Goal: Transaction & Acquisition: Book appointment/travel/reservation

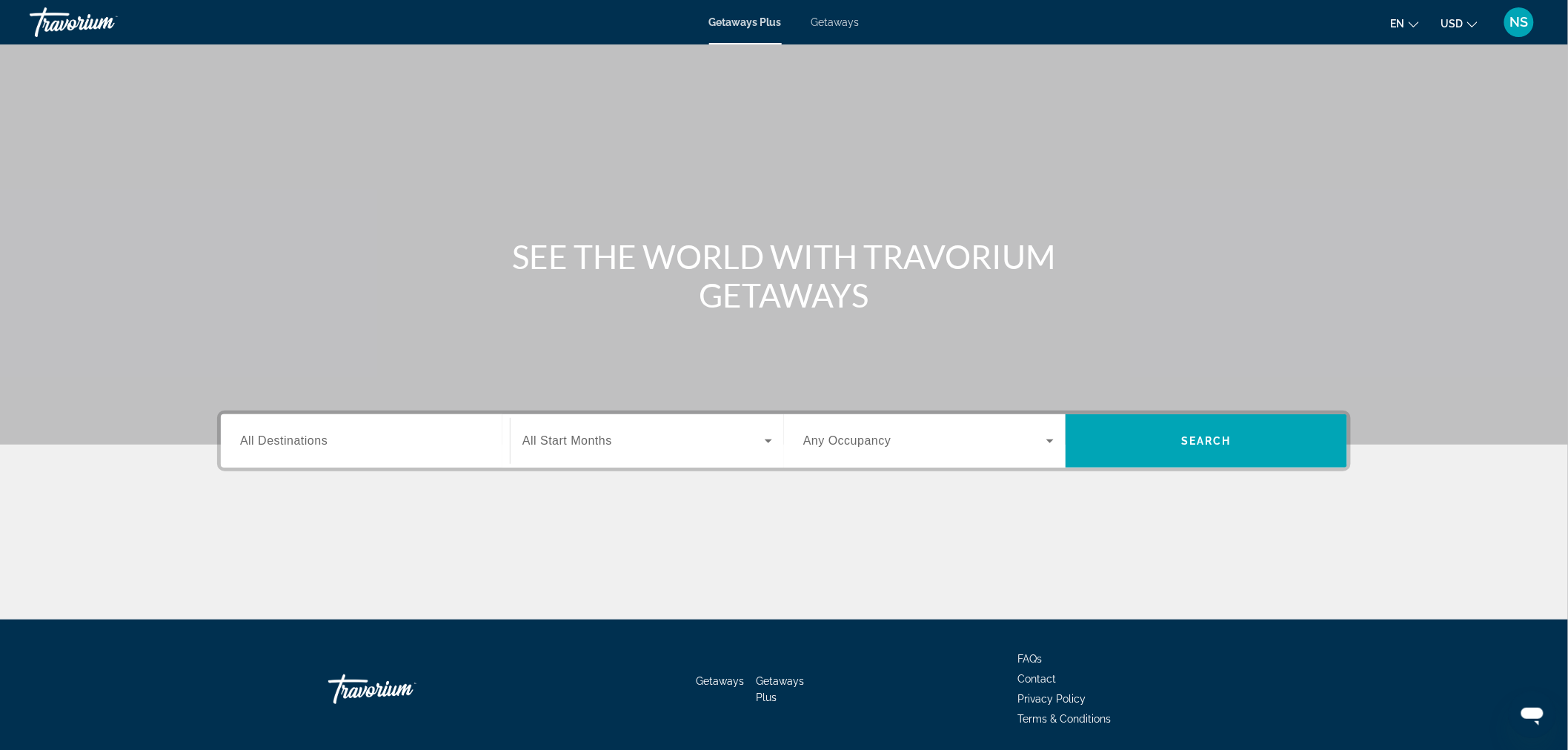
click at [832, 25] on span "Getaways" at bounding box center [836, 22] width 48 height 12
click at [305, 452] on div "Search widget" at bounding box center [365, 441] width 250 height 42
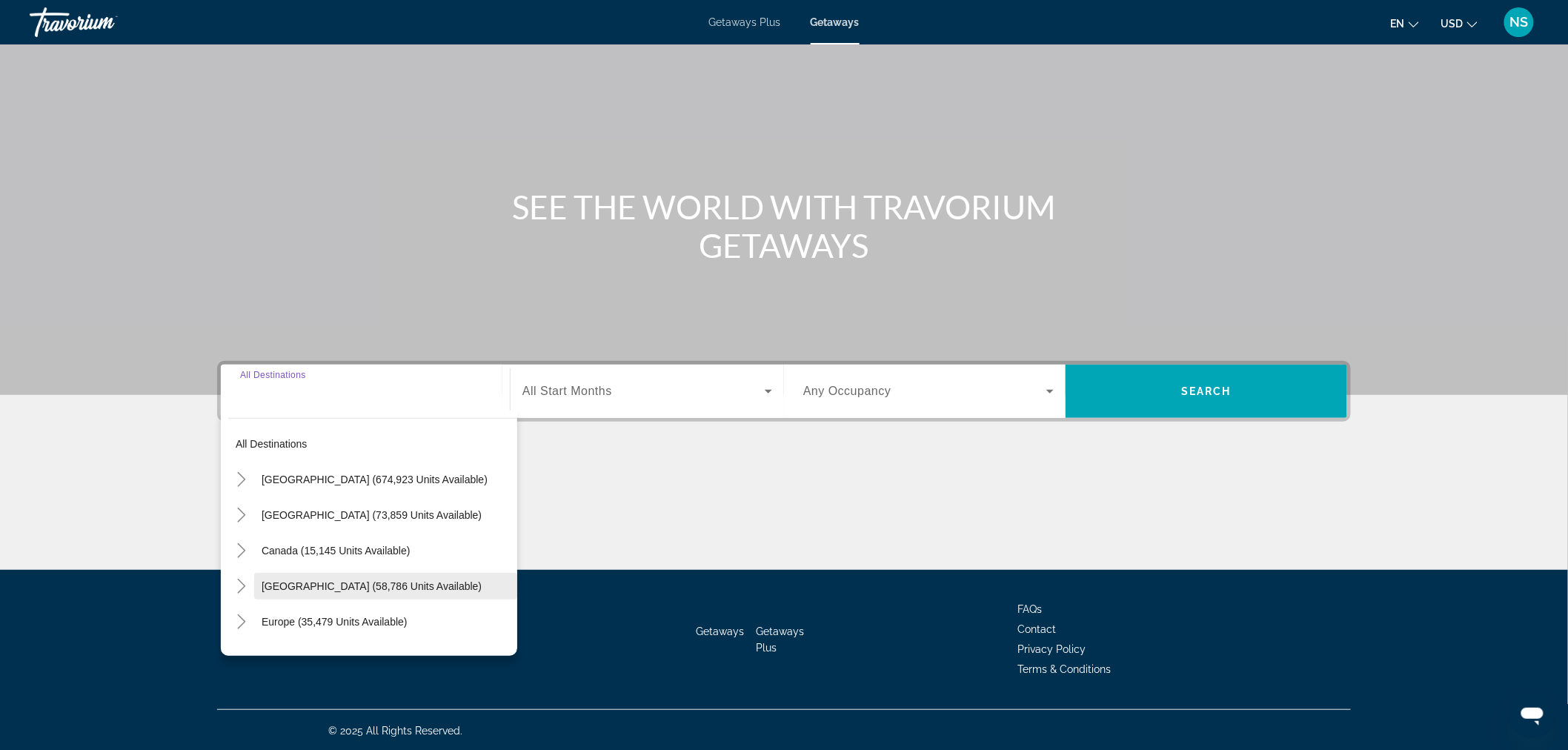
scroll to position [82, 0]
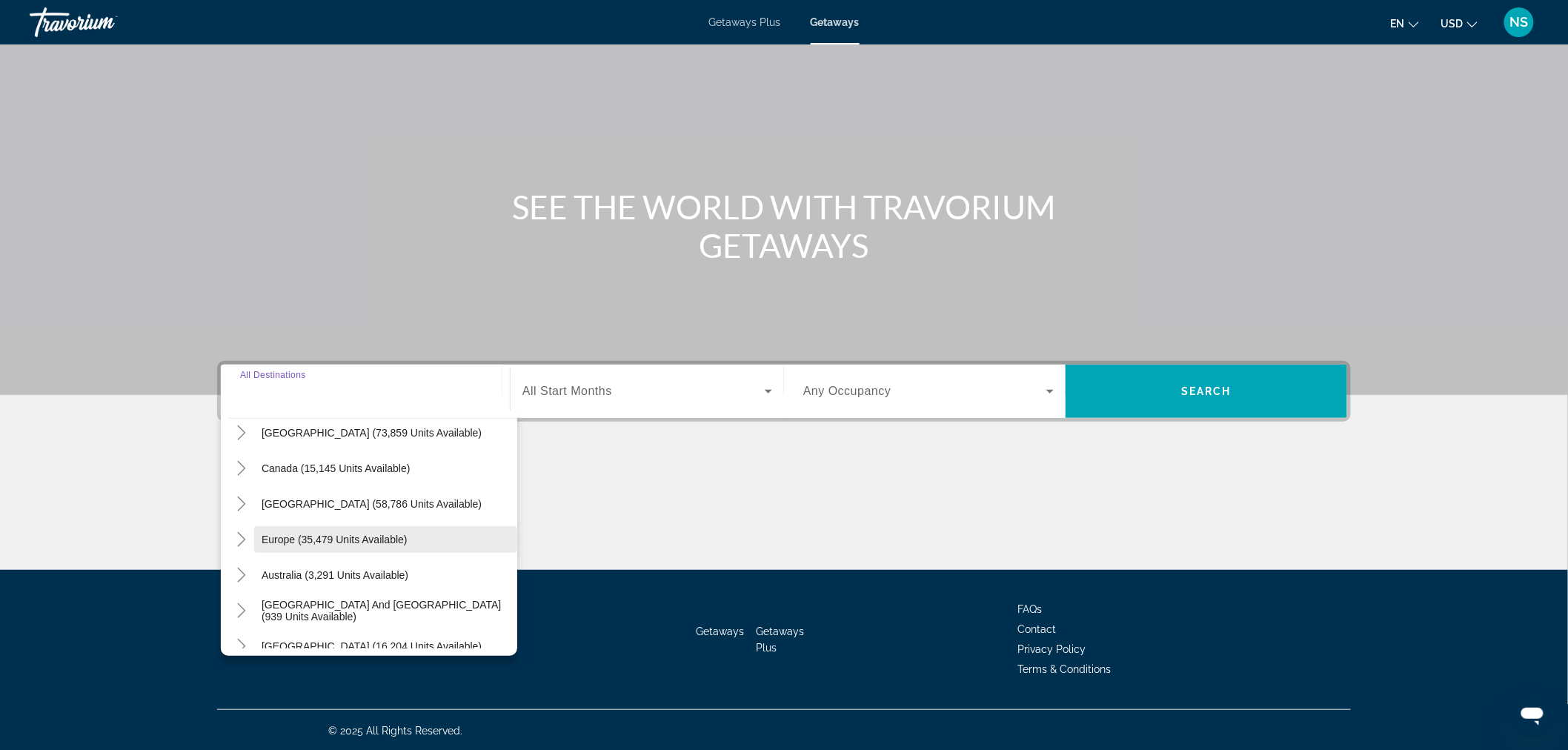
click at [354, 540] on span "Europe (35,479 units available)" at bounding box center [334, 539] width 146 height 12
type input "**********"
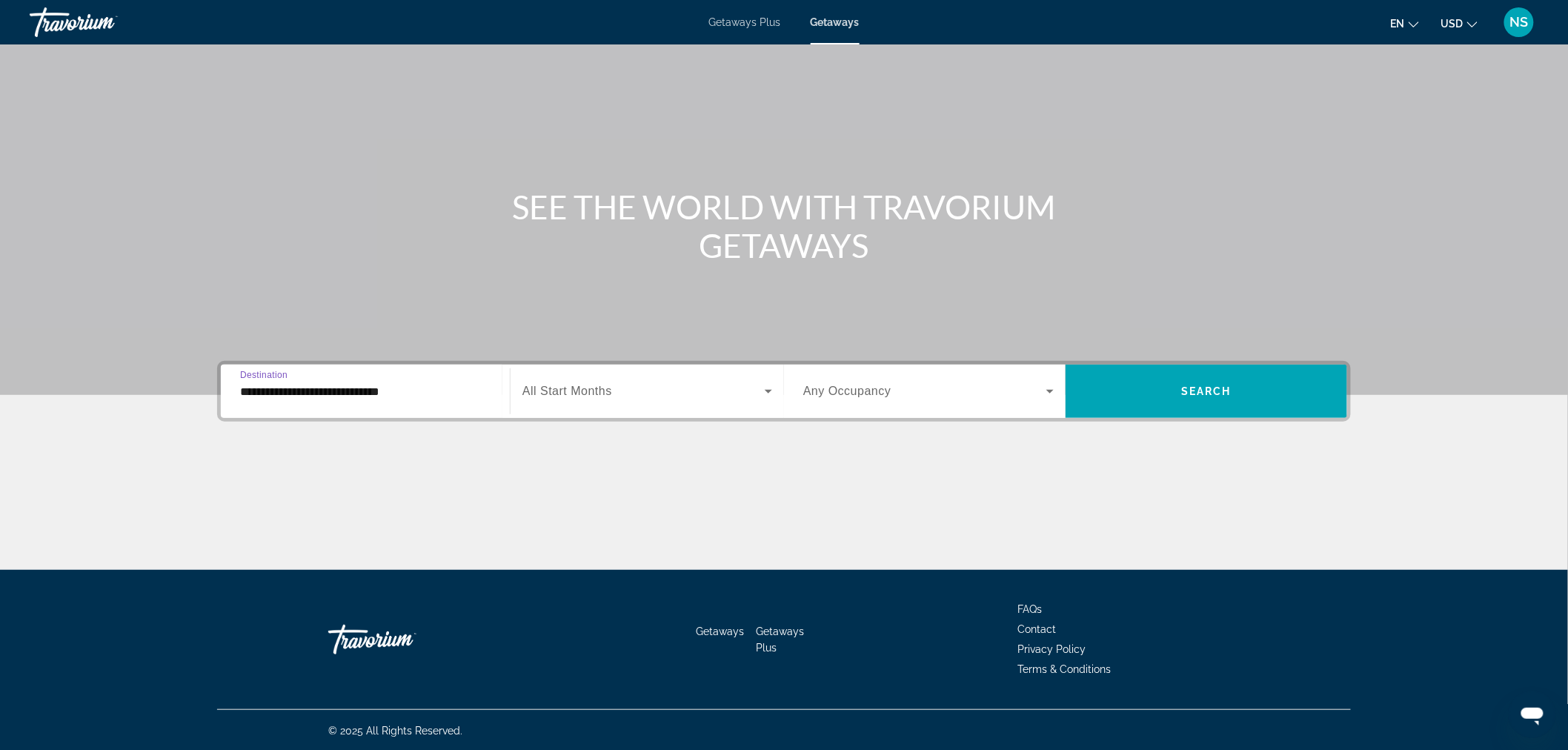
click at [593, 388] on span "All Start Months" at bounding box center [567, 391] width 90 height 13
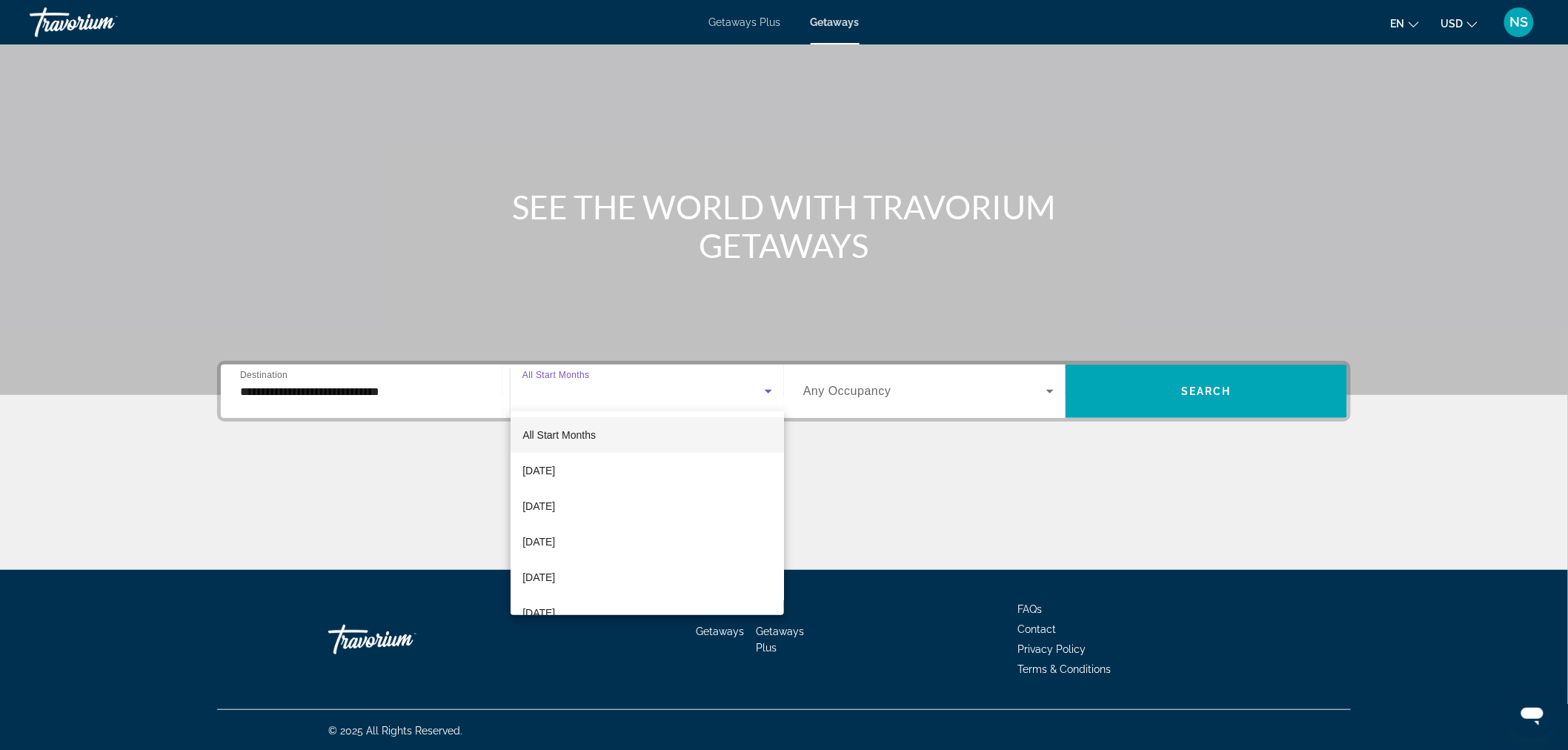
click at [572, 432] on span "All Start Months" at bounding box center [559, 435] width 74 height 12
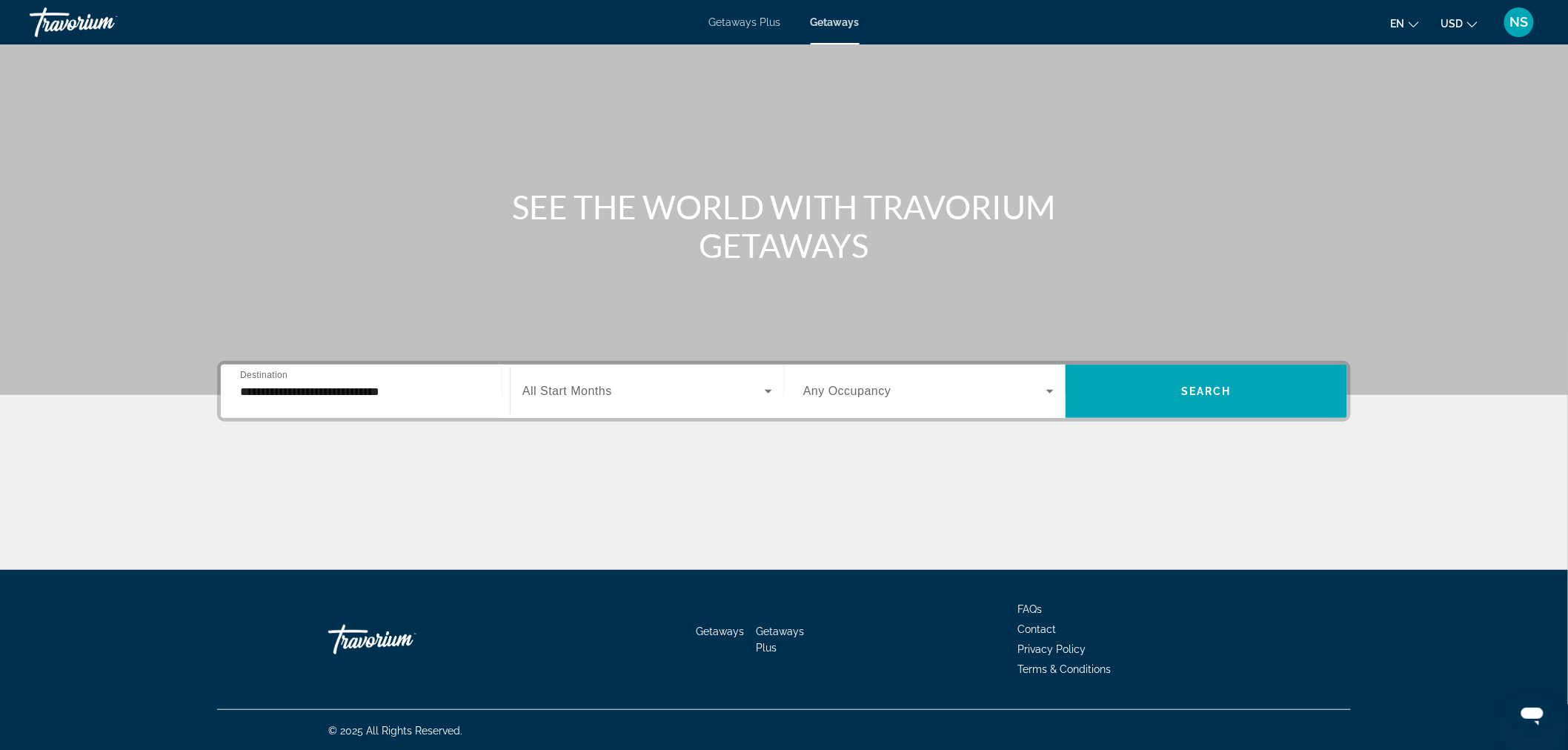
click at [582, 388] on span "All Start Months" at bounding box center [567, 391] width 90 height 13
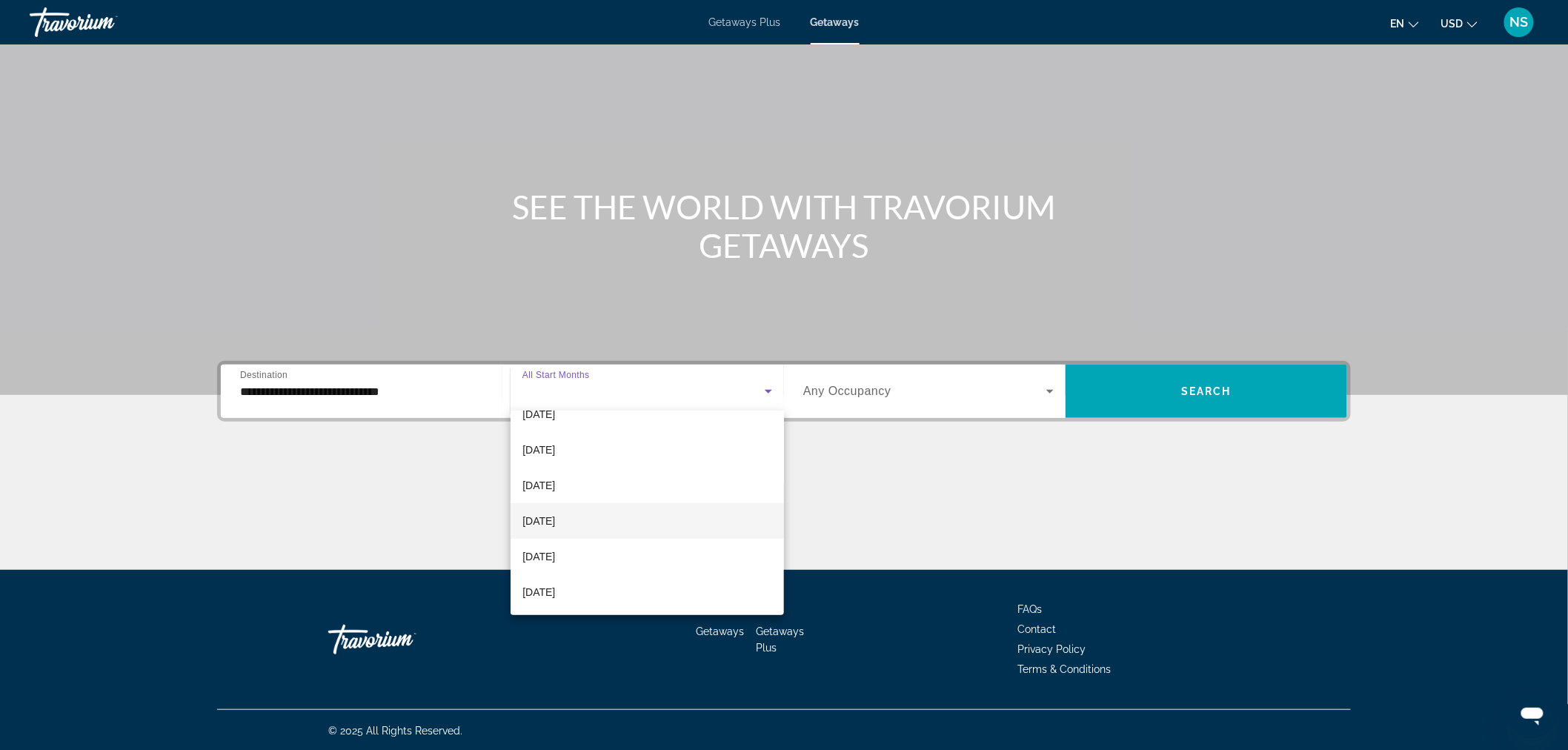
scroll to position [223, 0]
click at [551, 487] on span "April 2026" at bounding box center [538, 495] width 32 height 17
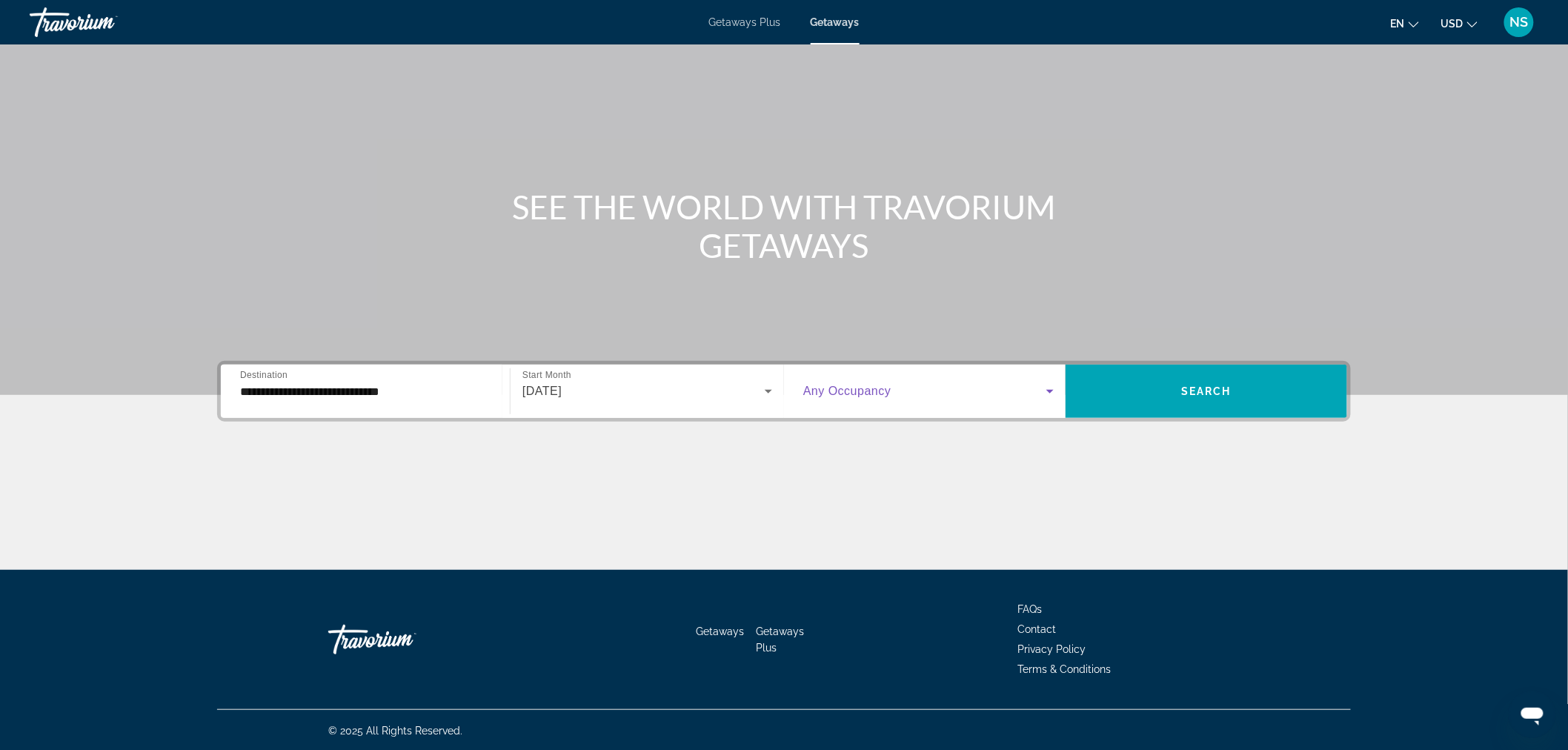
click at [899, 393] on span "Search widget" at bounding box center [925, 391] width 243 height 17
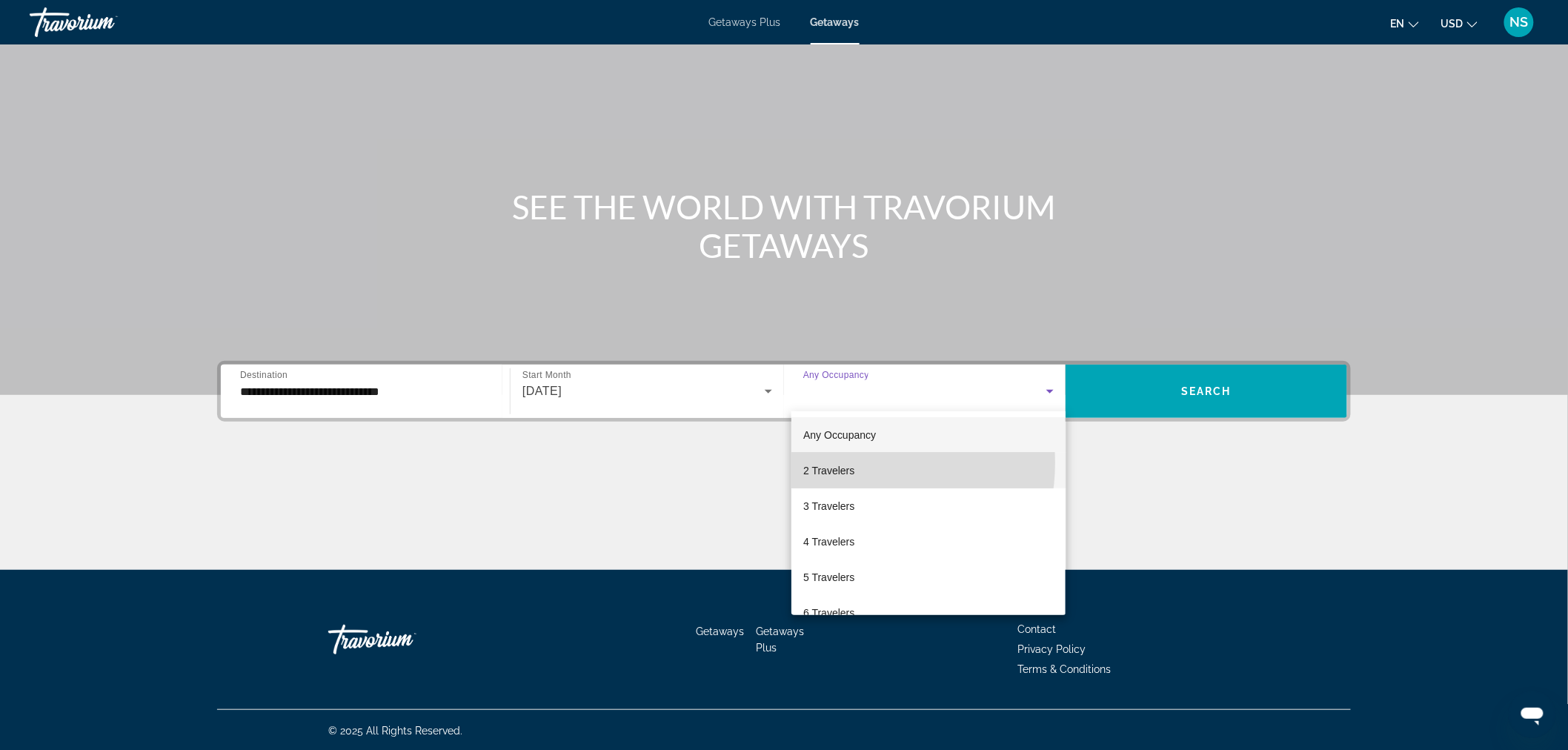
click at [841, 462] on span "2 Travelers" at bounding box center [830, 470] width 52 height 17
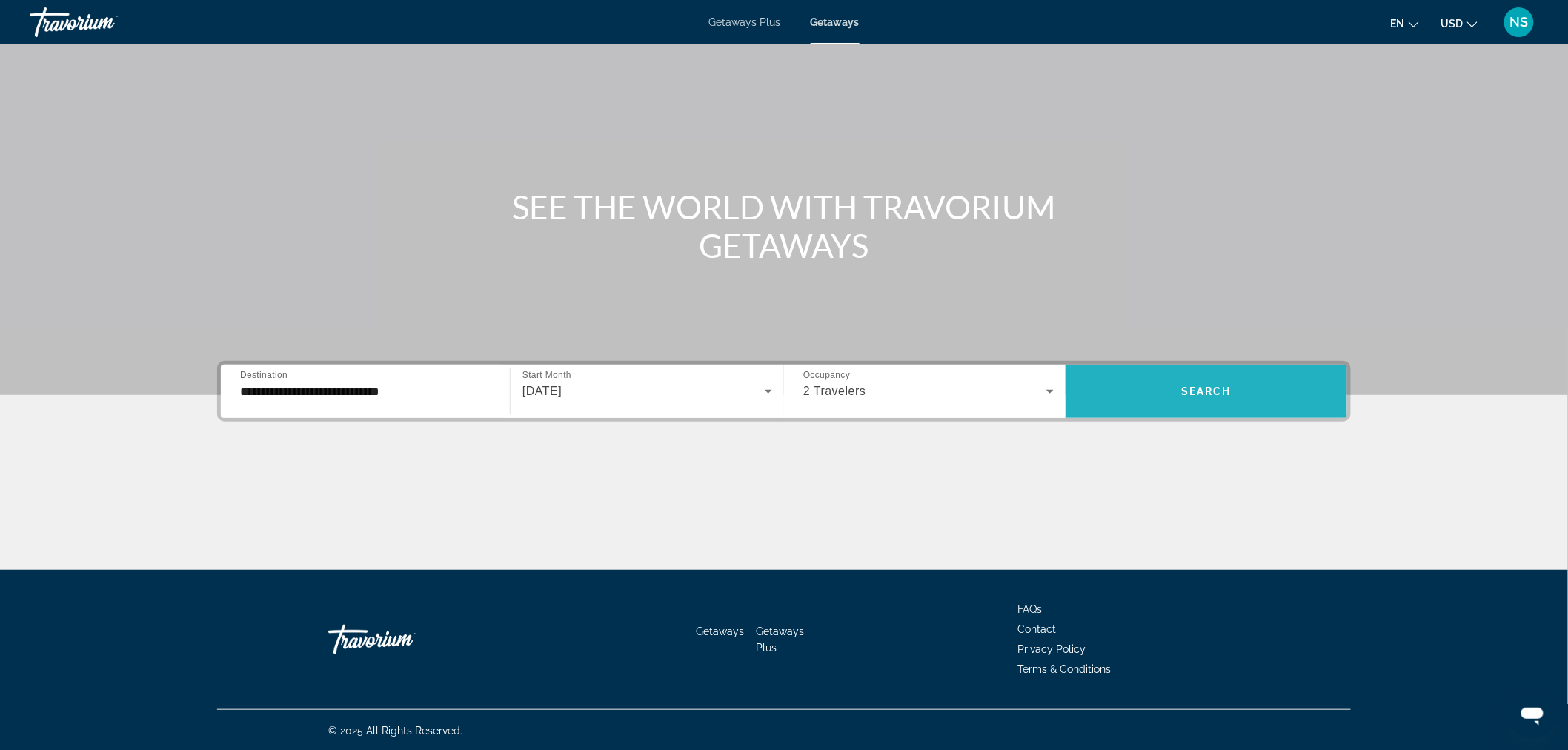
click at [1209, 389] on span "Search" at bounding box center [1207, 391] width 51 height 12
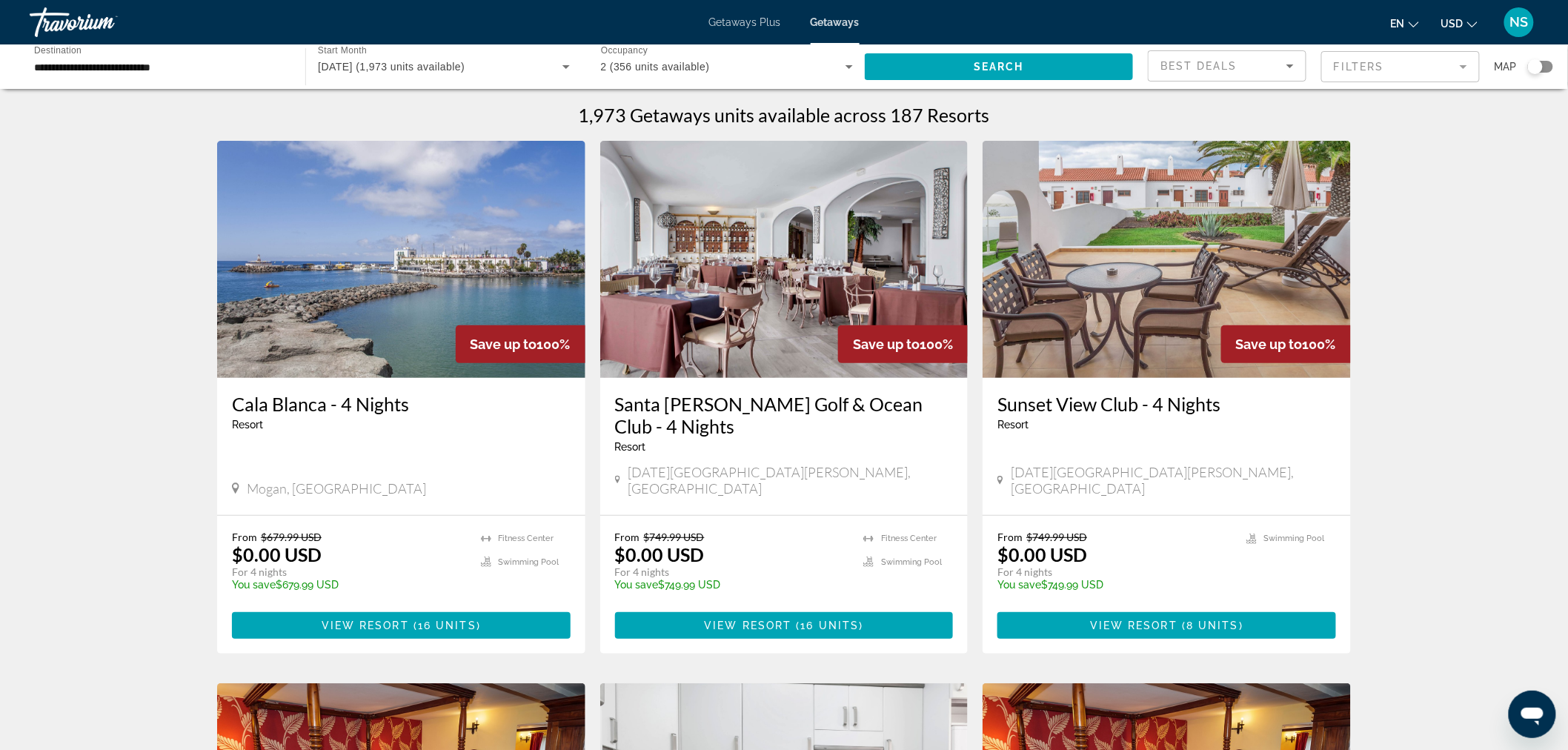
click at [390, 315] on img "Main content" at bounding box center [401, 259] width 369 height 237
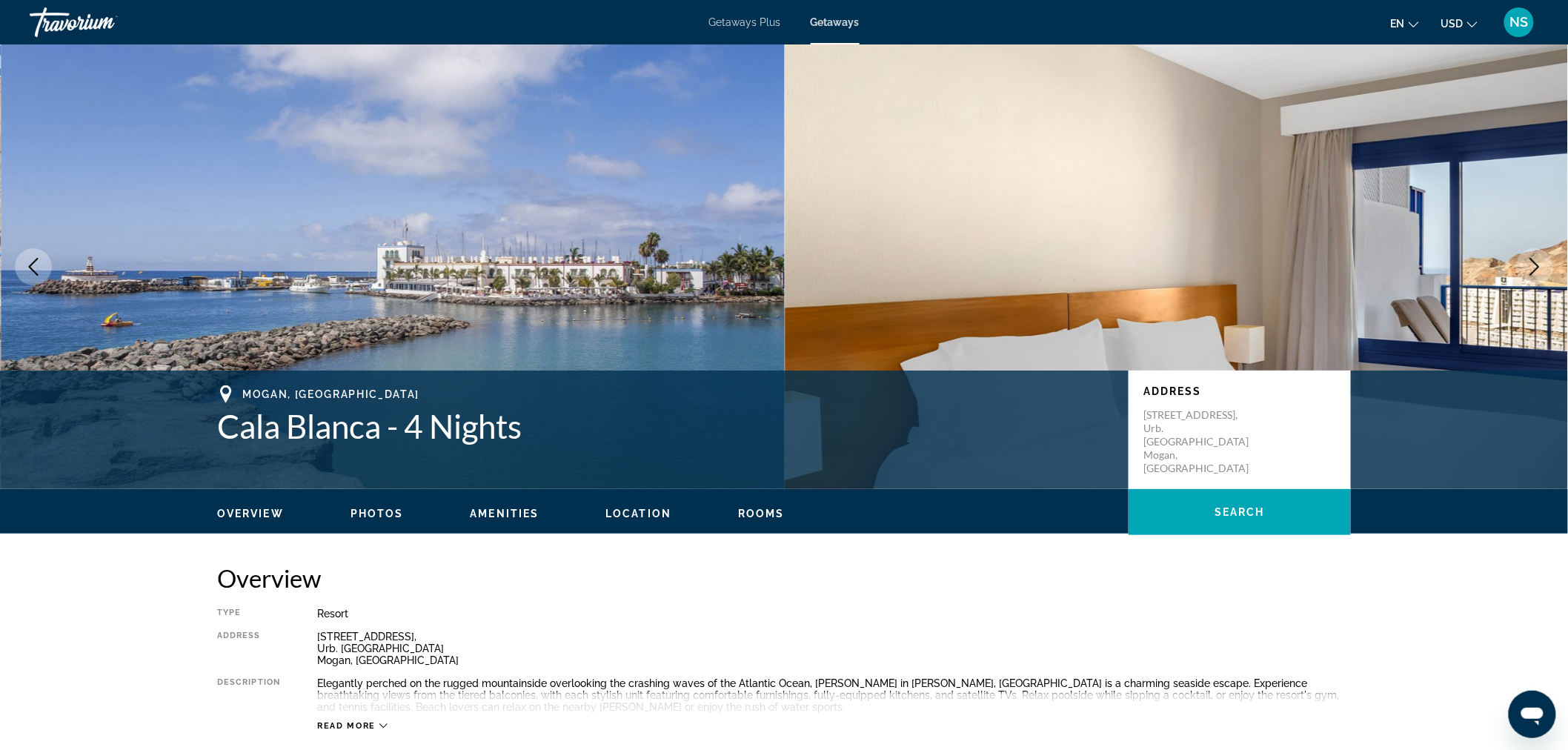
click at [1536, 267] on icon "Next image" at bounding box center [1534, 266] width 17 height 17
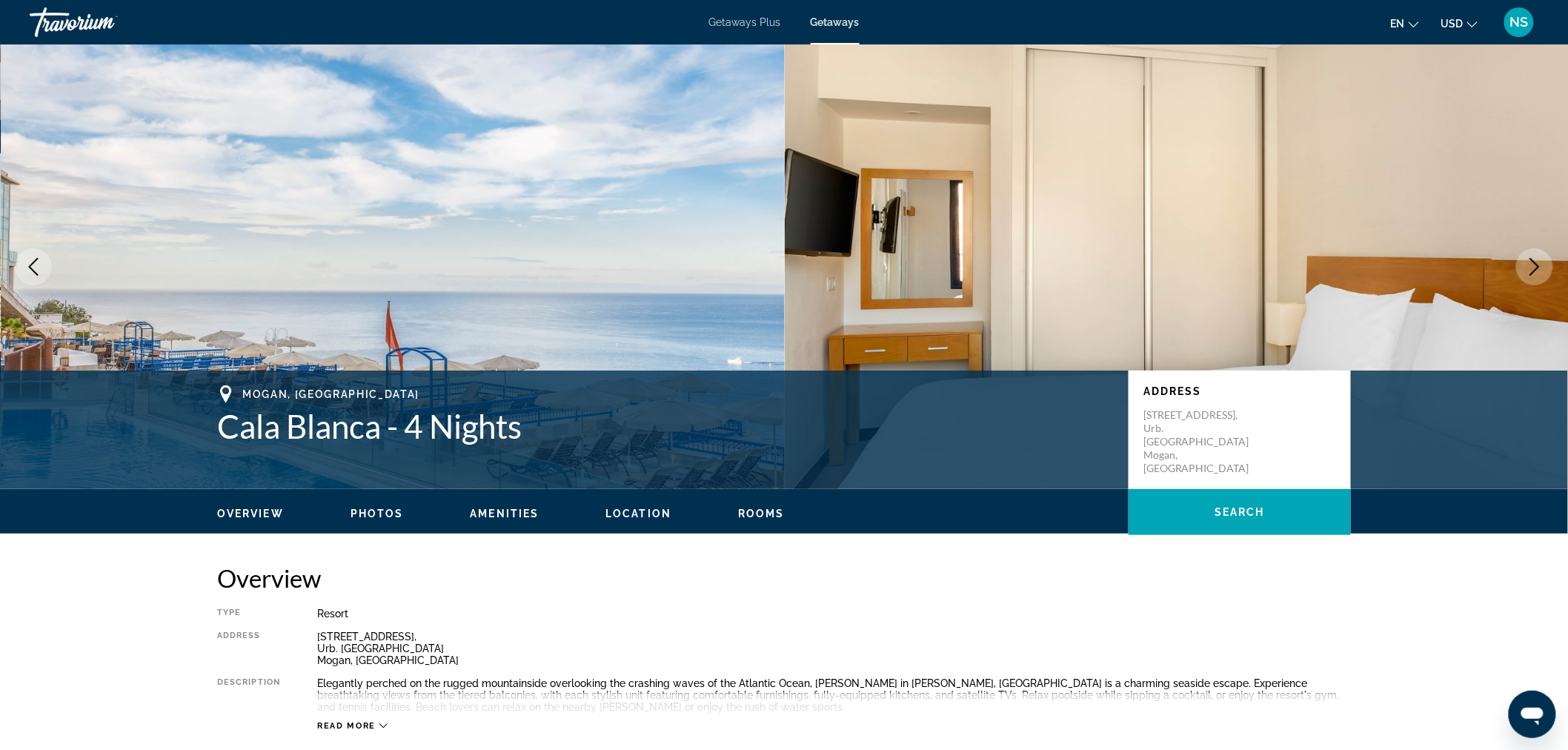
click at [1536, 267] on icon "Next image" at bounding box center [1534, 266] width 17 height 17
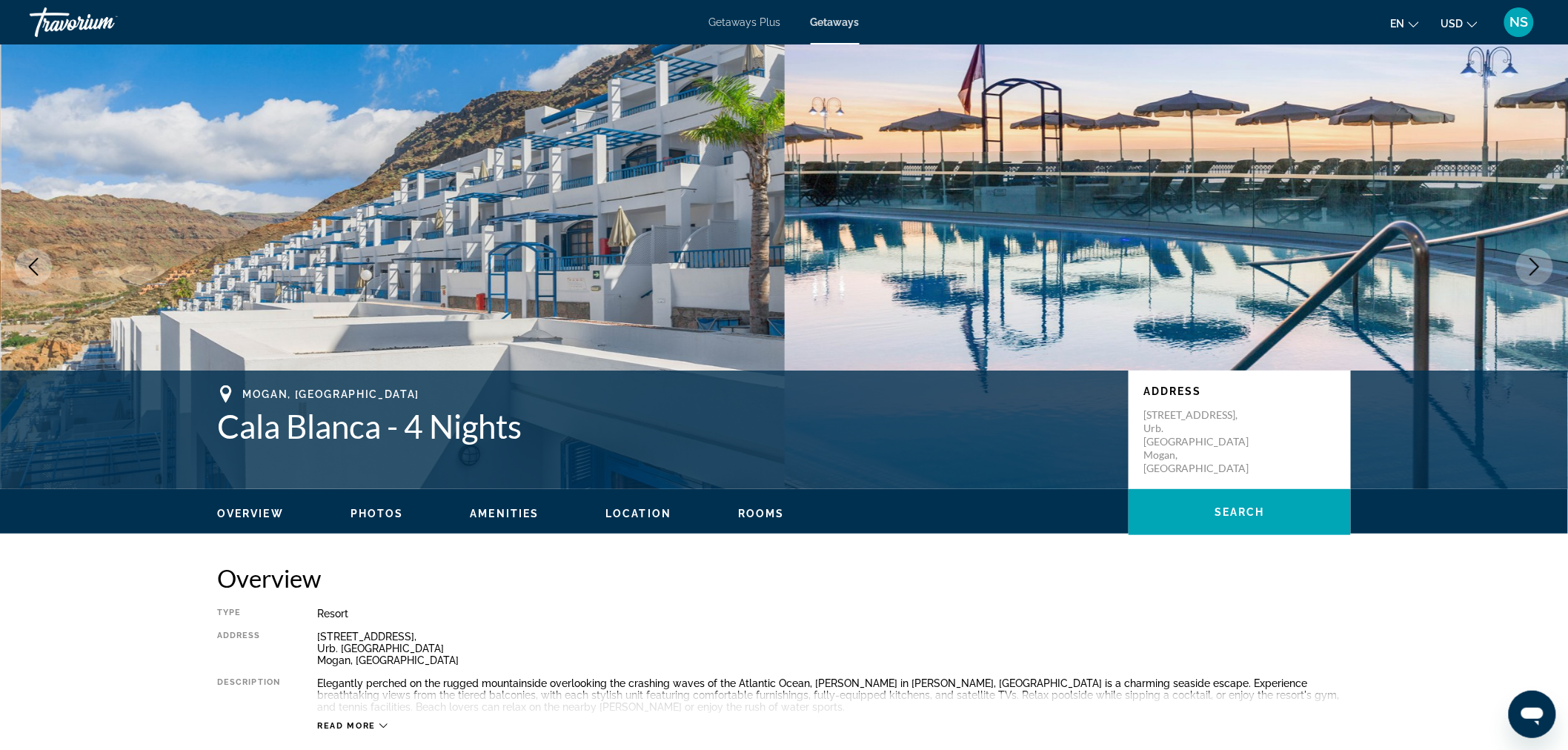
click at [1536, 267] on icon "Next image" at bounding box center [1534, 266] width 17 height 17
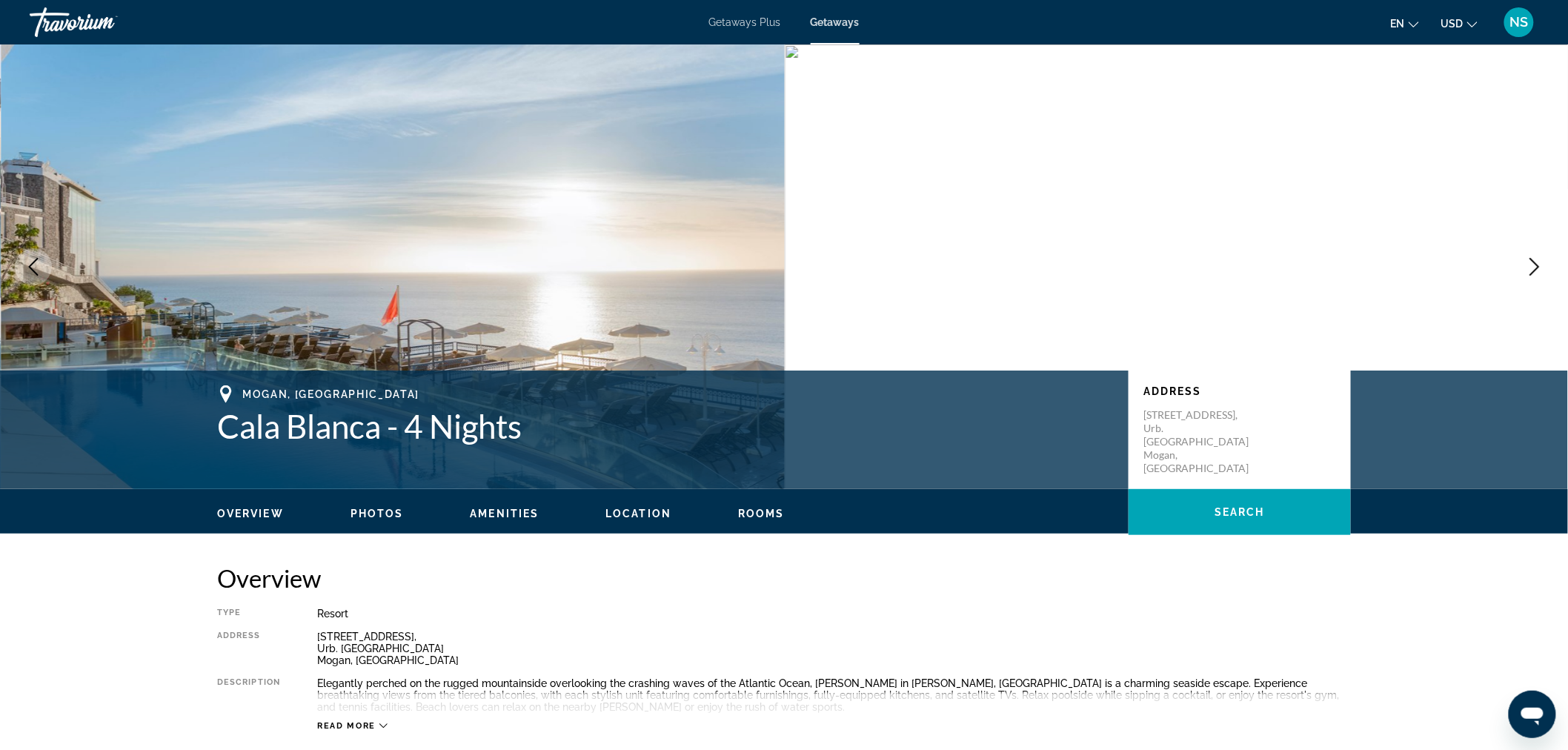
click at [1536, 267] on icon "Next image" at bounding box center [1534, 266] width 17 height 17
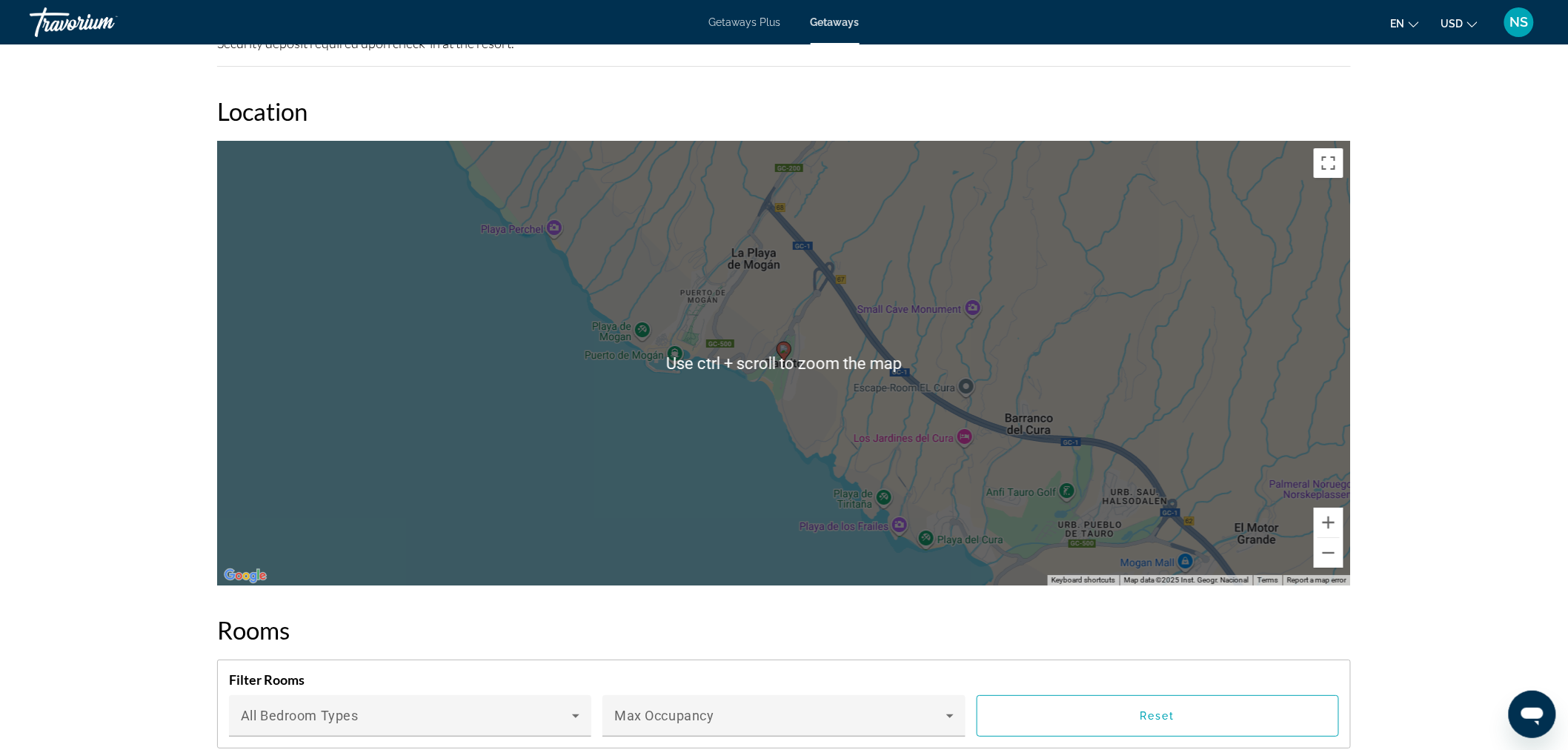
scroll to position [1975, 0]
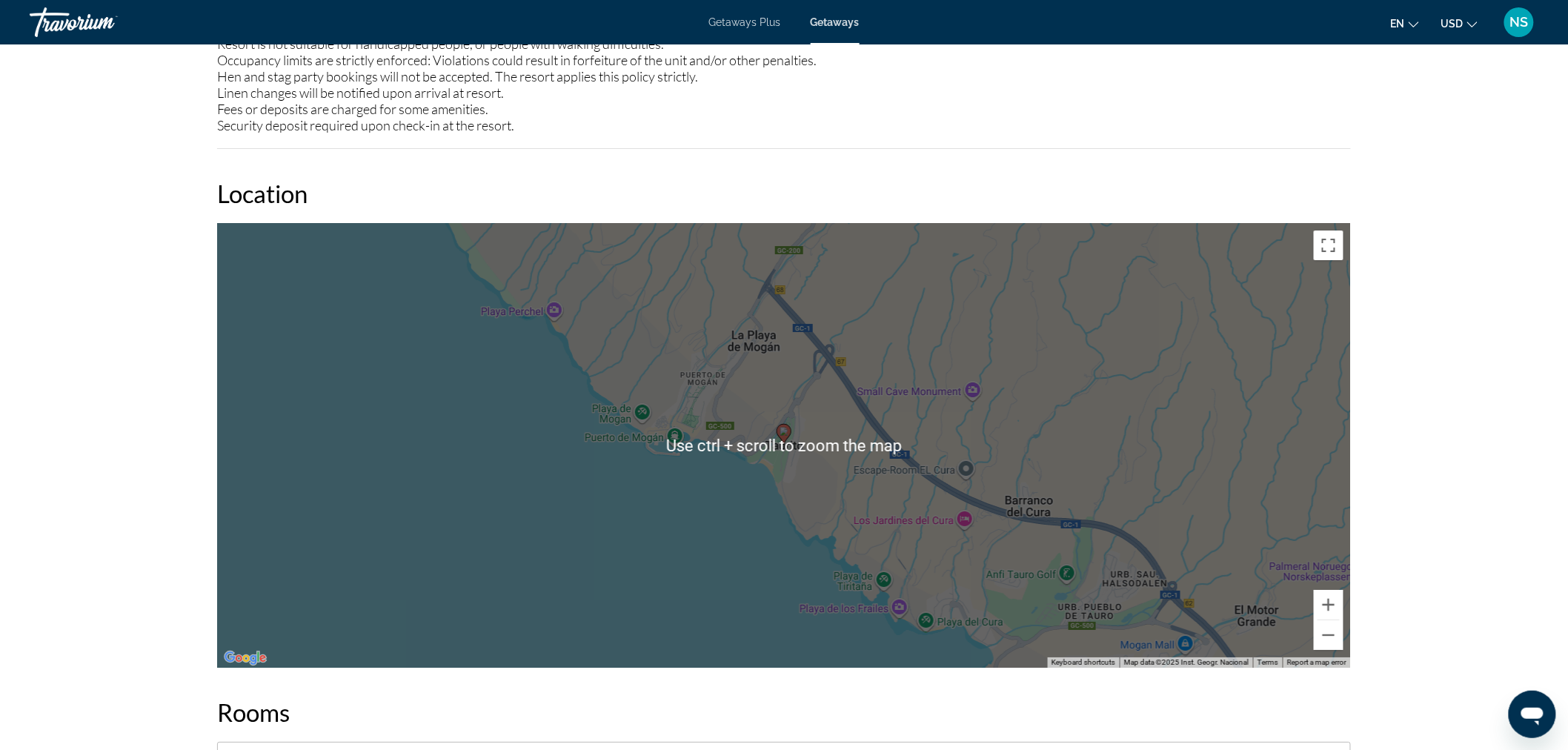
click at [808, 486] on div "To activate drag with keyboard, press Alt + Enter. Once in keyboard drag state,…" at bounding box center [784, 446] width 1134 height 445
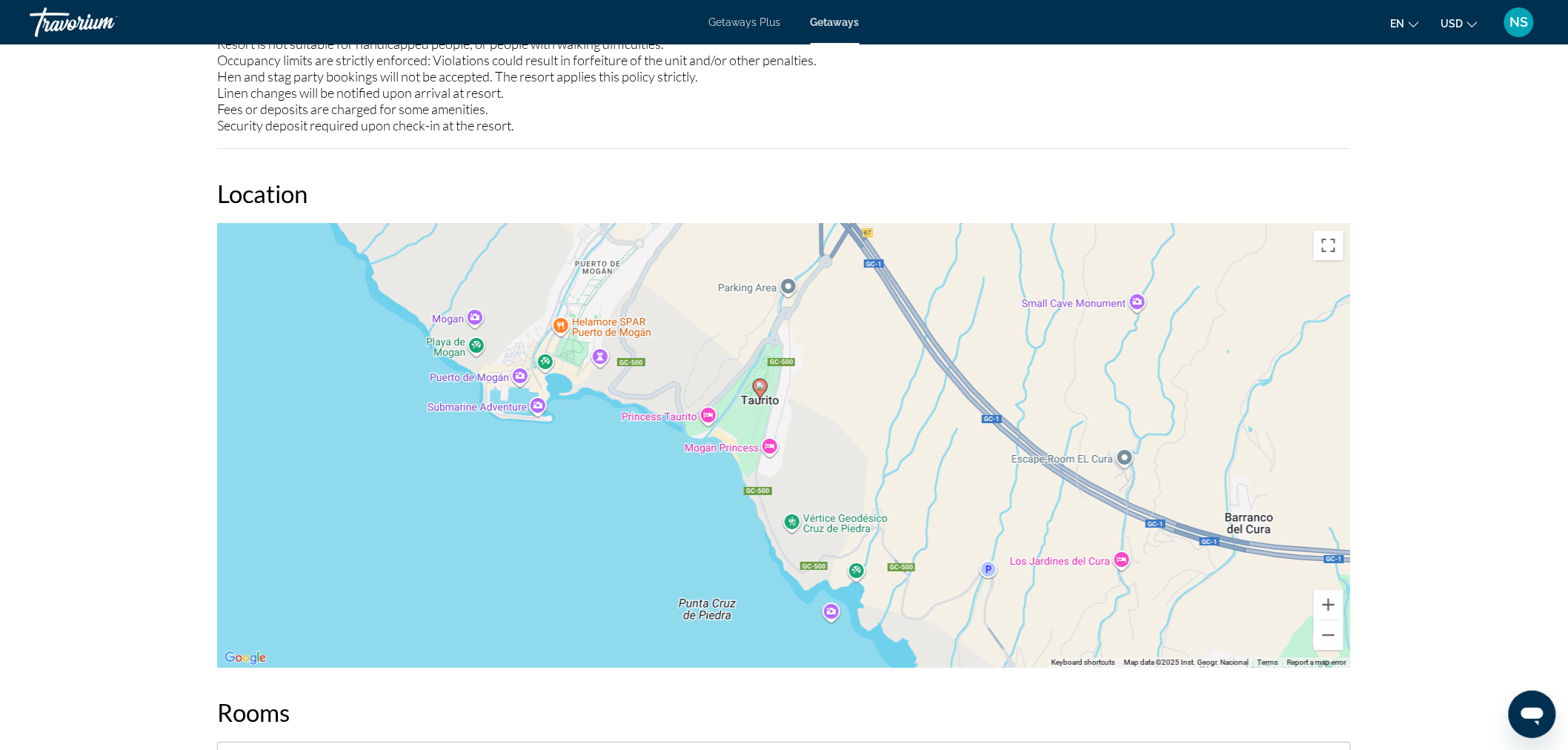
click at [811, 442] on div "To activate drag with keyboard, press Alt + Enter. Once in keyboard drag state,…" at bounding box center [784, 446] width 1134 height 445
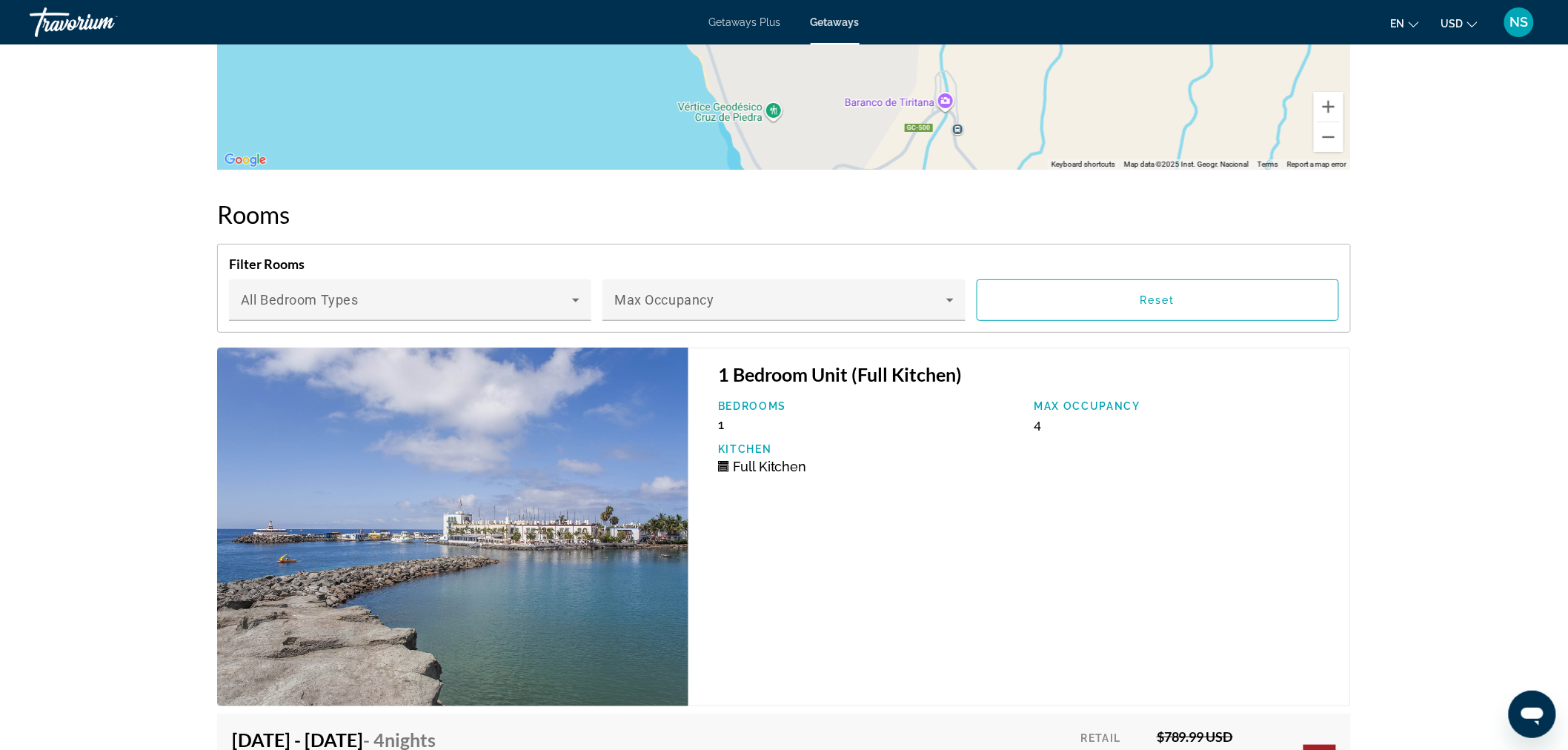
scroll to position [2633, 0]
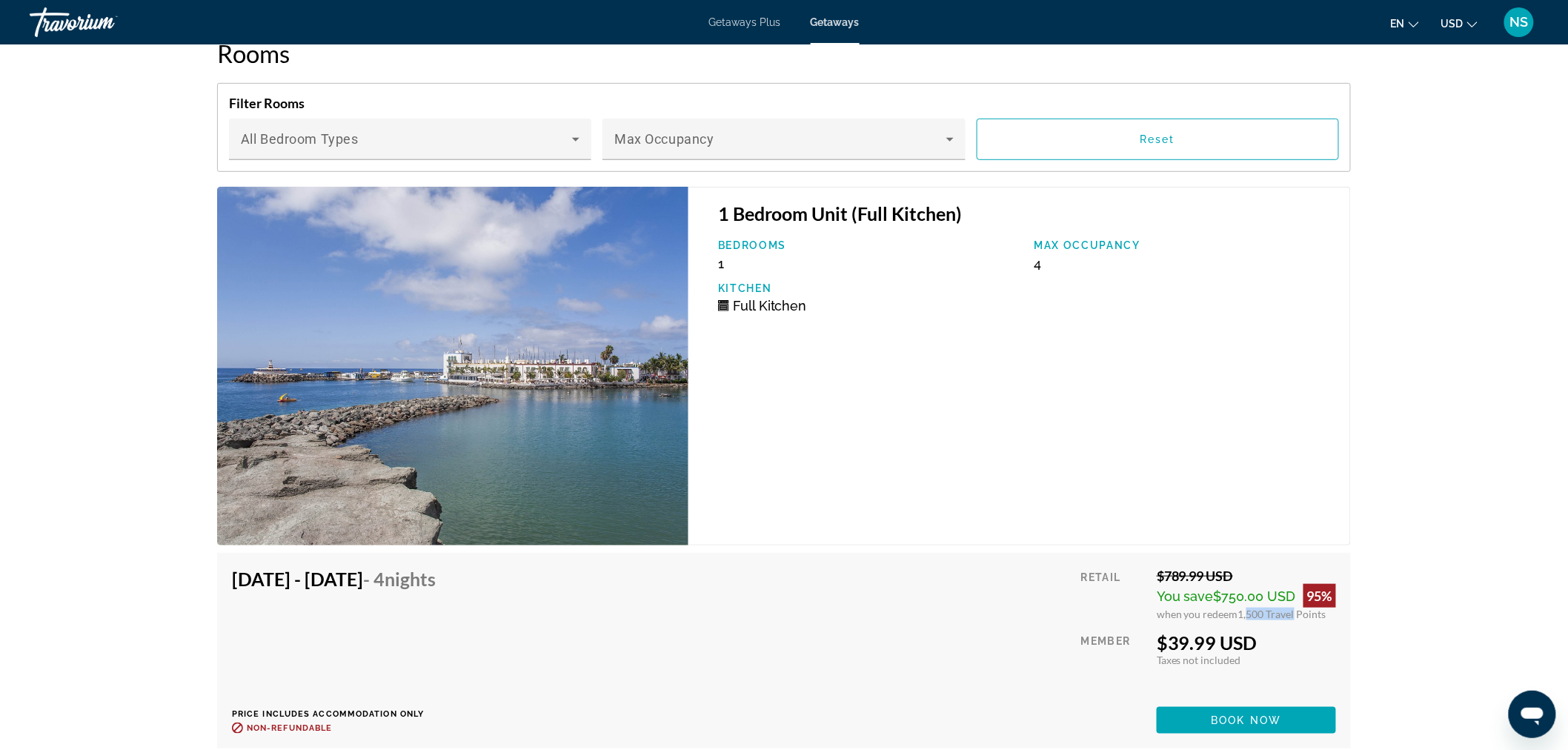
drag, startPoint x: 1242, startPoint y: 608, endPoint x: 1293, endPoint y: 605, distance: 51.1
click at [1293, 608] on span "1,500 Travel Points" at bounding box center [1283, 614] width 88 height 13
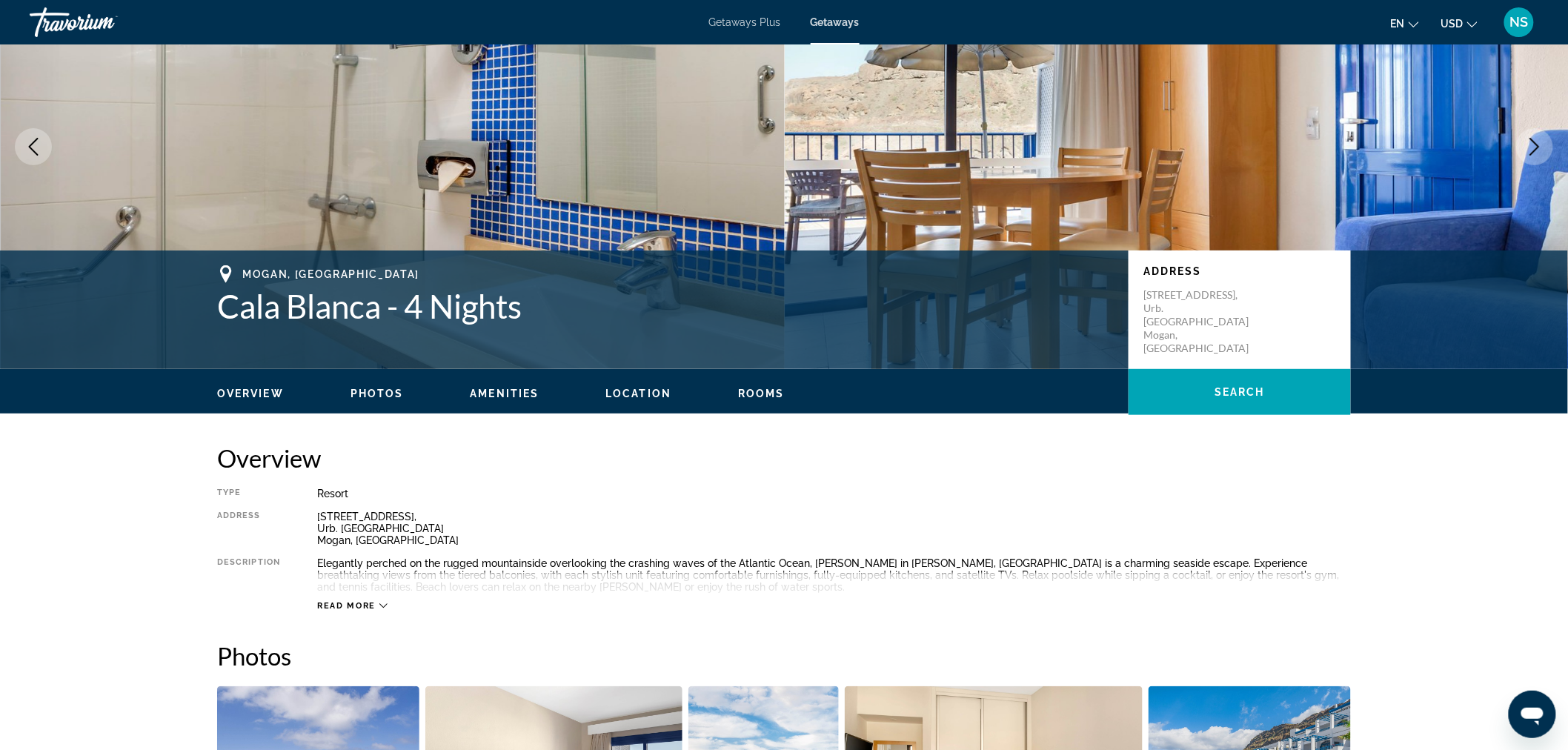
scroll to position [0, 0]
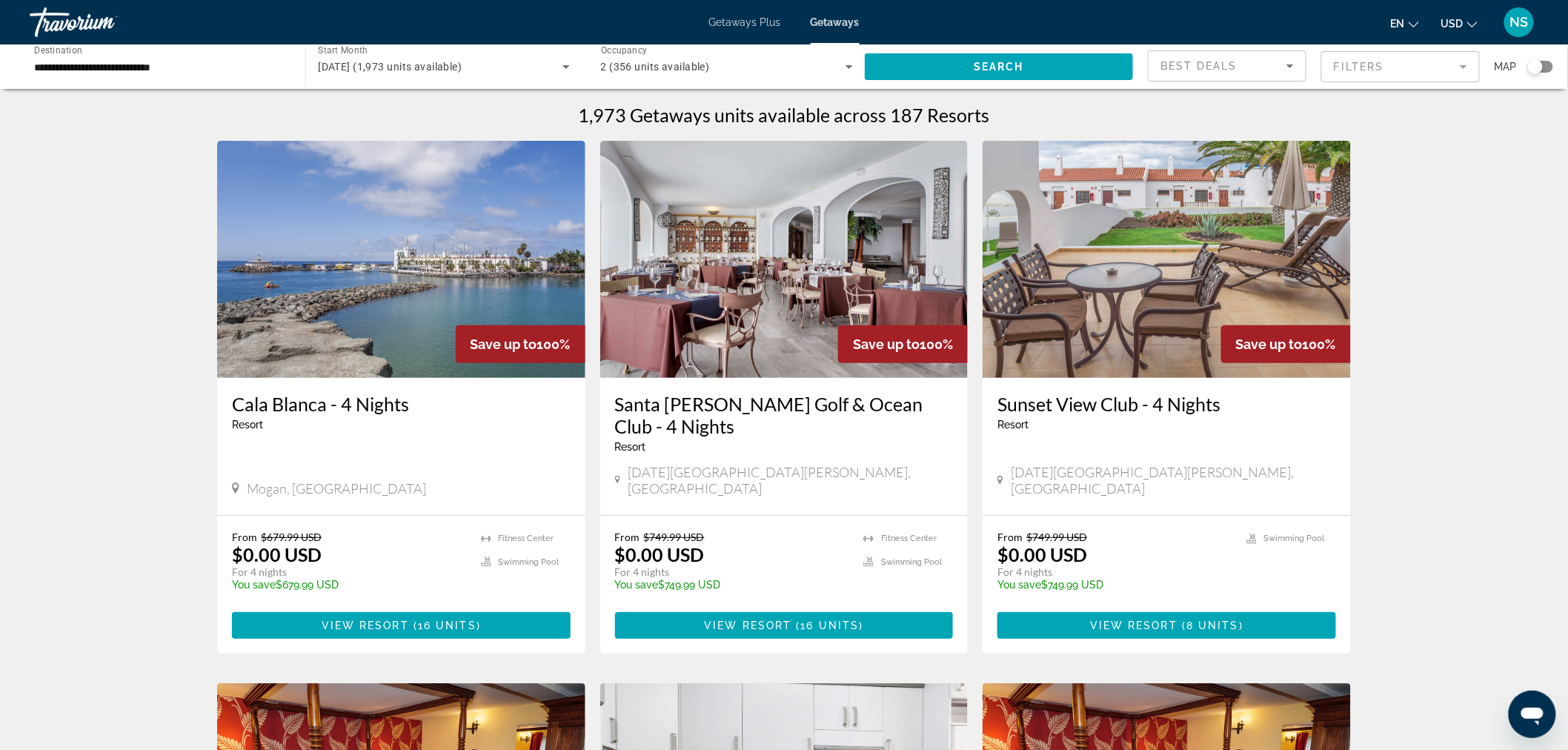
click at [1537, 74] on div "Map" at bounding box center [1525, 66] width 59 height 32
click at [1539, 67] on div "Search widget" at bounding box center [1536, 66] width 15 height 15
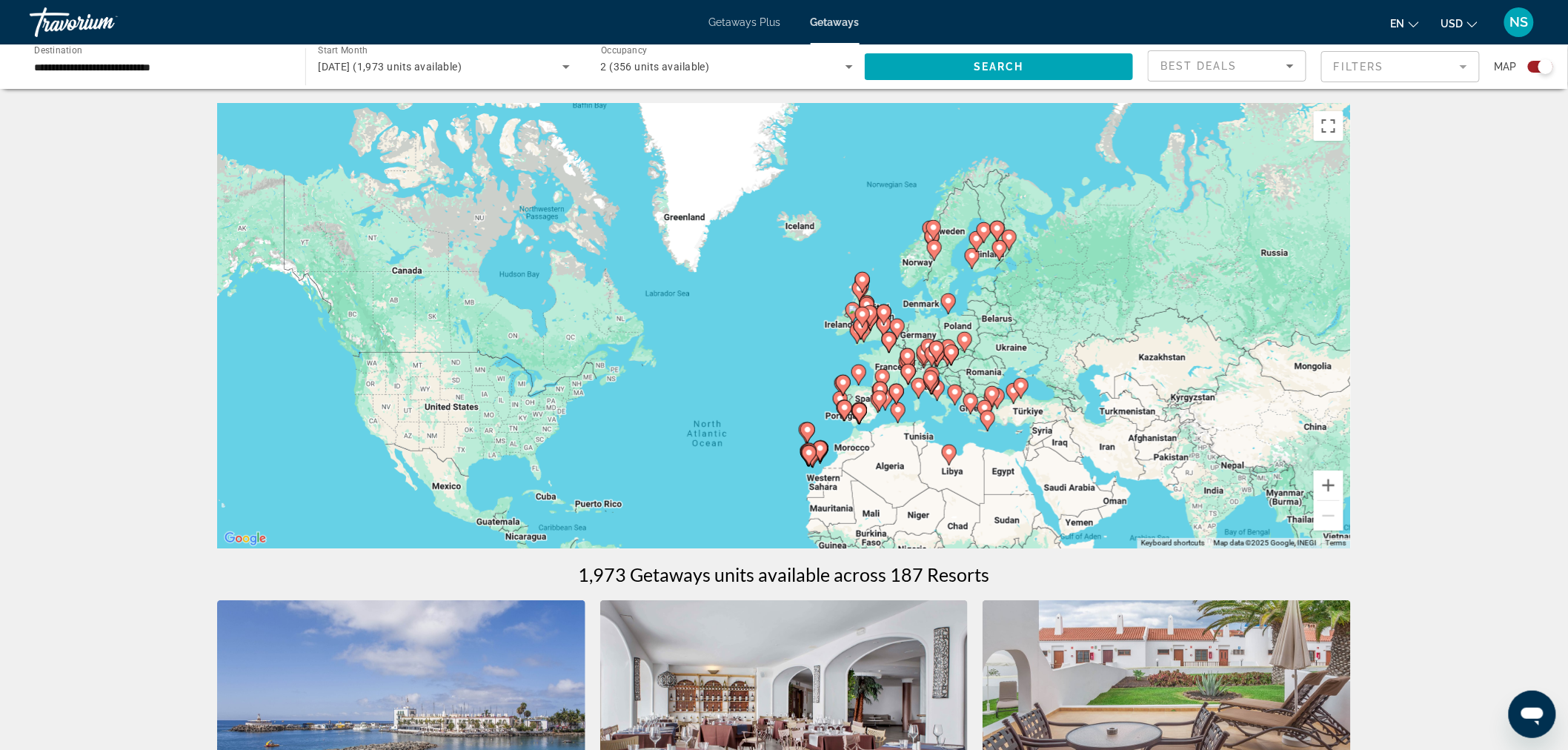
drag, startPoint x: 945, startPoint y: 346, endPoint x: 914, endPoint y: 482, distance: 139.5
click at [914, 482] on div "To activate drag with keyboard, press Alt + Enter. Once in keyboard drag state,…" at bounding box center [784, 326] width 1134 height 445
click at [819, 353] on div "To activate drag with keyboard, press Alt + Enter. Once in keyboard drag state,…" at bounding box center [784, 326] width 1134 height 445
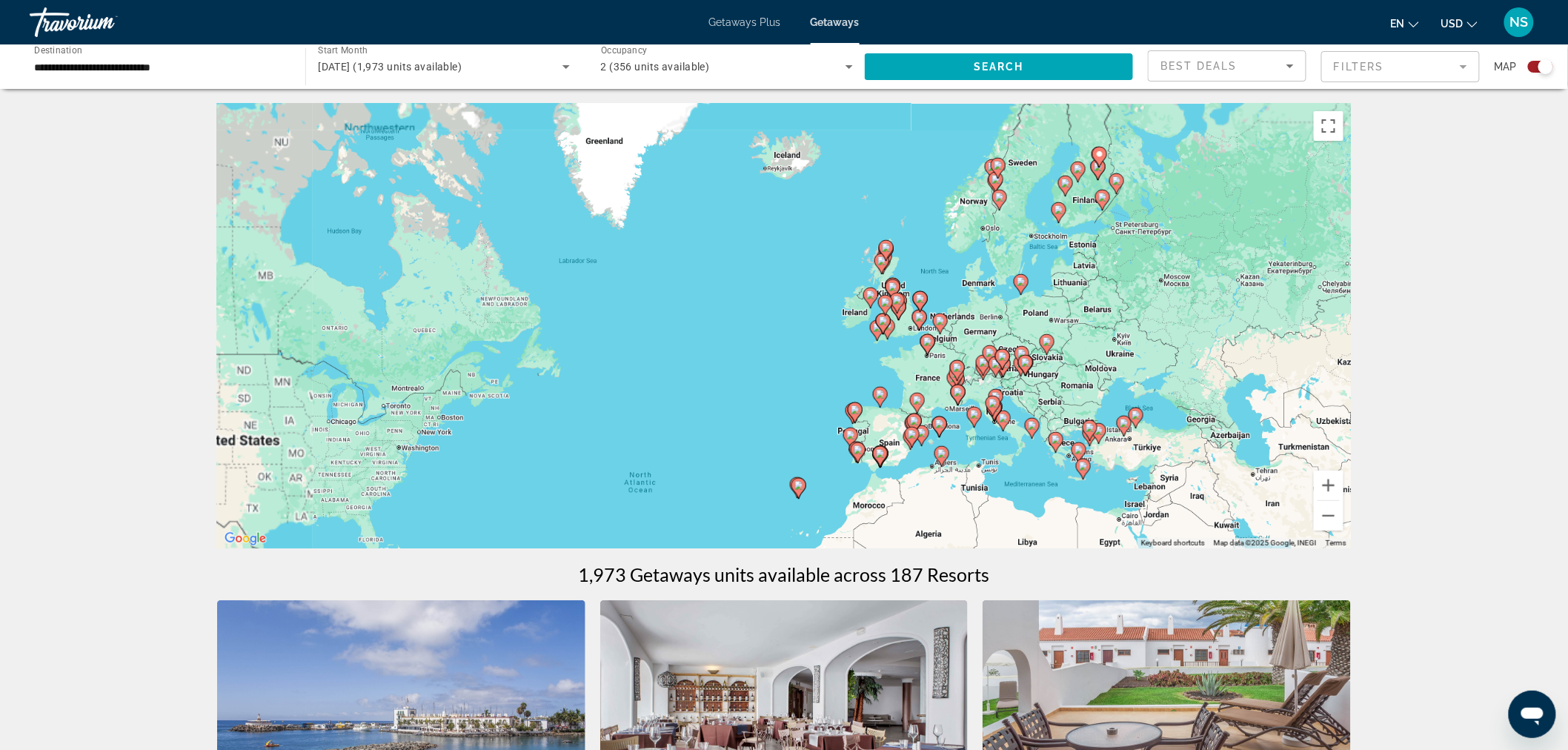
click at [819, 353] on div "To activate drag with keyboard, press Alt + Enter. Once in keyboard drag state,…" at bounding box center [784, 326] width 1134 height 445
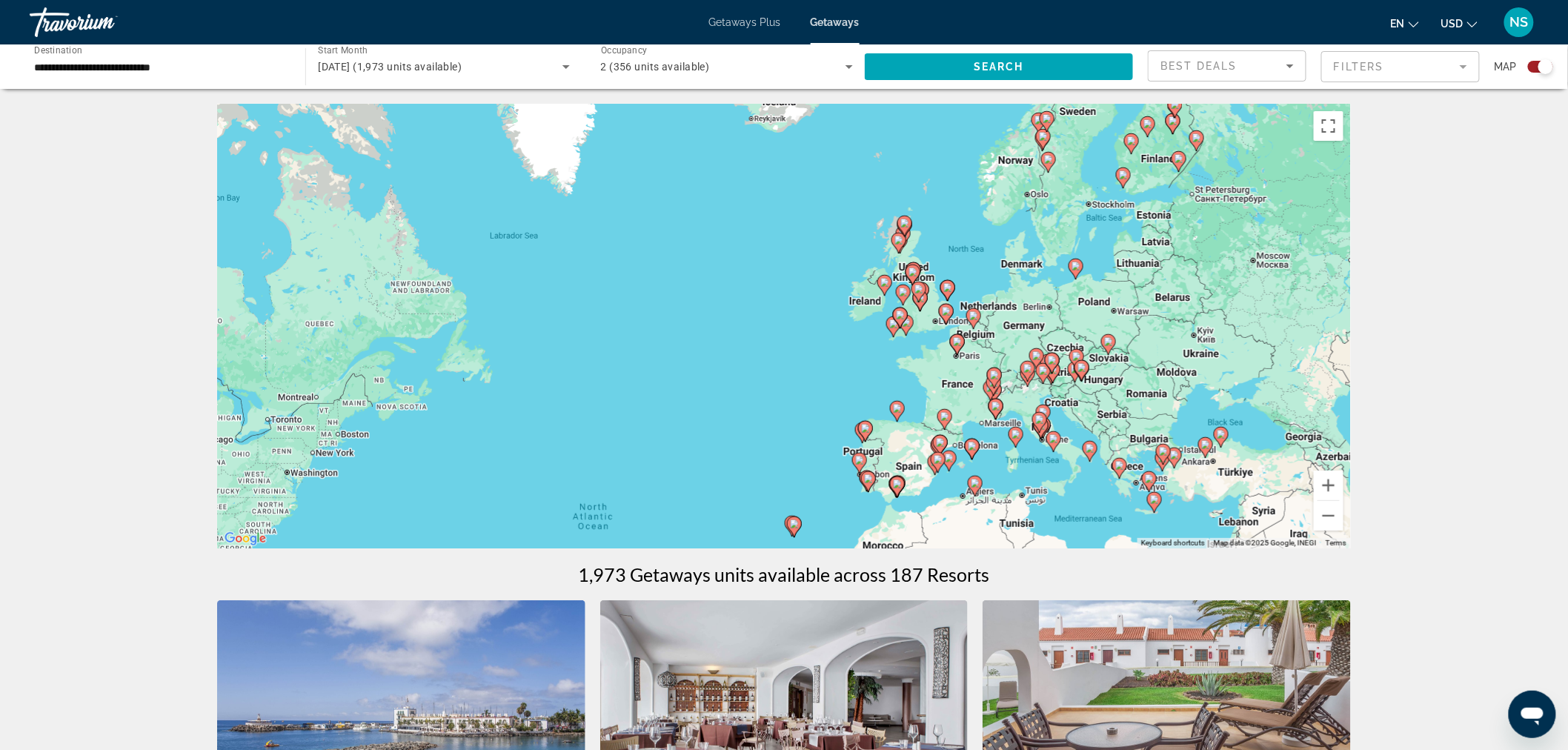
click at [826, 343] on div "To activate drag with keyboard, press Alt + Enter. Once in keyboard drag state,…" at bounding box center [784, 326] width 1134 height 445
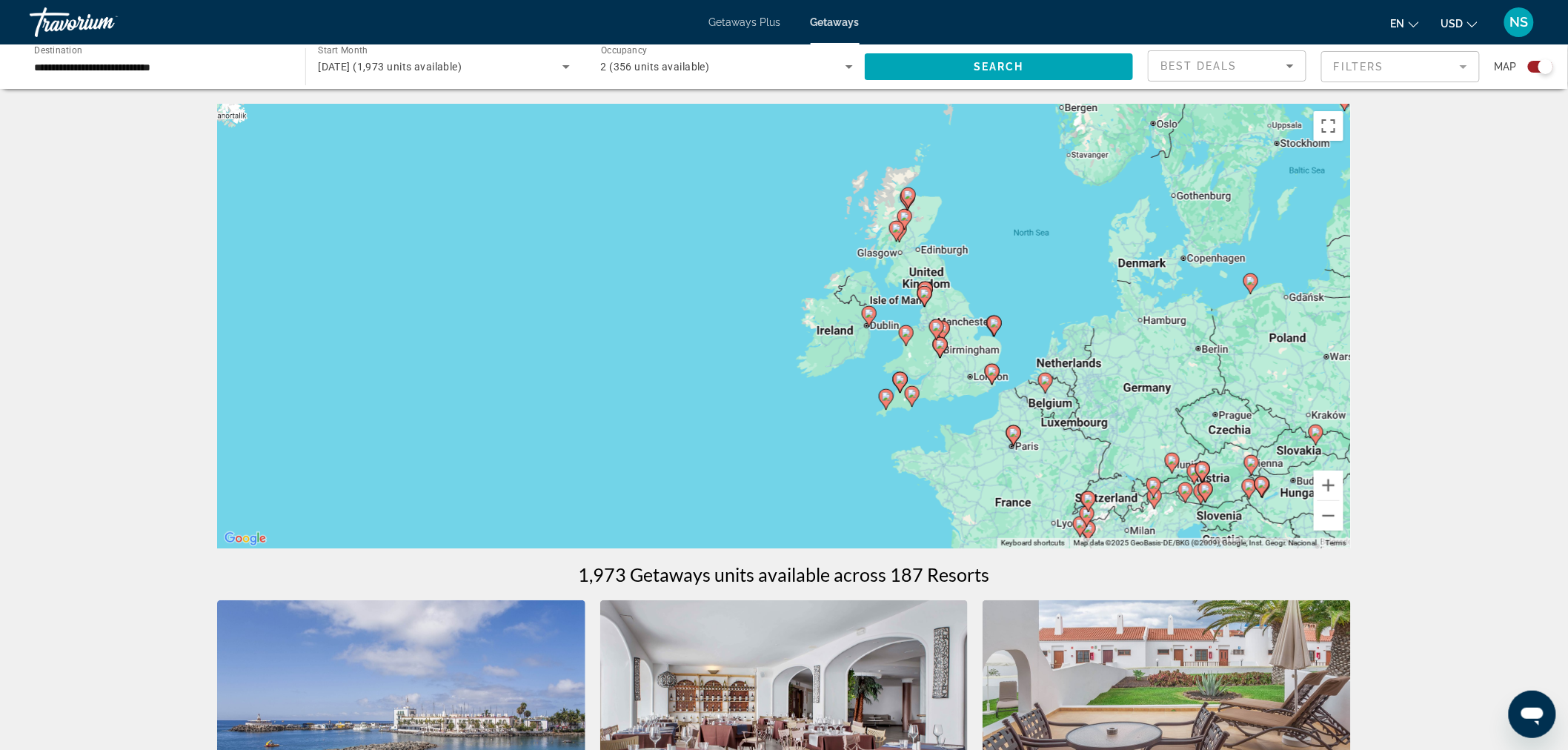
drag, startPoint x: 906, startPoint y: 339, endPoint x: 800, endPoint y: 452, distance: 154.9
click at [800, 452] on div "To activate drag with keyboard, press Alt + Enter. Once in keyboard drag state,…" at bounding box center [784, 326] width 1134 height 445
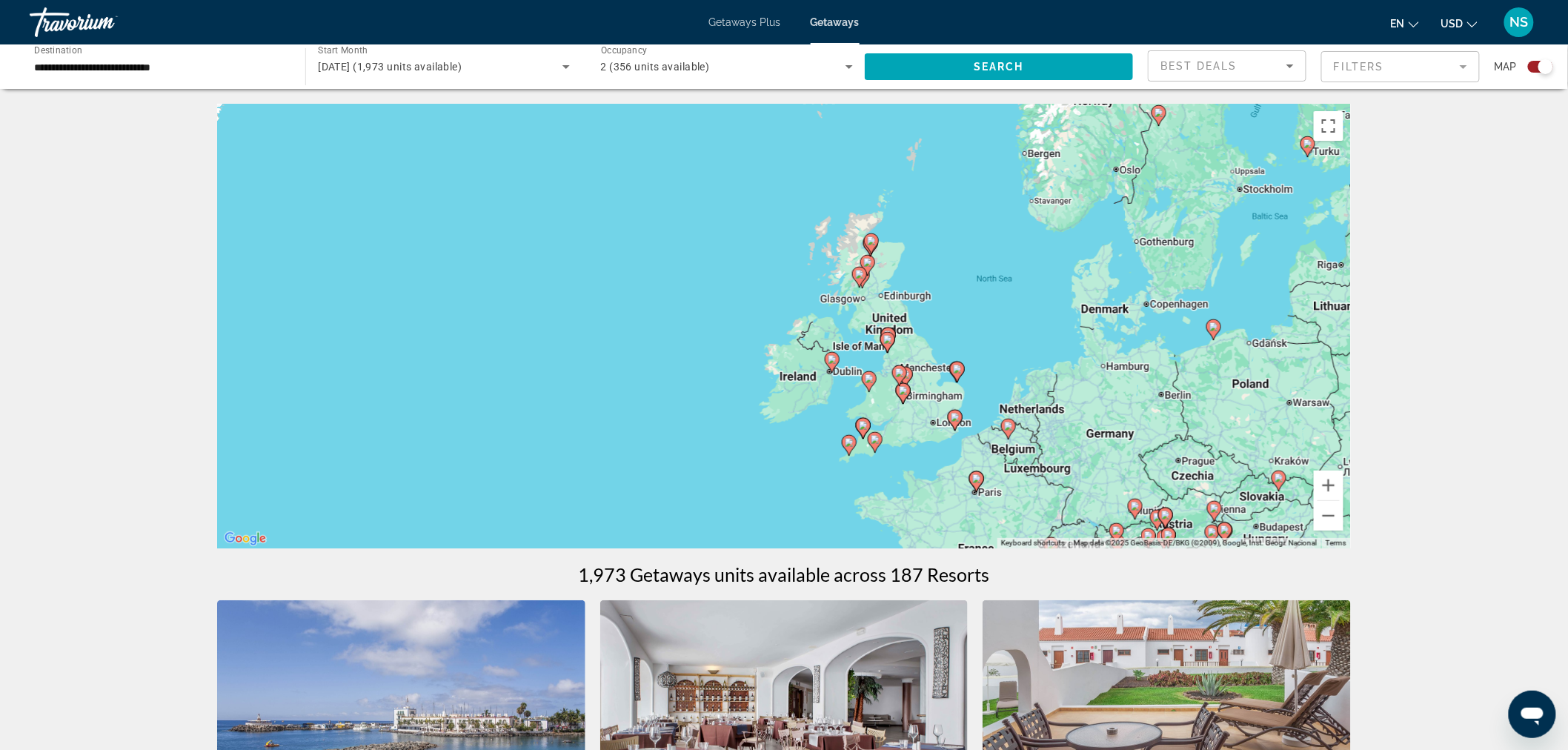
click at [938, 267] on div "To activate drag with keyboard, press Alt + Enter. Once in keyboard drag state,…" at bounding box center [784, 326] width 1134 height 445
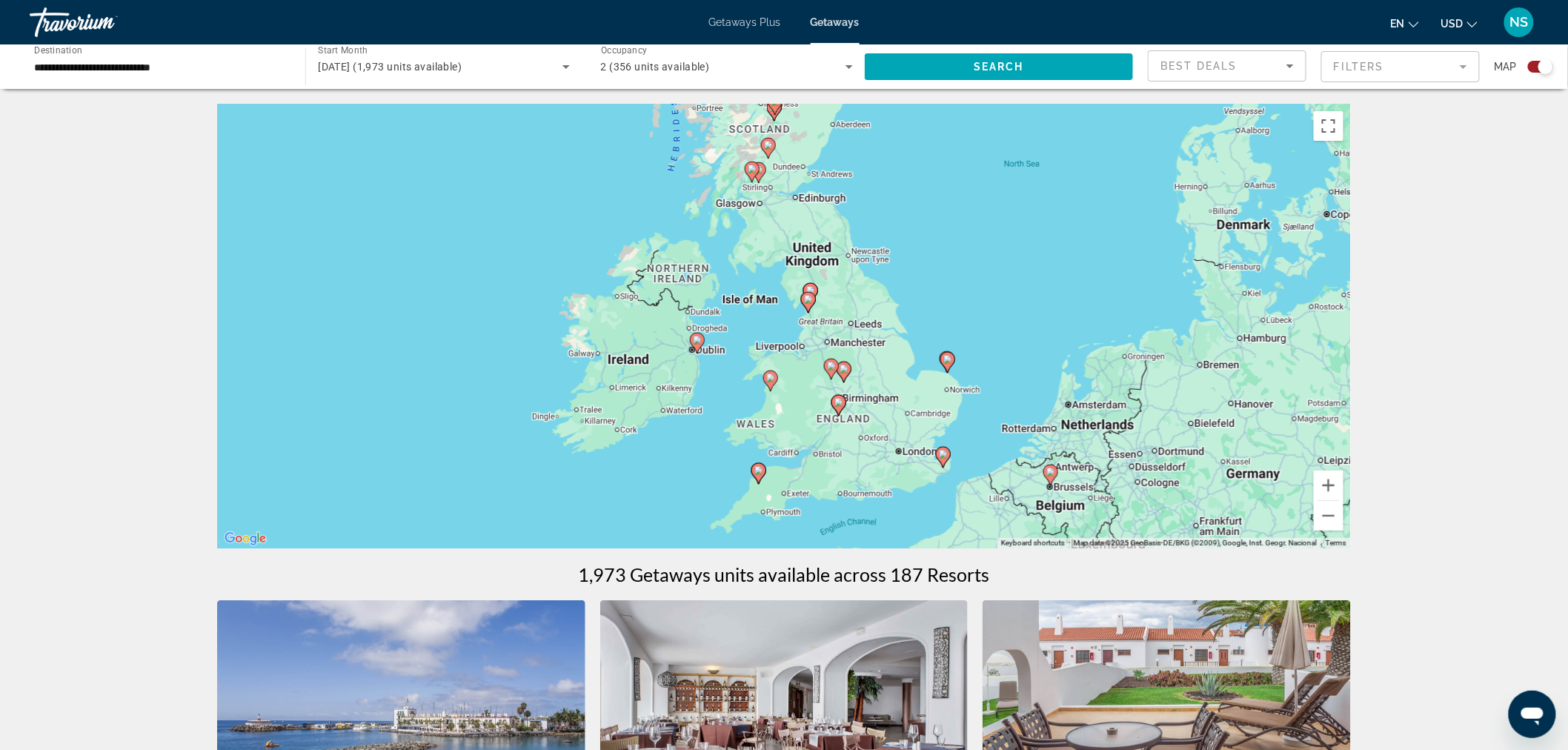
drag, startPoint x: 1001, startPoint y: 281, endPoint x: 972, endPoint y: 153, distance: 131.2
click at [972, 153] on div "To activate drag with keyboard, press Alt + Enter. Once in keyboard drag state,…" at bounding box center [784, 326] width 1134 height 445
click at [949, 365] on icon "Main content" at bounding box center [948, 362] width 14 height 19
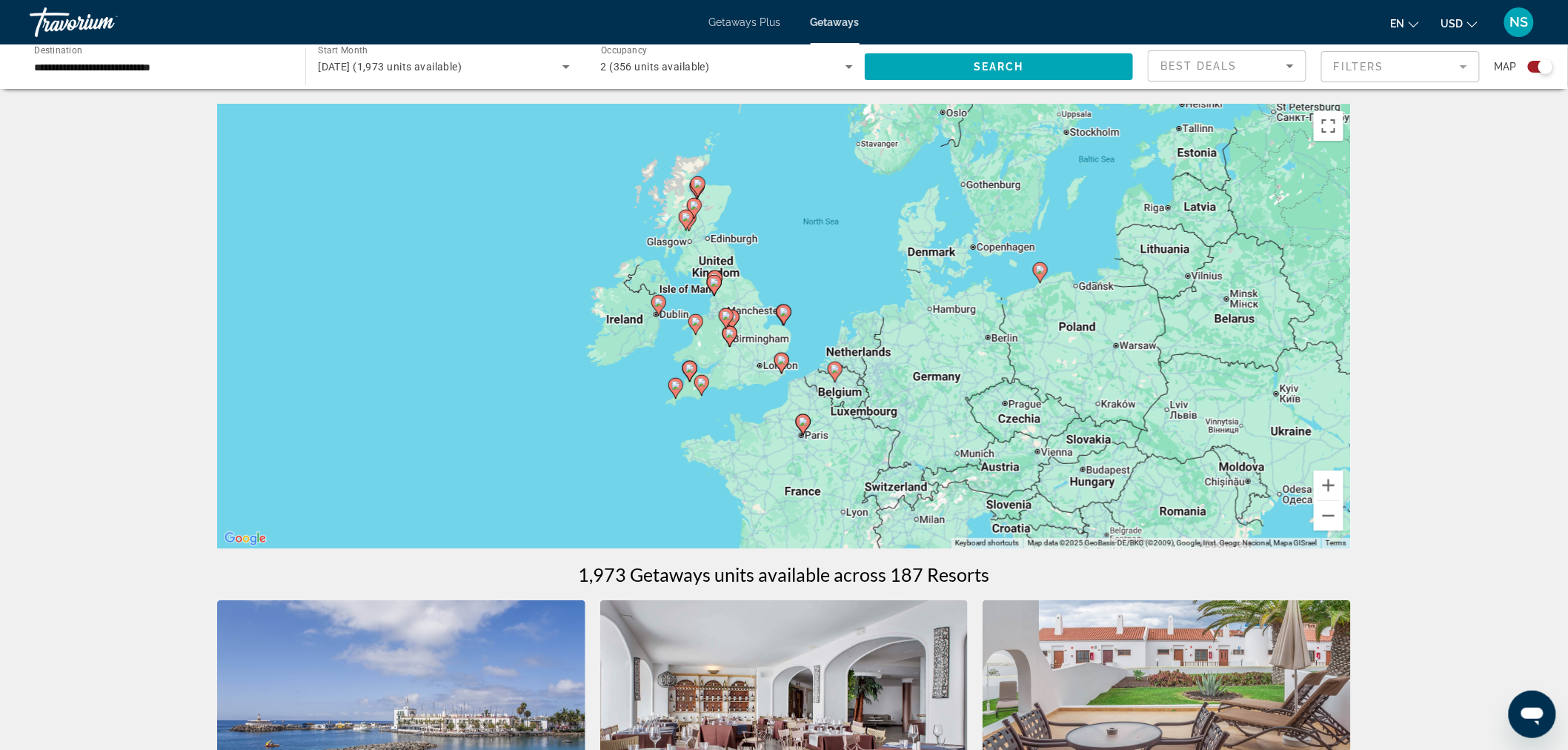
click at [842, 317] on div "To navigate, press the arrow keys. To activate drag with keyboard, press Alt + …" at bounding box center [784, 326] width 1134 height 445
click at [842, 317] on div "To activate drag with keyboard, press Alt + Enter. Once in keyboard drag state,…" at bounding box center [784, 326] width 1134 height 445
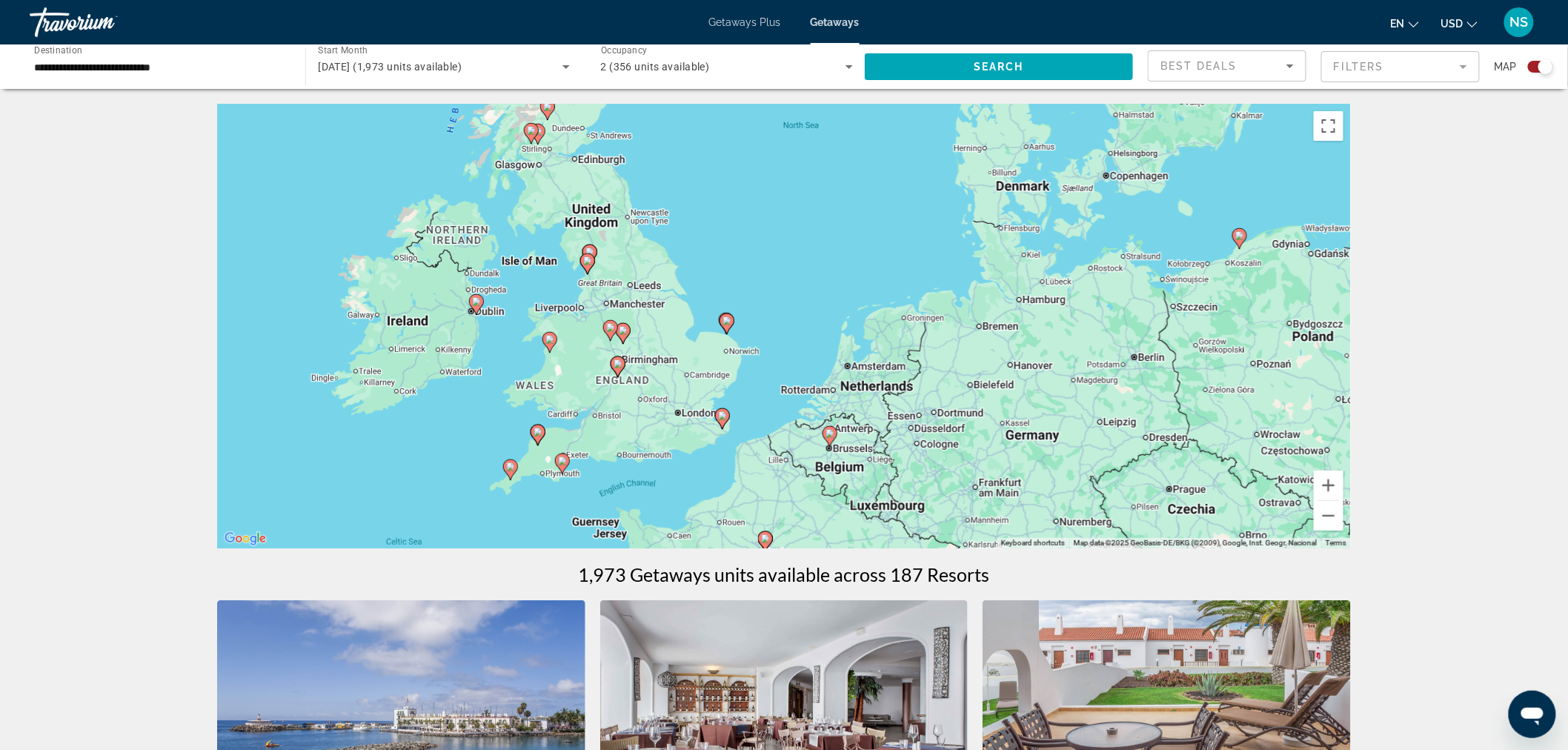
click at [1029, 357] on div "To activate drag with keyboard, press Alt + Enter. Once in keyboard drag state,…" at bounding box center [784, 326] width 1134 height 445
click at [1337, 134] on button "Toggle fullscreen view" at bounding box center [1329, 126] width 29 height 29
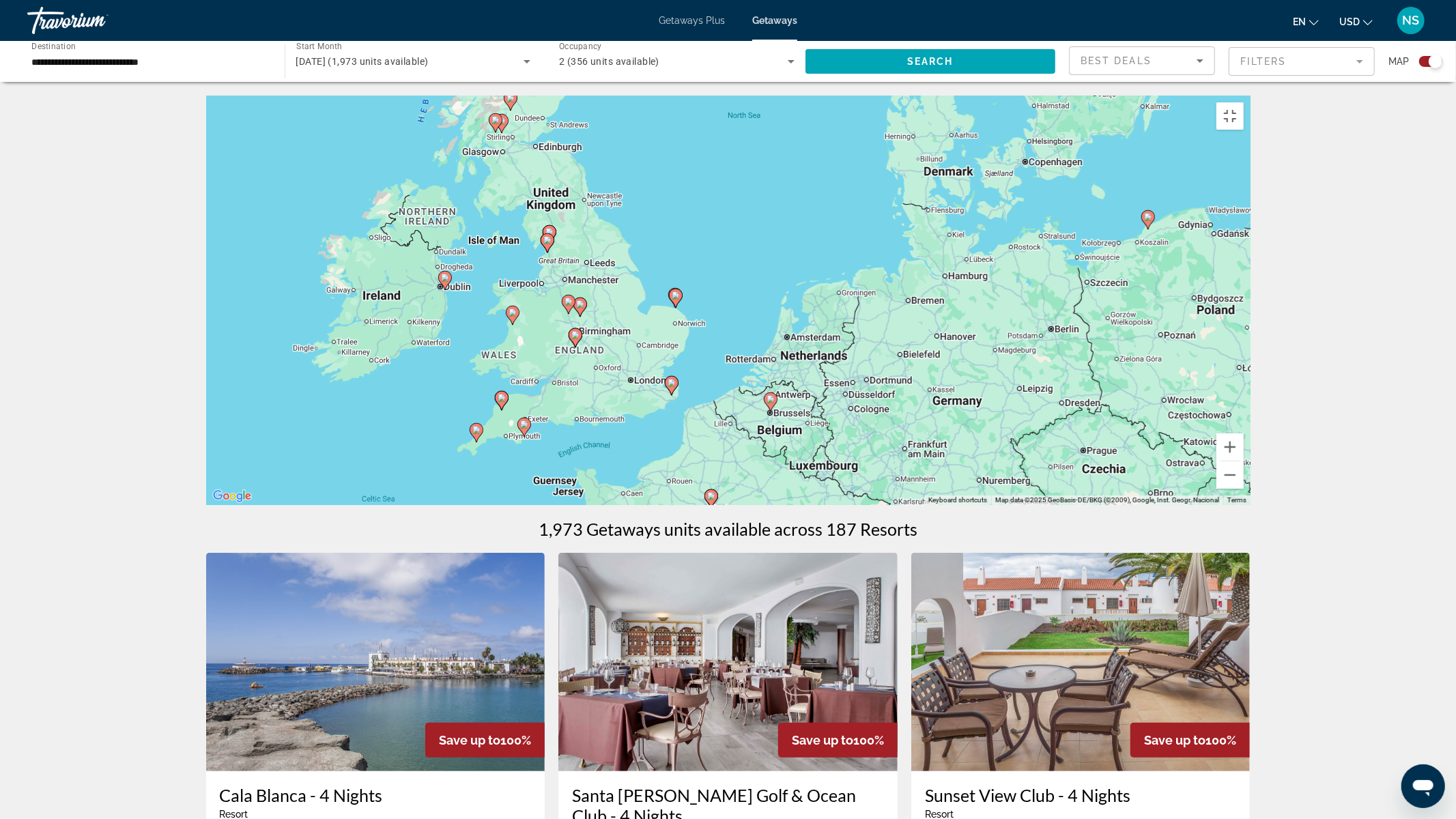
click at [573, 346] on icon "Main content" at bounding box center [574, 337] width 13 height 18
click at [573, 449] on div "To activate drag with keyboard, press Alt + Enter. Once in keyboard drag state,…" at bounding box center [728, 301] width 1044 height 410
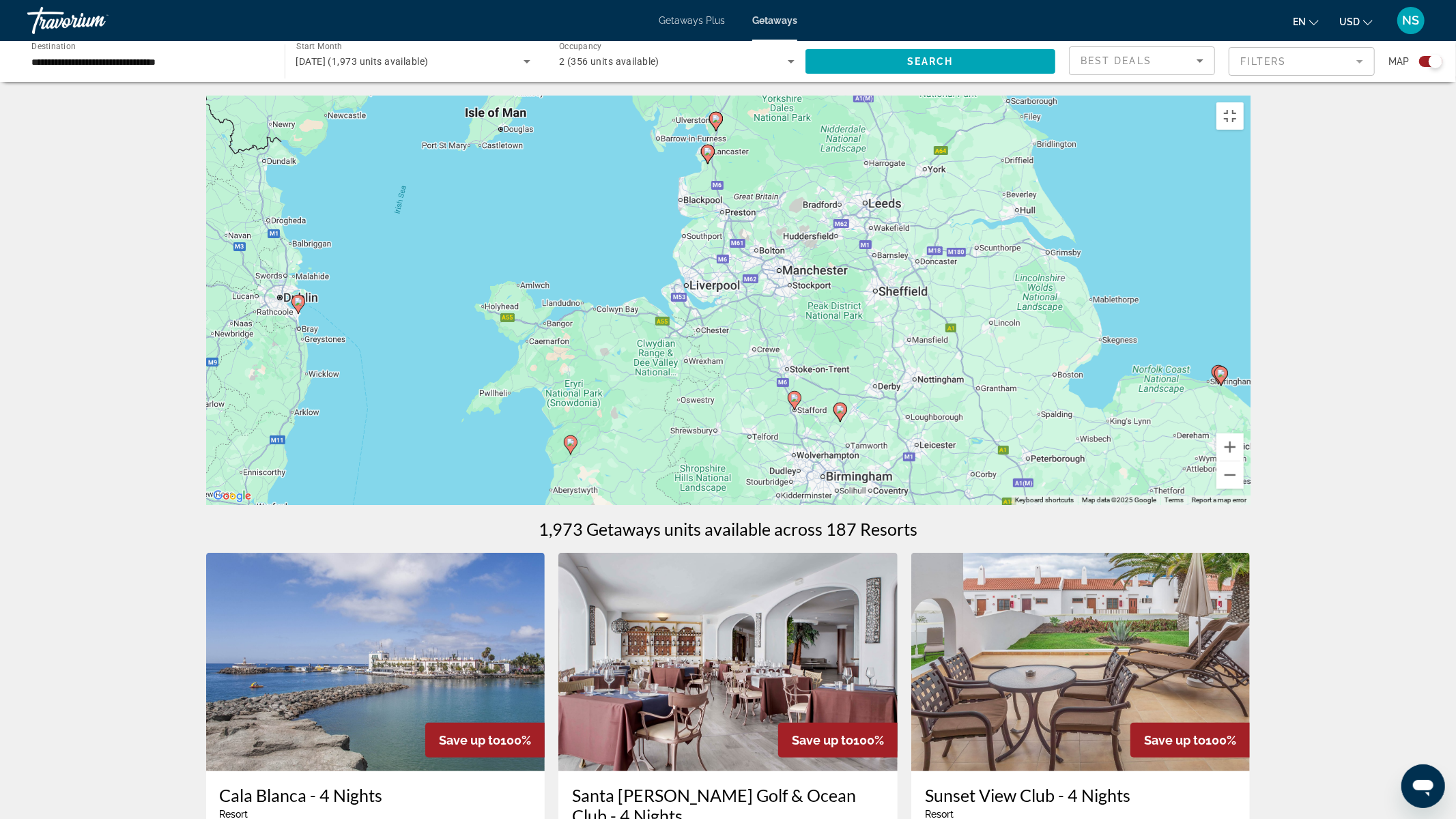
drag, startPoint x: 703, startPoint y: 276, endPoint x: 699, endPoint y: 600, distance: 324.0
click at [699, 505] on div "To activate drag with keyboard, press Alt + Enter. Once in keyboard drag state,…" at bounding box center [728, 301] width 1044 height 410
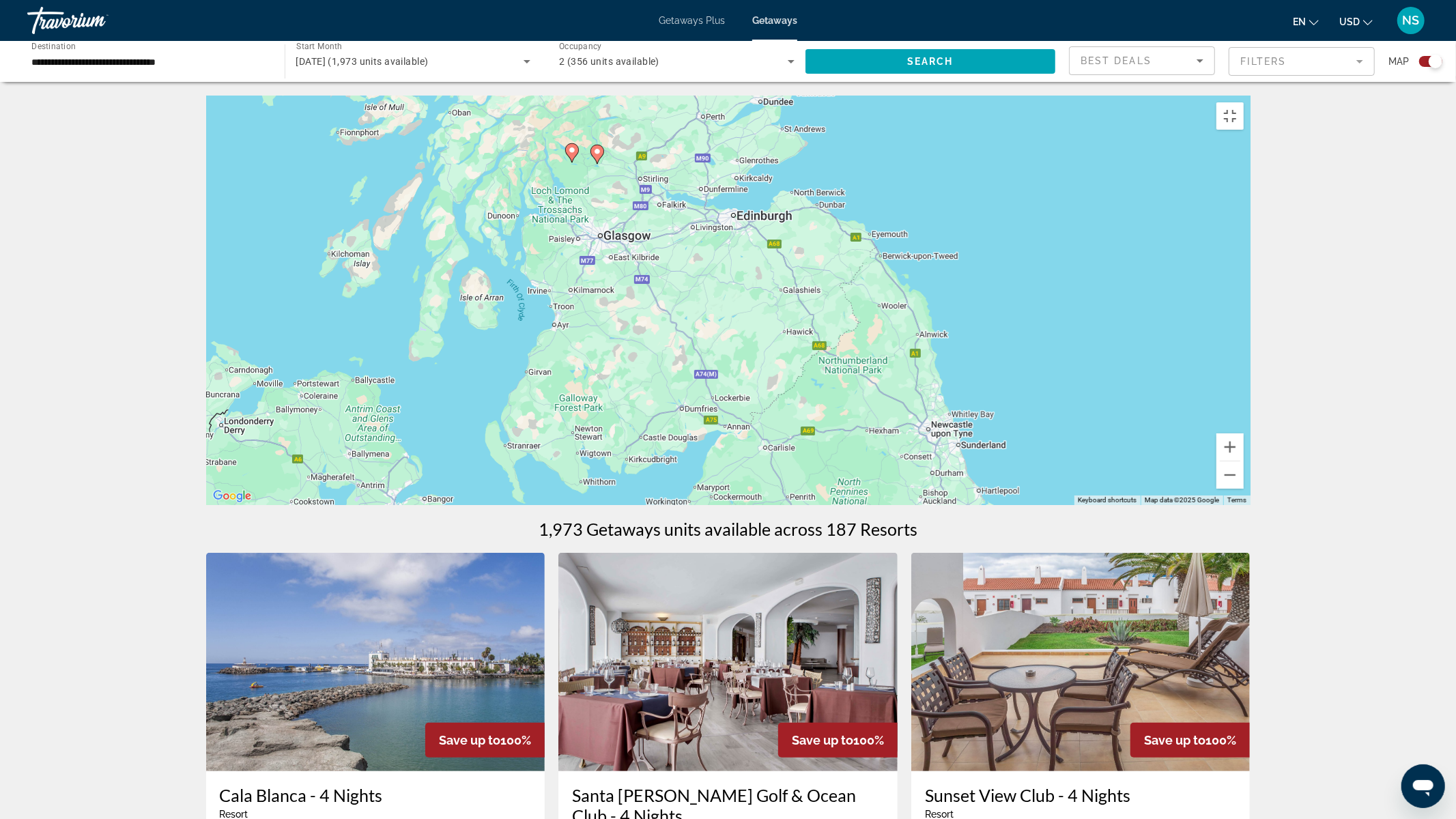
drag, startPoint x: 778, startPoint y: 267, endPoint x: 850, endPoint y: 631, distance: 371.1
click at [850, 505] on div "To activate drag with keyboard, press Alt + Enter. Once in keyboard drag state,…" at bounding box center [728, 301] width 1044 height 410
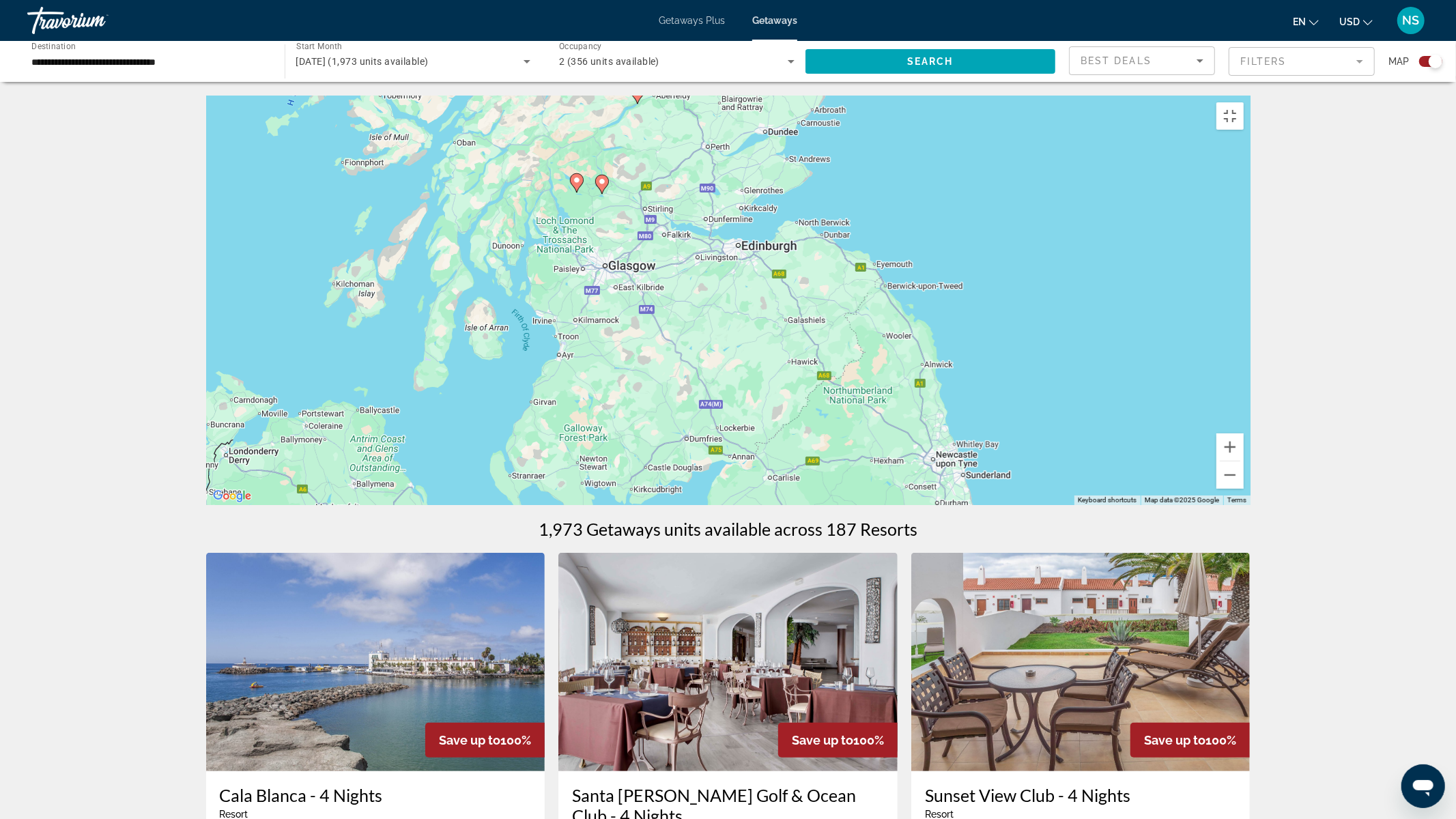
click at [640, 104] on gmp-advanced-marker "Main content" at bounding box center [638, 94] width 14 height 20
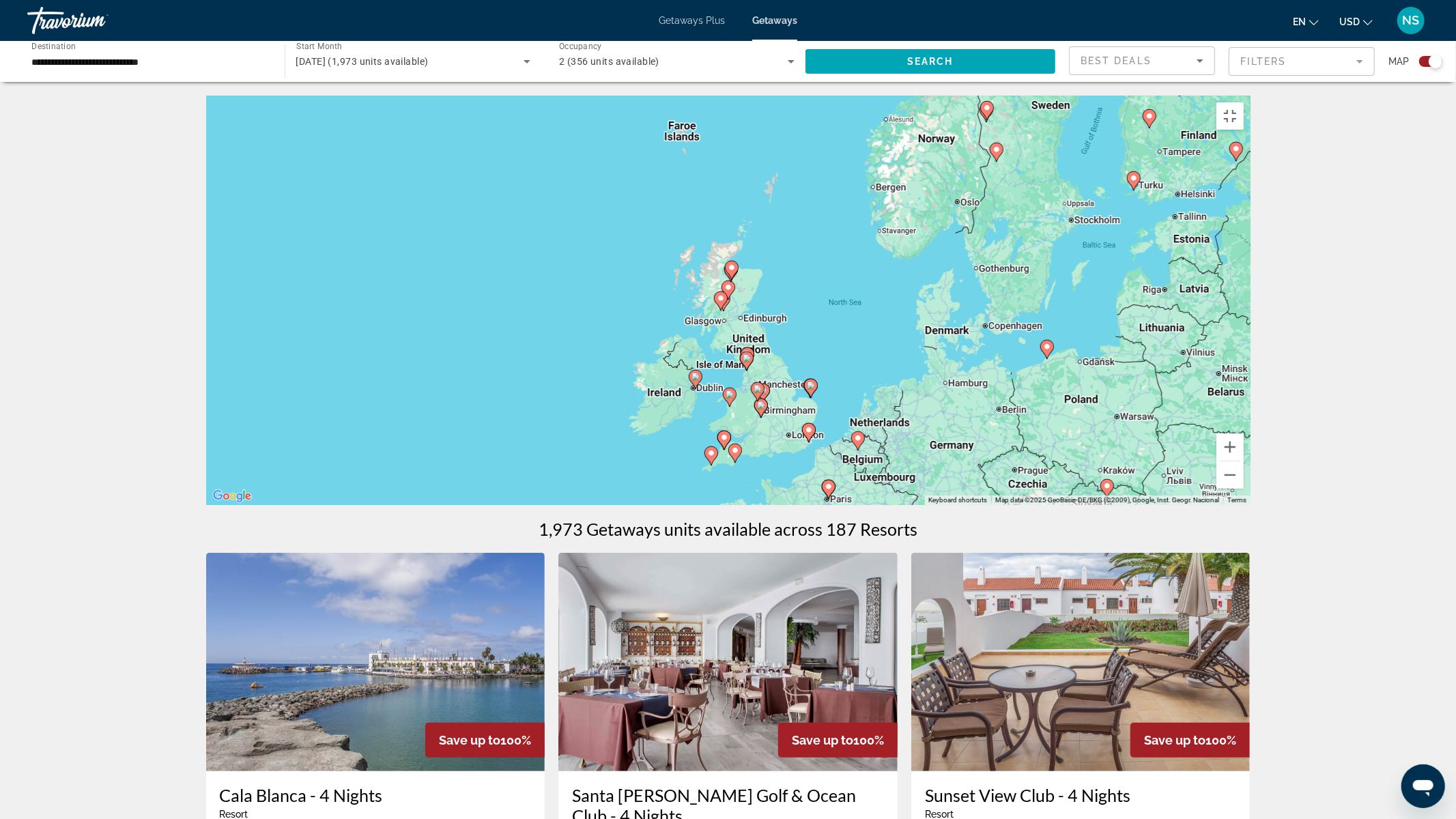
click at [731, 291] on image "Main content" at bounding box center [728, 287] width 8 height 8
type input "**********"
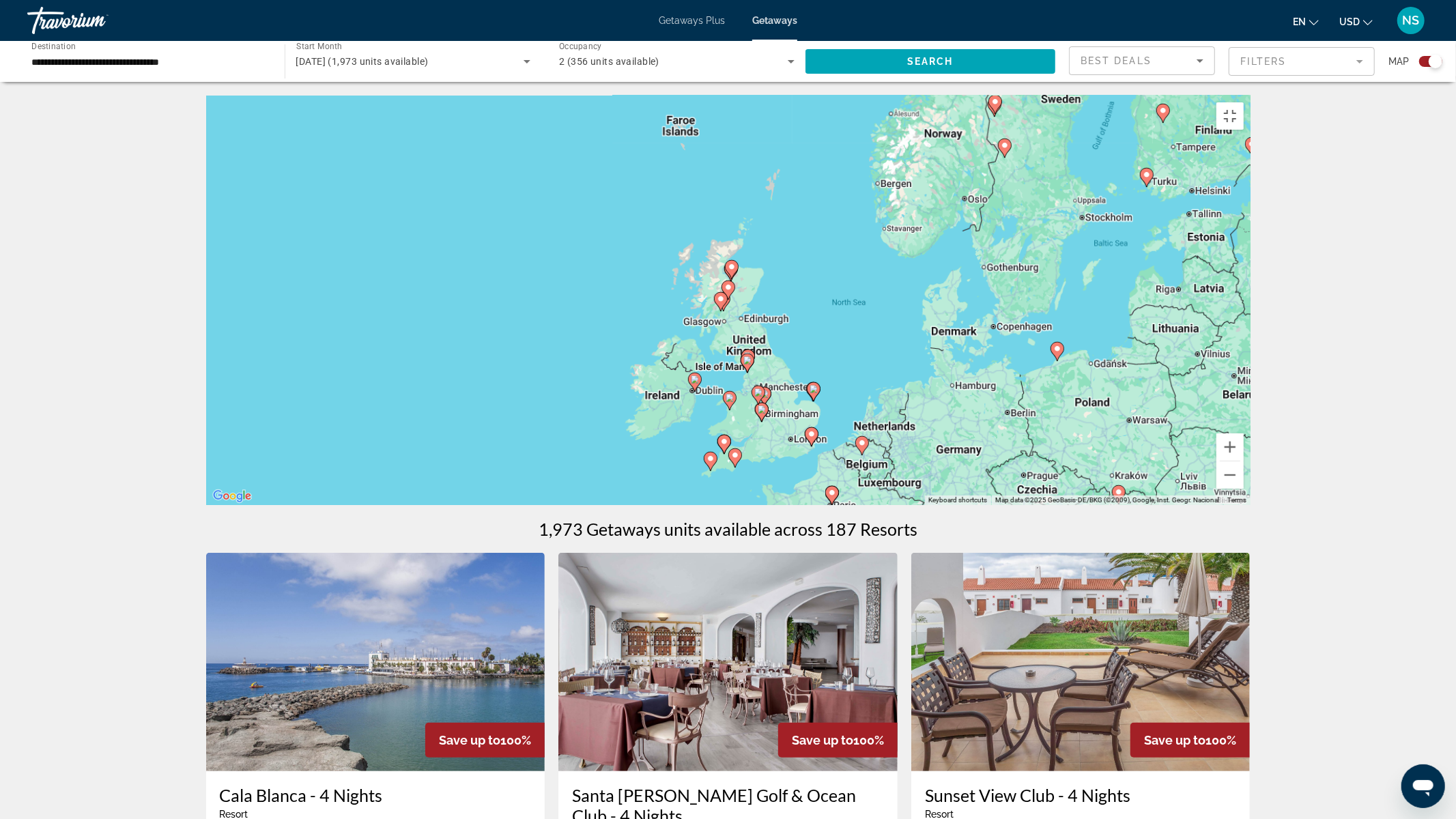
click at [731, 291] on image "Main content" at bounding box center [728, 287] width 8 height 8
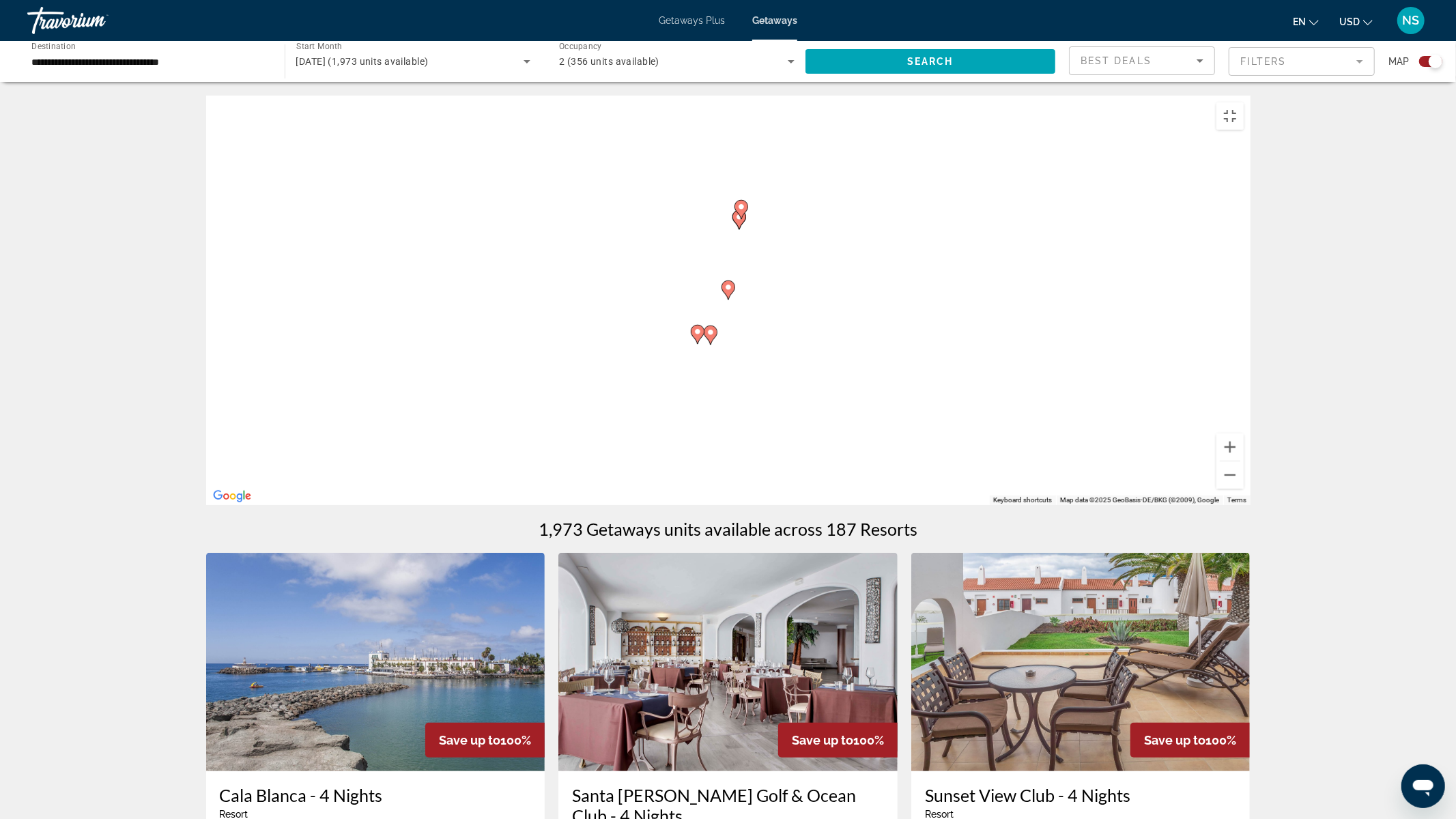
click at [1015, 288] on div "To activate drag with keyboard, press Alt + Enter. Once in keyboard drag state,…" at bounding box center [728, 301] width 1044 height 410
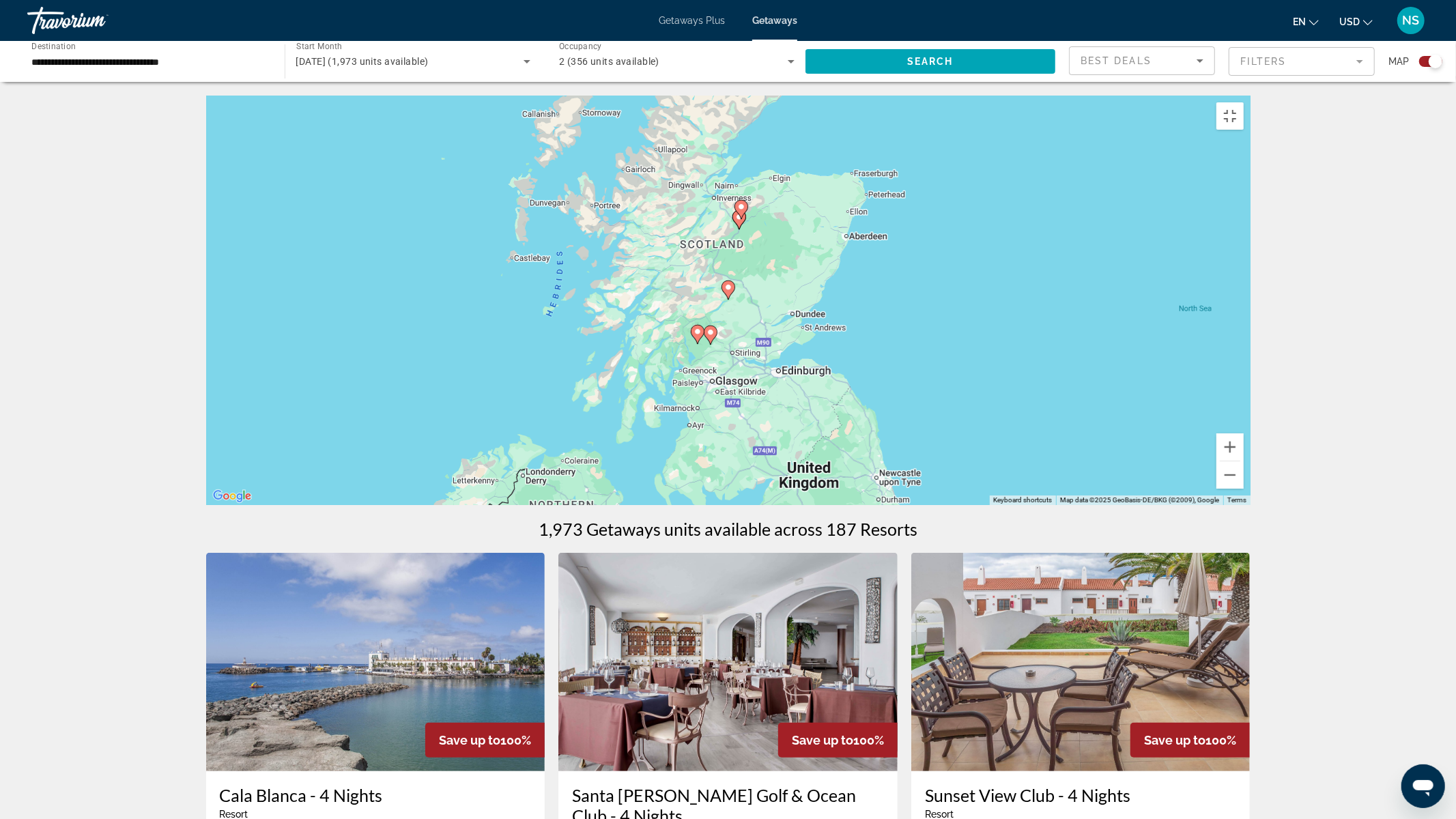
click at [1015, 288] on div "To activate drag with keyboard, press Alt + Enter. Once in keyboard drag state,…" at bounding box center [728, 301] width 1044 height 410
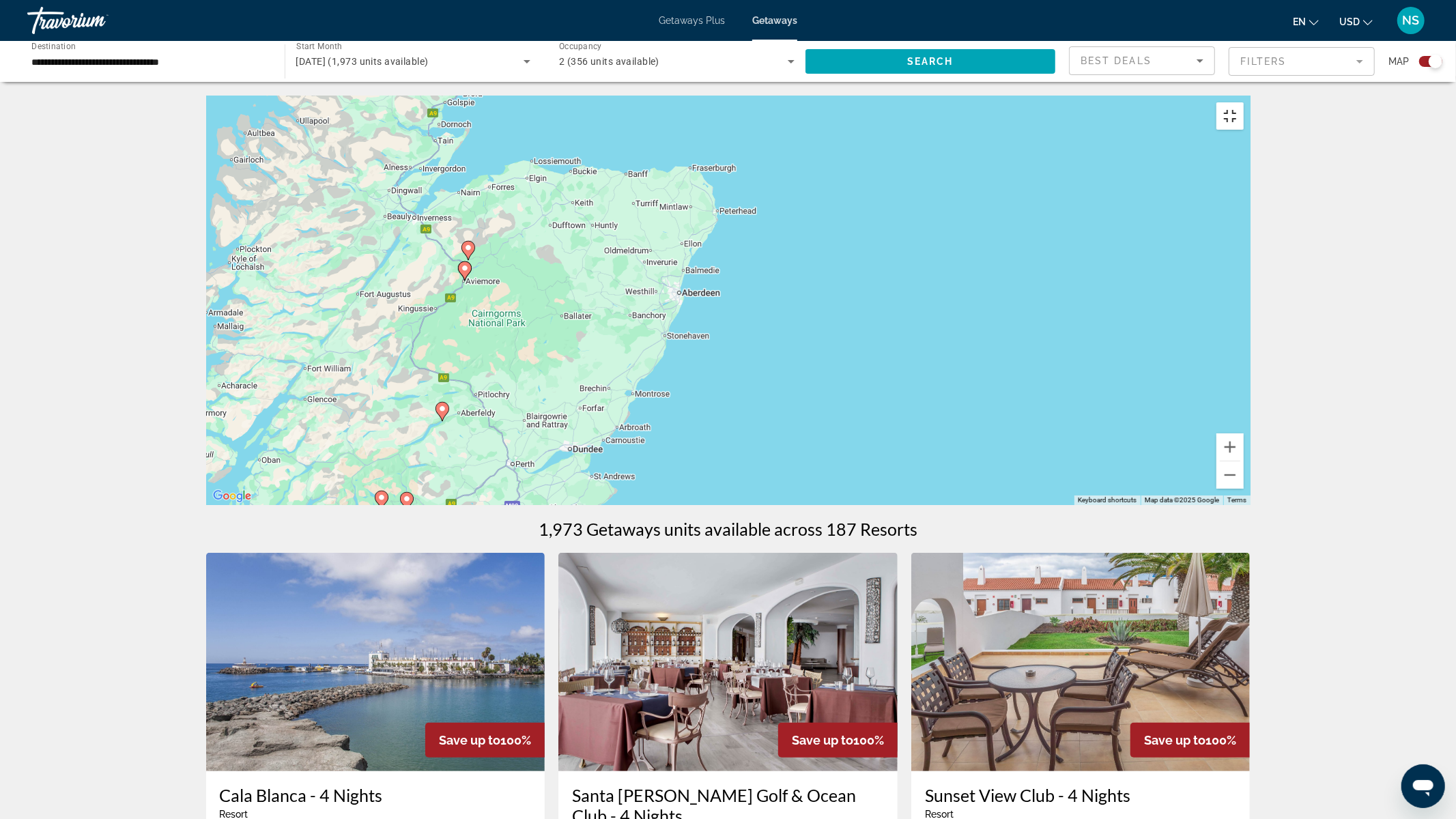
click at [1243, 102] on button "Toggle fullscreen view" at bounding box center [1230, 116] width 27 height 27
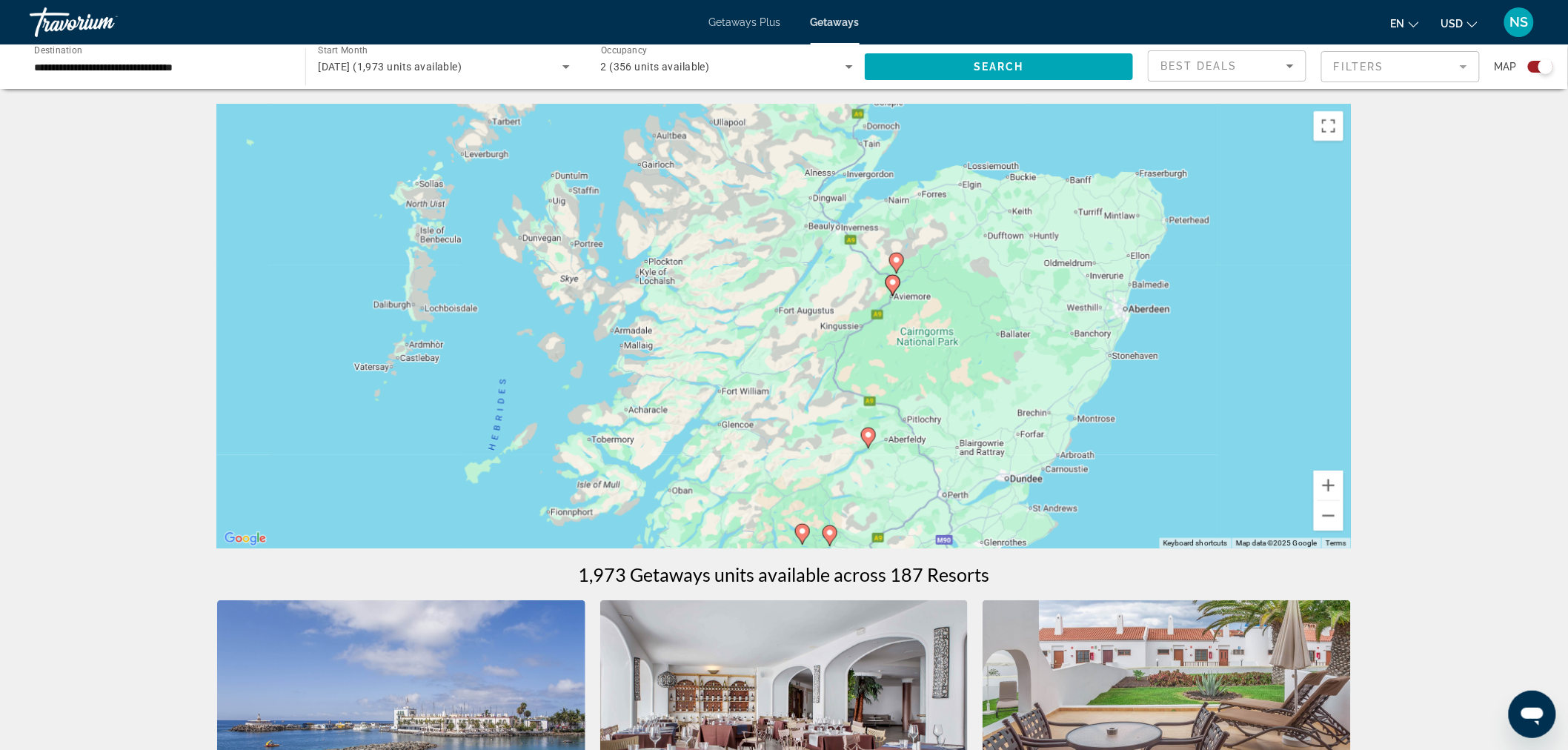
drag, startPoint x: 650, startPoint y: 358, endPoint x: 1064, endPoint y: 363, distance: 414.0
click at [1064, 363] on div "To activate drag with keyboard, press Alt + Enter. Once in keyboard drag state,…" at bounding box center [784, 326] width 1134 height 445
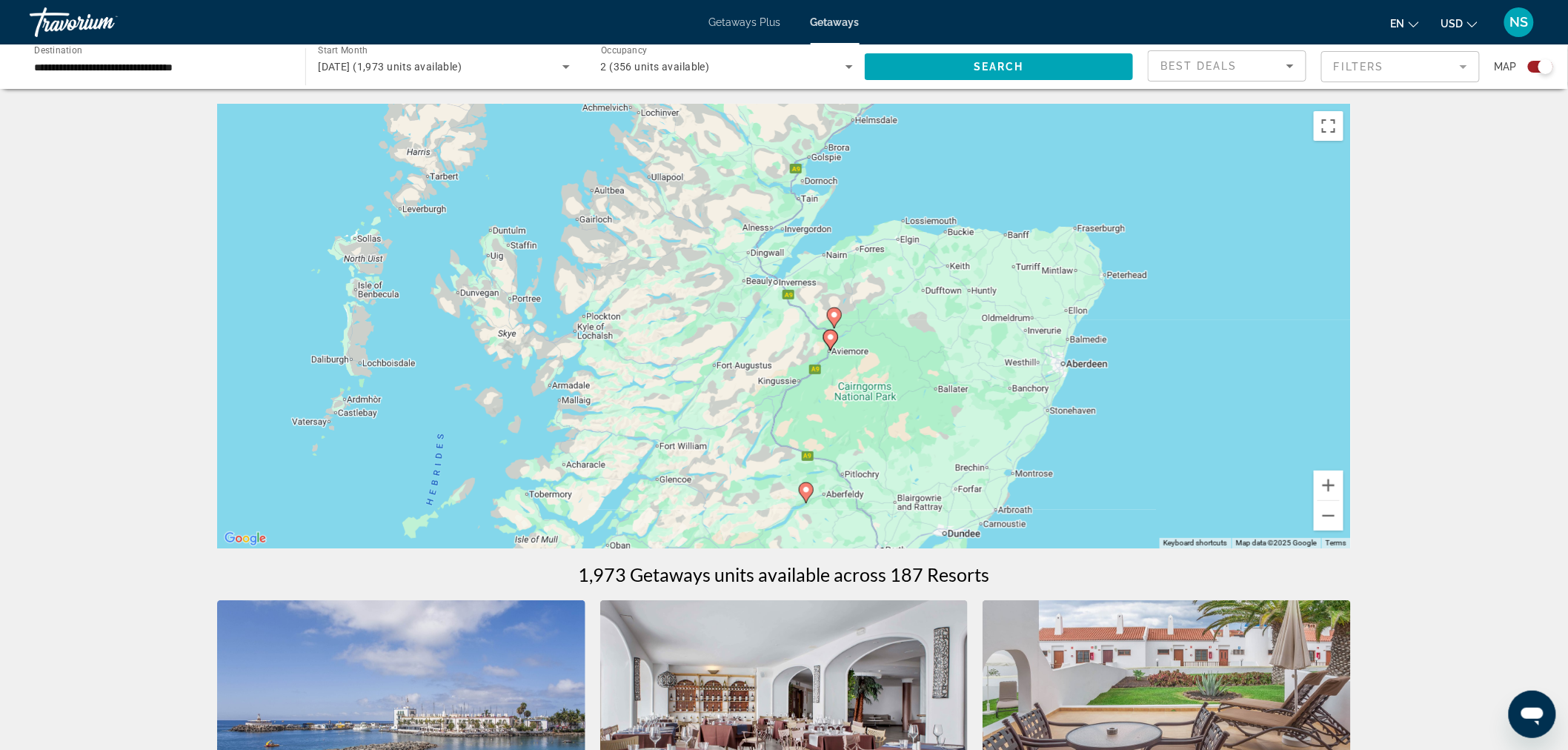
drag, startPoint x: 736, startPoint y: 385, endPoint x: 620, endPoint y: 366, distance: 117.5
click at [621, 383] on div "To activate drag with keyboard, press Alt + Enter. Once in keyboard drag state,…" at bounding box center [784, 326] width 1134 height 445
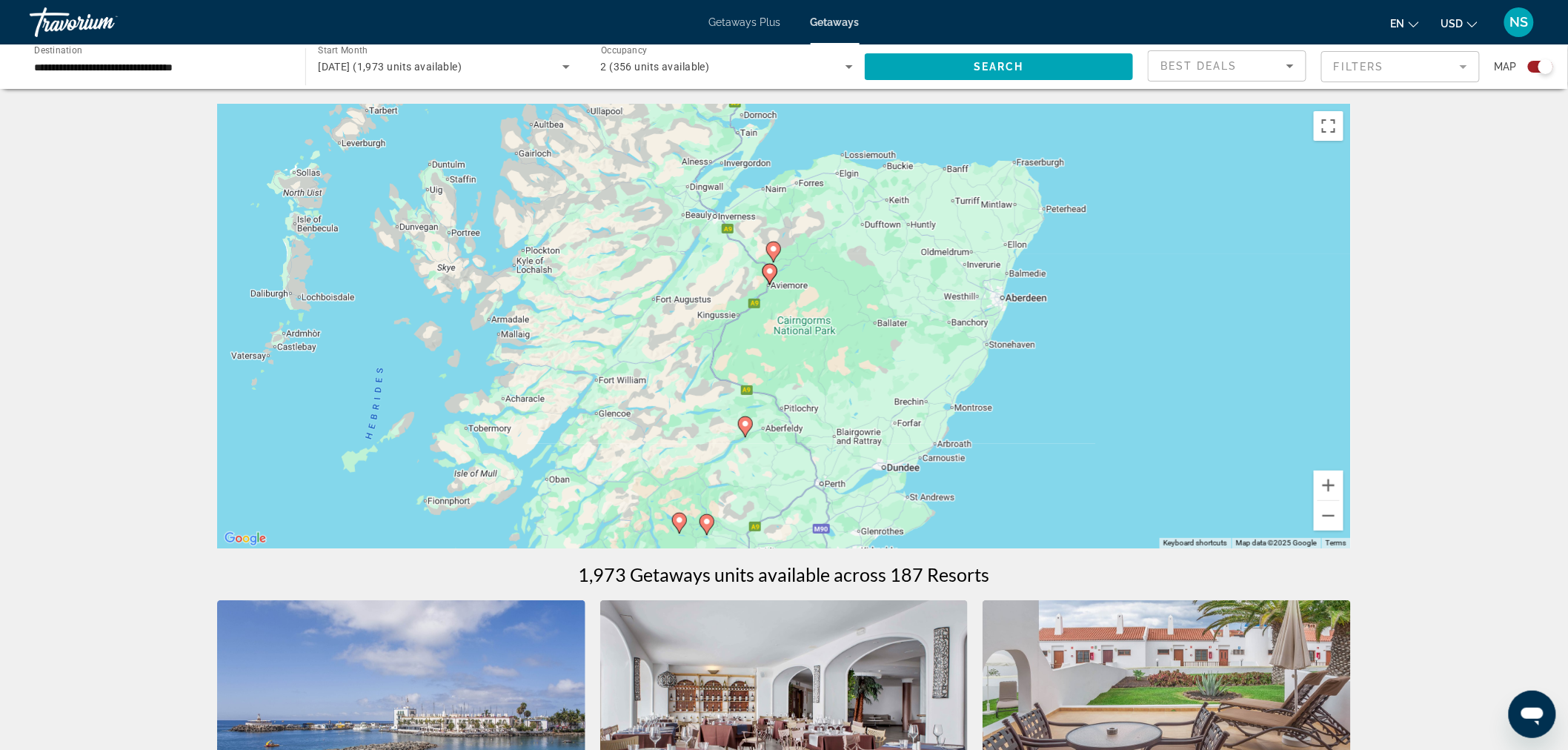
click at [772, 282] on icon "Main content" at bounding box center [770, 274] width 15 height 21
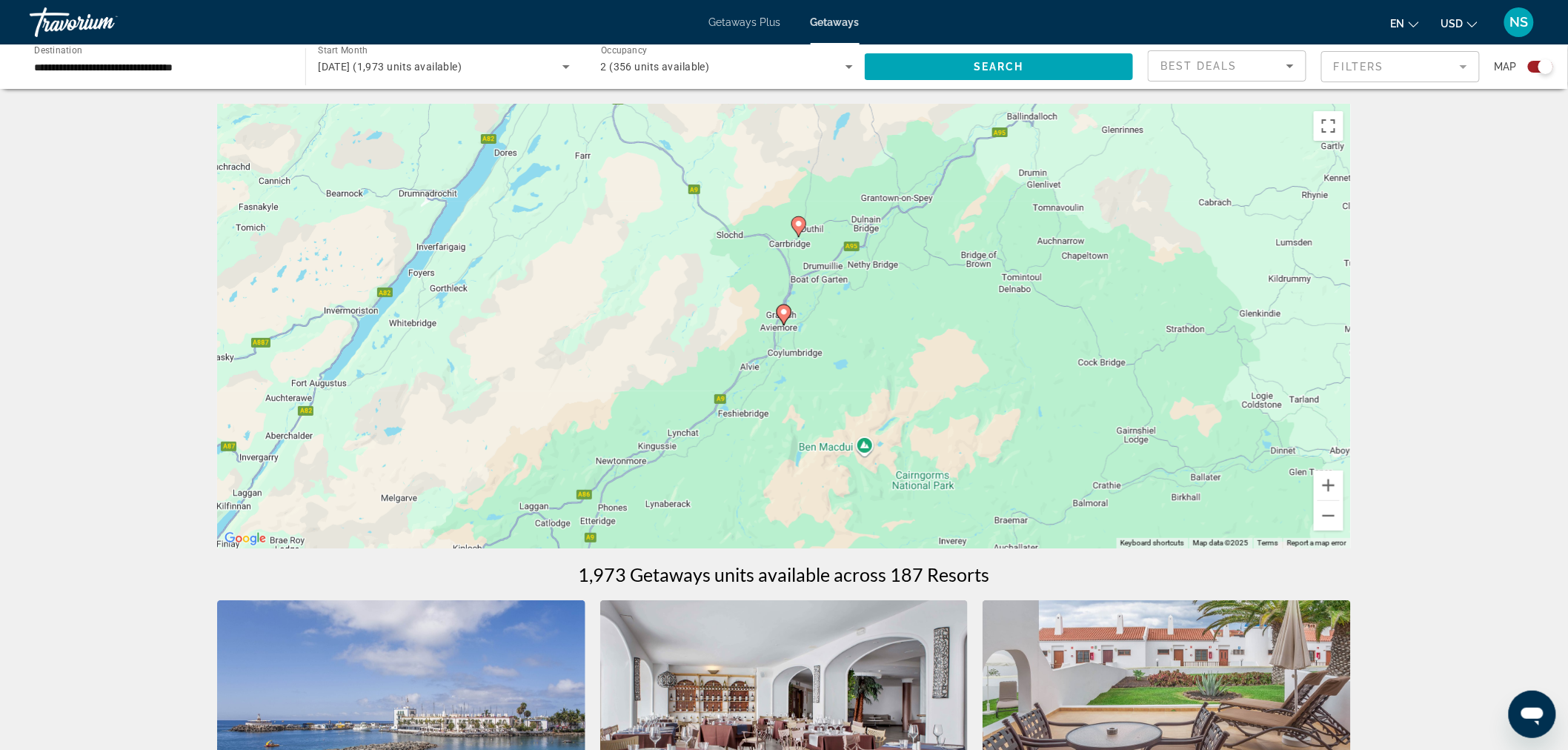
click at [788, 312] on image "Main content" at bounding box center [784, 312] width 9 height 9
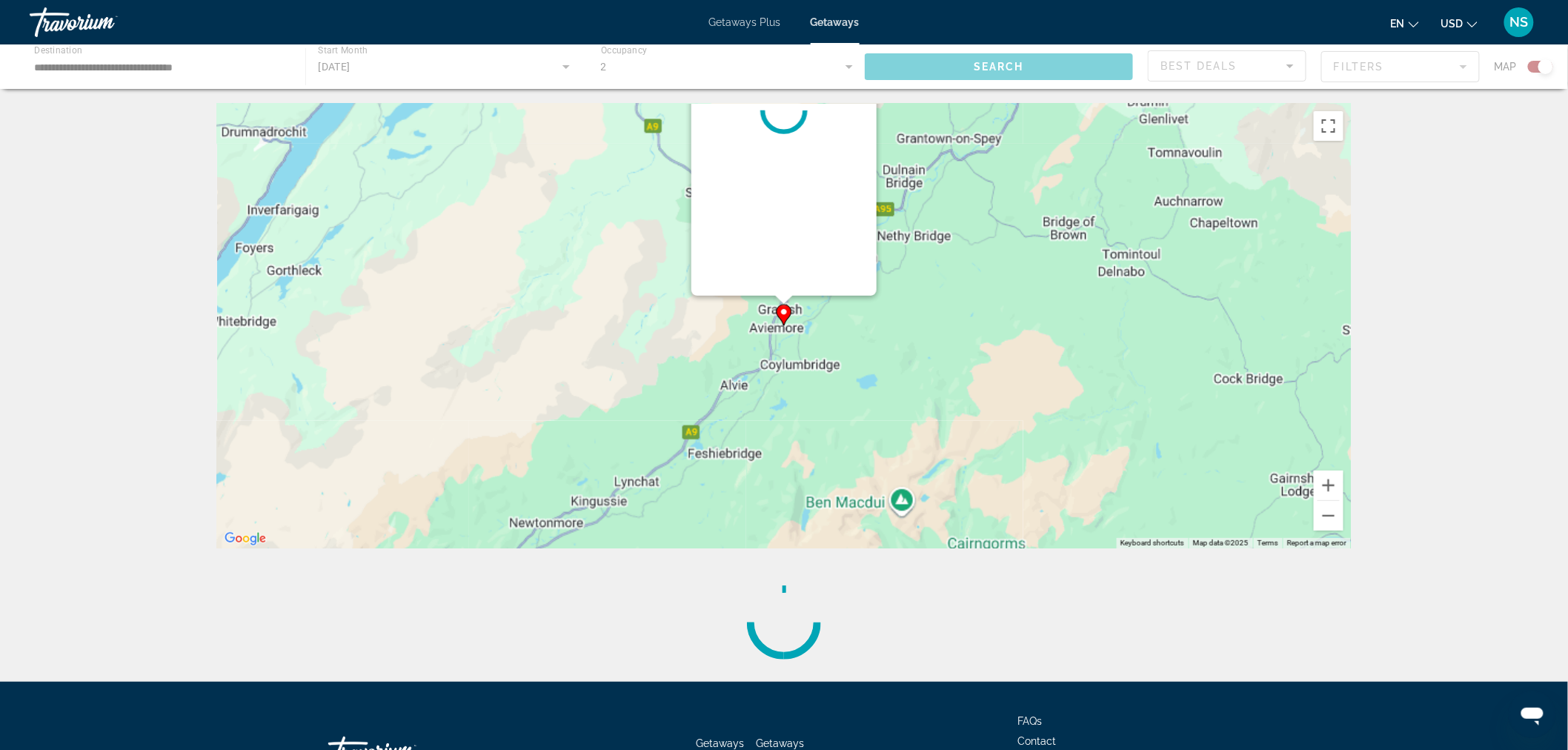
click at [788, 326] on div "To navigate, press the arrow keys. To activate drag with keyboard, press Alt + …" at bounding box center [1351, 326] width 1134 height 0
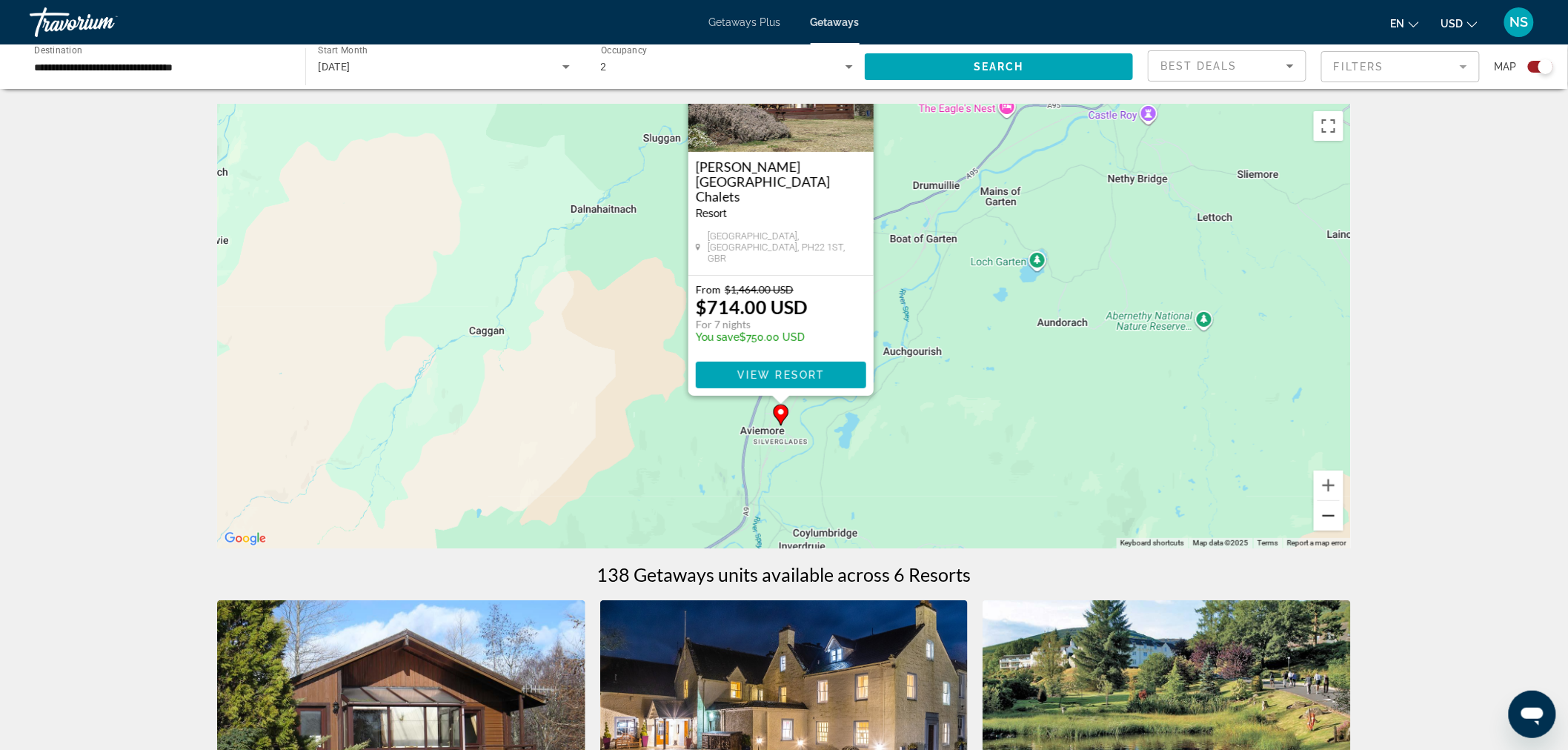
click at [1327, 519] on button "Zoom out" at bounding box center [1329, 516] width 29 height 29
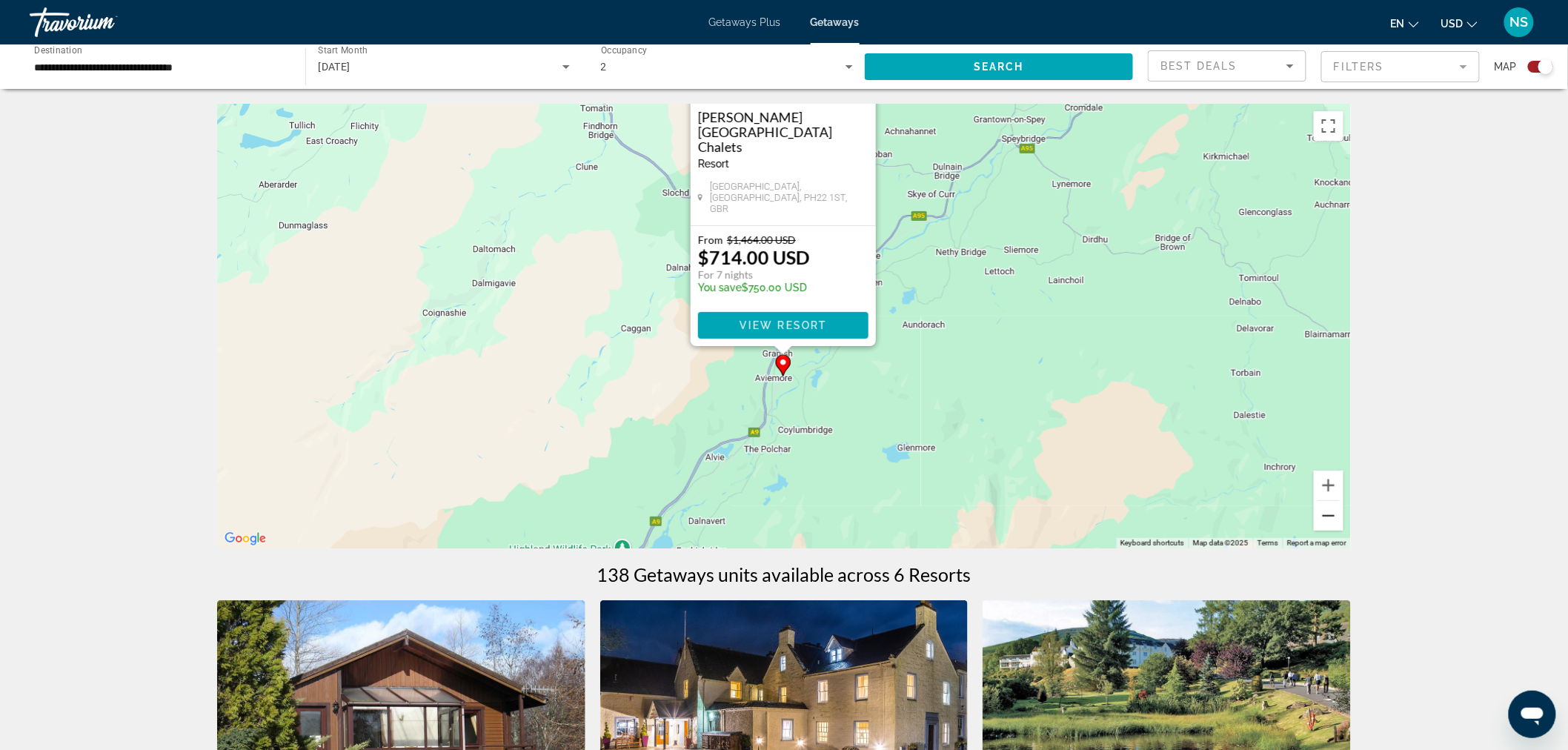
click at [1327, 519] on button "Zoom out" at bounding box center [1329, 516] width 29 height 29
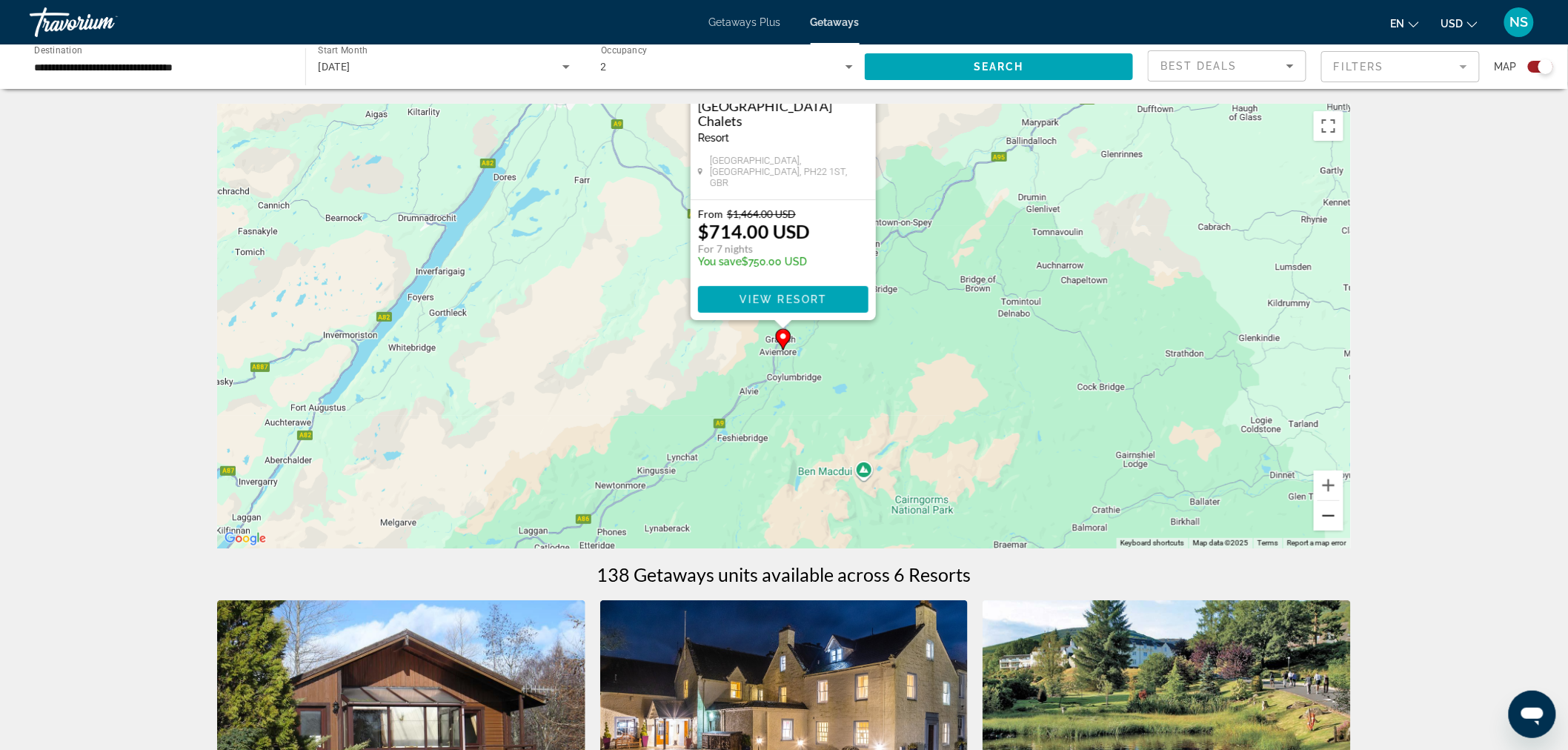
click at [1327, 519] on button "Zoom out" at bounding box center [1329, 516] width 29 height 29
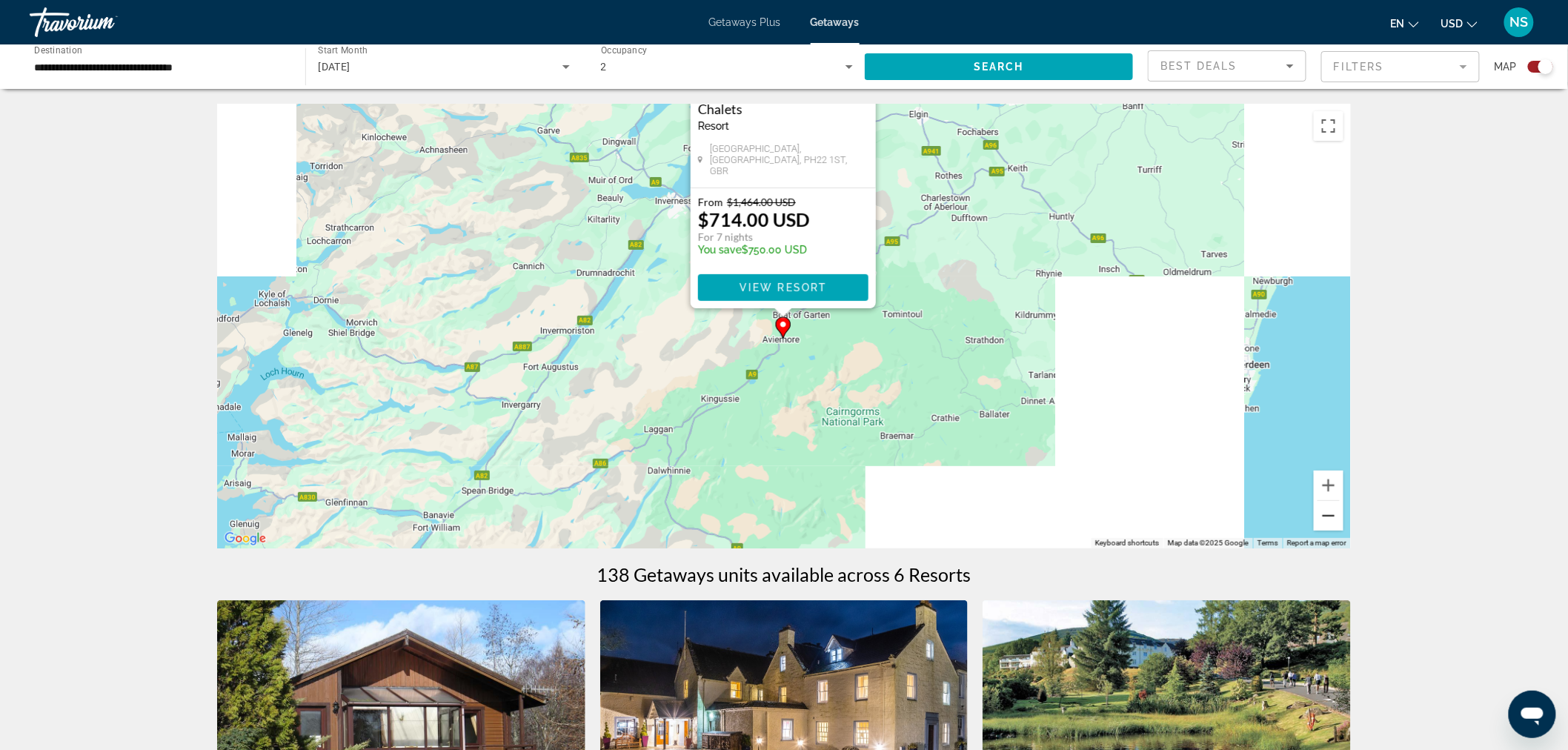
click at [1327, 519] on button "Zoom out" at bounding box center [1329, 516] width 29 height 29
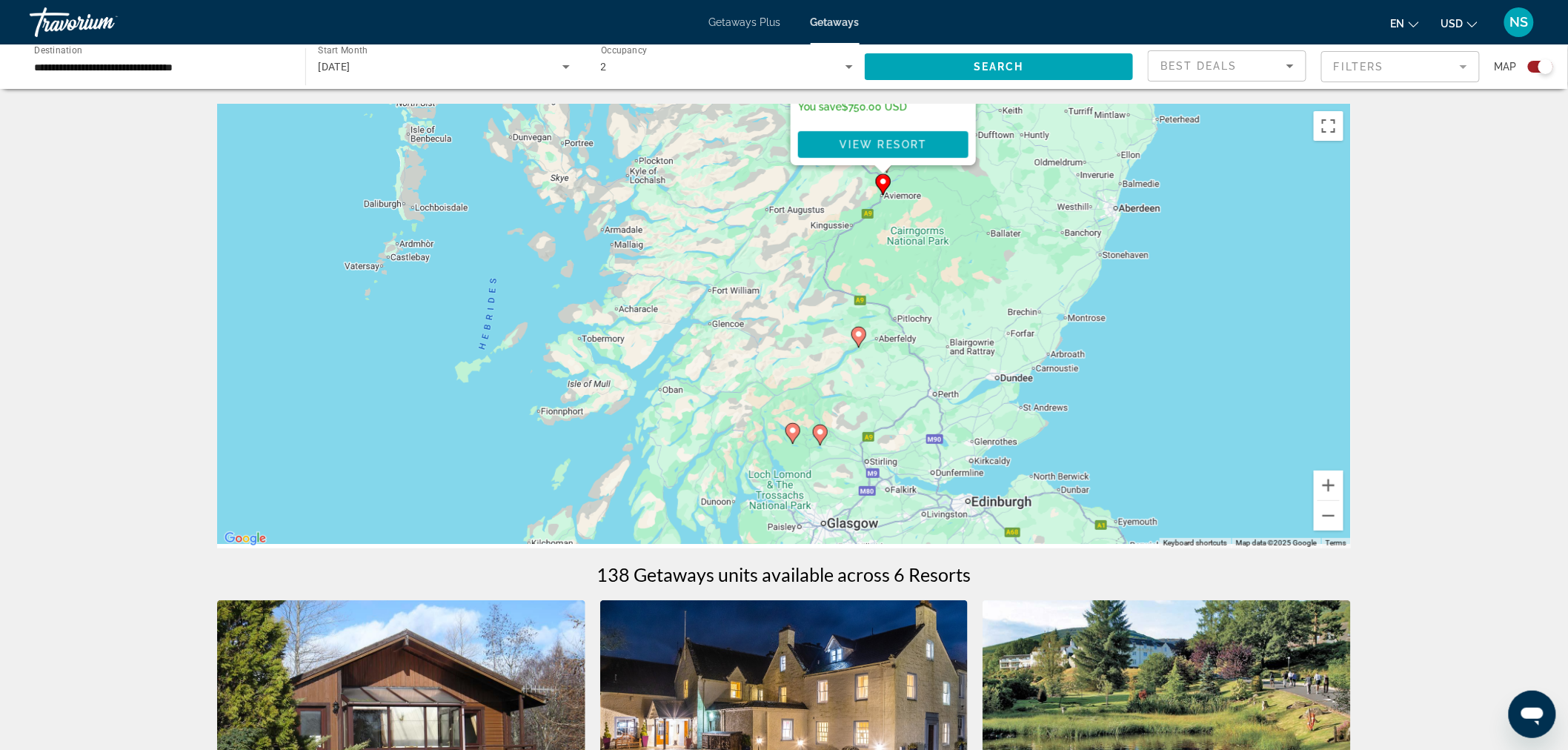
drag, startPoint x: 753, startPoint y: 504, endPoint x: 850, endPoint y: 358, distance: 175.3
click at [851, 359] on div "To activate drag with keyboard, press Alt + Enter. Once in keyboard drag state,…" at bounding box center [784, 326] width 1134 height 445
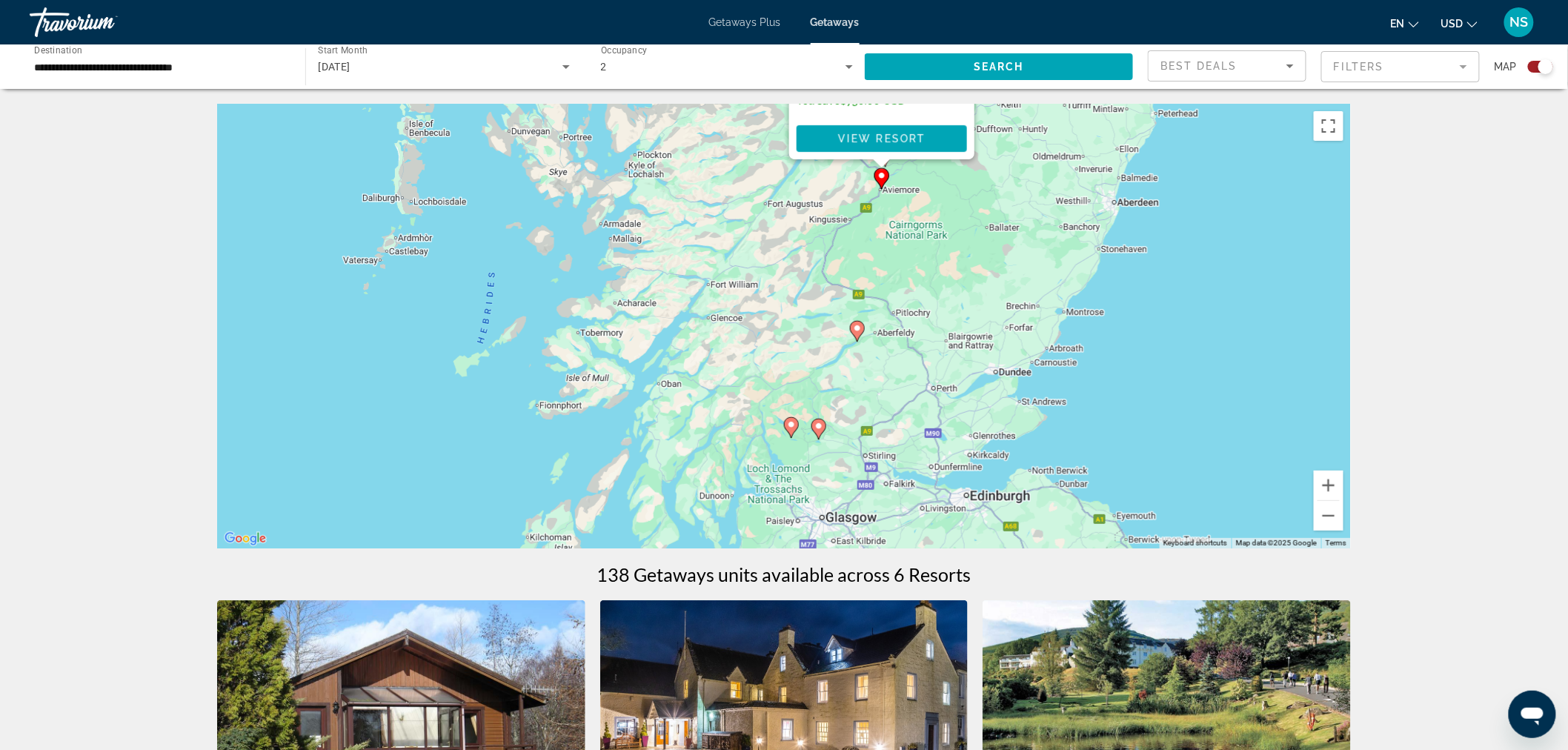
click at [820, 438] on gmp-advanced-marker "Main content" at bounding box center [819, 429] width 15 height 22
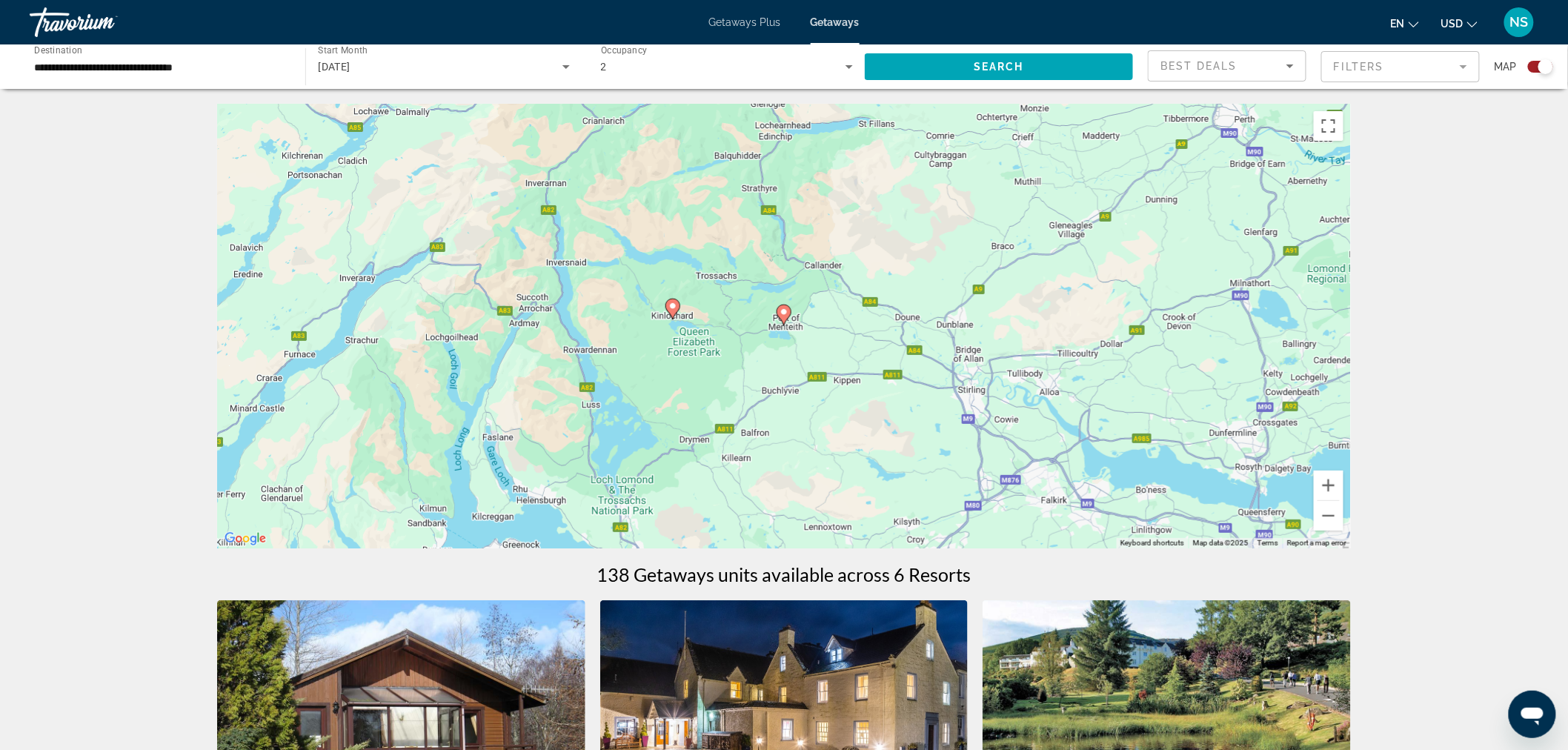
click at [784, 315] on image "Main content" at bounding box center [784, 312] width 9 height 9
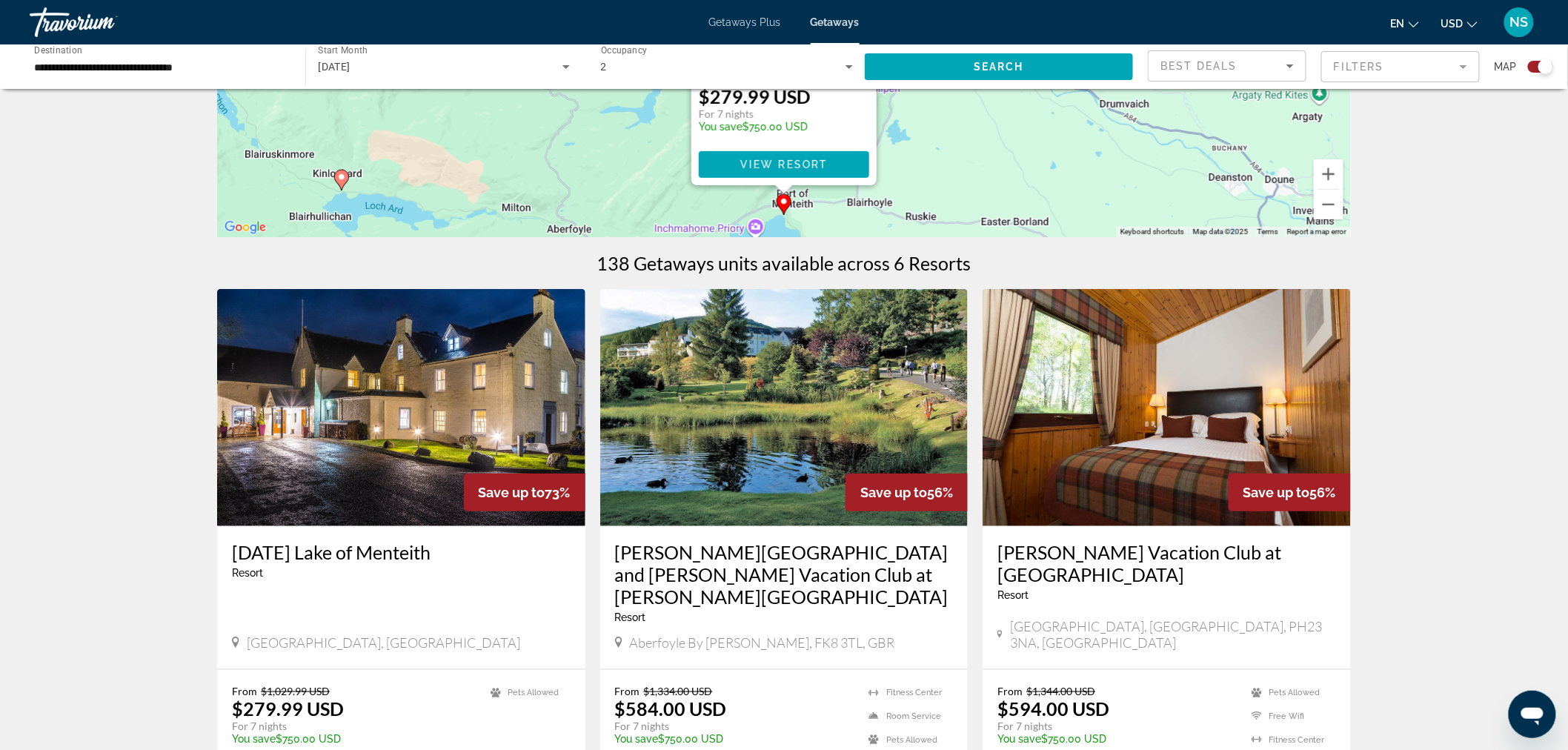
scroll to position [411, 0]
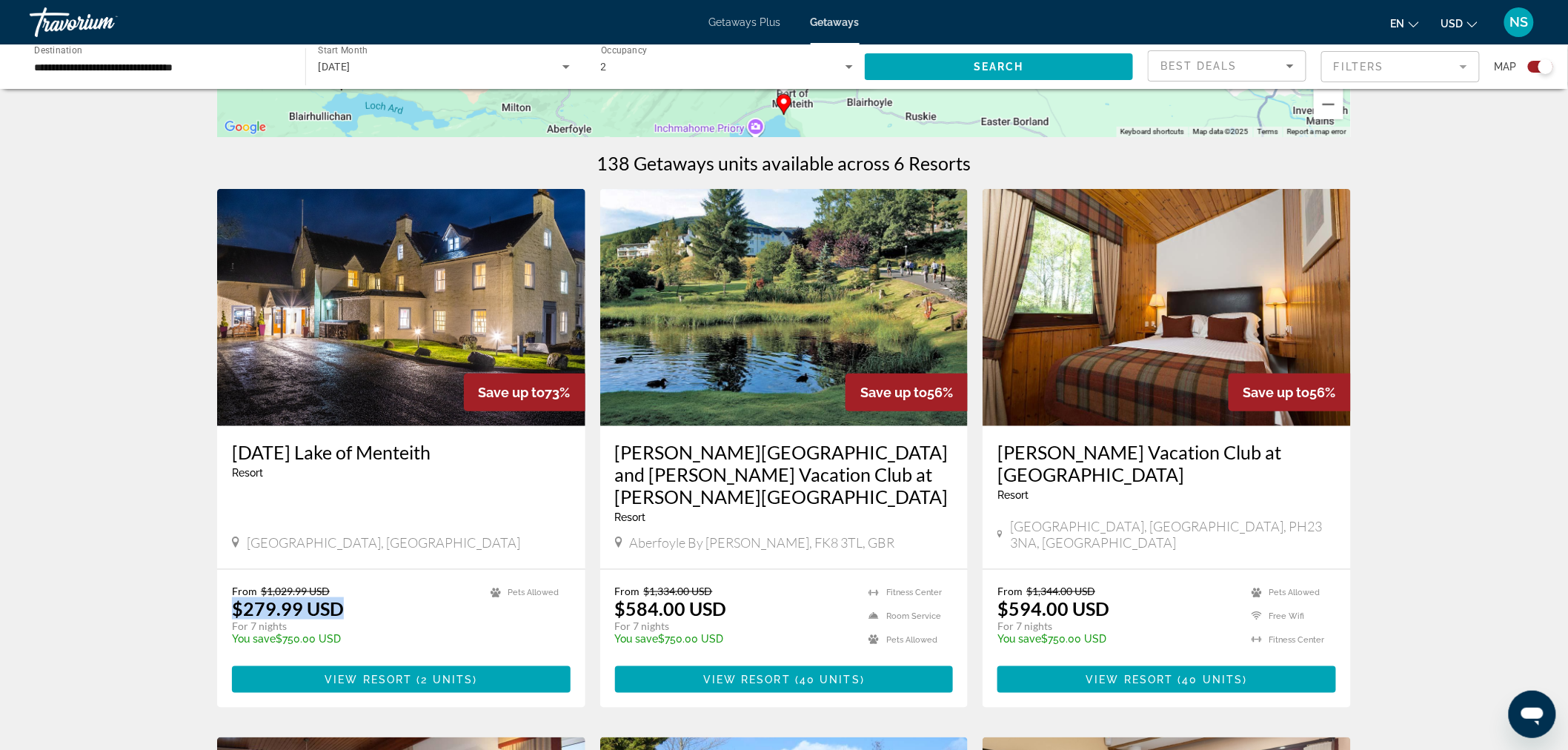
drag, startPoint x: 234, startPoint y: 602, endPoint x: 528, endPoint y: 624, distance: 294.8
click at [409, 617] on div "From $1,029.99 USD $279.99 USD For 7 nights You save $750.00 USD temp Pets Allo…" at bounding box center [401, 639] width 369 height 138
drag, startPoint x: 909, startPoint y: 525, endPoint x: 951, endPoint y: 544, distance: 46.1
click at [951, 544] on div "Macdonald Forest Hills Hotel and Spa and Macdonald Vacation Club at Macdonald F…" at bounding box center [784, 497] width 369 height 143
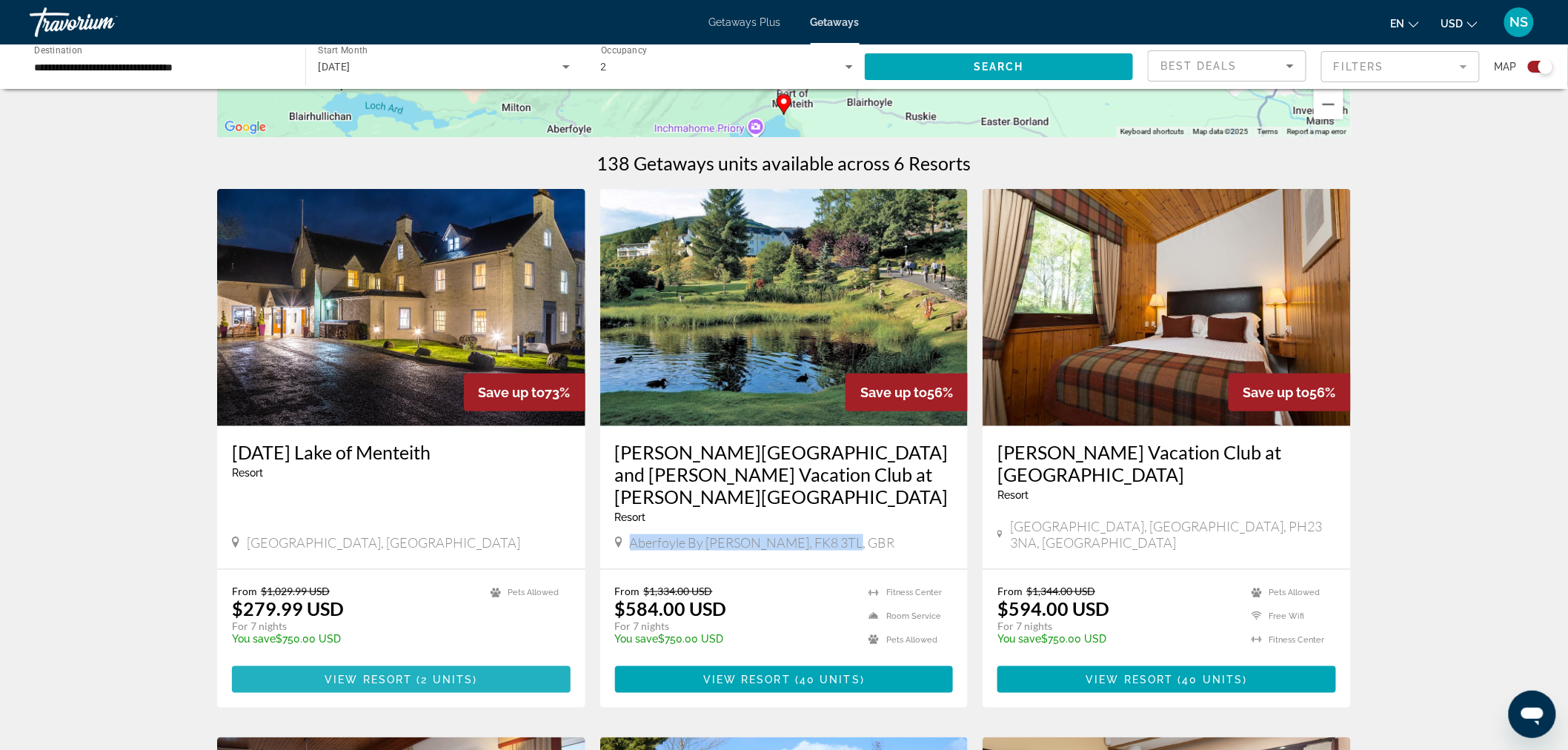
click at [400, 674] on span "View Resort" at bounding box center [368, 679] width 87 height 12
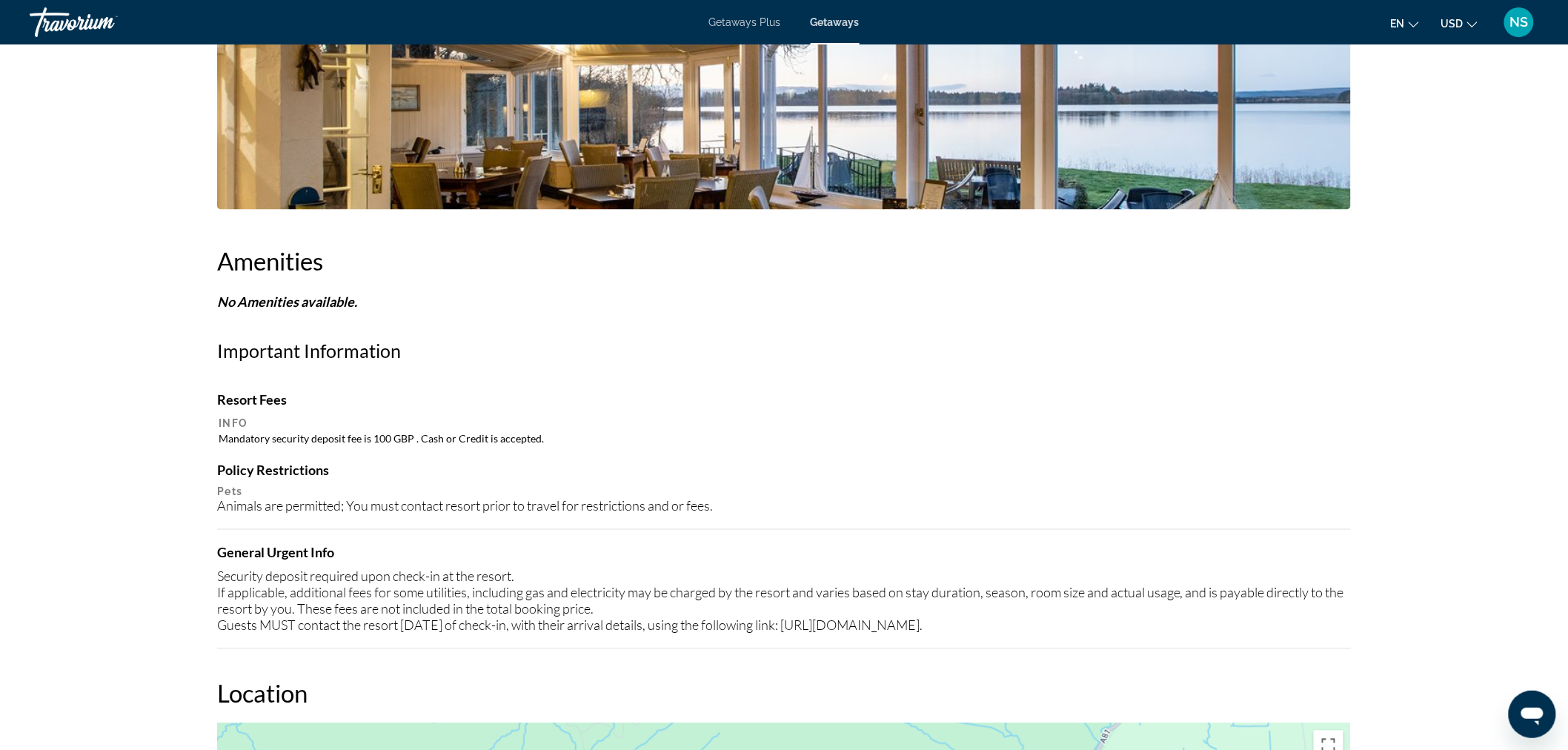
scroll to position [575, 0]
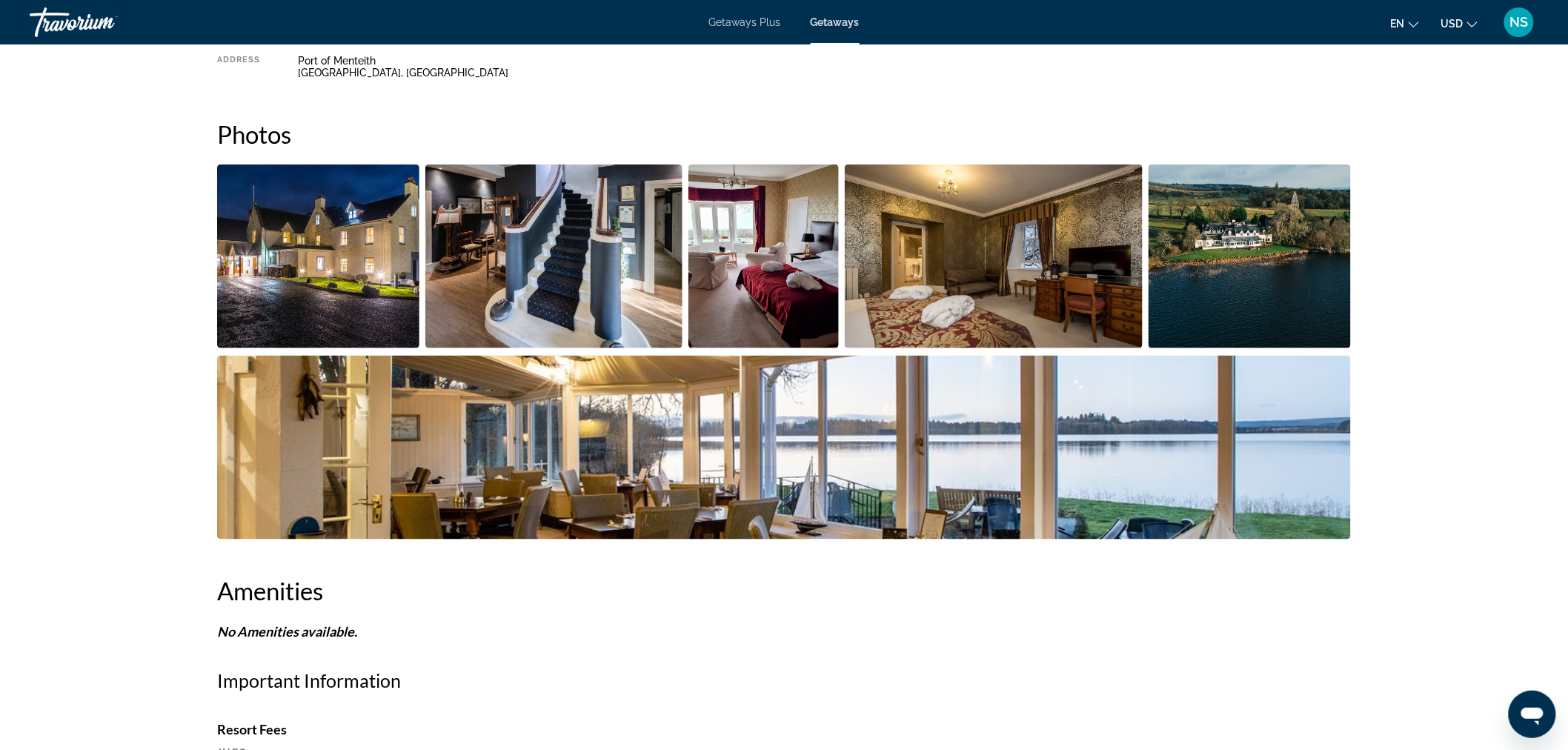
click at [1239, 235] on img "Open full-screen image slider" at bounding box center [1250, 256] width 202 height 184
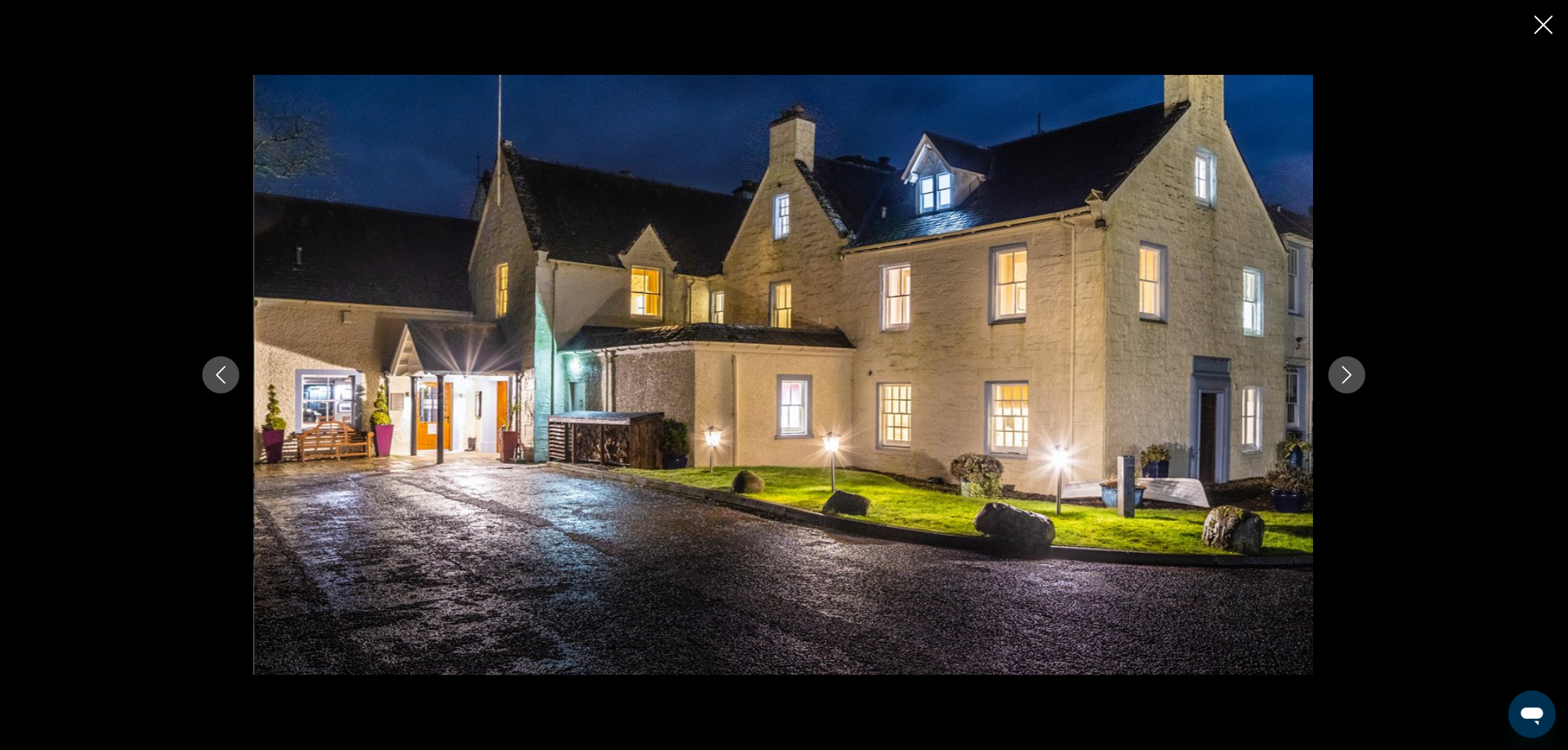
click at [1354, 378] on icon "Next image" at bounding box center [1347, 374] width 17 height 17
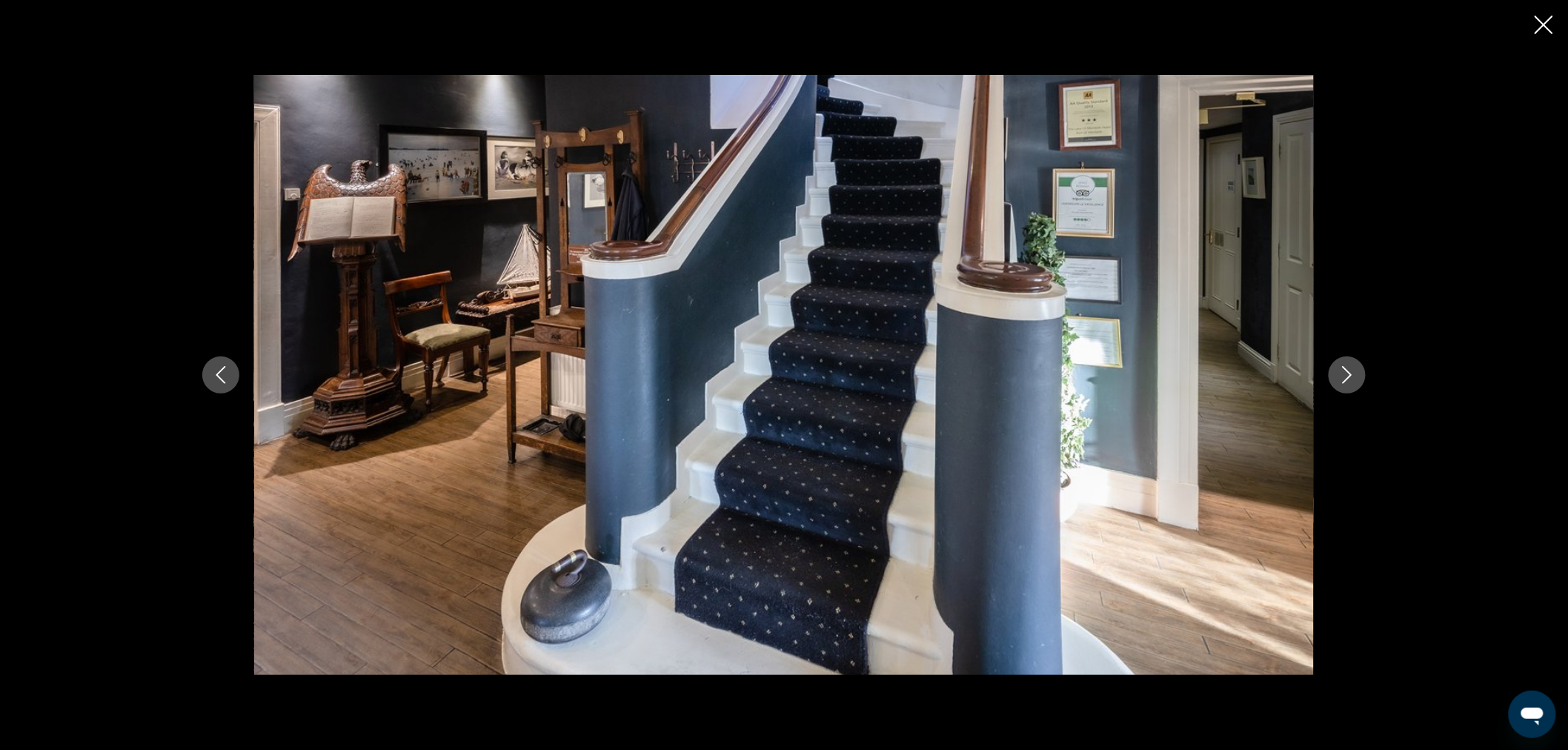
click at [1354, 378] on icon "Next image" at bounding box center [1347, 374] width 17 height 17
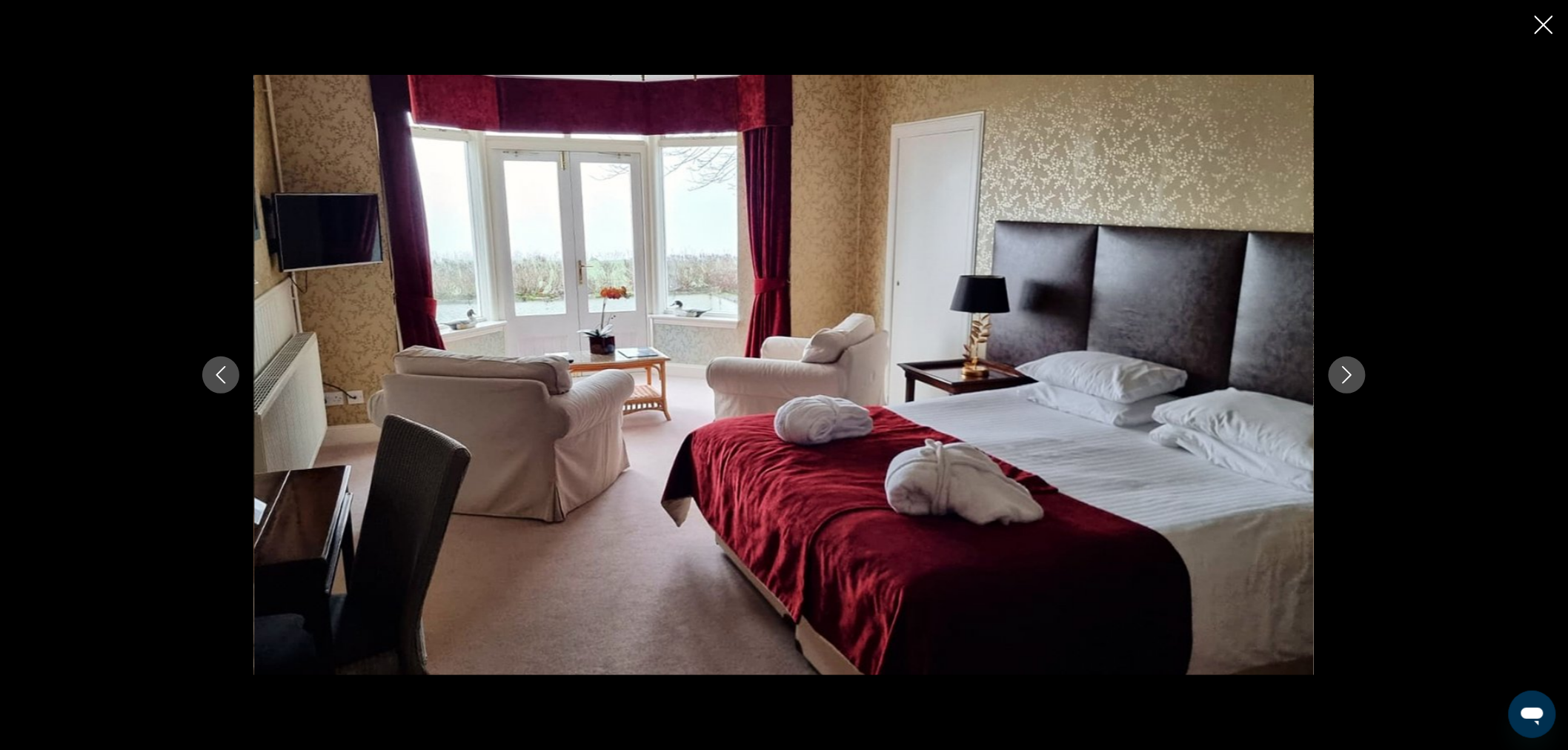
click at [1354, 378] on icon "Next image" at bounding box center [1347, 374] width 17 height 17
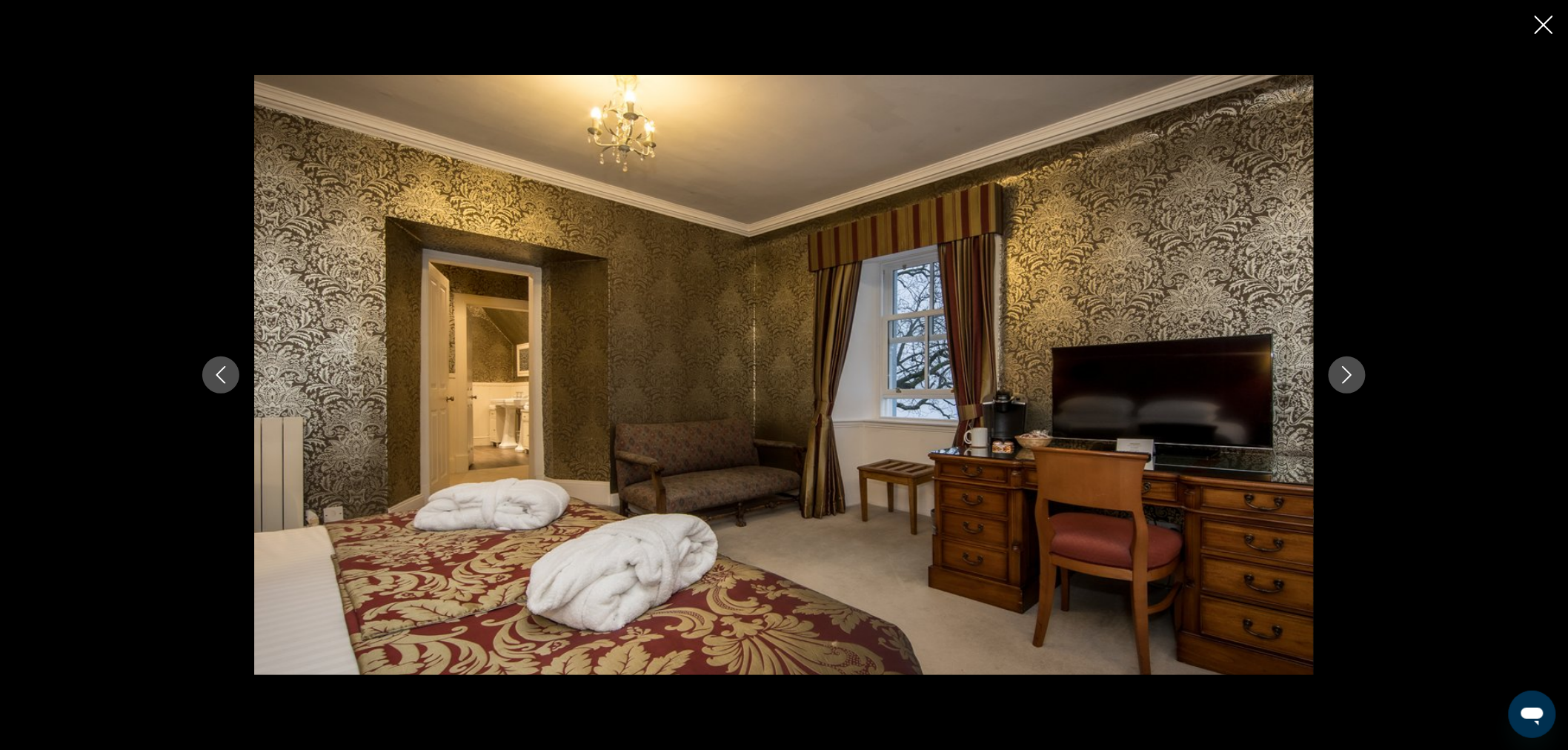
click at [1354, 378] on icon "Next image" at bounding box center [1347, 374] width 17 height 17
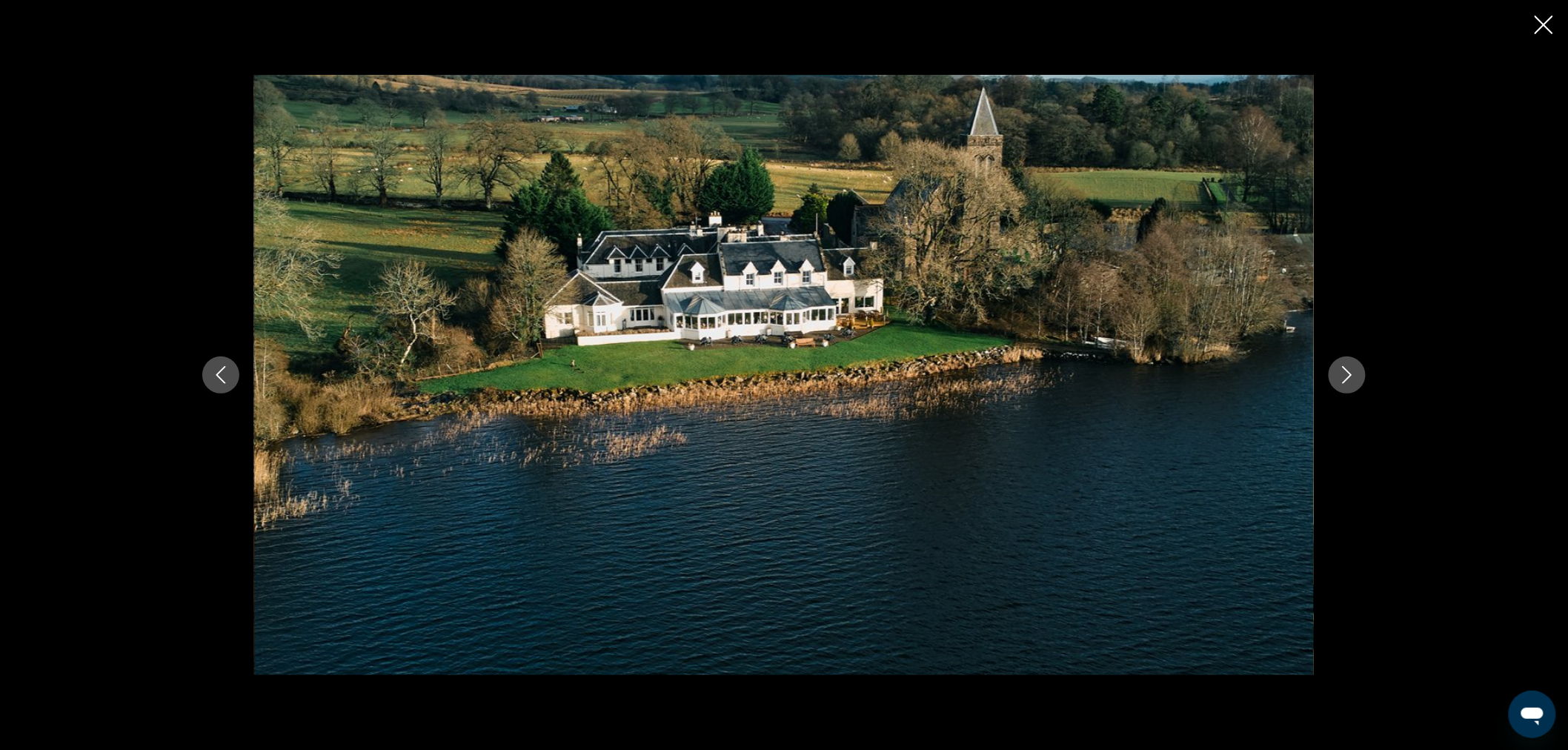
click at [1354, 378] on icon "Next image" at bounding box center [1347, 374] width 17 height 17
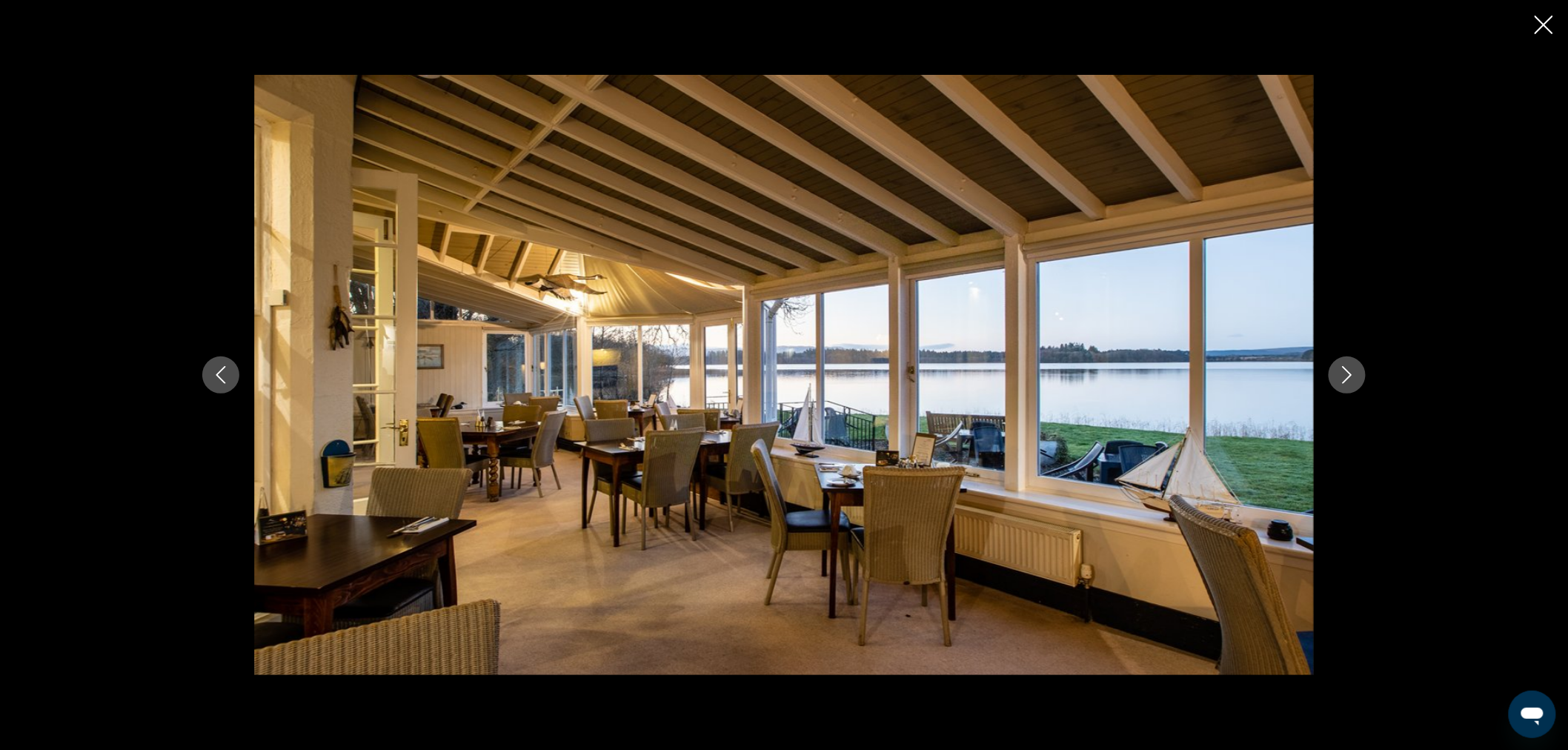
click at [1354, 378] on icon "Next image" at bounding box center [1347, 374] width 17 height 17
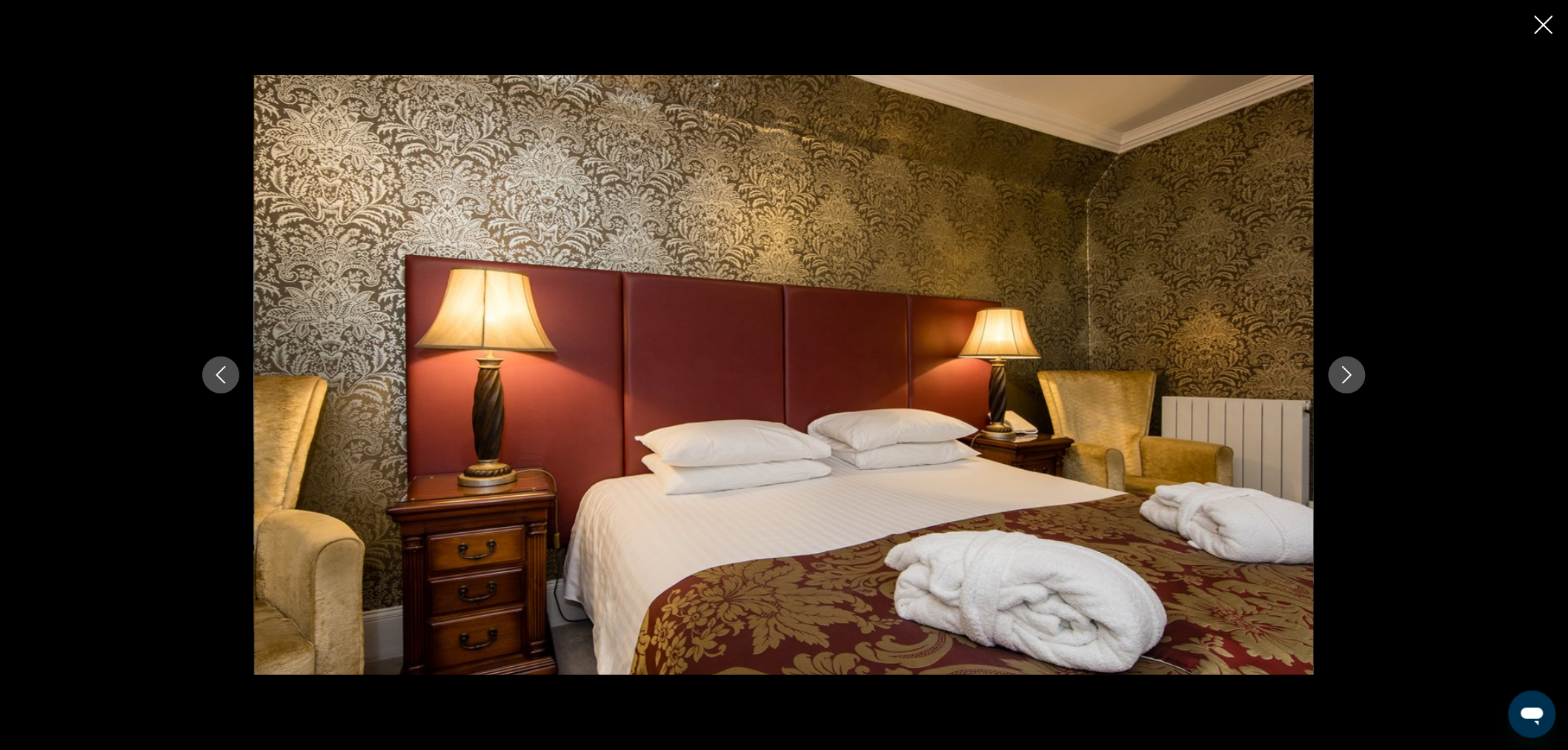
click at [1354, 378] on icon "Next image" at bounding box center [1347, 374] width 17 height 17
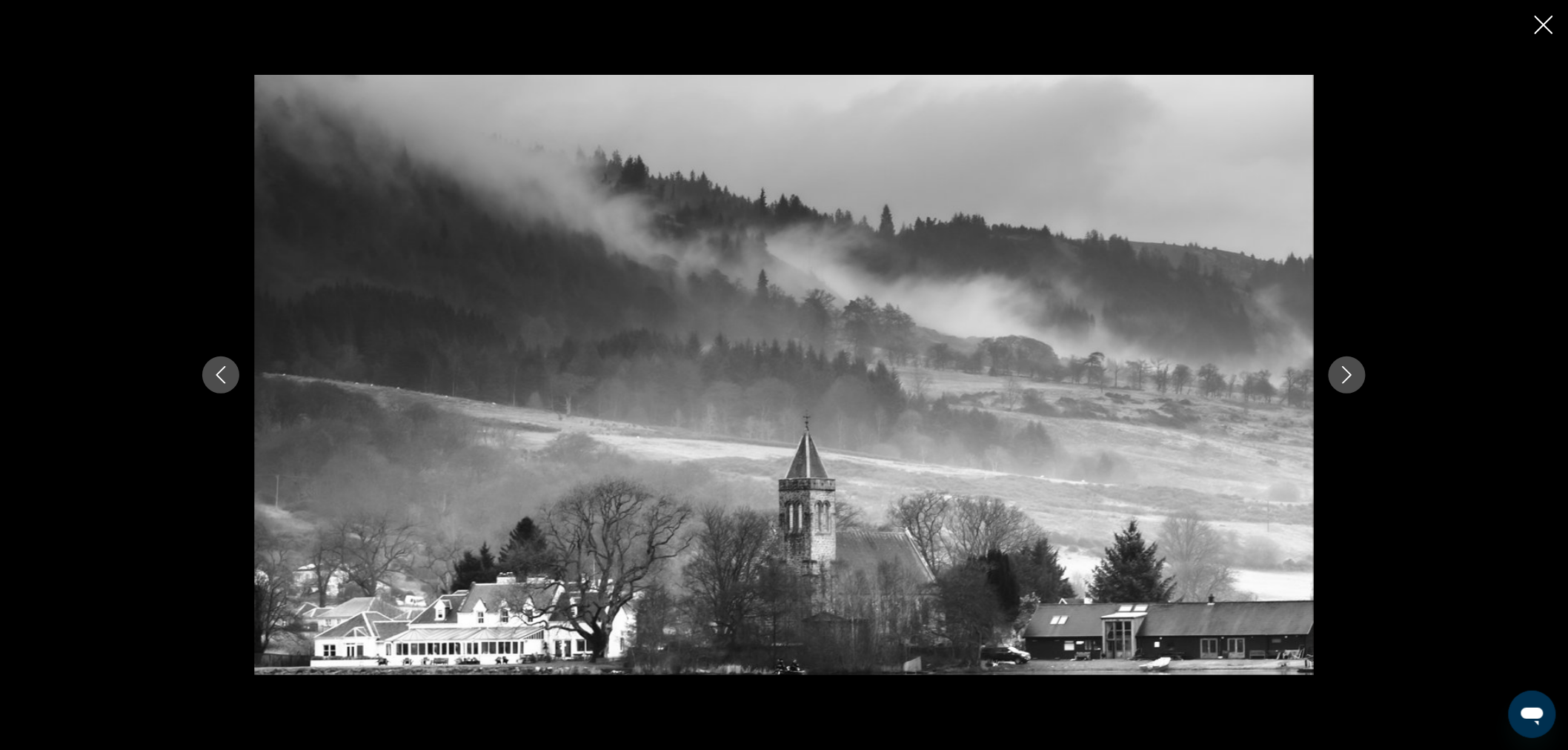
click at [1549, 27] on icon "Close slideshow" at bounding box center [1544, 25] width 18 height 18
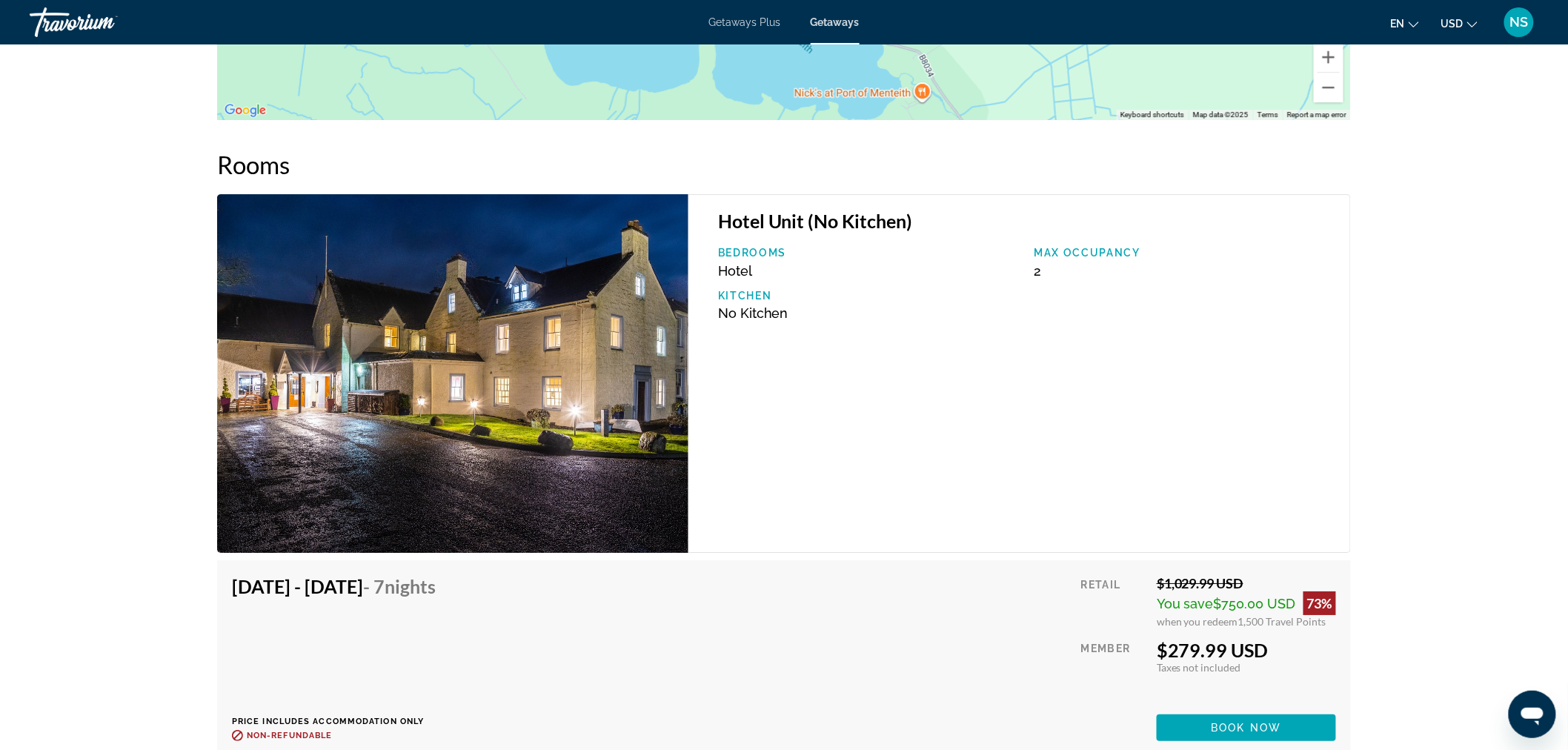
scroll to position [1928, 0]
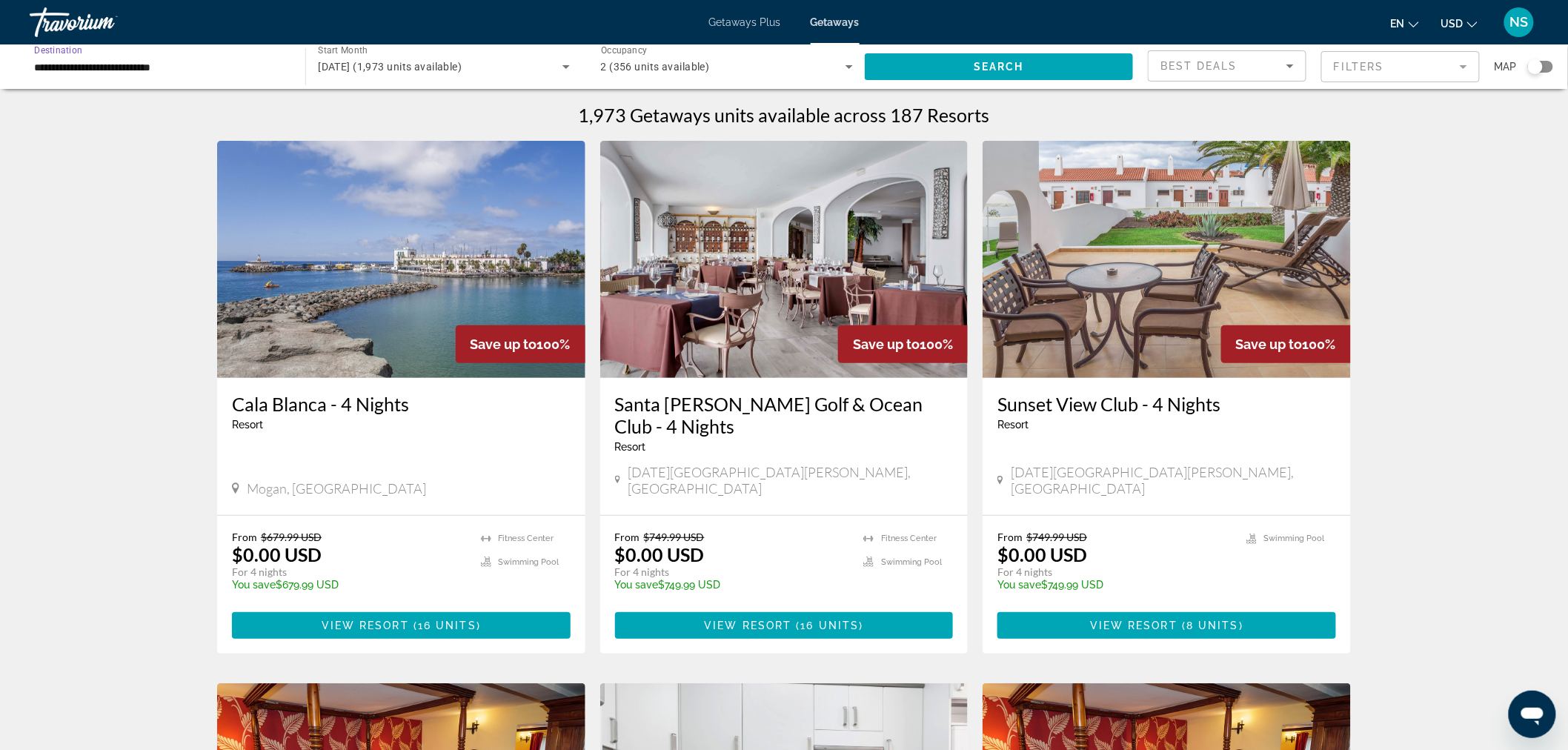
click at [246, 62] on input "**********" at bounding box center [160, 67] width 252 height 17
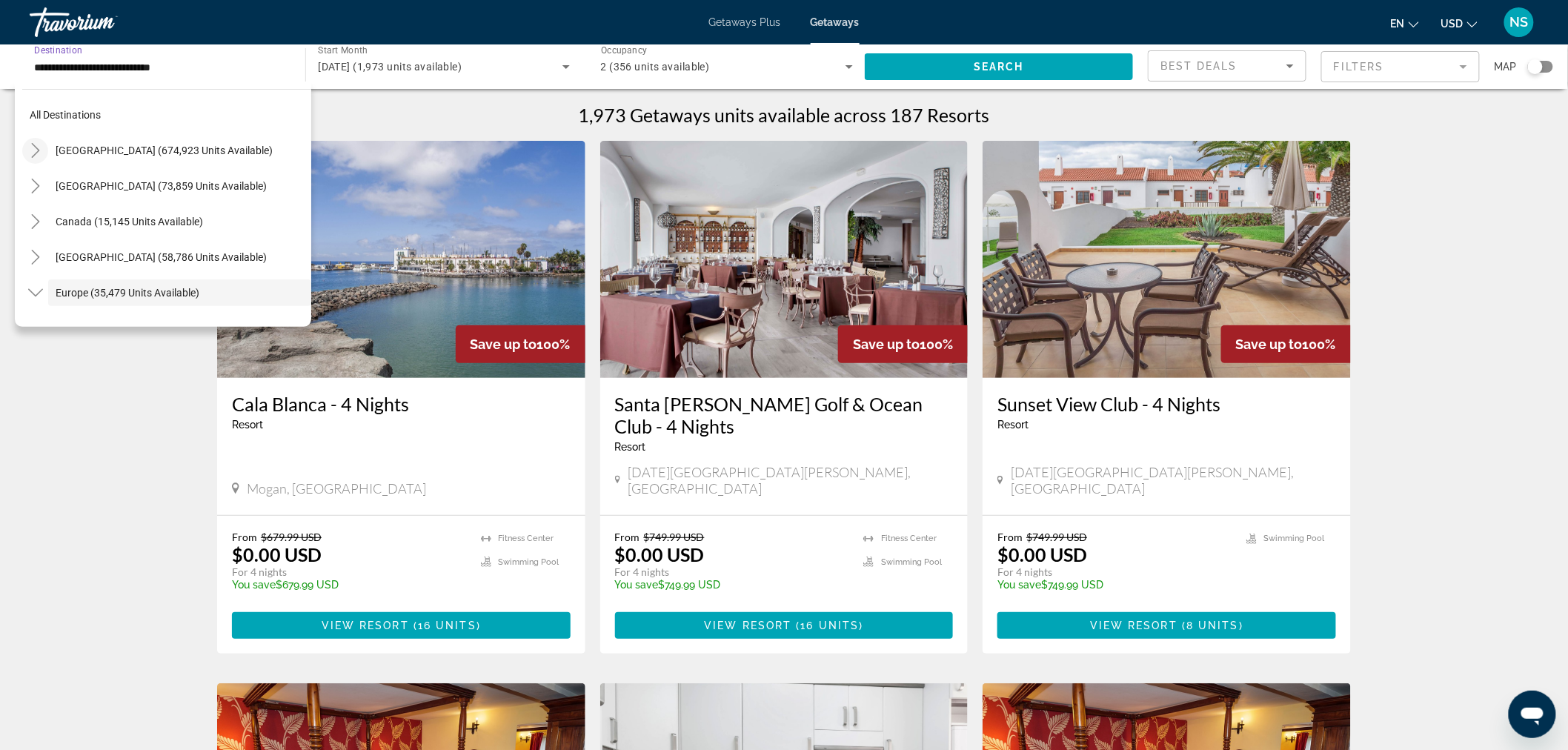
click at [29, 149] on icon "Toggle United States (674,923 units available)" at bounding box center [36, 151] width 15 height 15
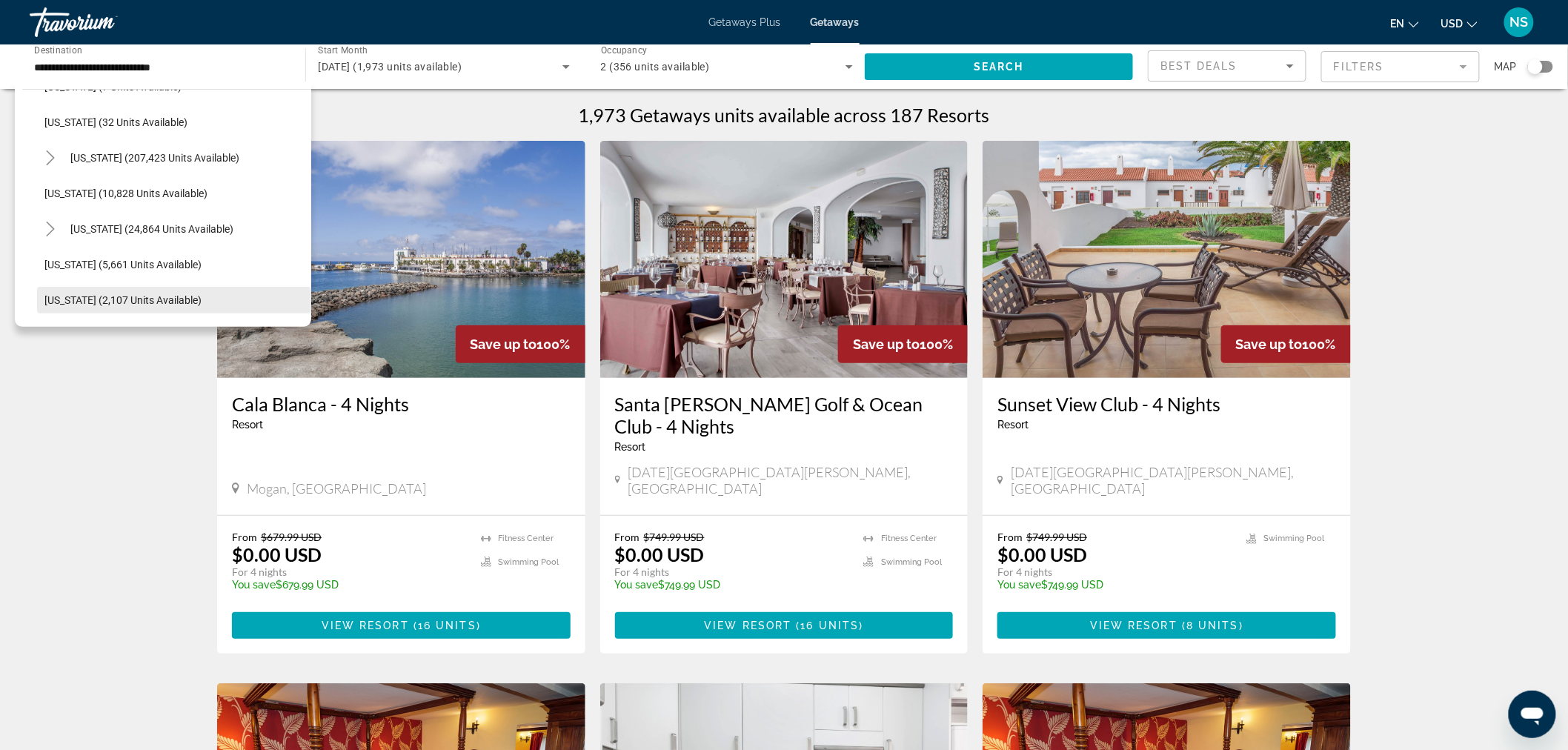
scroll to position [208, 0]
click at [44, 185] on icon "Toggle Florida (207,423 units available)" at bounding box center [51, 192] width 15 height 15
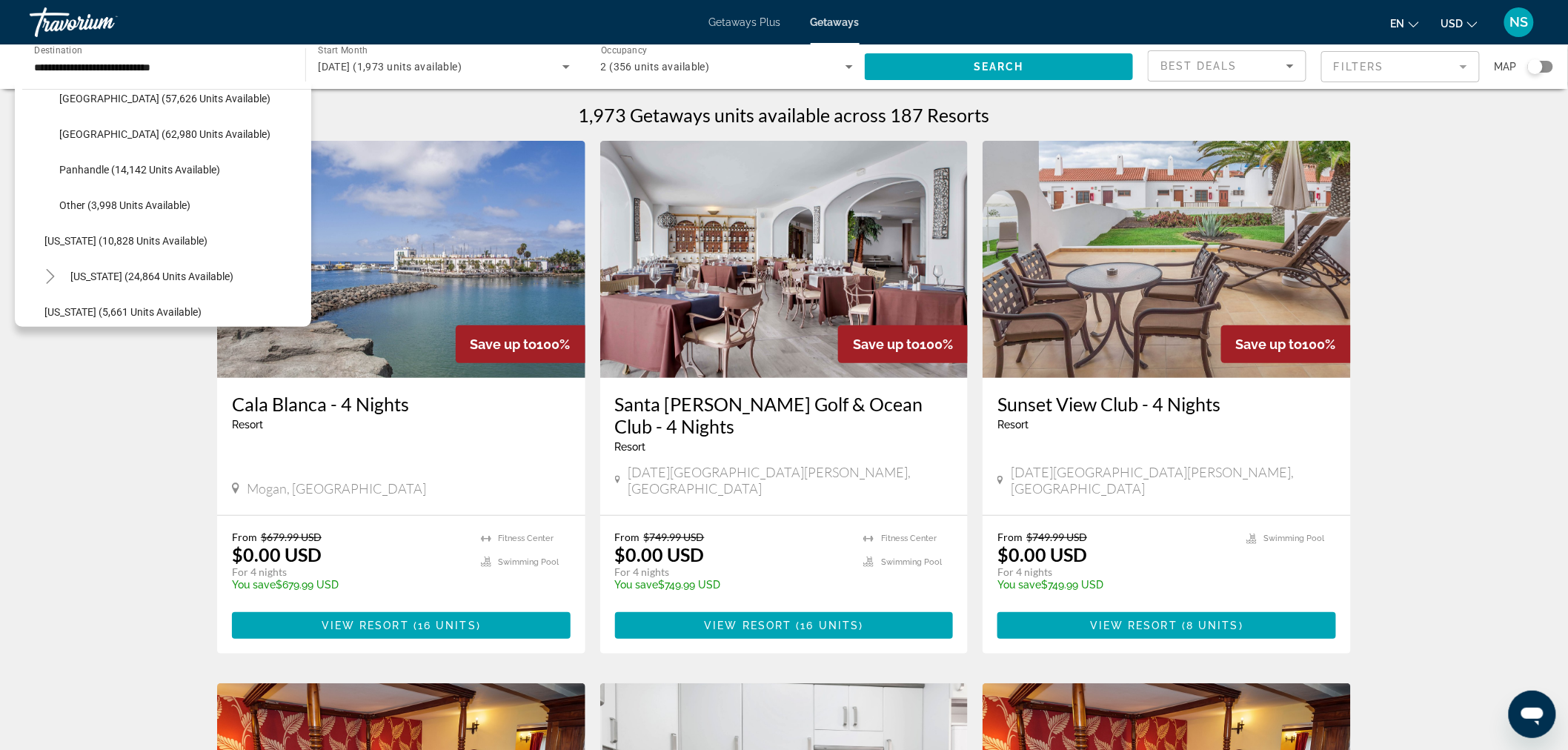
scroll to position [290, 0]
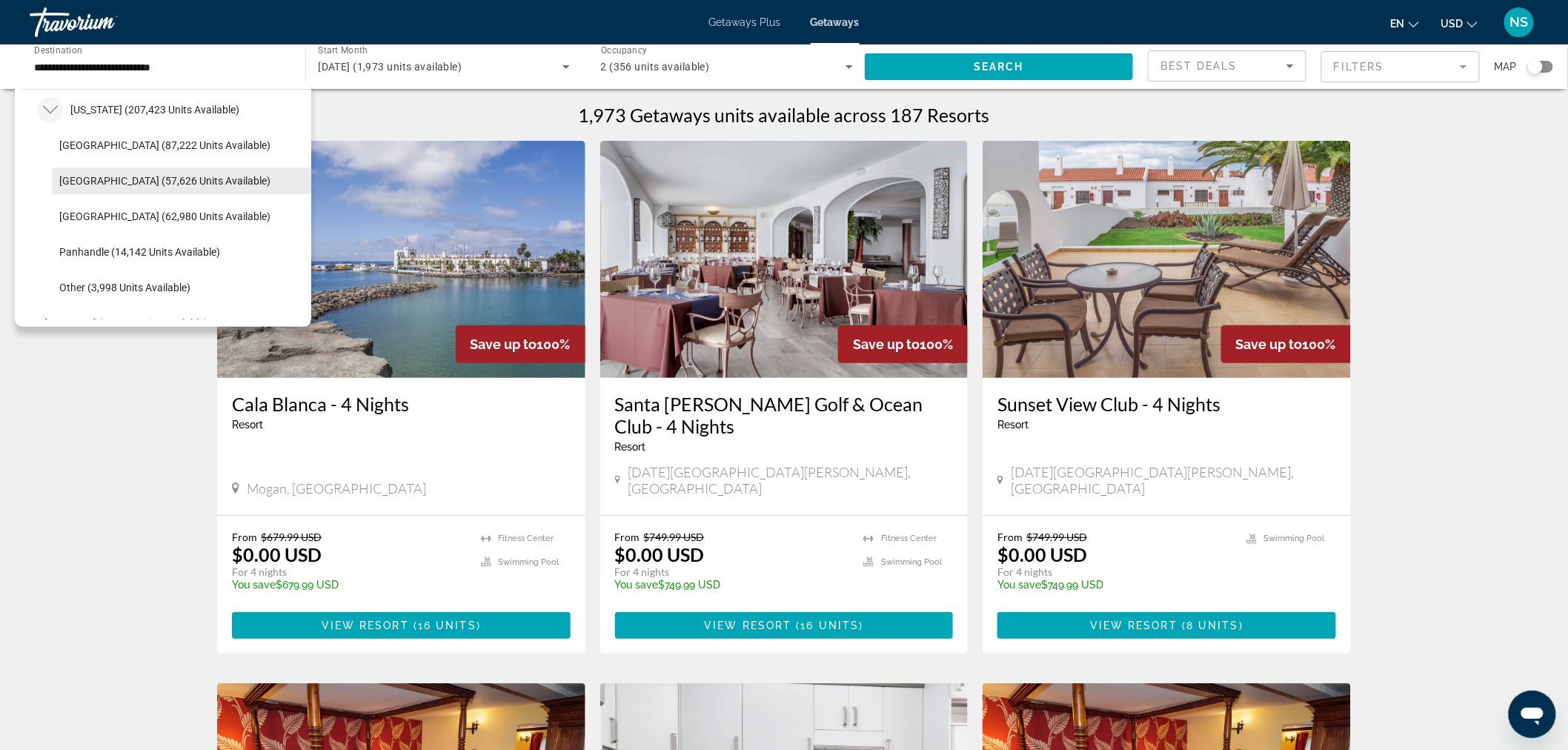
click at [126, 179] on span "East Coast (57,626 units available)" at bounding box center [165, 180] width 212 height 12
type input "**********"
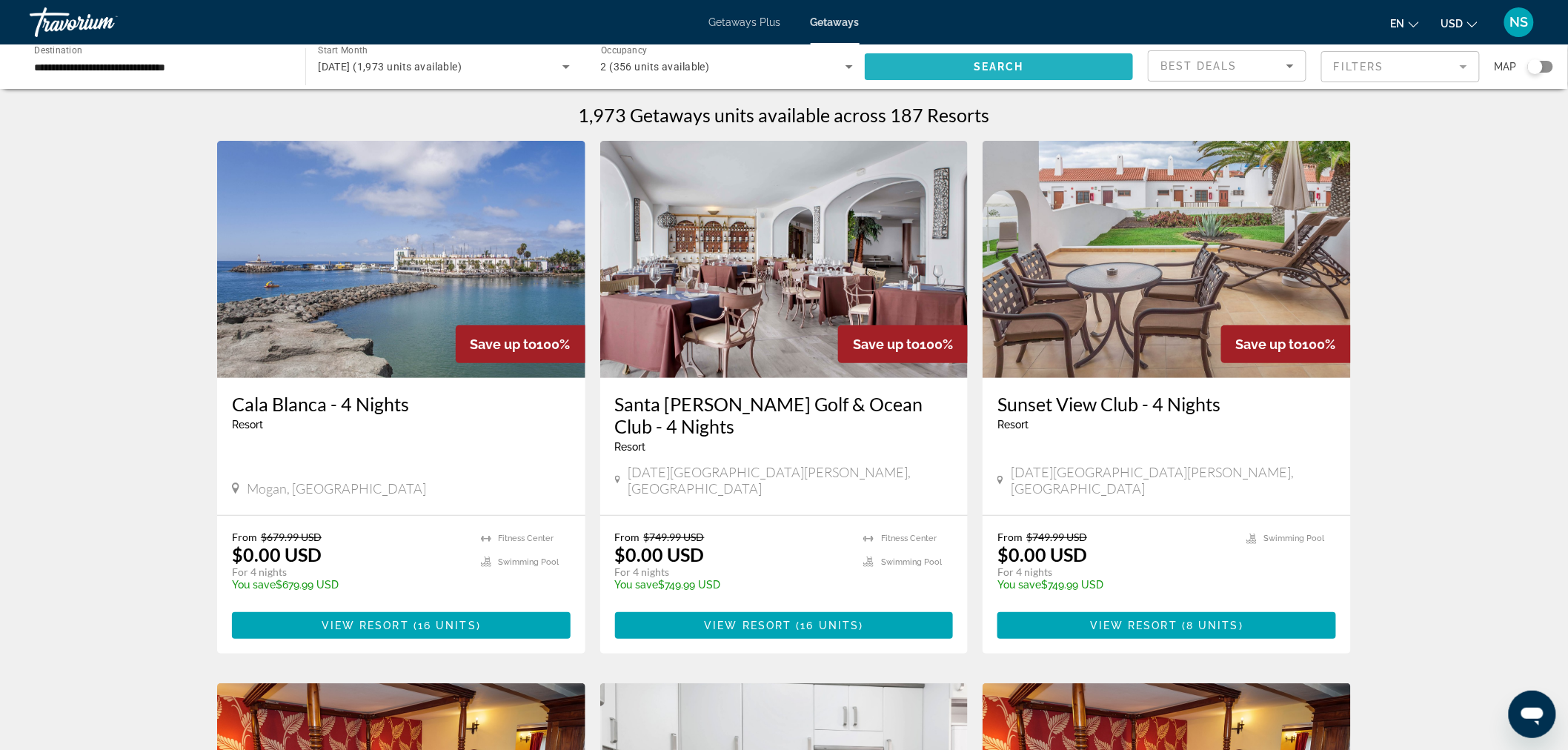
click at [983, 70] on span "Search" at bounding box center [999, 66] width 51 height 12
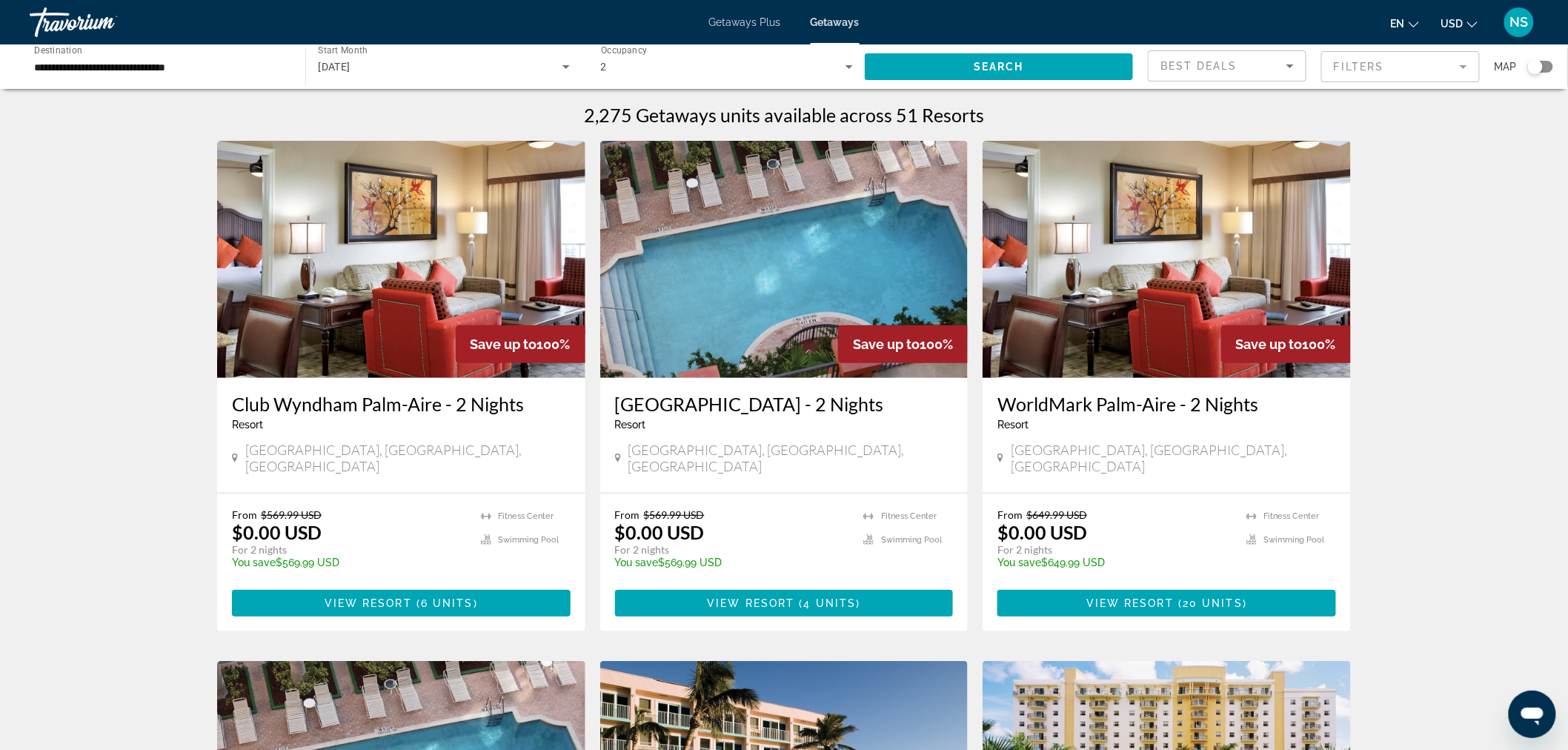
click at [1533, 67] on div "Search widget" at bounding box center [1536, 66] width 15 height 15
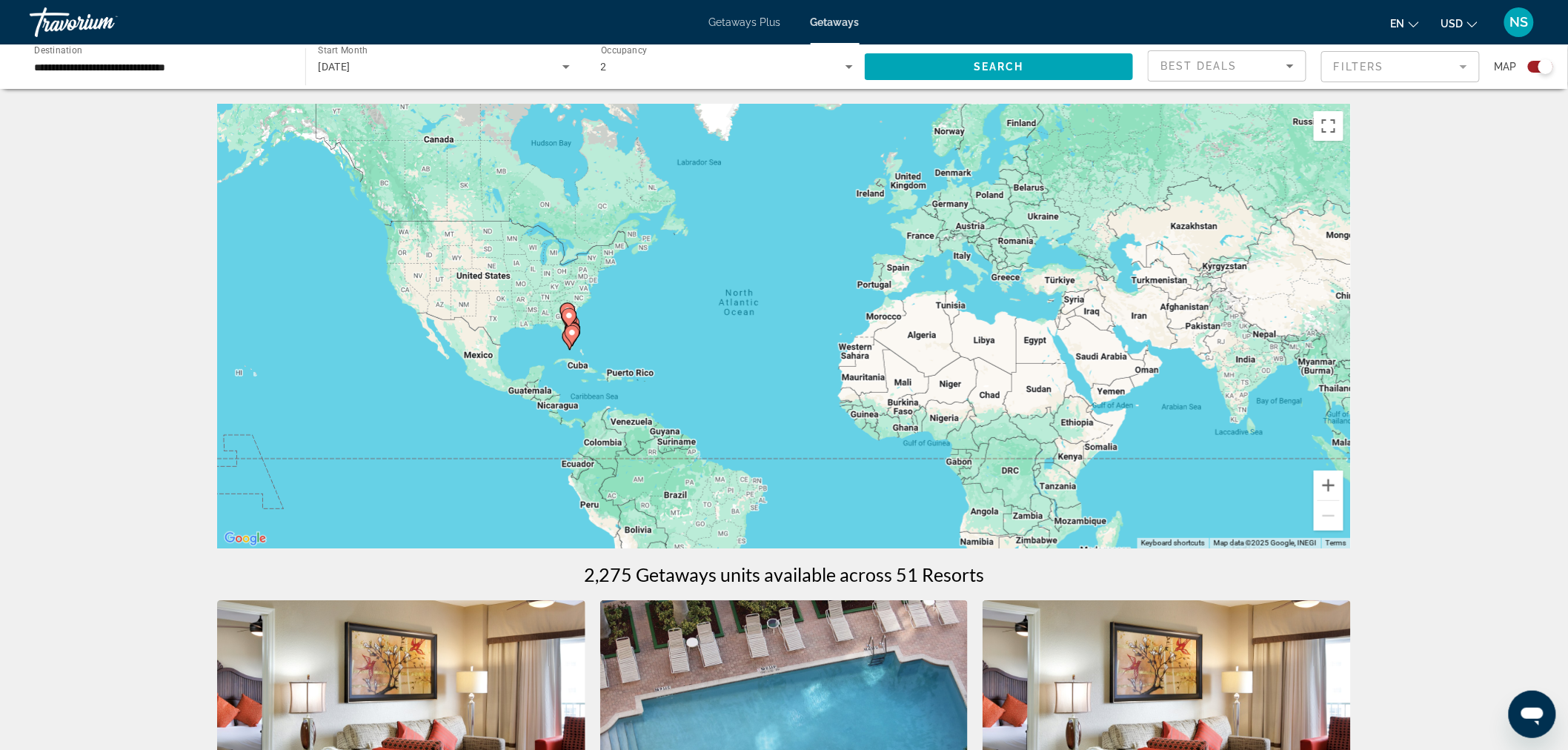
click at [612, 349] on div "To activate drag with keyboard, press Alt + Enter. Once in keyboard drag state,…" at bounding box center [784, 326] width 1134 height 445
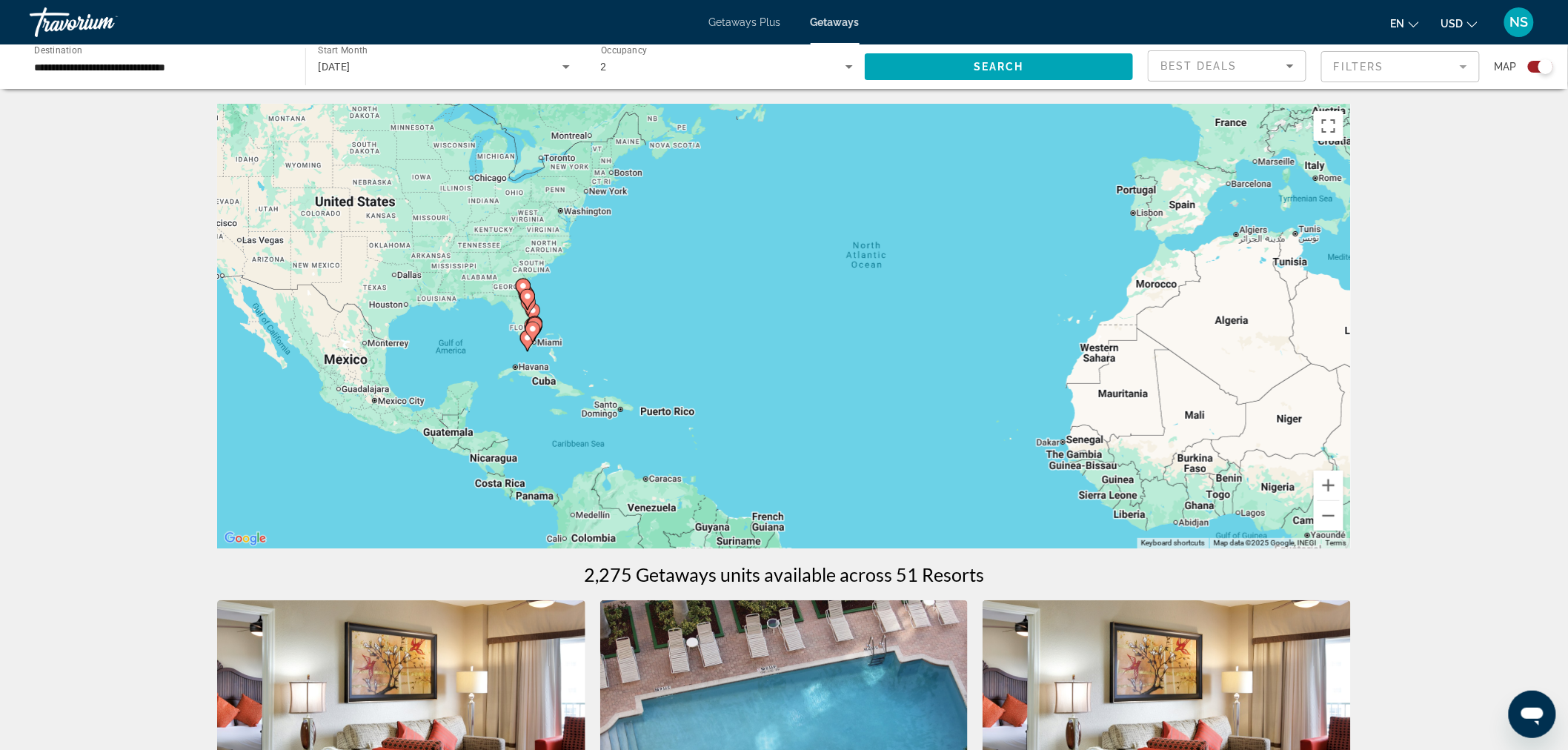
click at [586, 320] on div "To activate drag with keyboard, press Alt + Enter. Once in keyboard drag state,…" at bounding box center [784, 326] width 1134 height 445
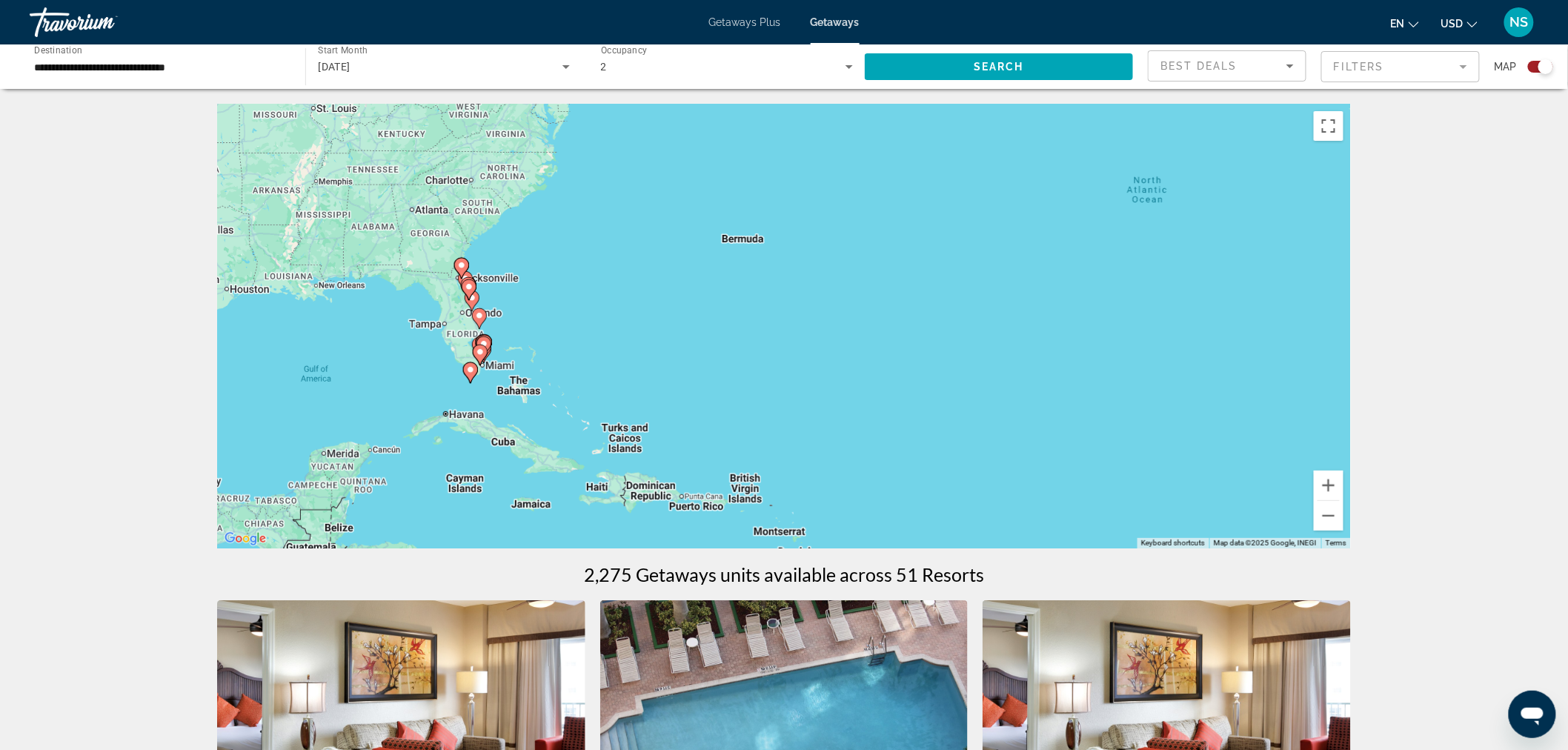
click at [586, 320] on div "To activate drag with keyboard, press Alt + Enter. Once in keyboard drag state,…" at bounding box center [784, 326] width 1134 height 445
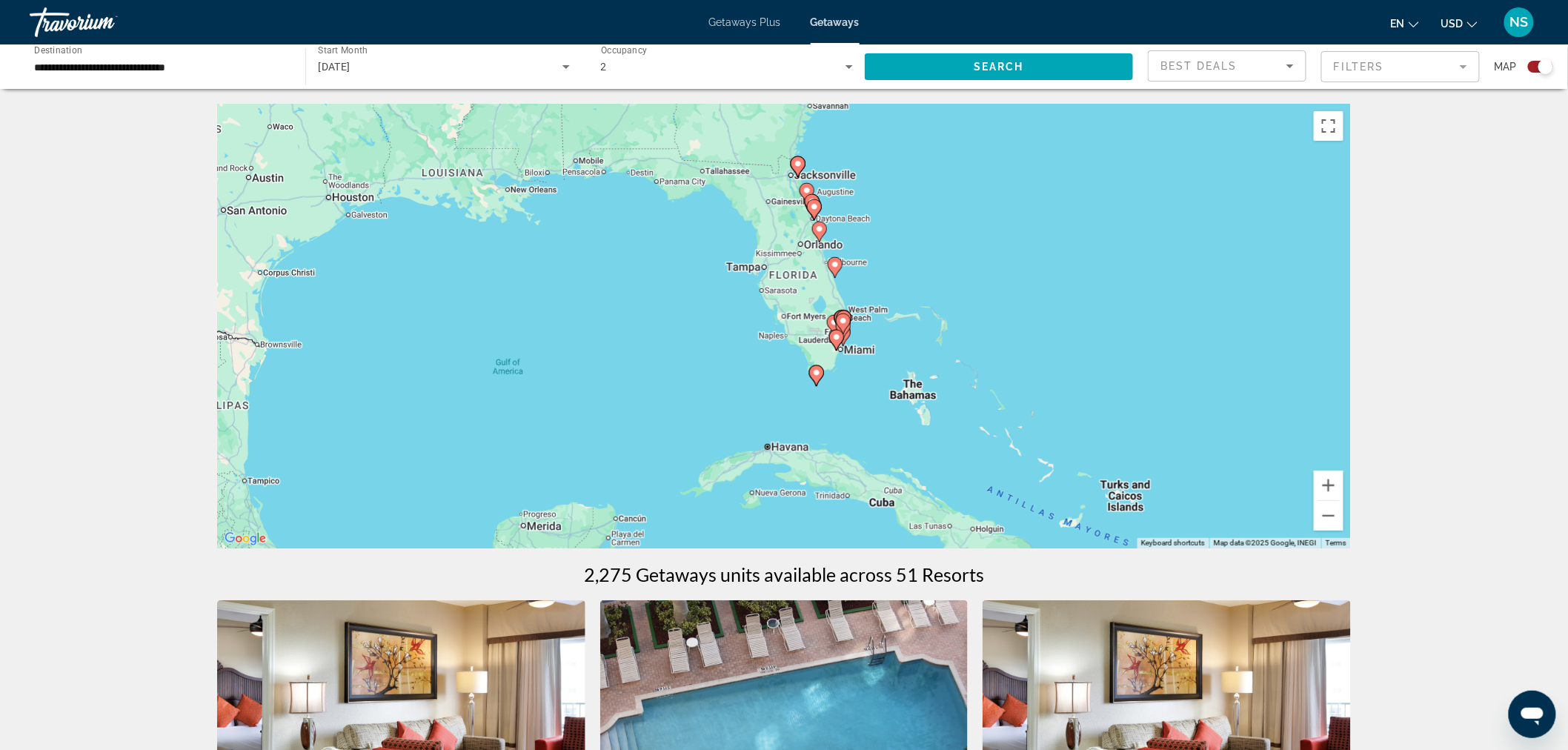
drag, startPoint x: 586, startPoint y: 320, endPoint x: 1048, endPoint y: 257, distance: 466.3
click at [1048, 257] on div "To activate drag with keyboard, press Alt + Enter. Once in keyboard drag state,…" at bounding box center [784, 326] width 1134 height 445
click at [980, 319] on div "To activate drag with keyboard, press Alt + Enter. Once in keyboard drag state,…" at bounding box center [784, 326] width 1134 height 445
click at [979, 319] on div "To activate drag with keyboard, press Alt + Enter. Once in keyboard drag state,…" at bounding box center [784, 326] width 1134 height 445
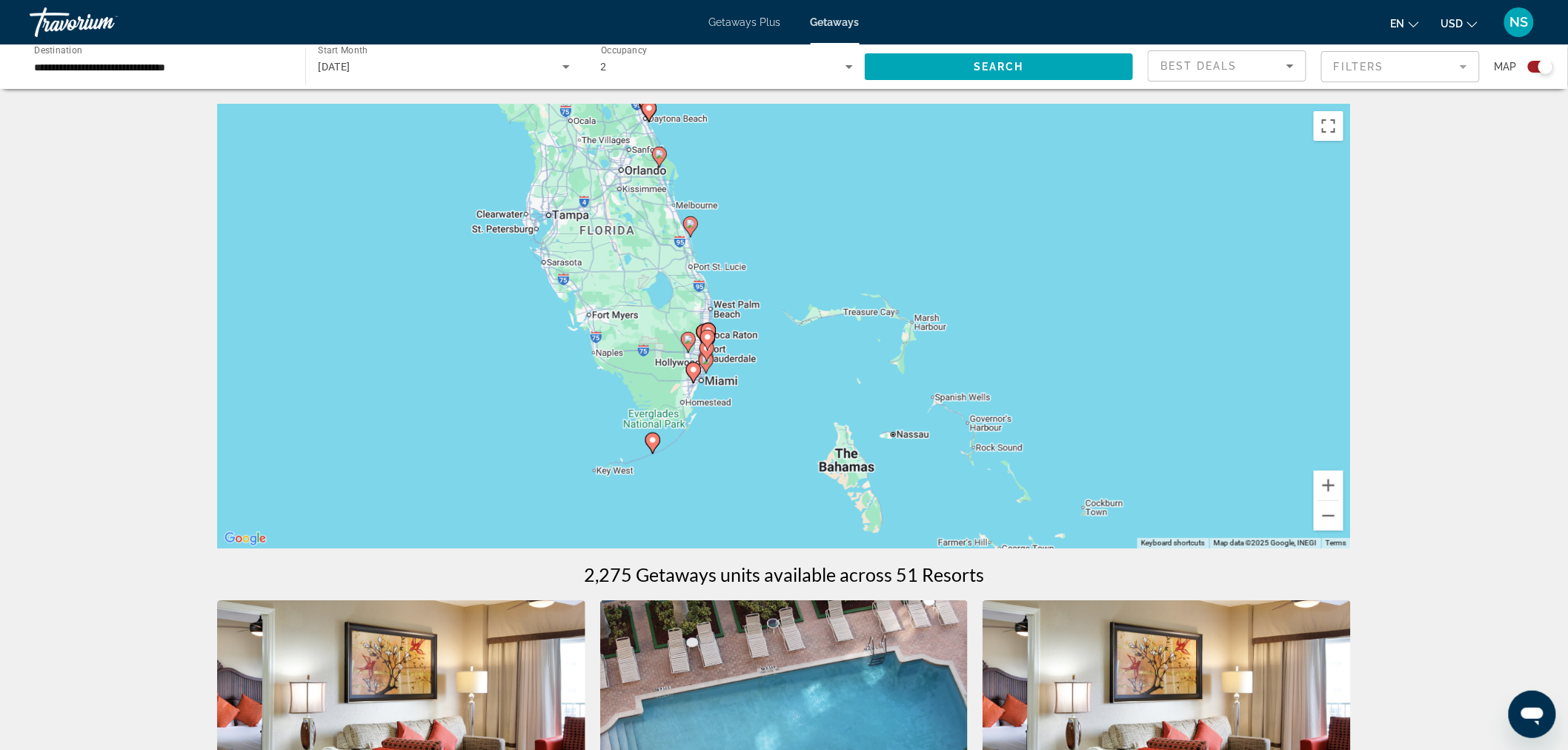
click at [932, 329] on div "To activate drag with keyboard, press Alt + Enter. Once in keyboard drag state,…" at bounding box center [784, 326] width 1134 height 445
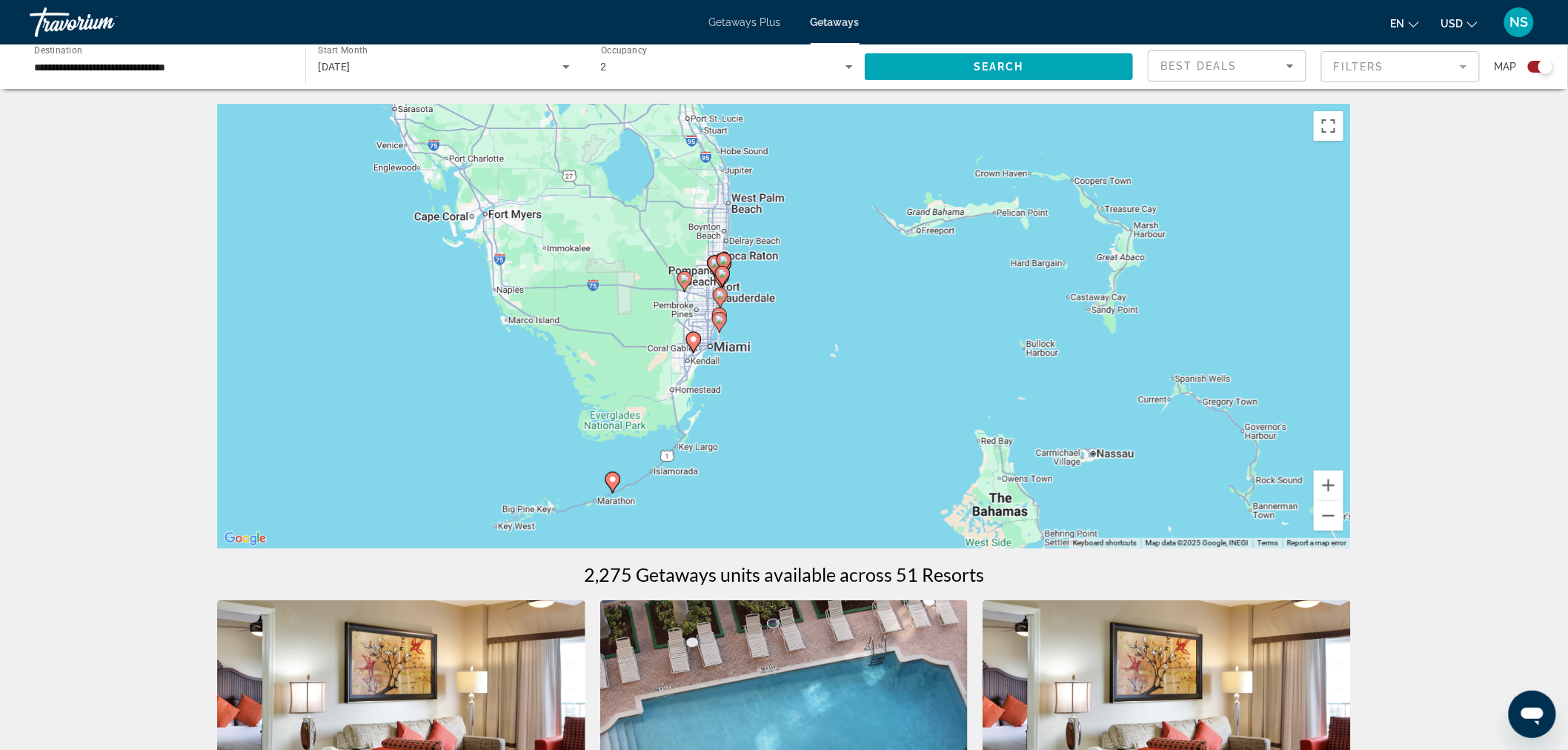
drag, startPoint x: 834, startPoint y: 328, endPoint x: 1076, endPoint y: 242, distance: 256.8
click at [1076, 242] on div "To activate drag with keyboard, press Alt + Enter. Once in keyboard drag state,…" at bounding box center [784, 326] width 1134 height 445
click at [810, 358] on div "To activate drag with keyboard, press Alt + Enter. Once in keyboard drag state,…" at bounding box center [784, 326] width 1134 height 445
click at [816, 324] on div "To activate drag with keyboard, press Alt + Enter. Once in keyboard drag state,…" at bounding box center [784, 326] width 1134 height 445
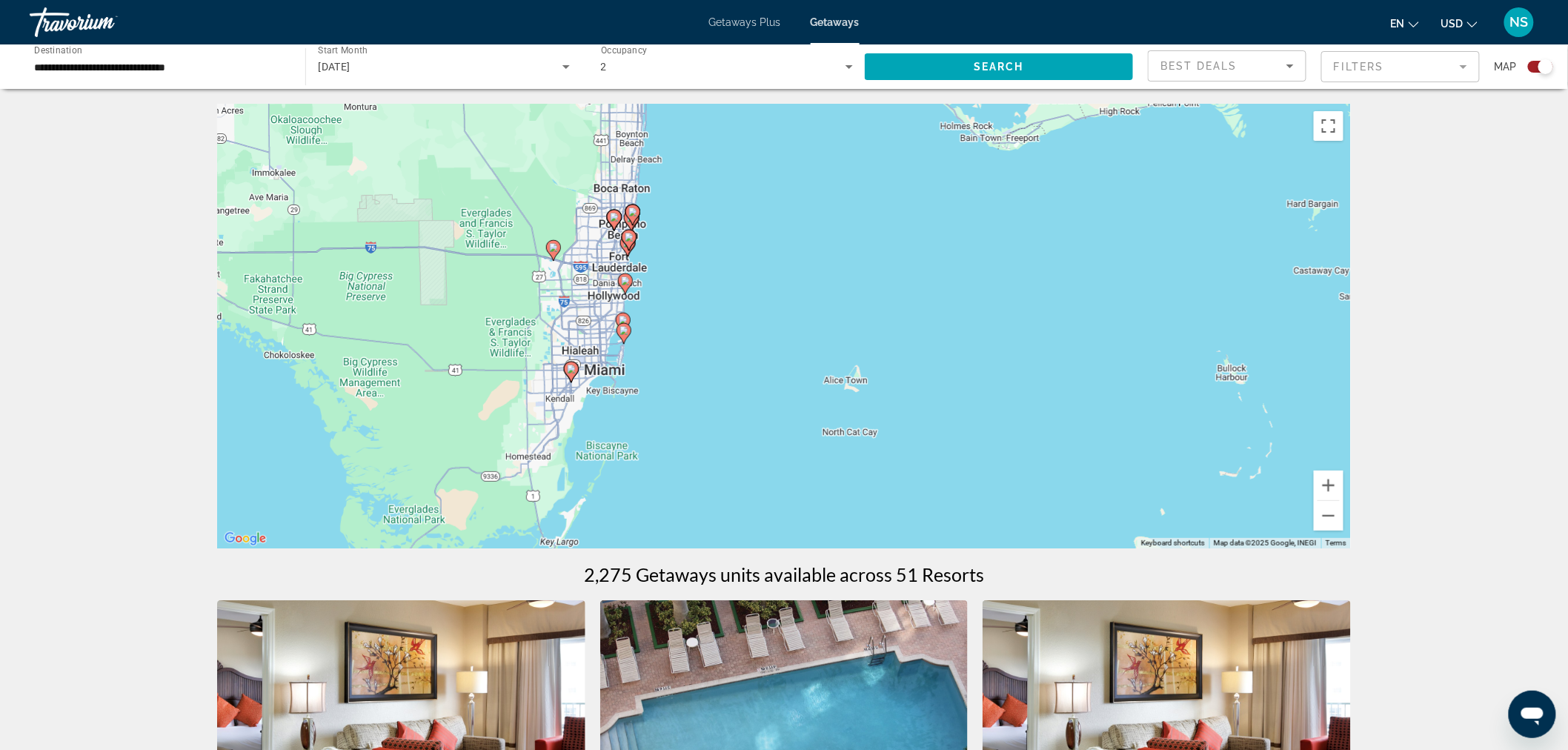
click at [624, 338] on icon "Main content" at bounding box center [624, 333] width 14 height 19
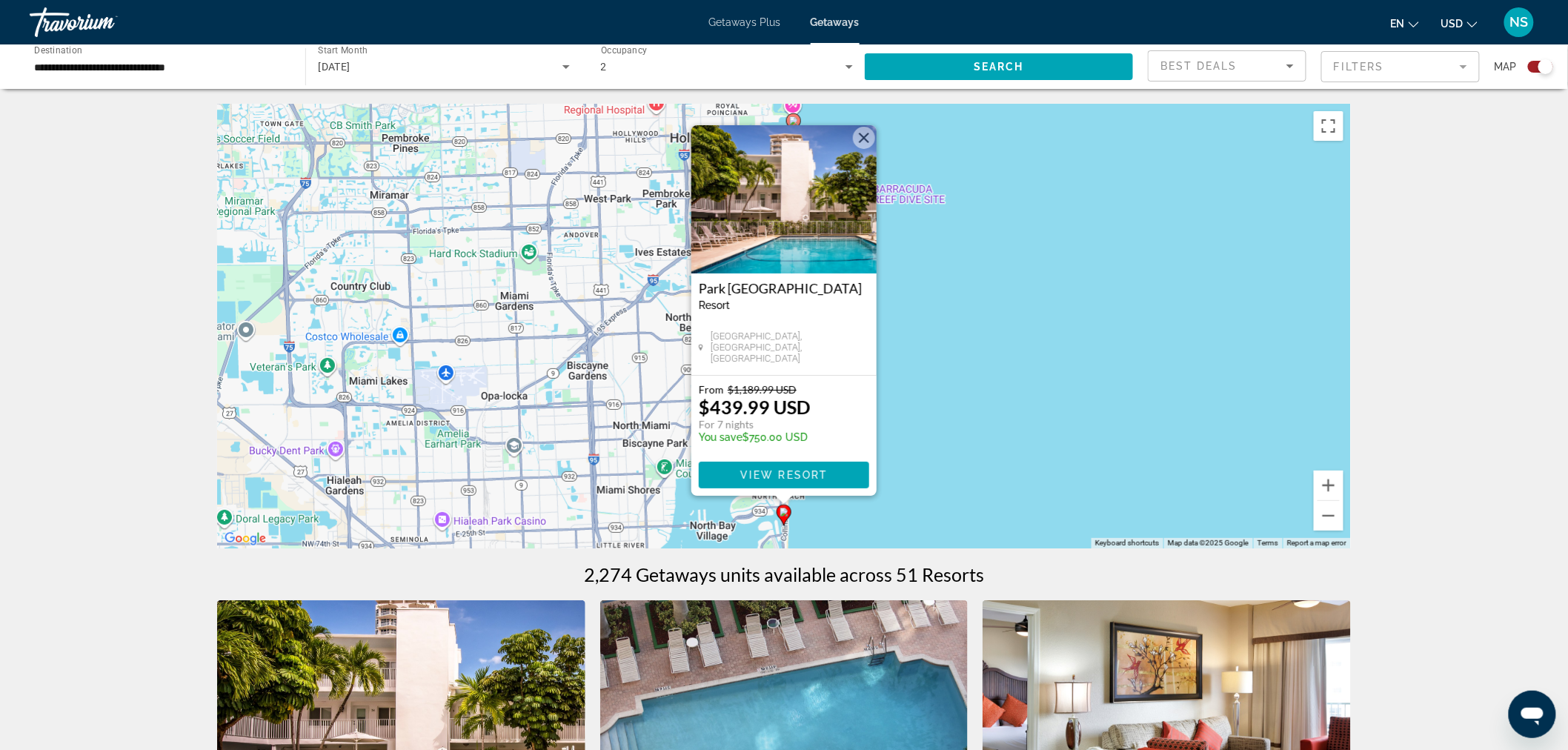
click at [865, 134] on button "Close" at bounding box center [864, 138] width 22 height 22
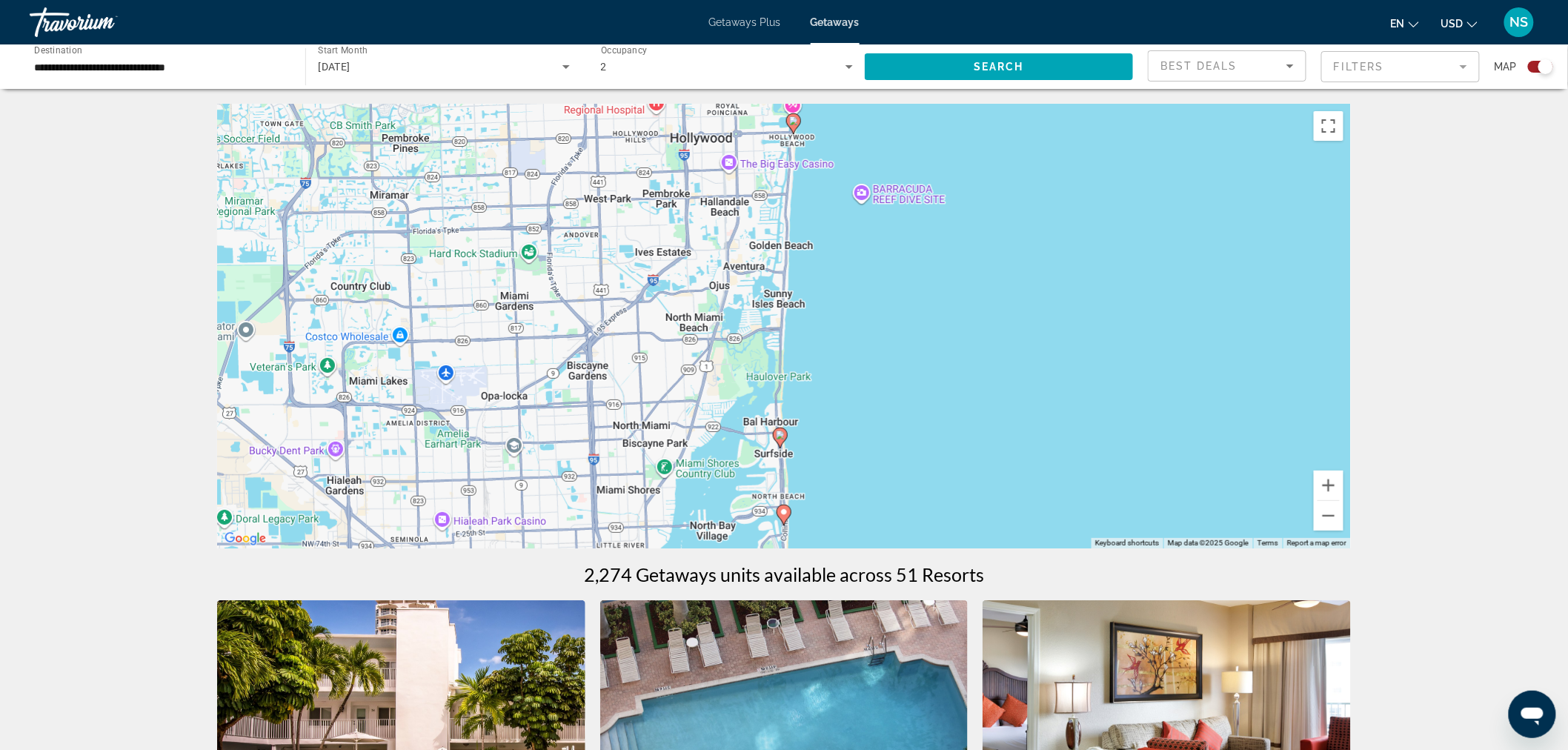
click at [782, 434] on image "Main content" at bounding box center [781, 435] width 9 height 9
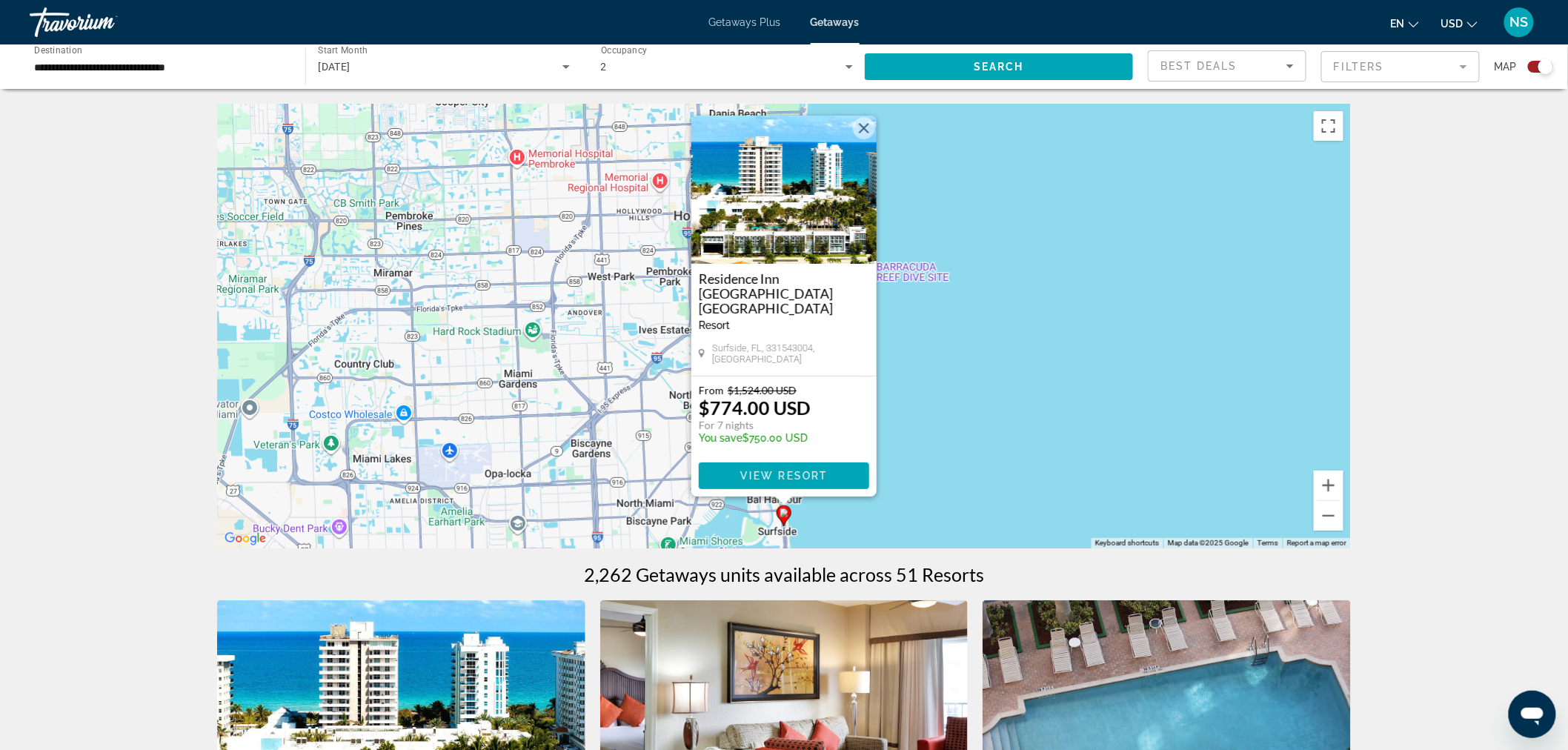
click at [857, 140] on button "Close" at bounding box center [864, 128] width 22 height 22
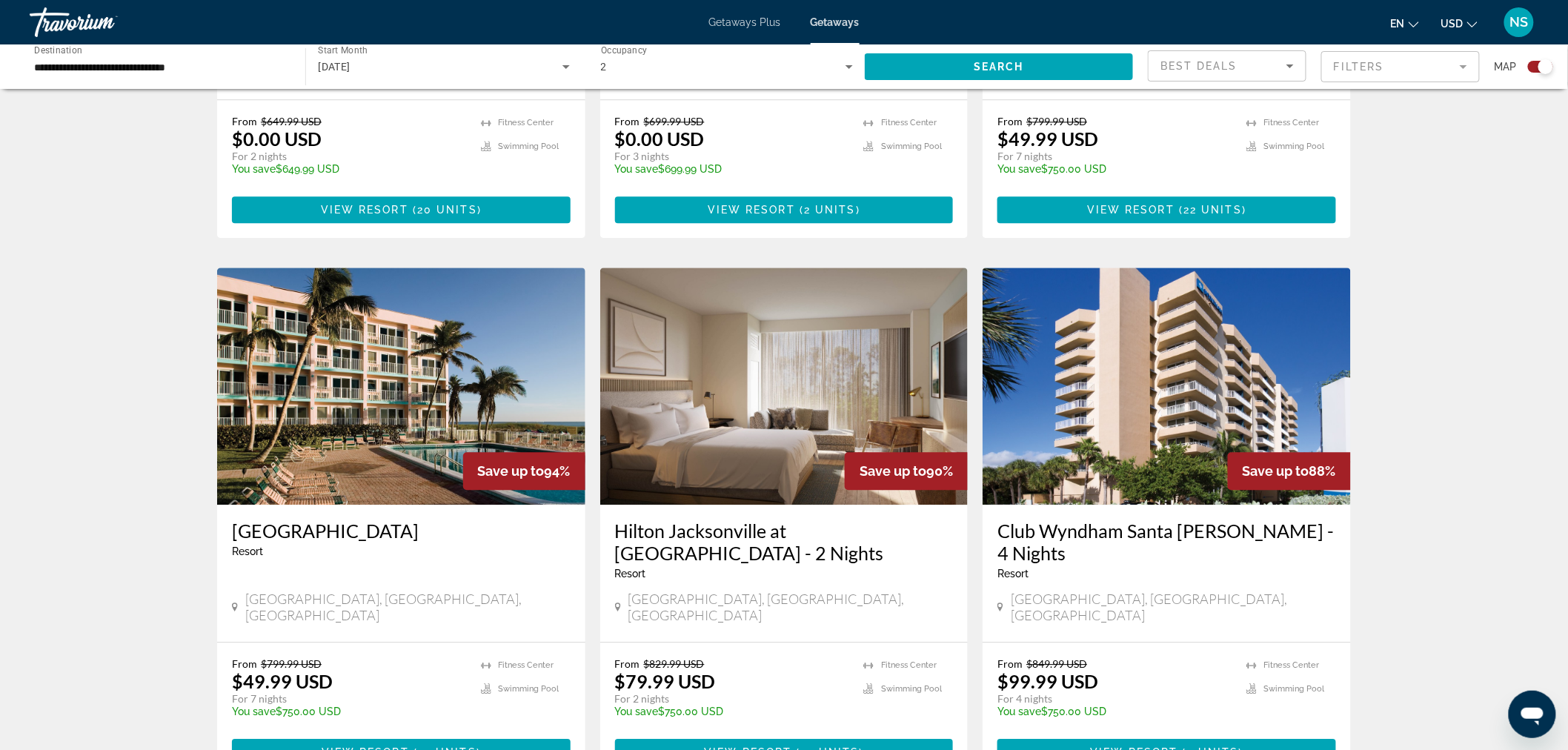
scroll to position [1399, 0]
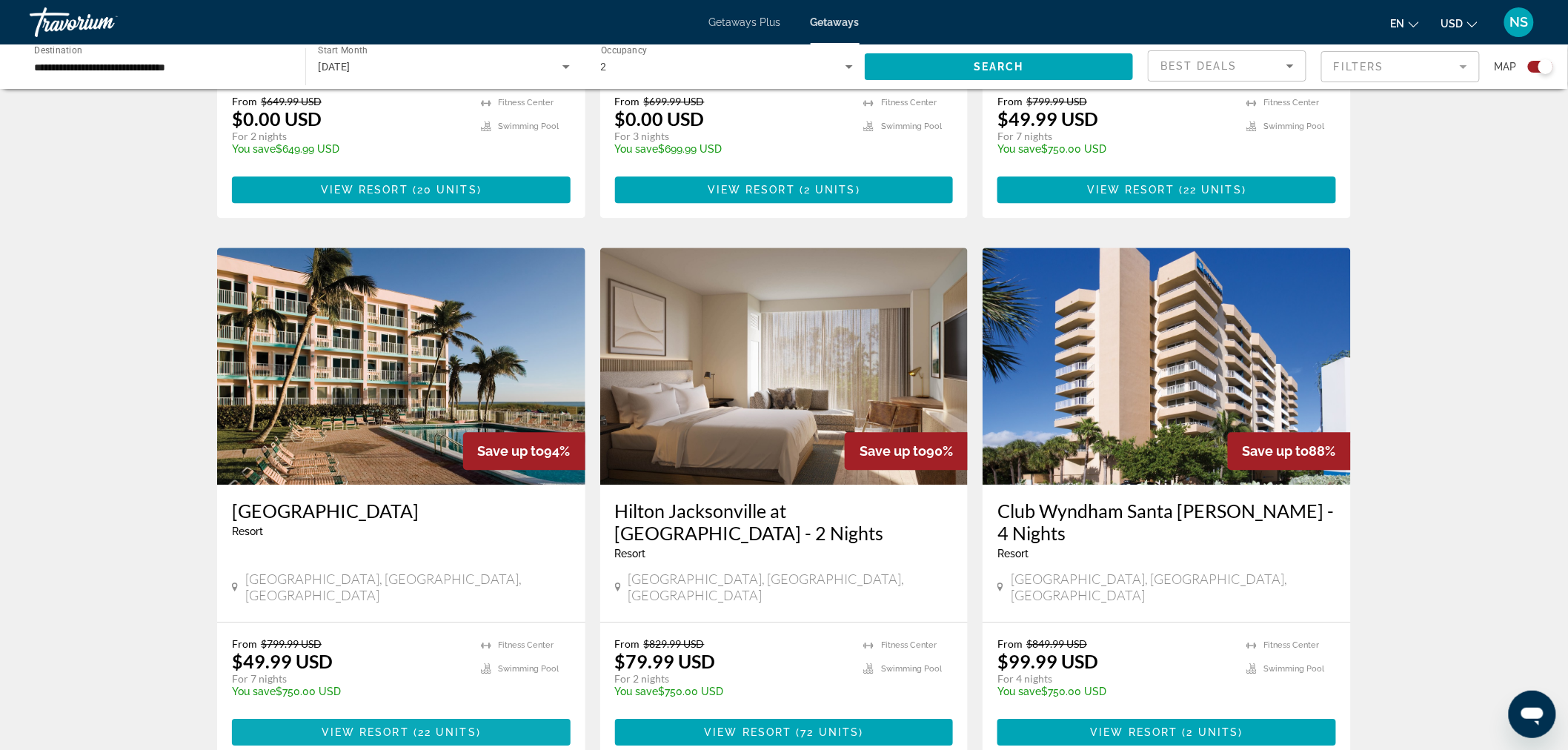
click at [395, 726] on span "View Resort" at bounding box center [365, 732] width 87 height 12
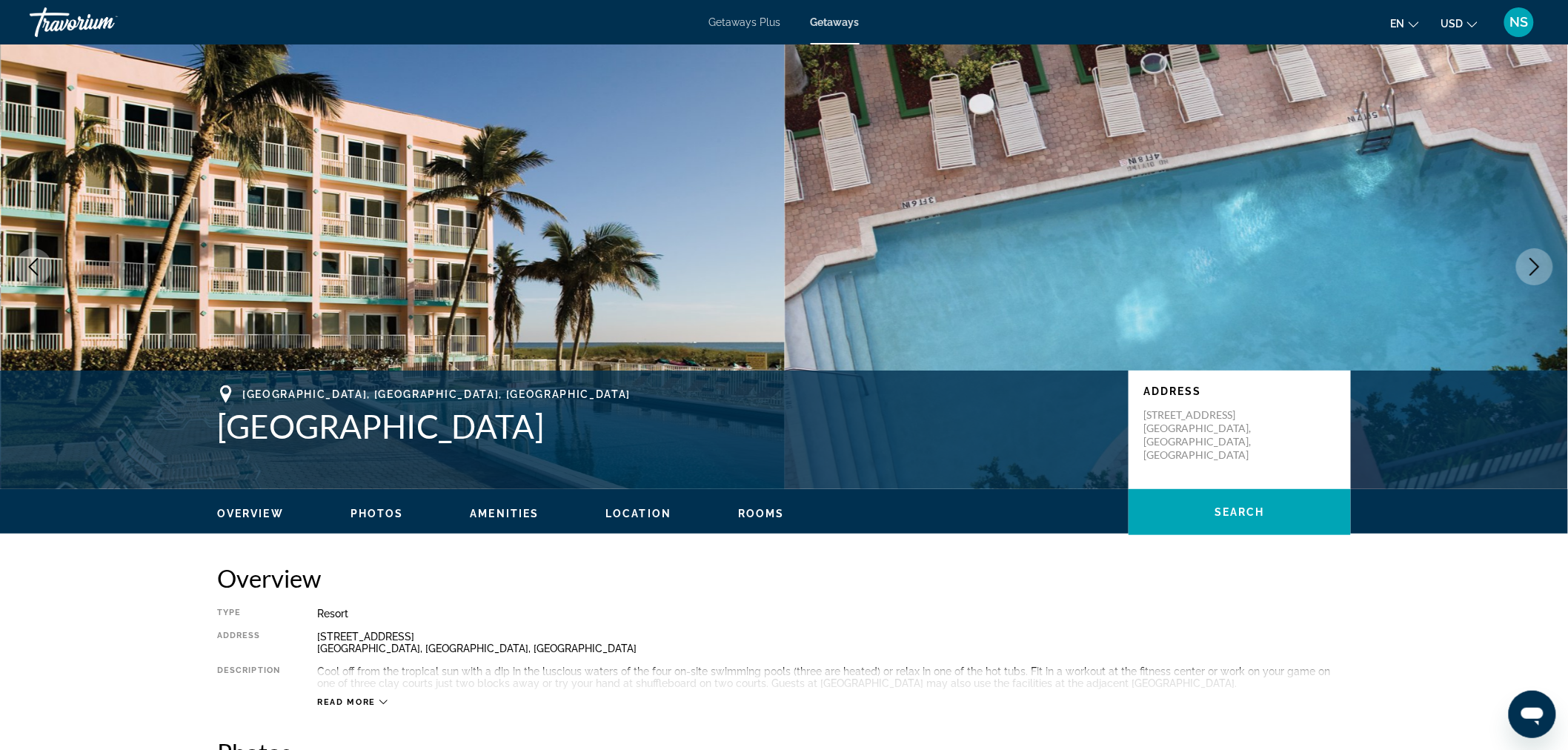
click at [1538, 267] on icon "Next image" at bounding box center [1535, 266] width 9 height 17
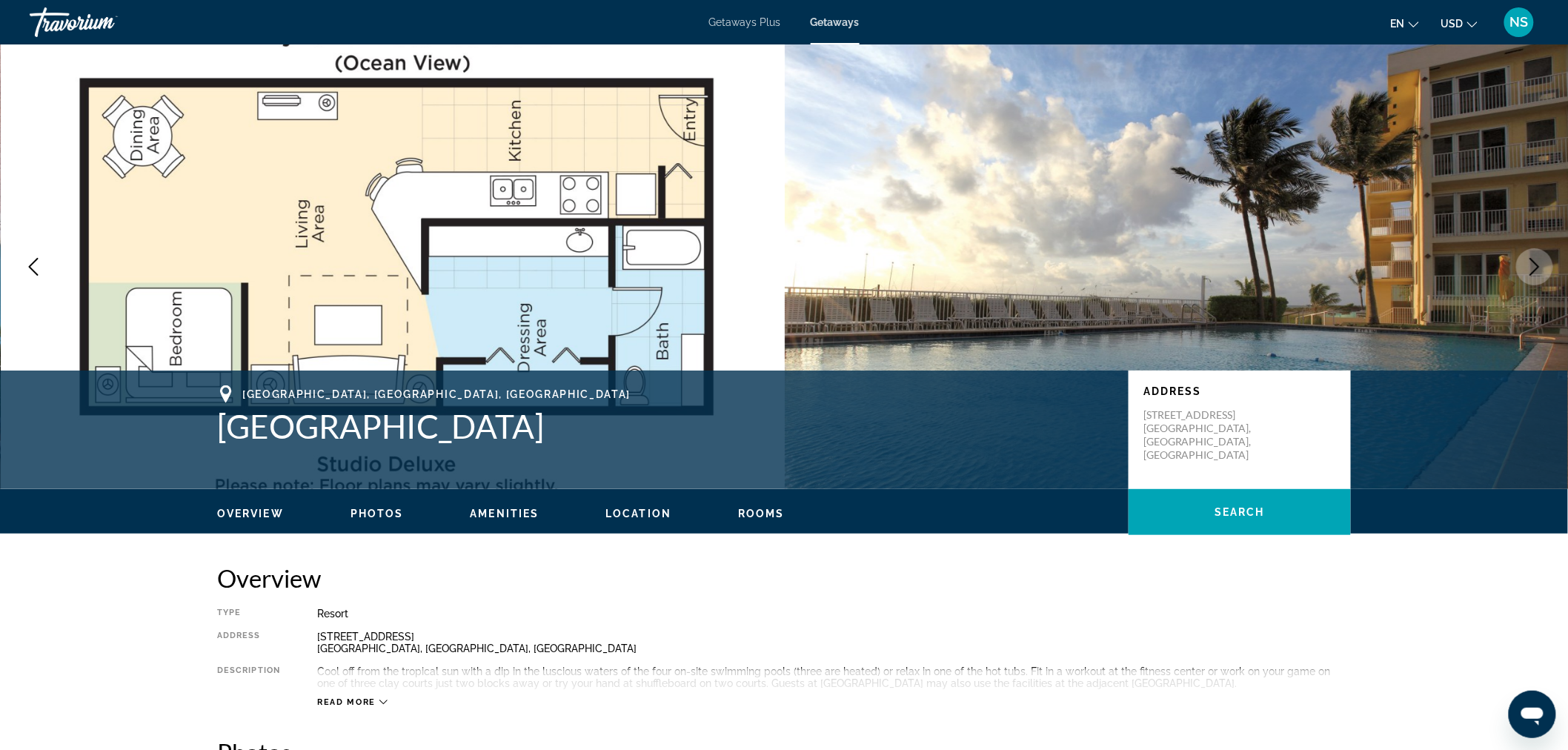
click at [1538, 267] on icon "Next image" at bounding box center [1535, 266] width 9 height 17
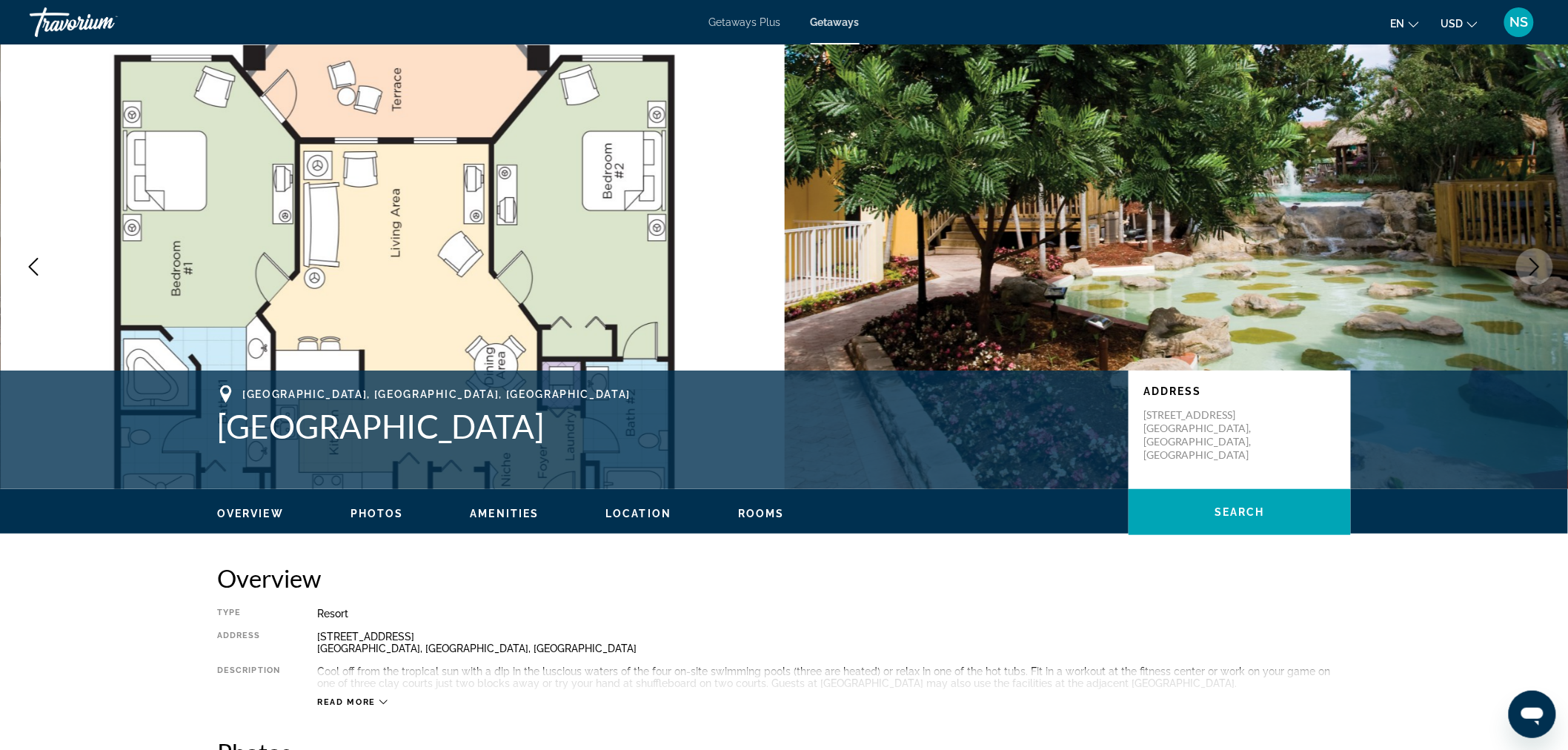
click at [1538, 267] on icon "Next image" at bounding box center [1535, 266] width 9 height 17
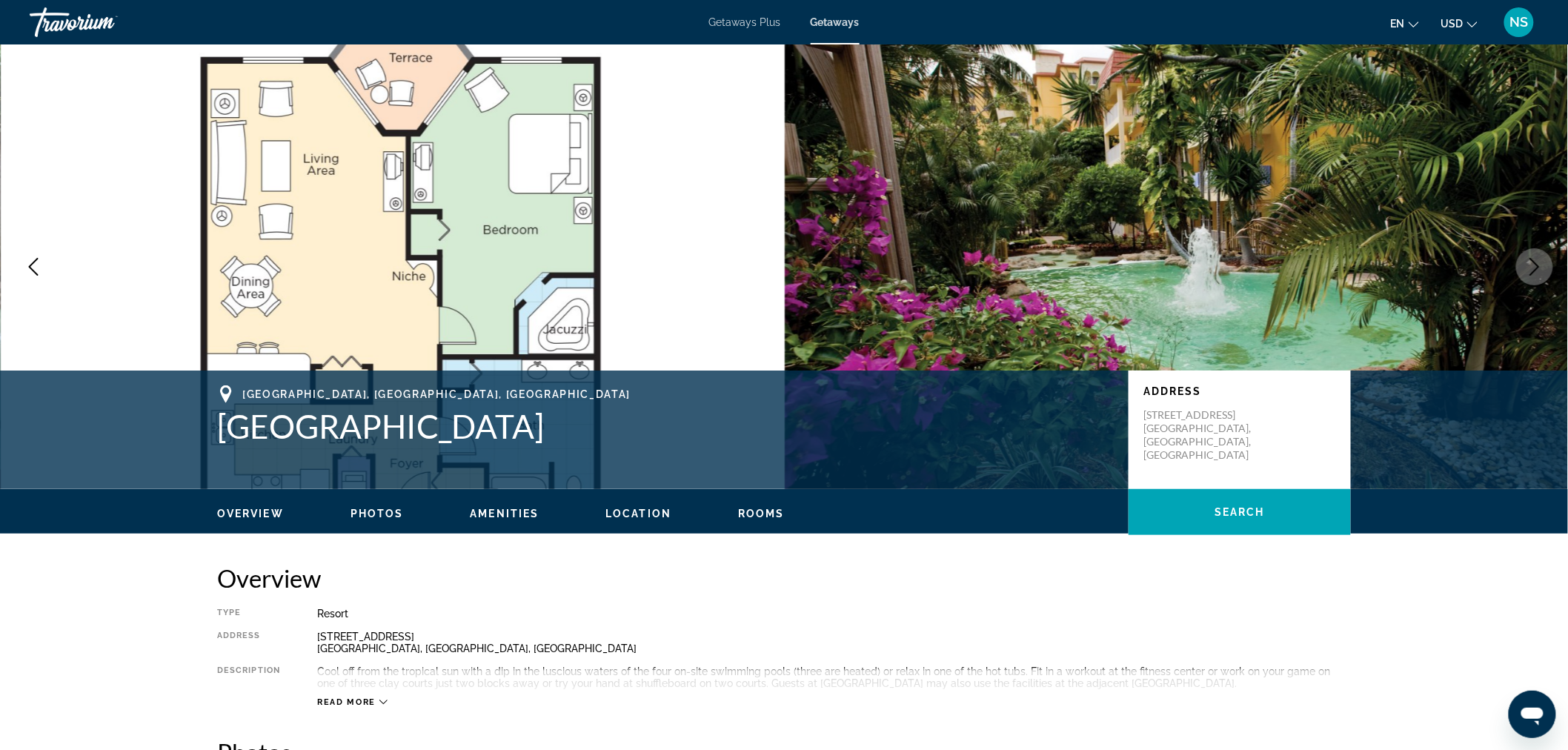
click at [1538, 267] on icon "Next image" at bounding box center [1535, 266] width 9 height 17
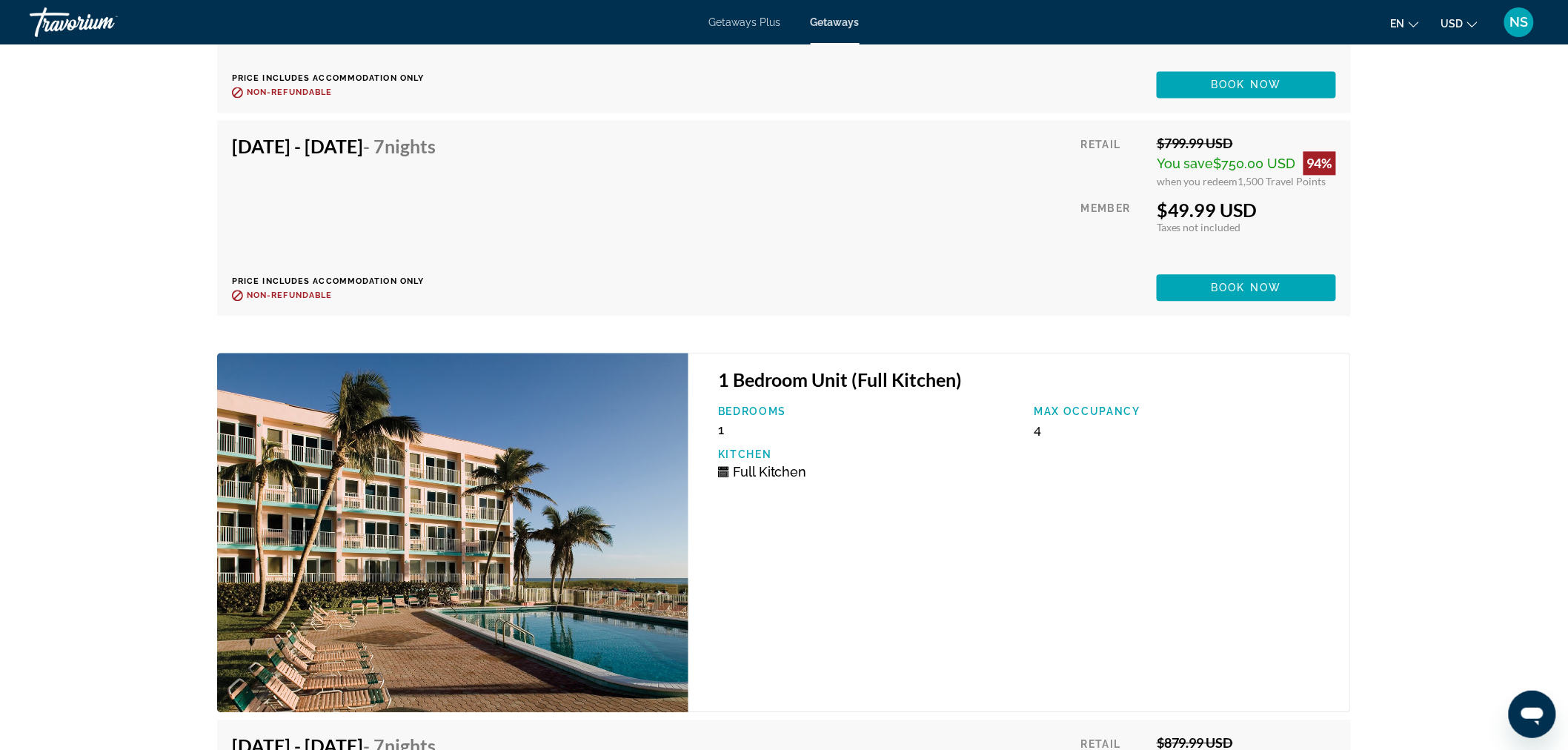
scroll to position [3475, 0]
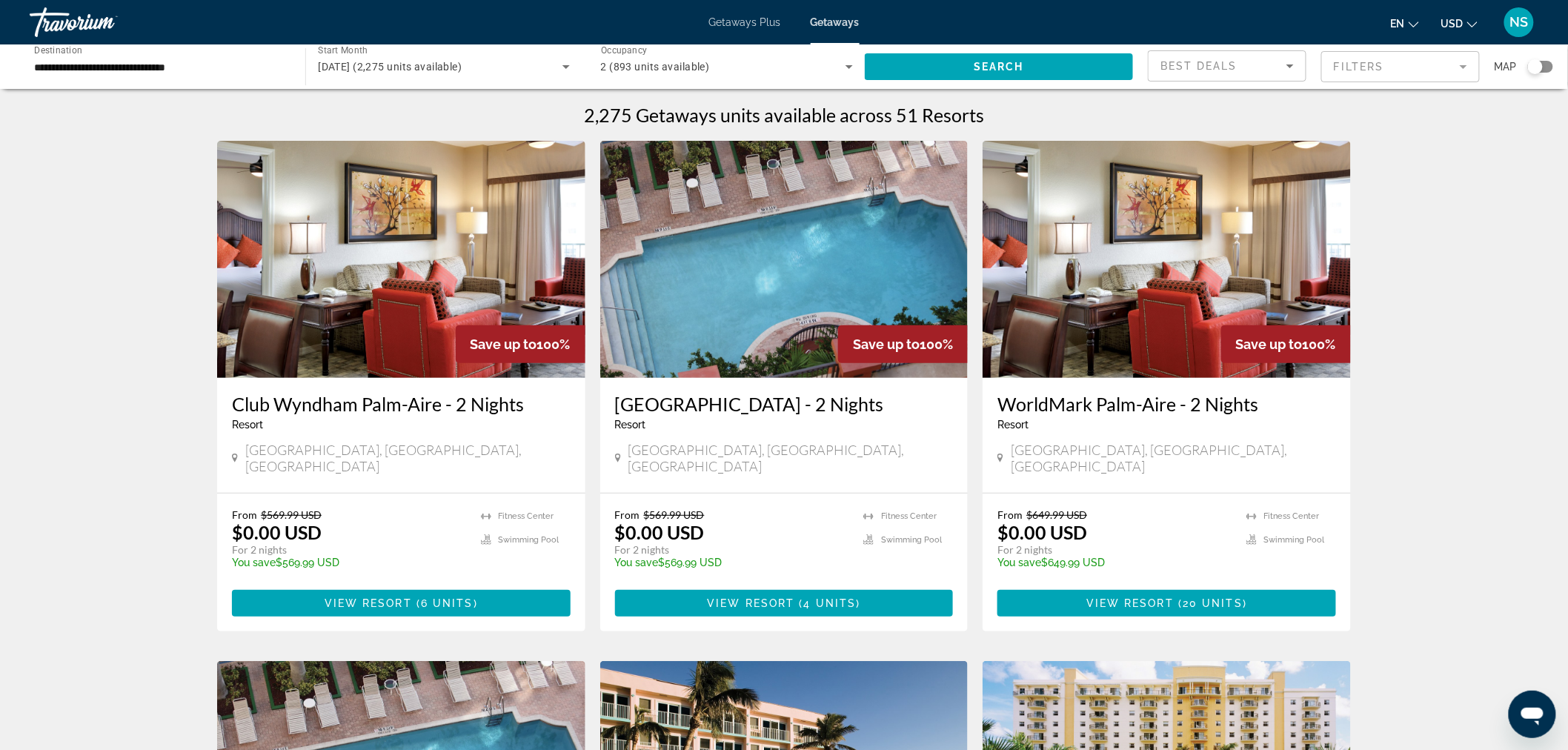
click at [1403, 56] on mat-form-field "Filters" at bounding box center [1401, 67] width 158 height 31
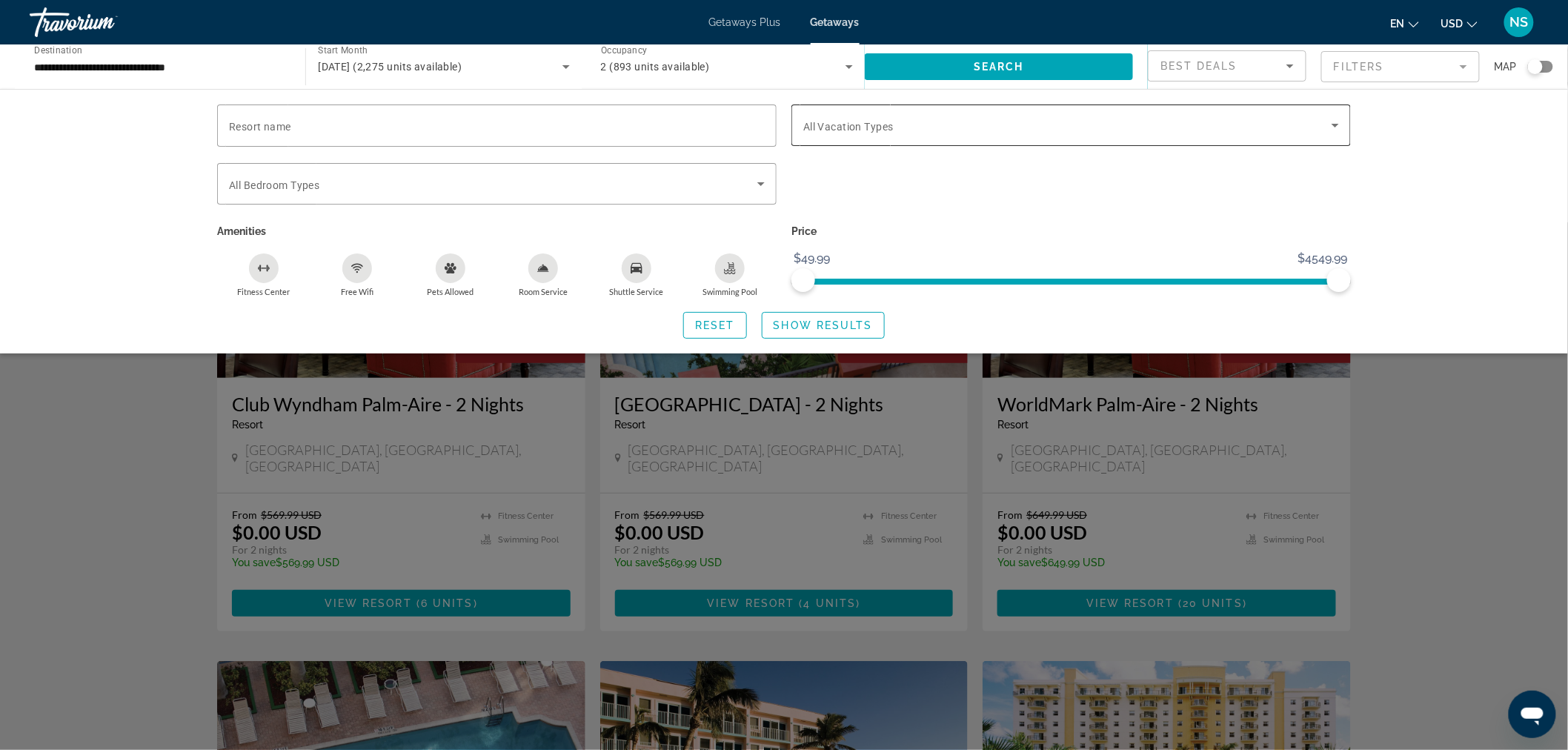
click at [804, 128] on span "All Vacation Types" at bounding box center [849, 126] width 90 height 12
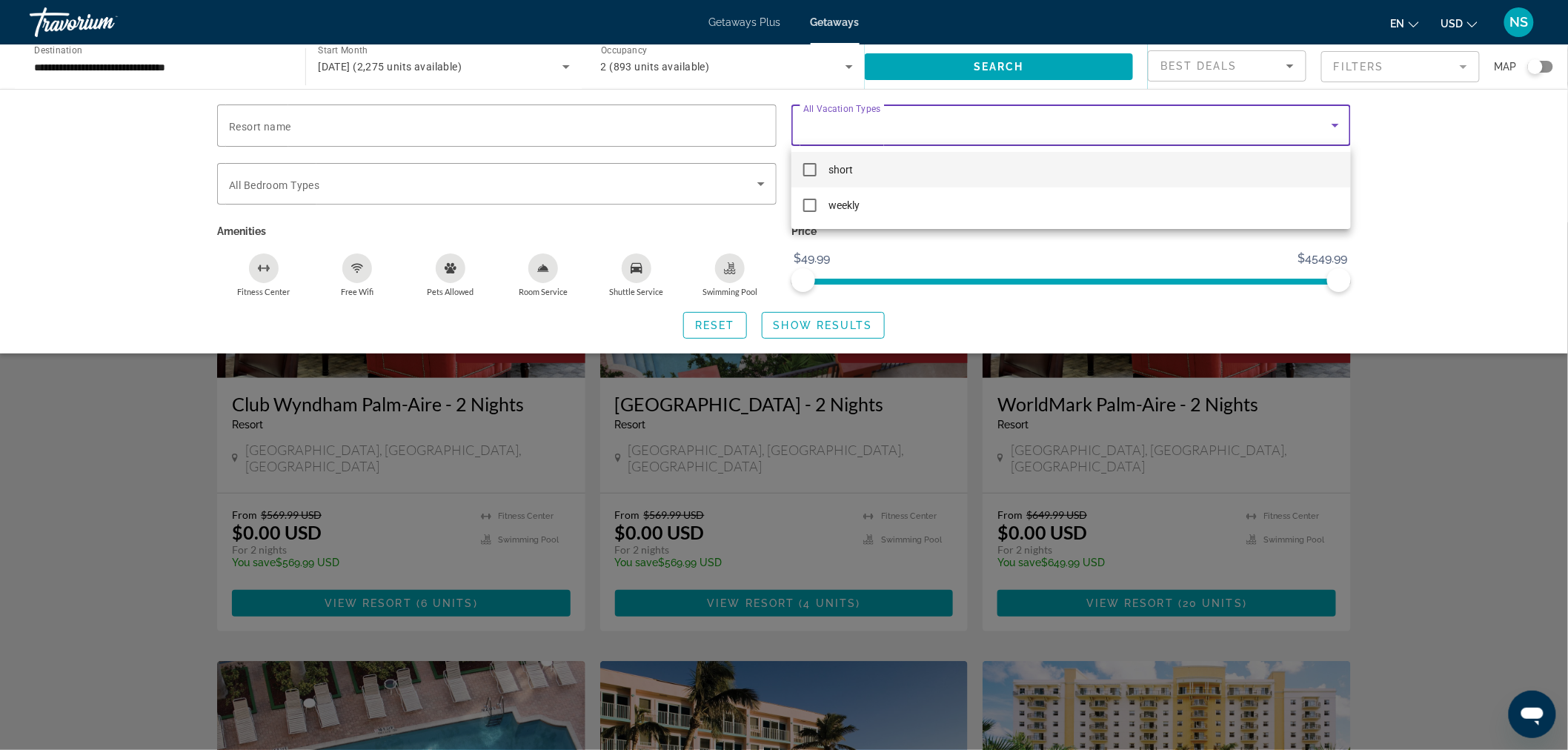
click at [294, 190] on div at bounding box center [784, 375] width 1568 height 750
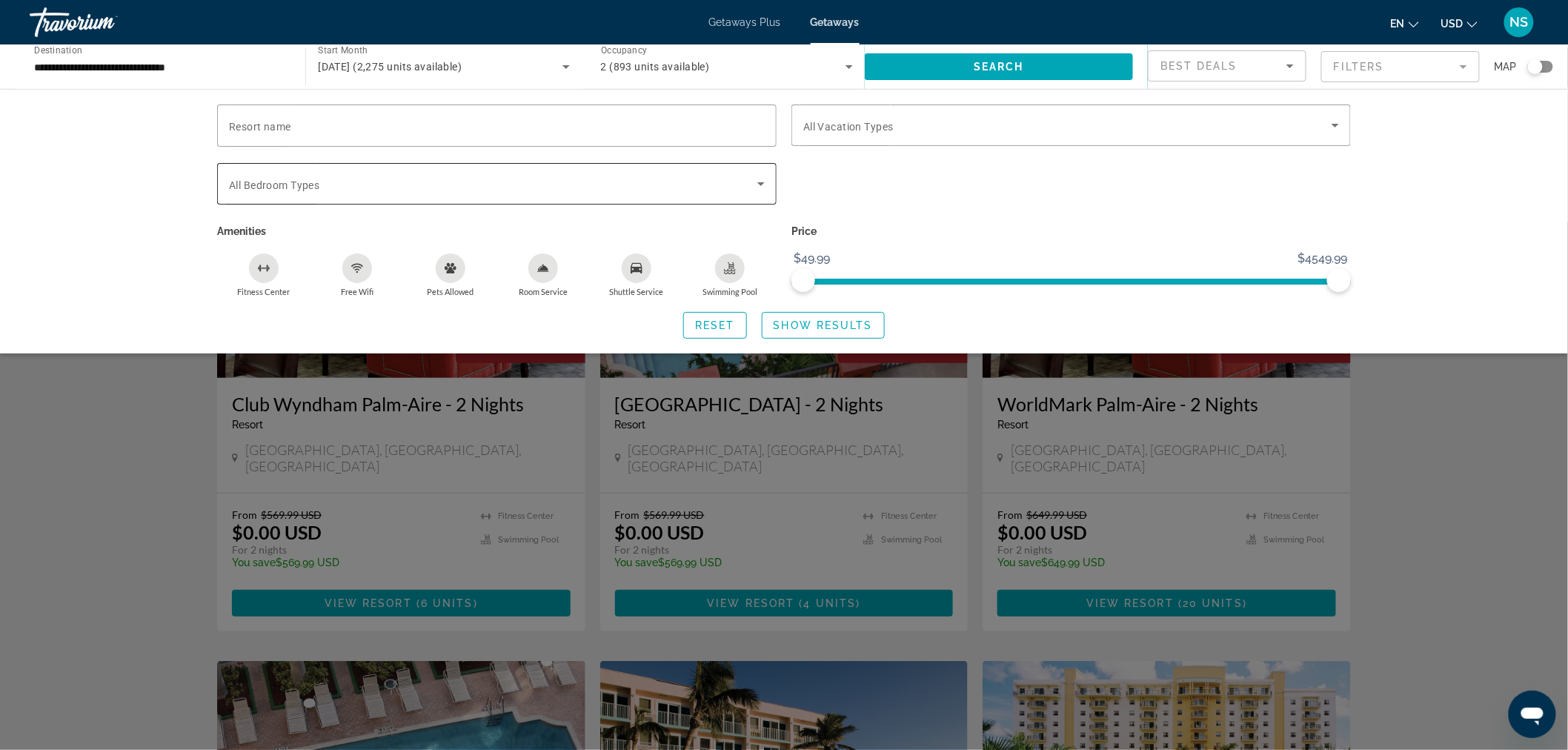
click at [742, 190] on span "Search widget" at bounding box center [493, 183] width 529 height 17
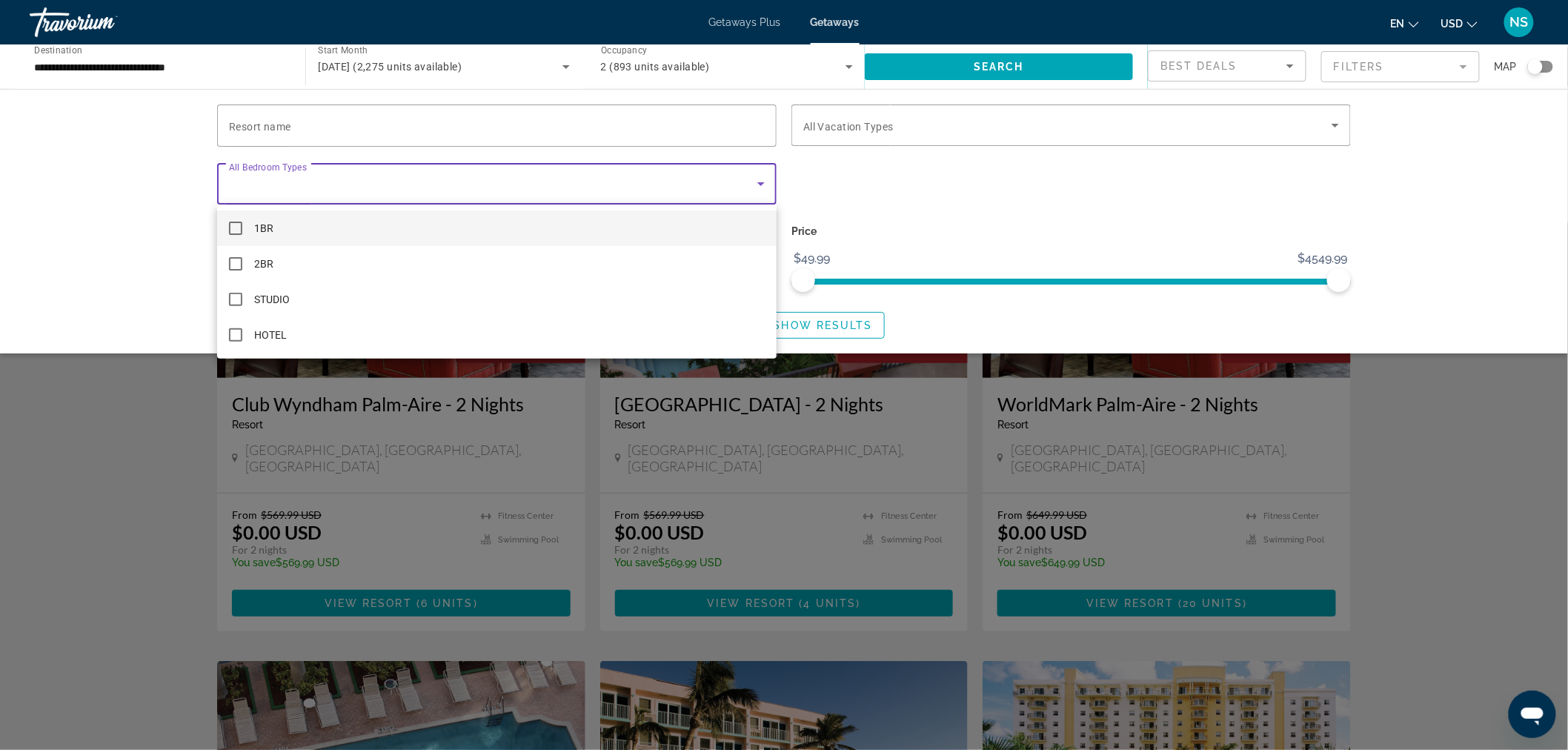
click at [1036, 312] on div at bounding box center [784, 375] width 1568 height 750
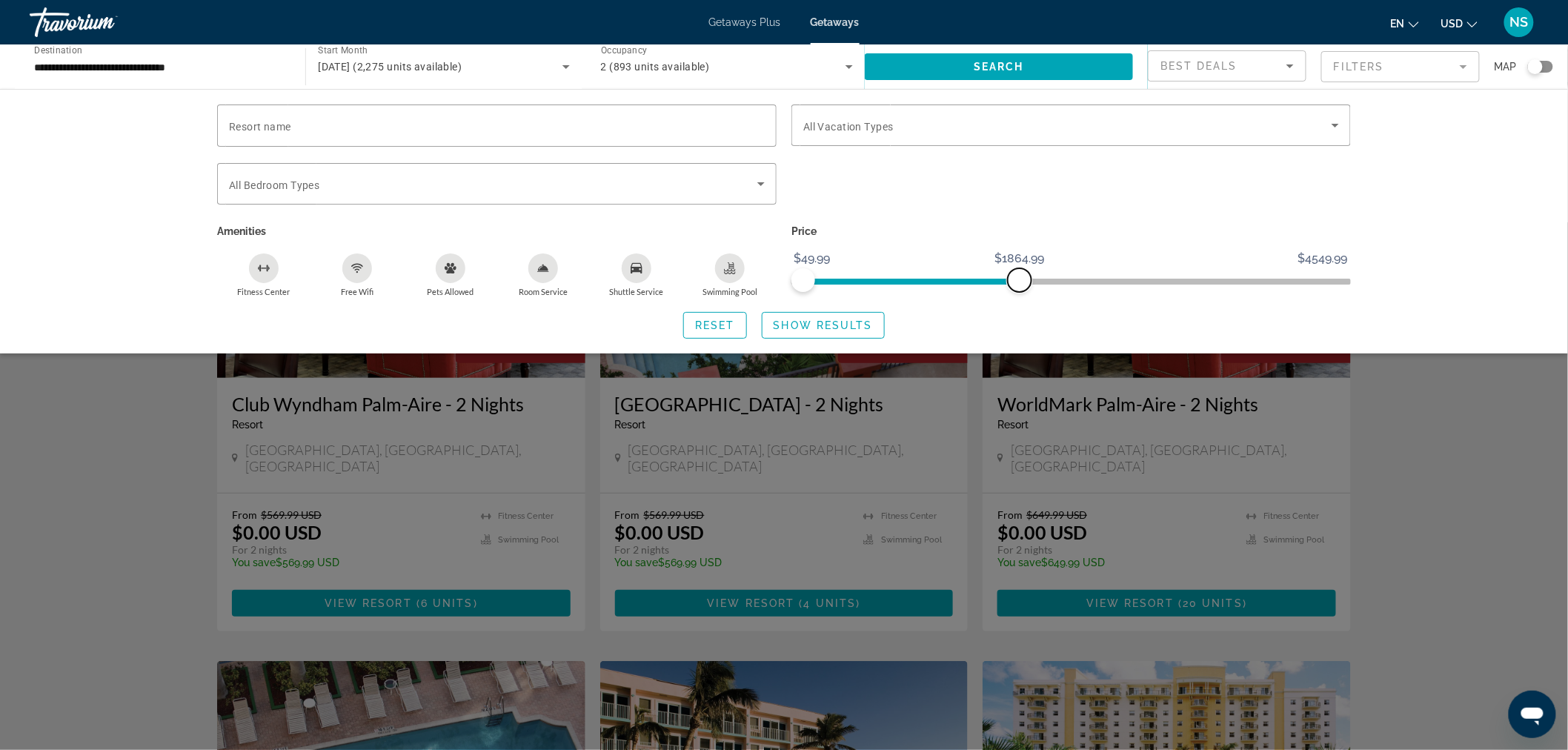
drag, startPoint x: 1344, startPoint y: 280, endPoint x: 1020, endPoint y: 297, distance: 324.4
click at [1020, 297] on div "Price $49.99 $4549.99 $49.99 $1864.99" at bounding box center [1071, 258] width 575 height 76
click at [742, 26] on span "Getaways Plus" at bounding box center [745, 22] width 72 height 12
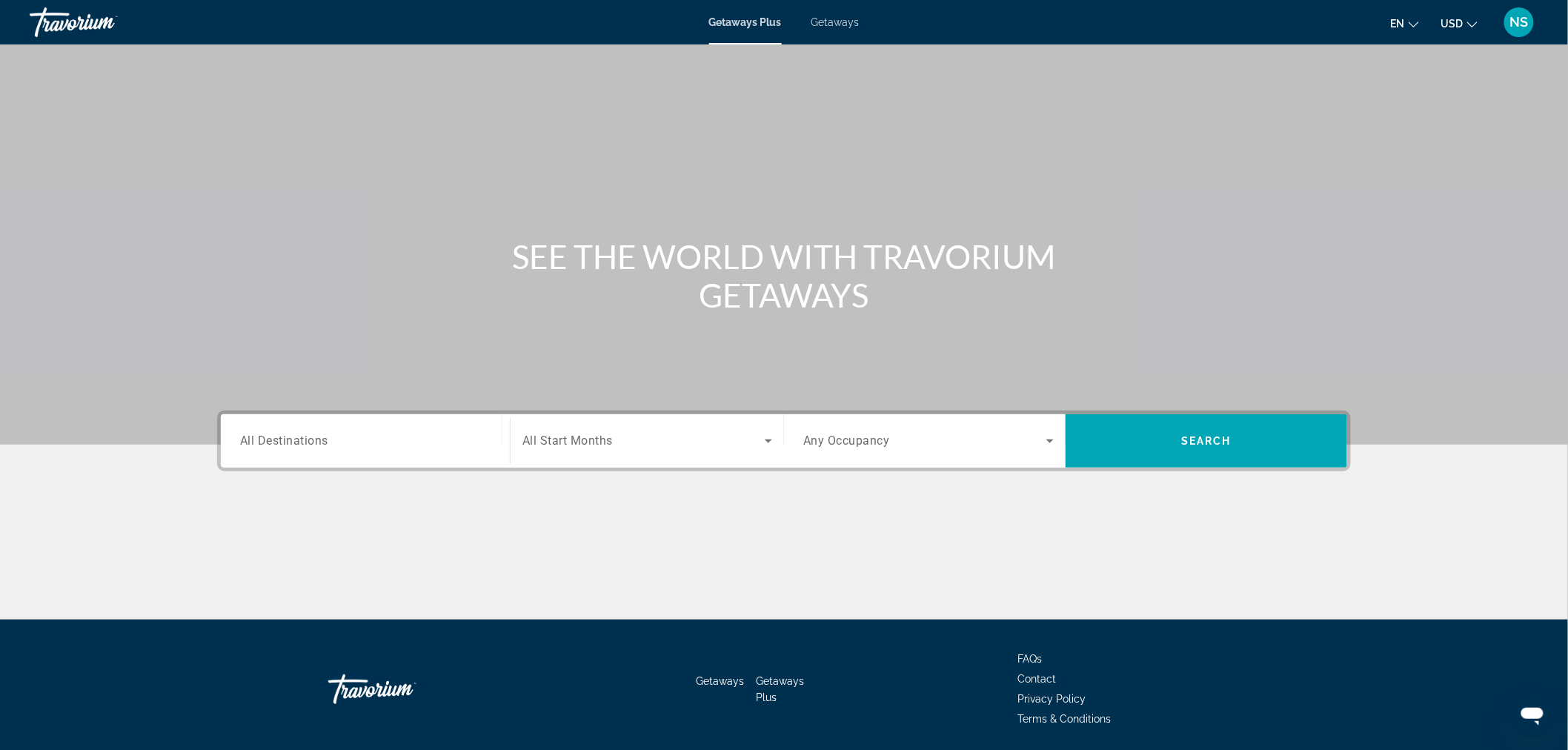
click at [300, 446] on span "All Destinations" at bounding box center [284, 439] width 88 height 14
click at [300, 446] on input "Destination All Destinations" at bounding box center [365, 441] width 250 height 17
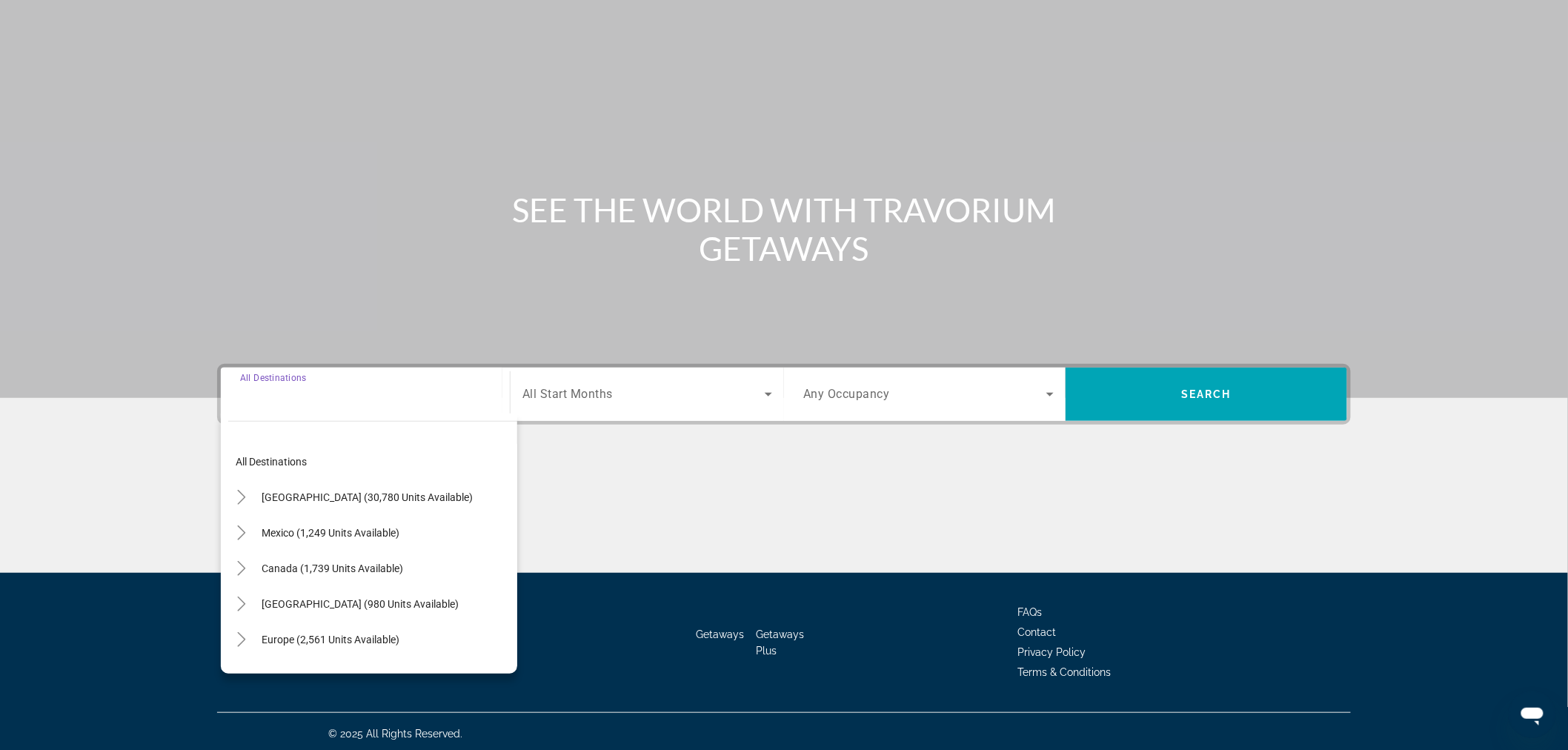
scroll to position [50, 0]
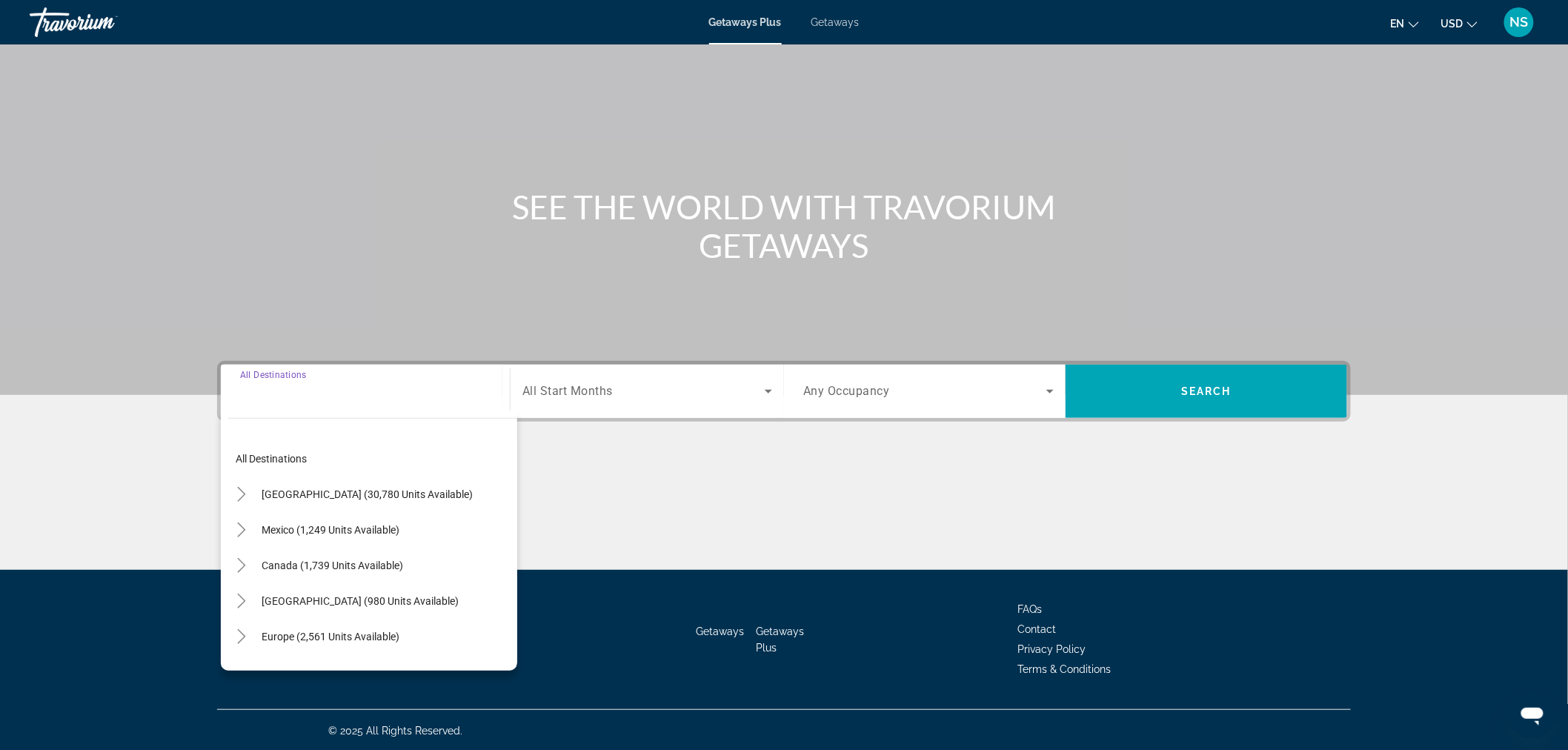
click at [556, 395] on span "All Start Months" at bounding box center [567, 391] width 90 height 14
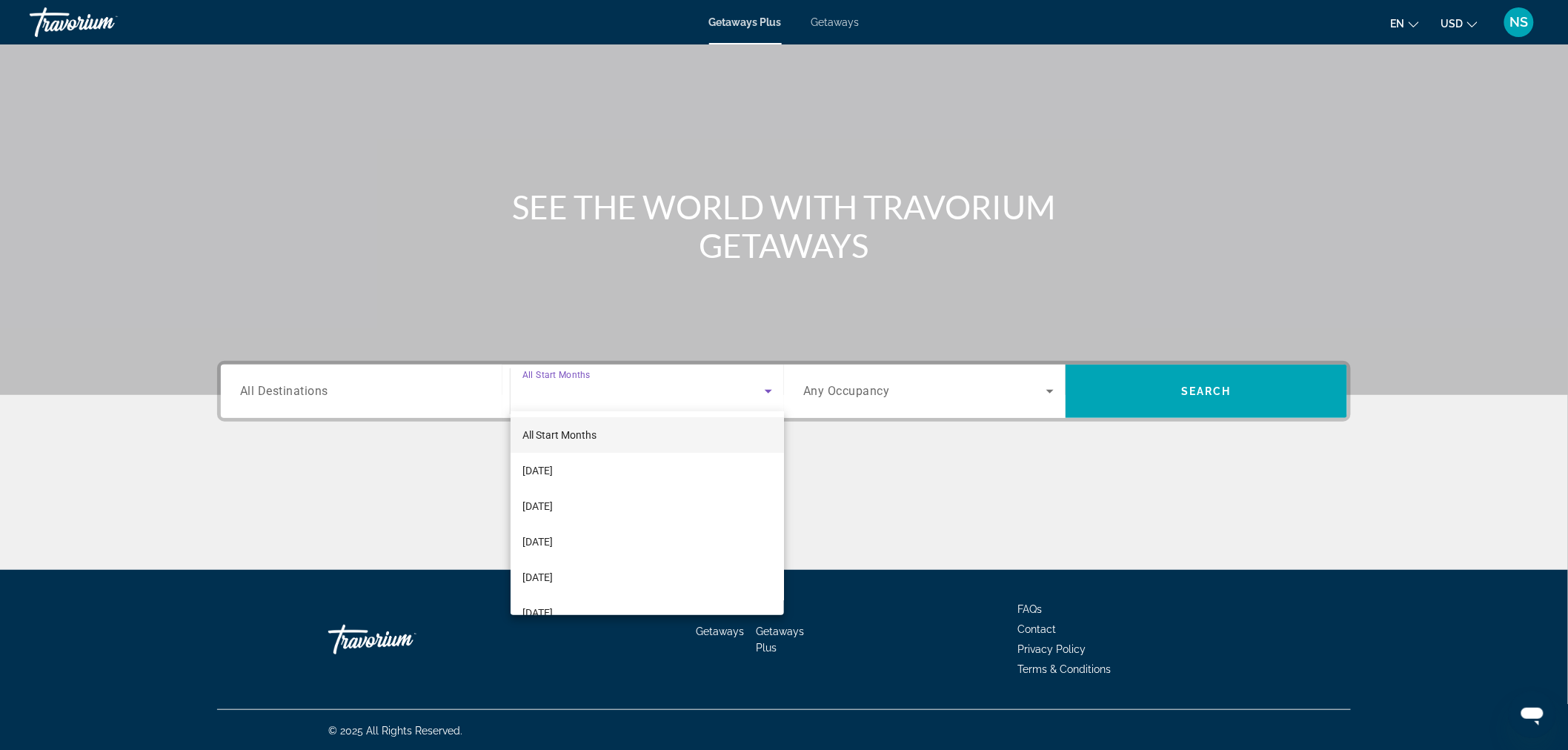
click at [326, 395] on div at bounding box center [784, 375] width 1568 height 750
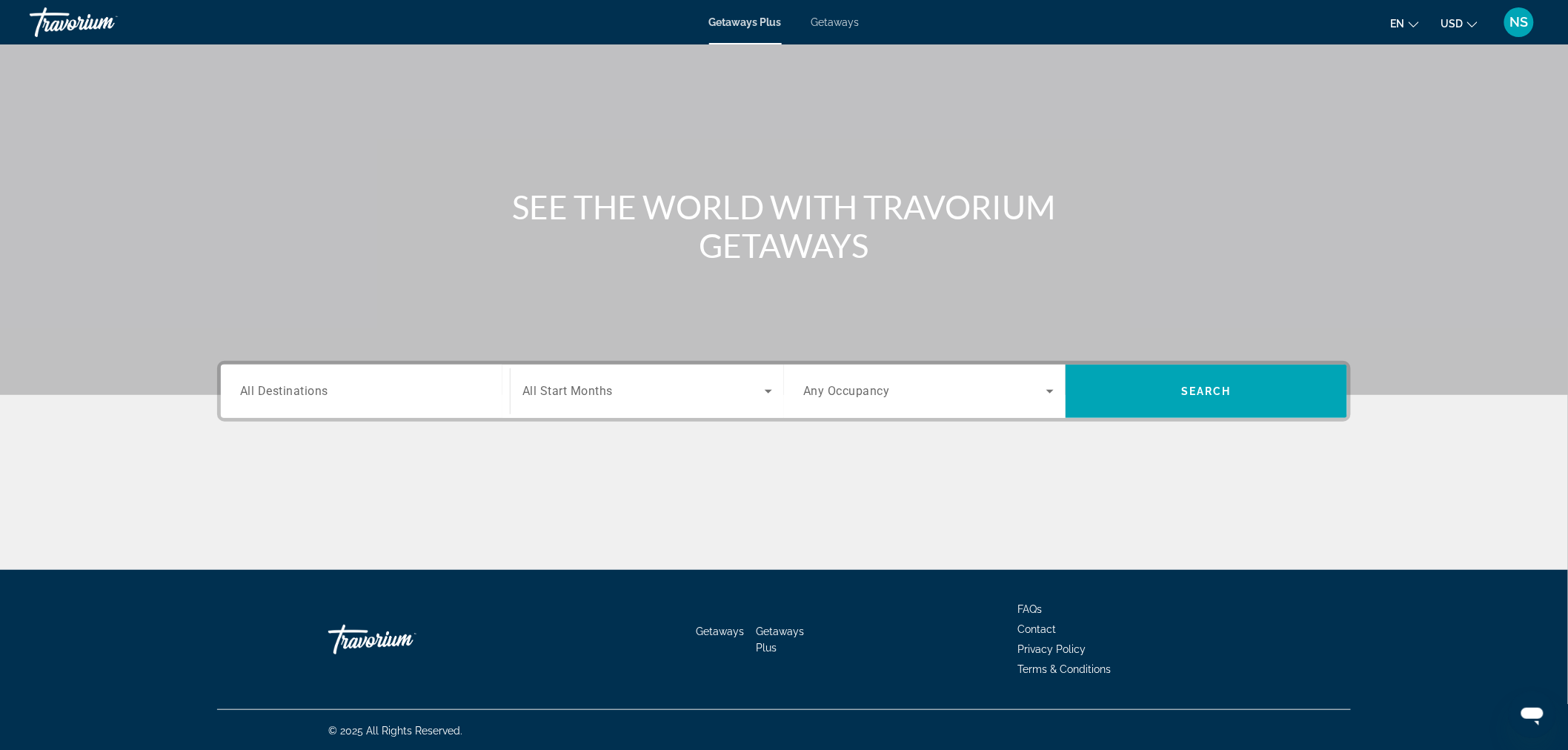
click at [828, 25] on span "Getaways" at bounding box center [836, 22] width 48 height 12
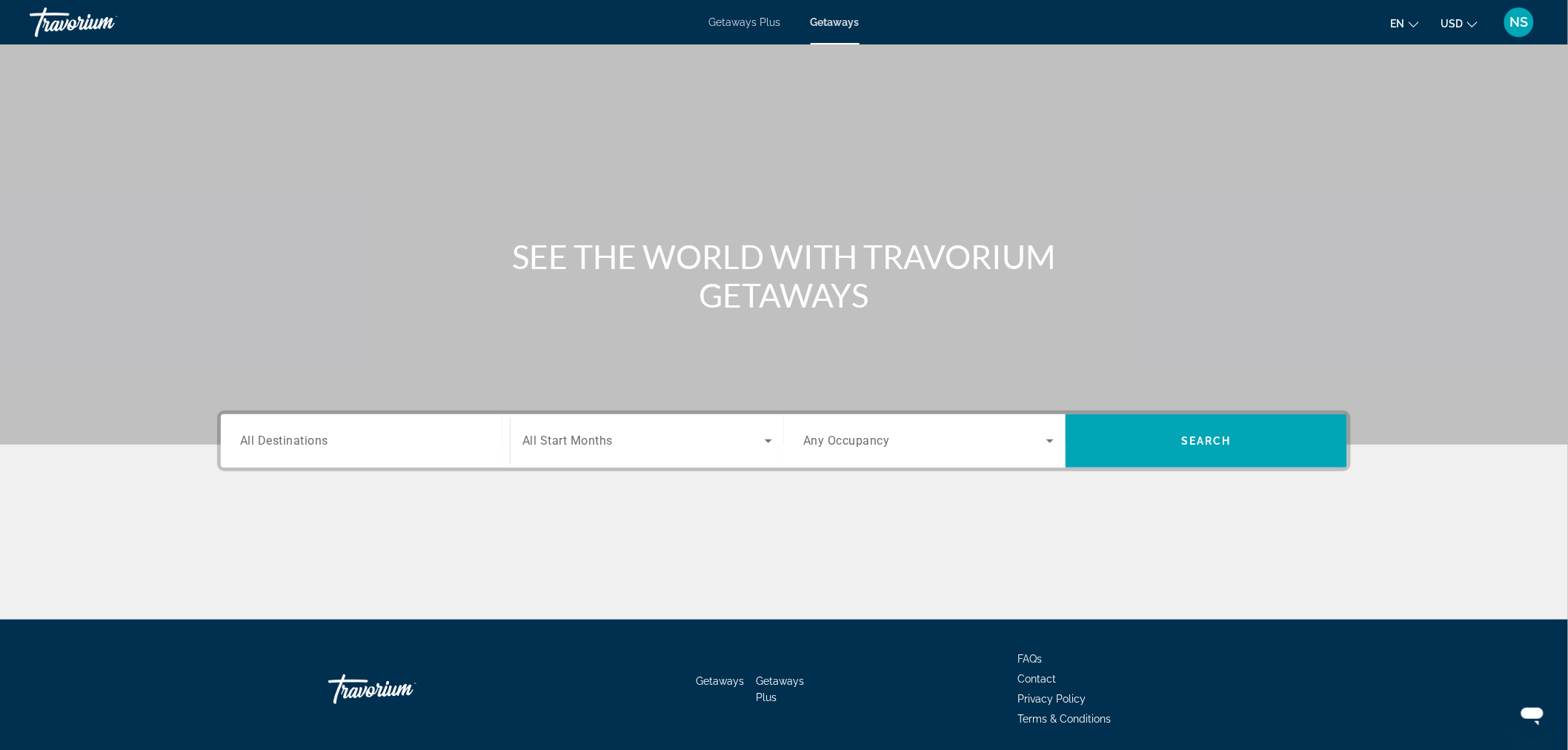
click at [290, 442] on span "All Destinations" at bounding box center [284, 439] width 88 height 14
click at [290, 442] on input "Destination All Destinations" at bounding box center [365, 441] width 250 height 17
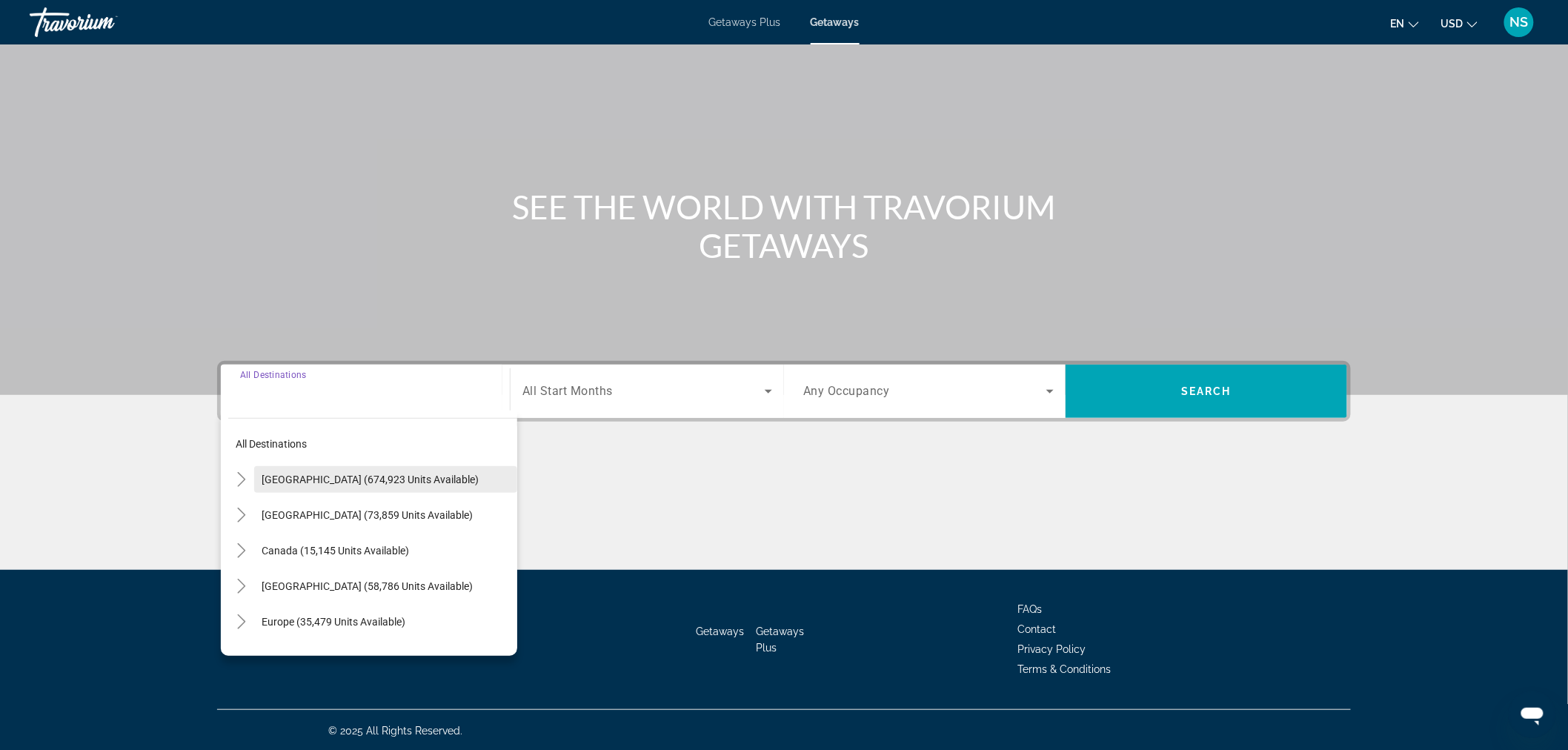
scroll to position [82, 0]
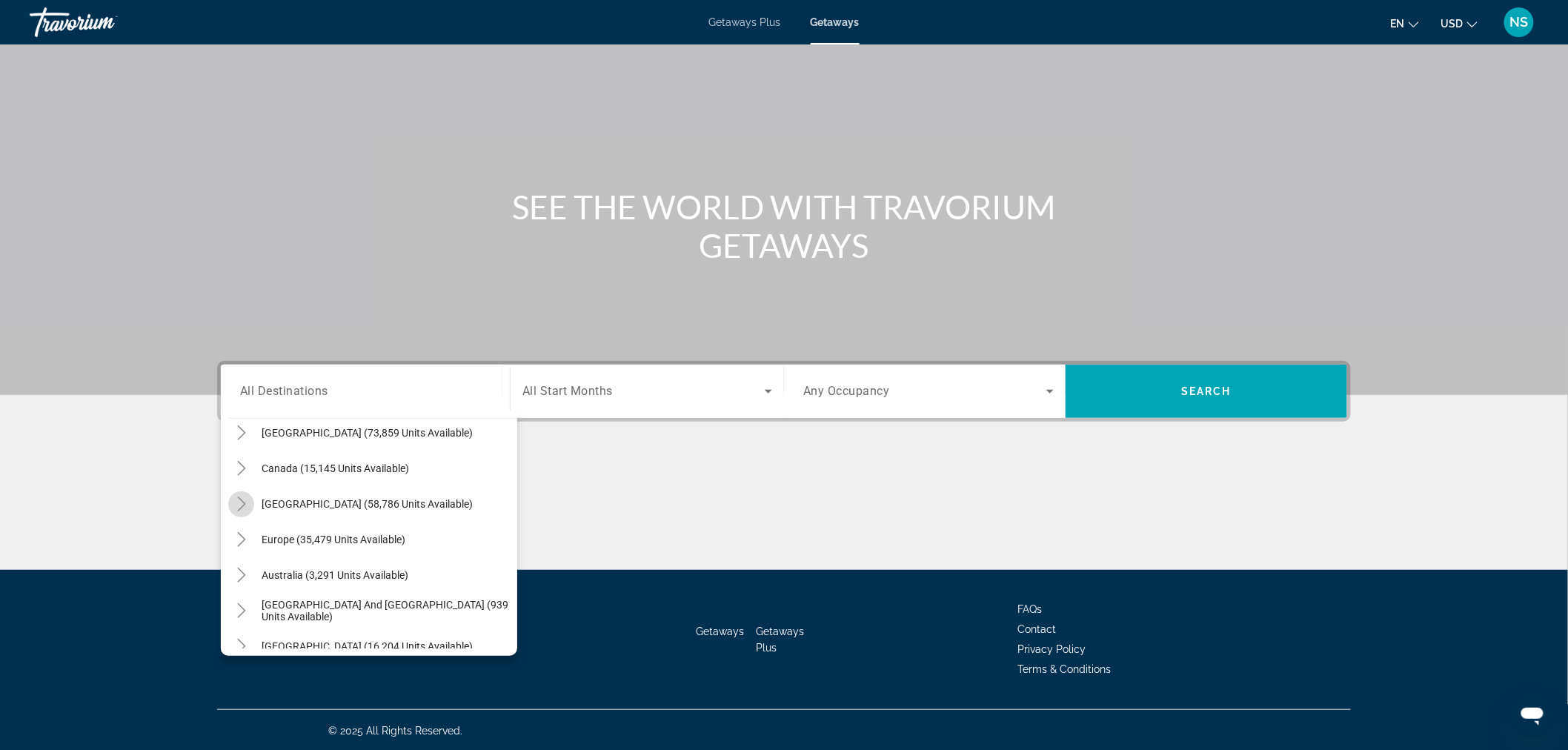
click at [237, 504] on icon "Toggle Caribbean & Atlantic Islands (58,786 units available)" at bounding box center [242, 504] width 15 height 15
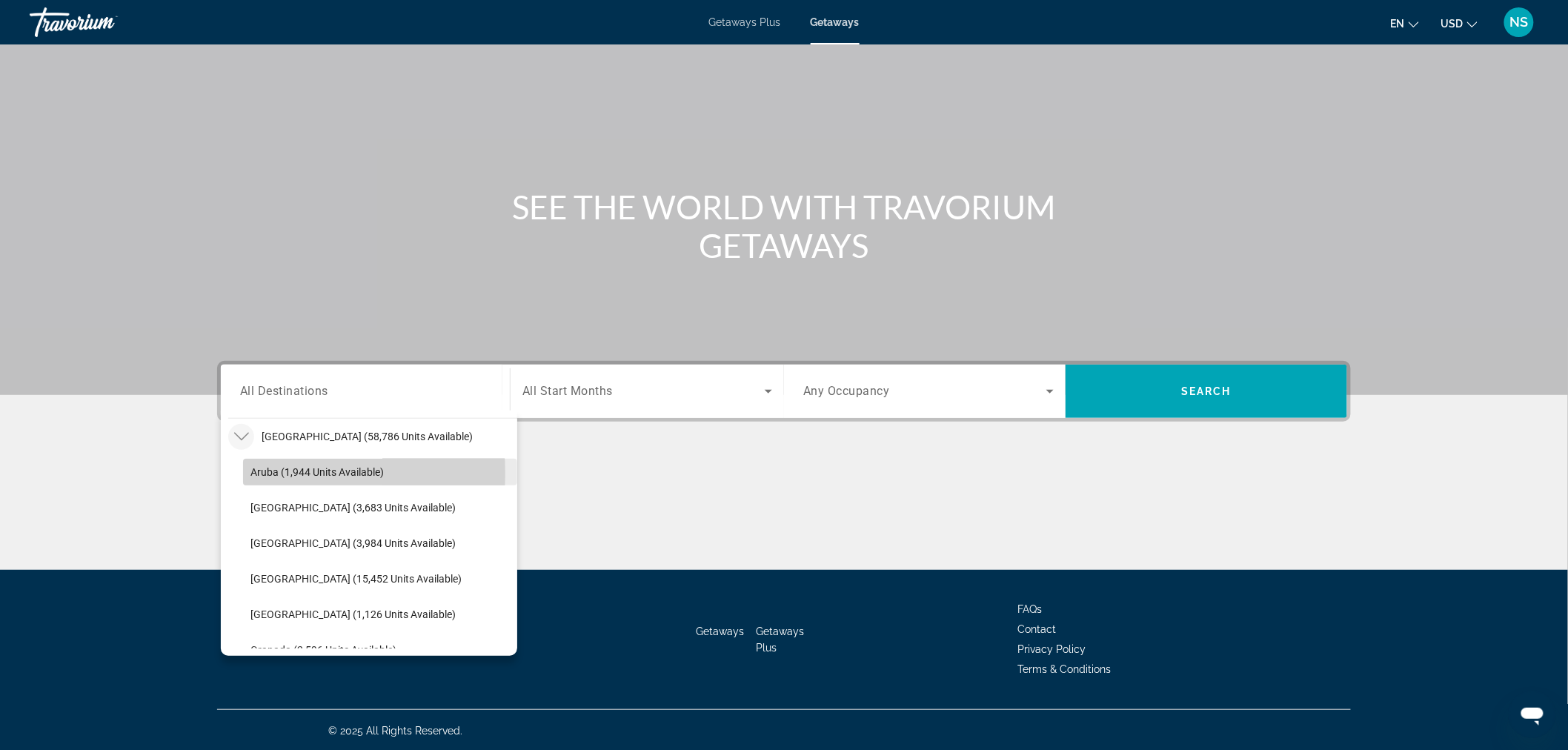
click at [255, 472] on span "Aruba (1,944 units available)" at bounding box center [316, 472] width 133 height 12
type input "**********"
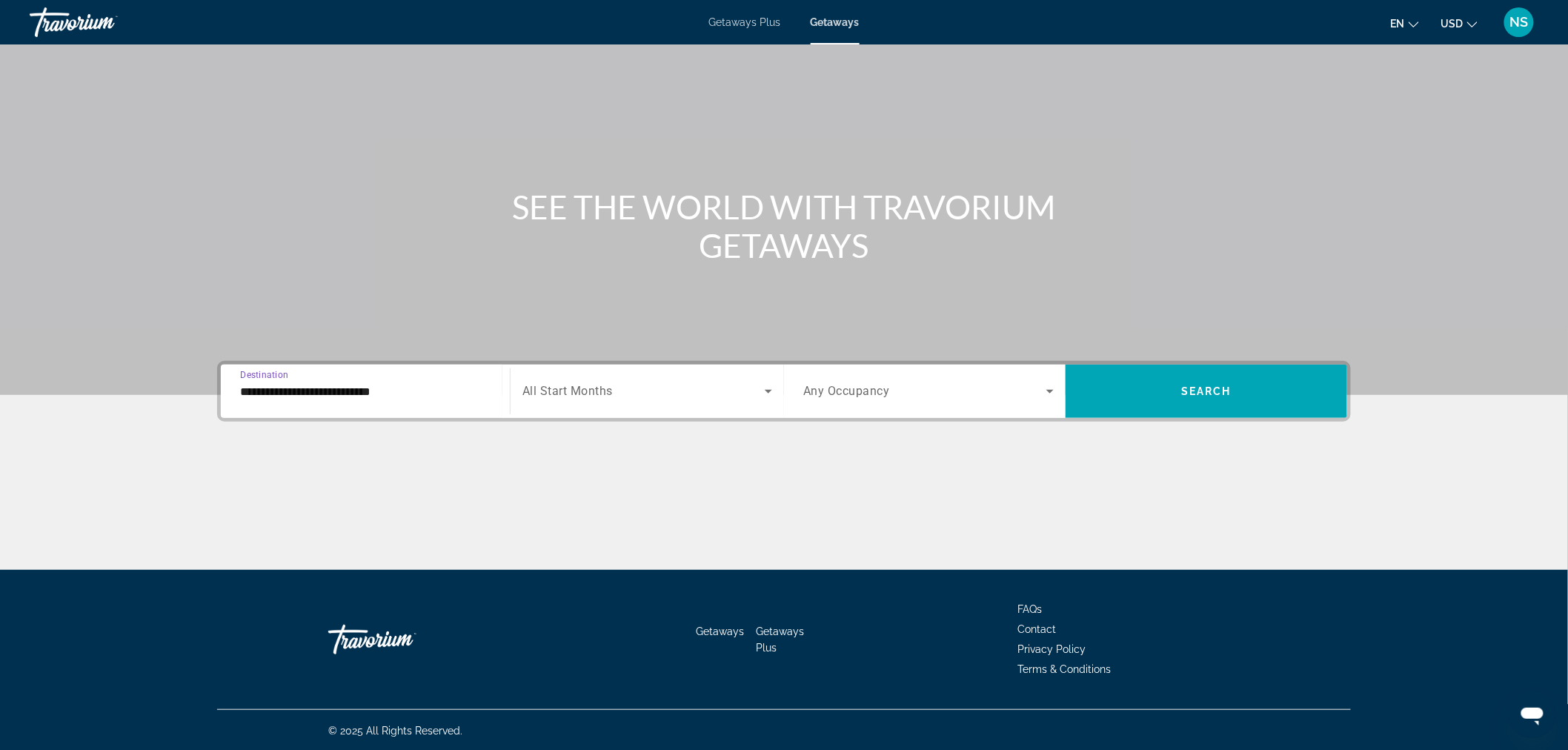
click at [567, 386] on span "All Start Months" at bounding box center [567, 391] width 90 height 14
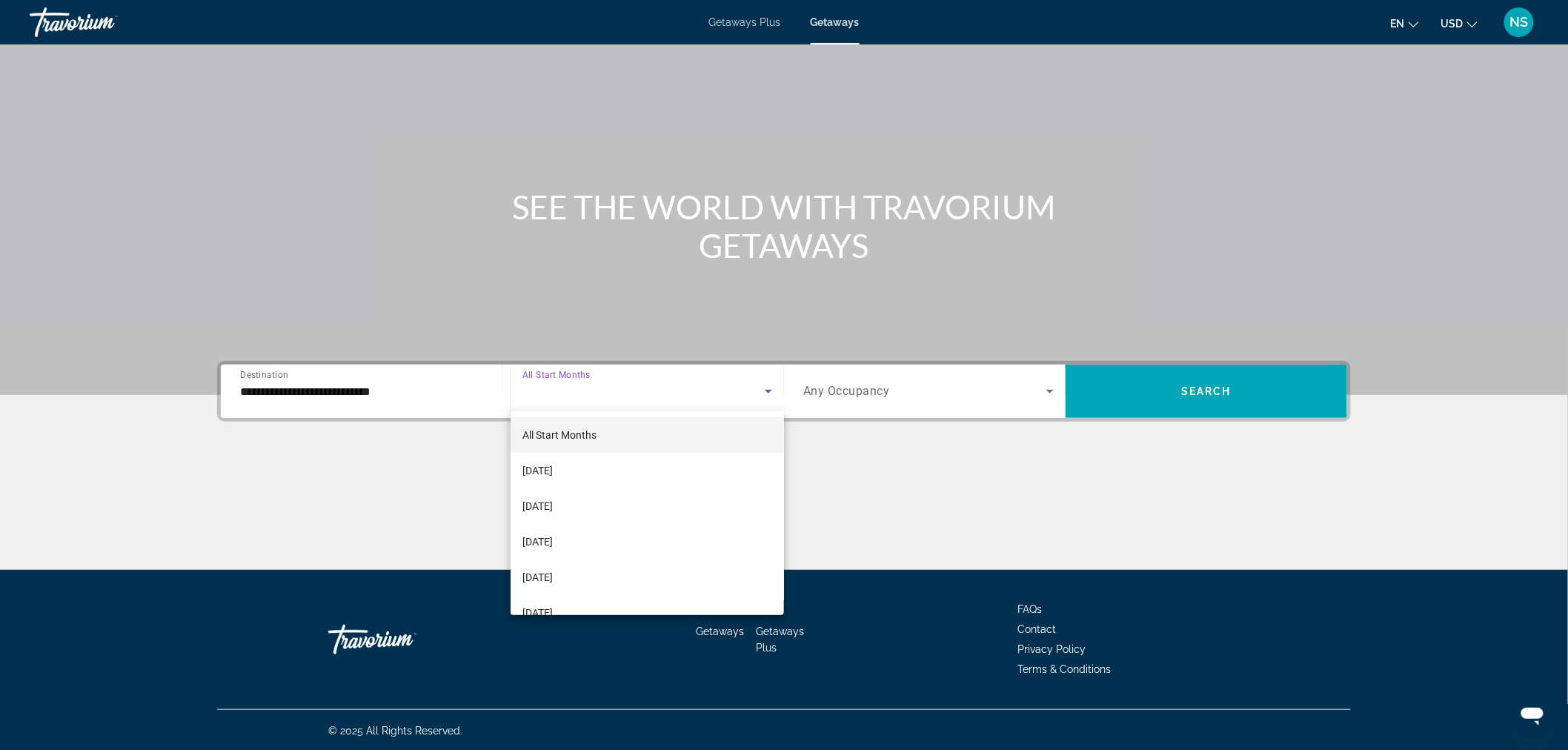
click at [554, 426] on span "All Start Months" at bounding box center [559, 434] width 74 height 17
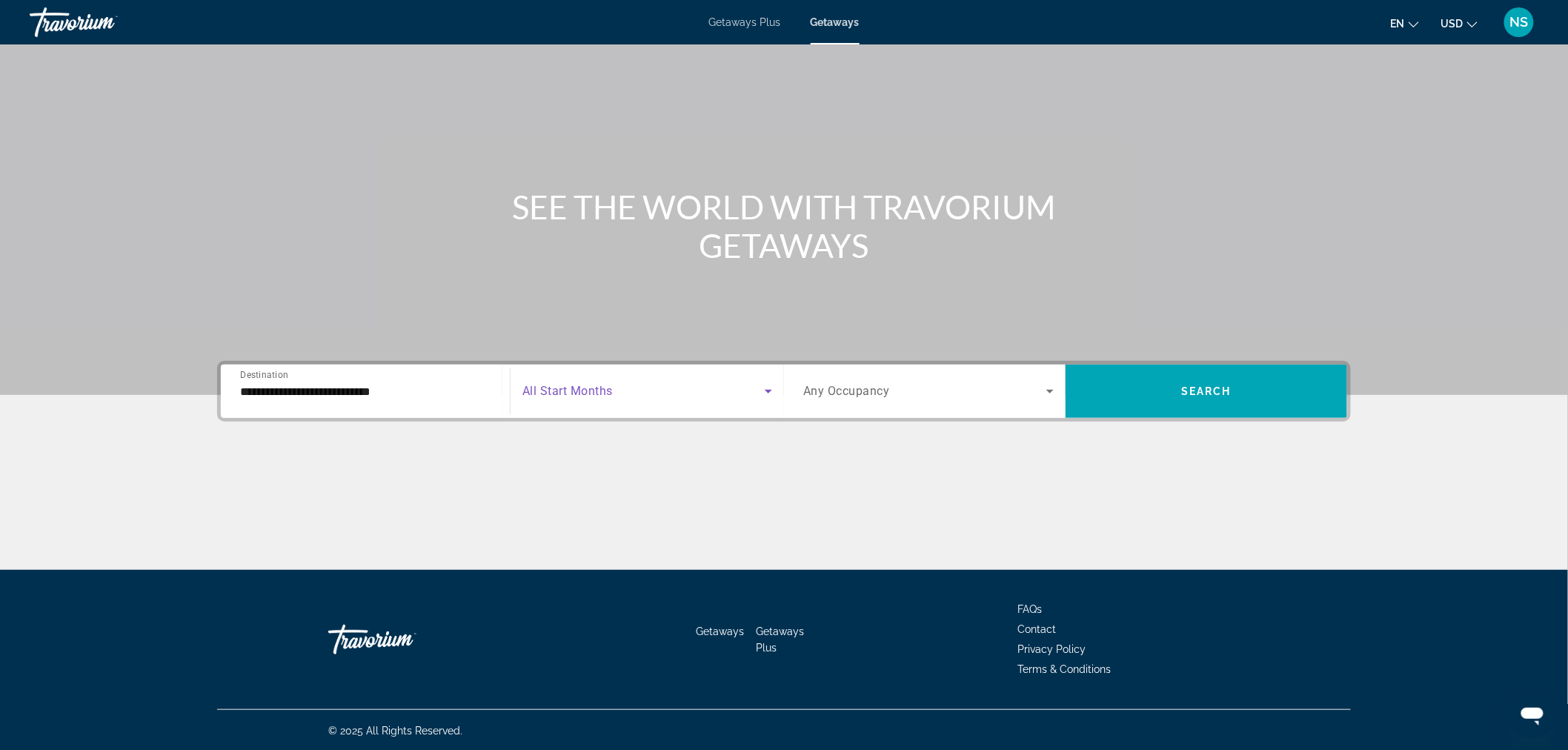
click at [819, 397] on span "Search widget" at bounding box center [925, 391] width 243 height 17
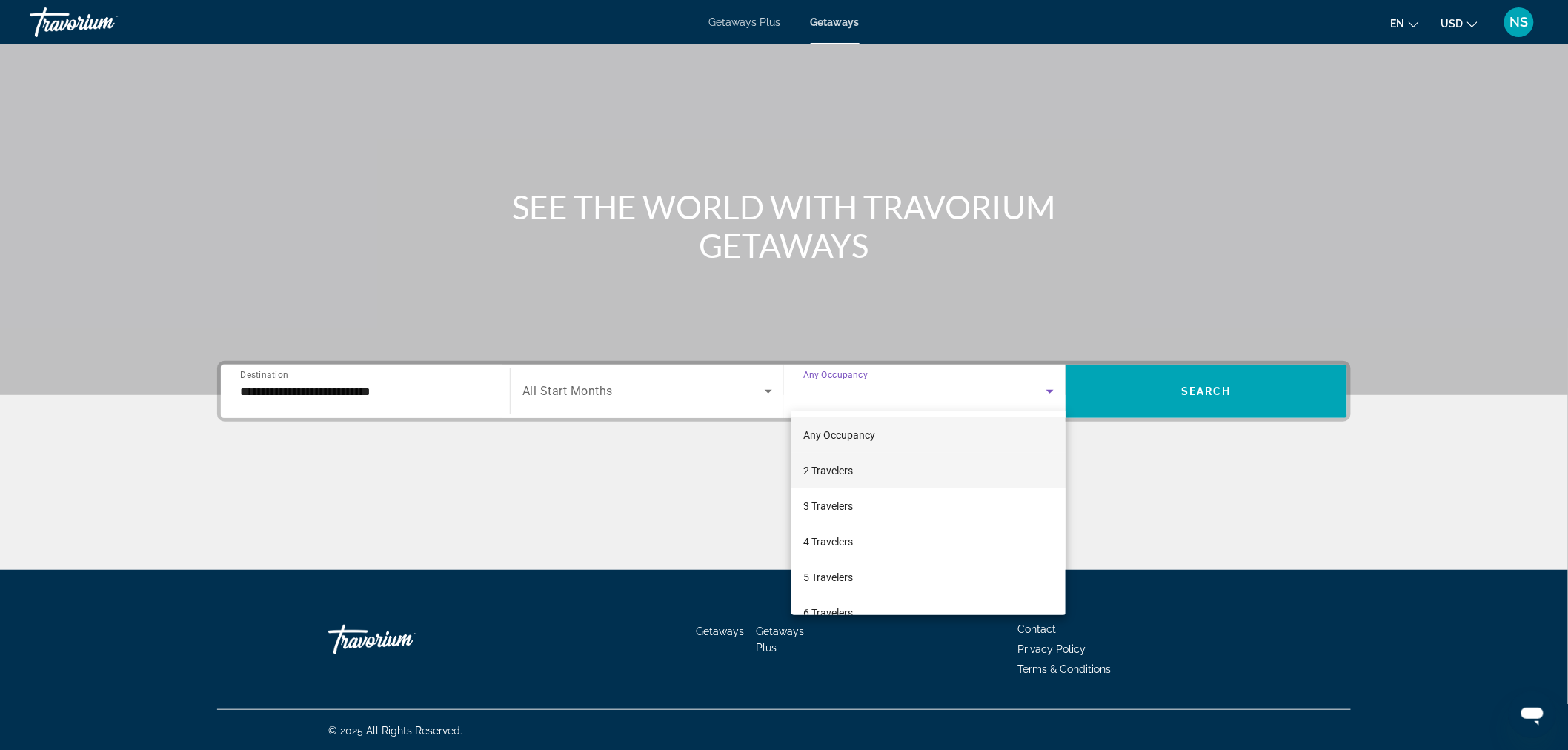
click at [839, 464] on span "2 Travelers" at bounding box center [829, 470] width 50 height 17
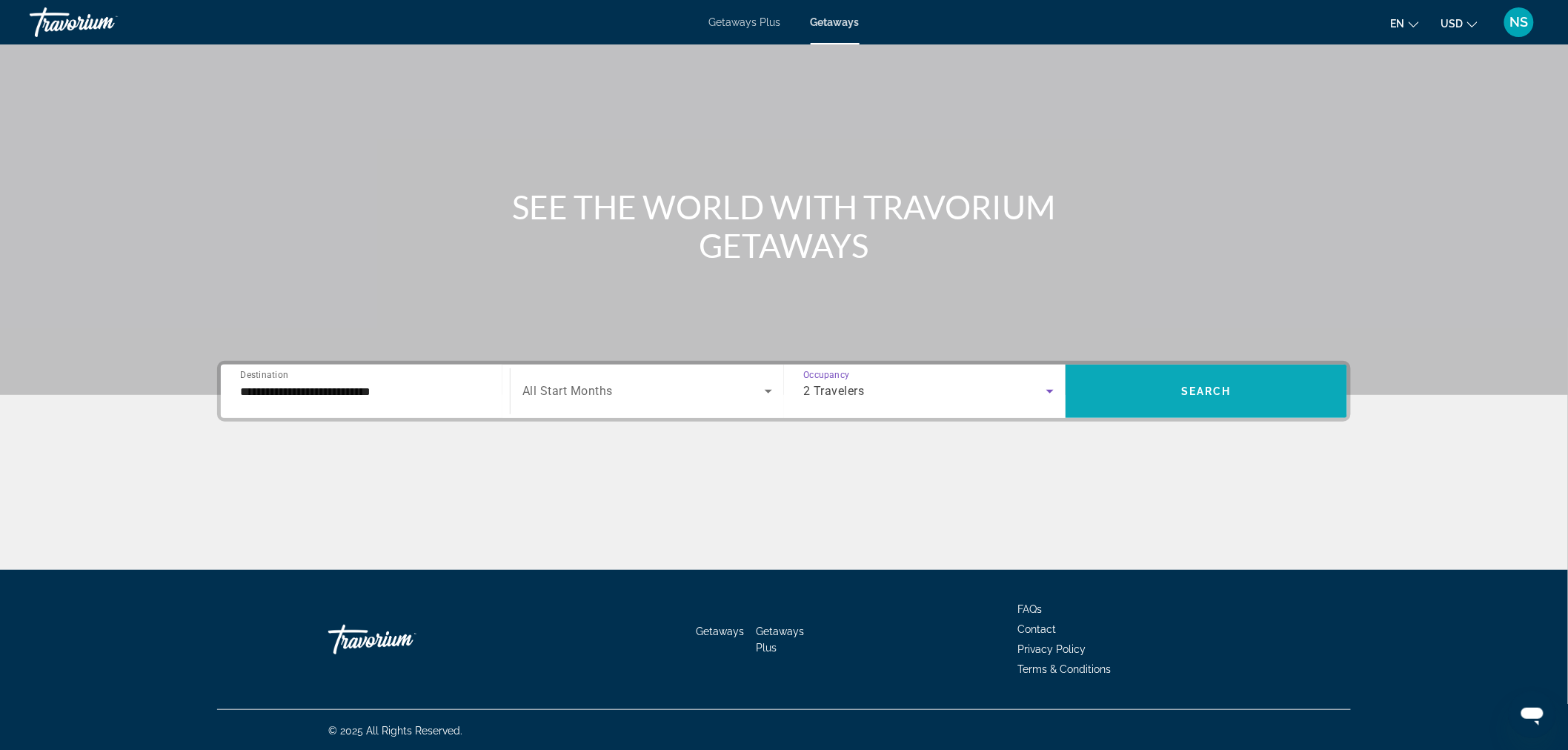
click at [1217, 392] on span "Search" at bounding box center [1207, 391] width 51 height 12
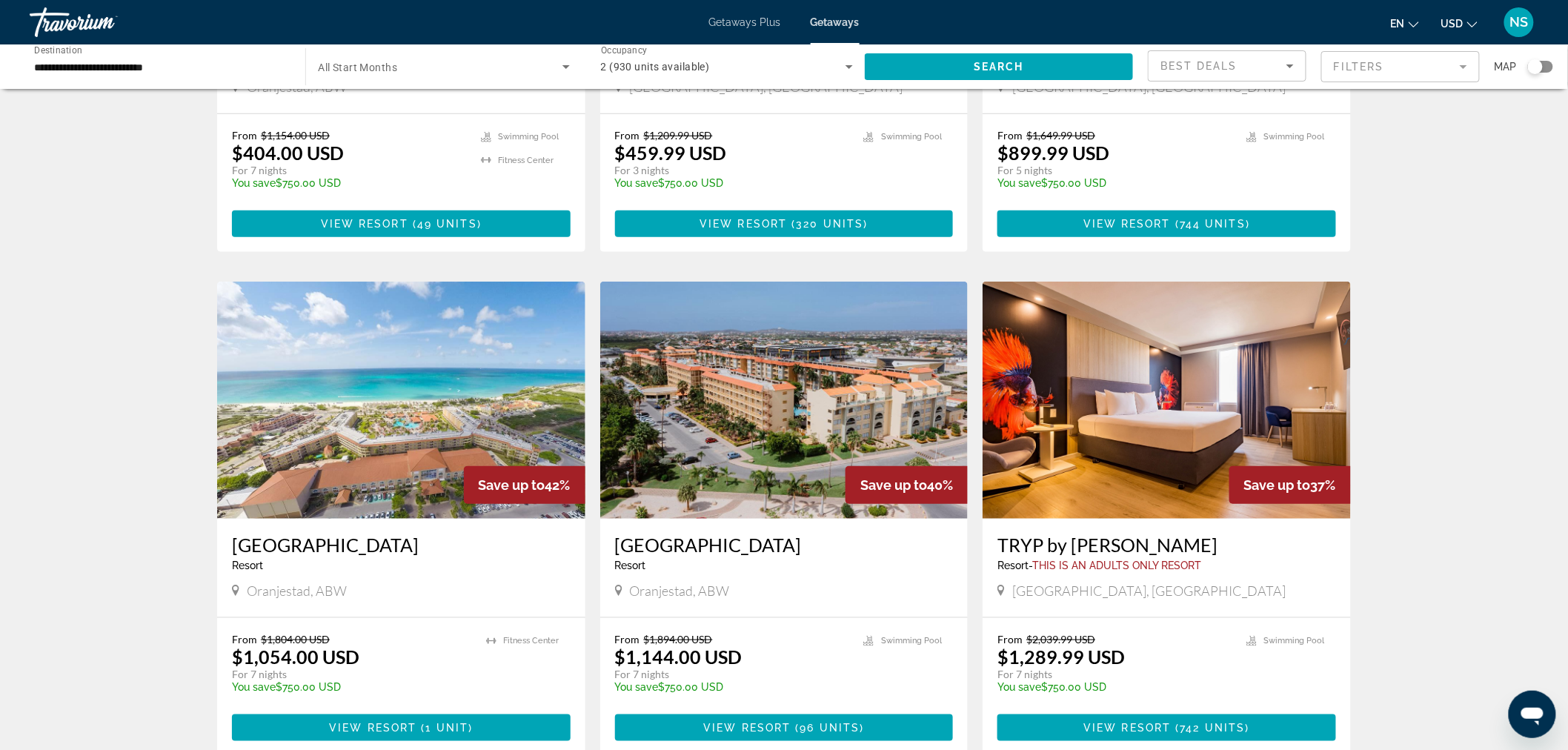
scroll to position [475, 0]
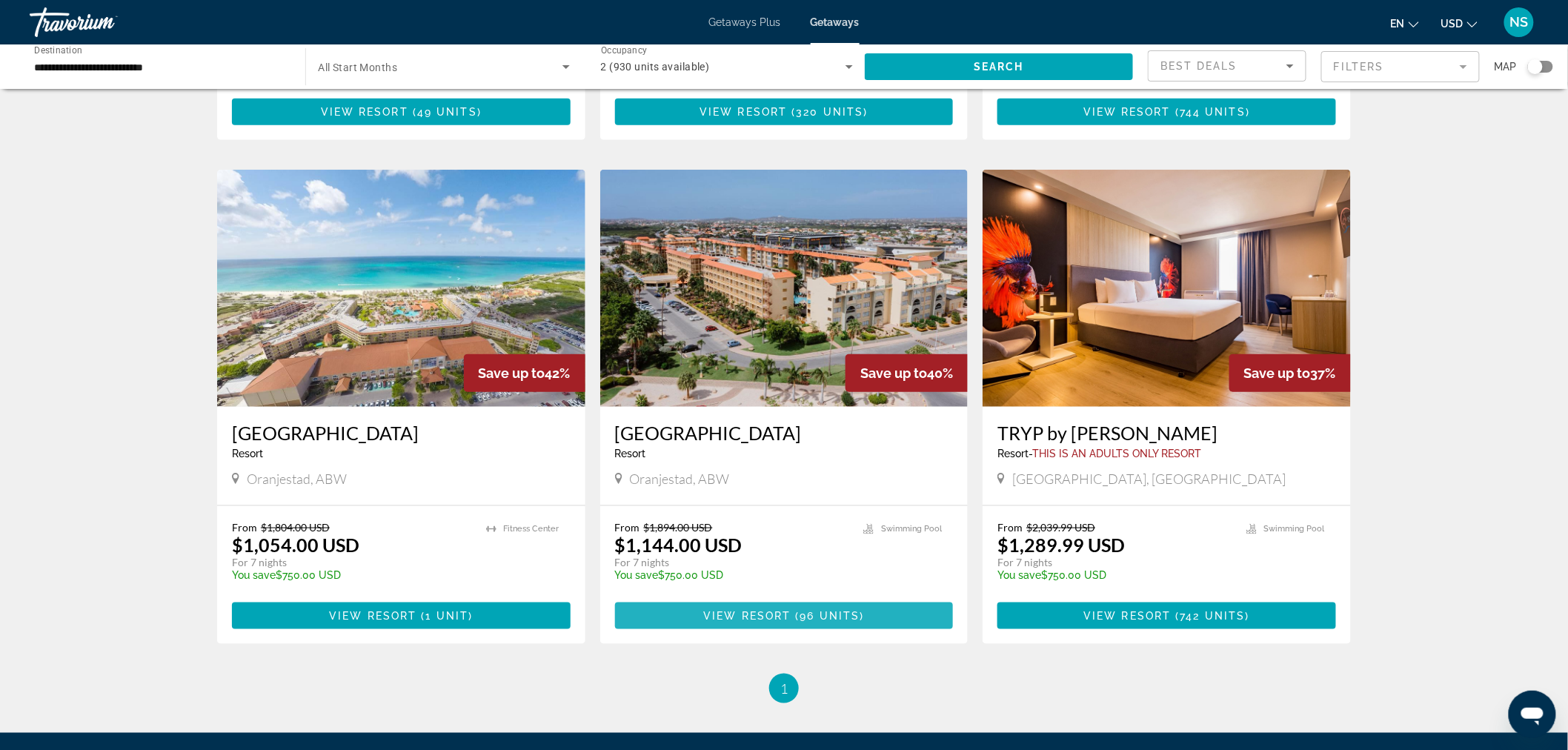
click at [780, 613] on span "View Resort" at bounding box center [747, 615] width 87 height 12
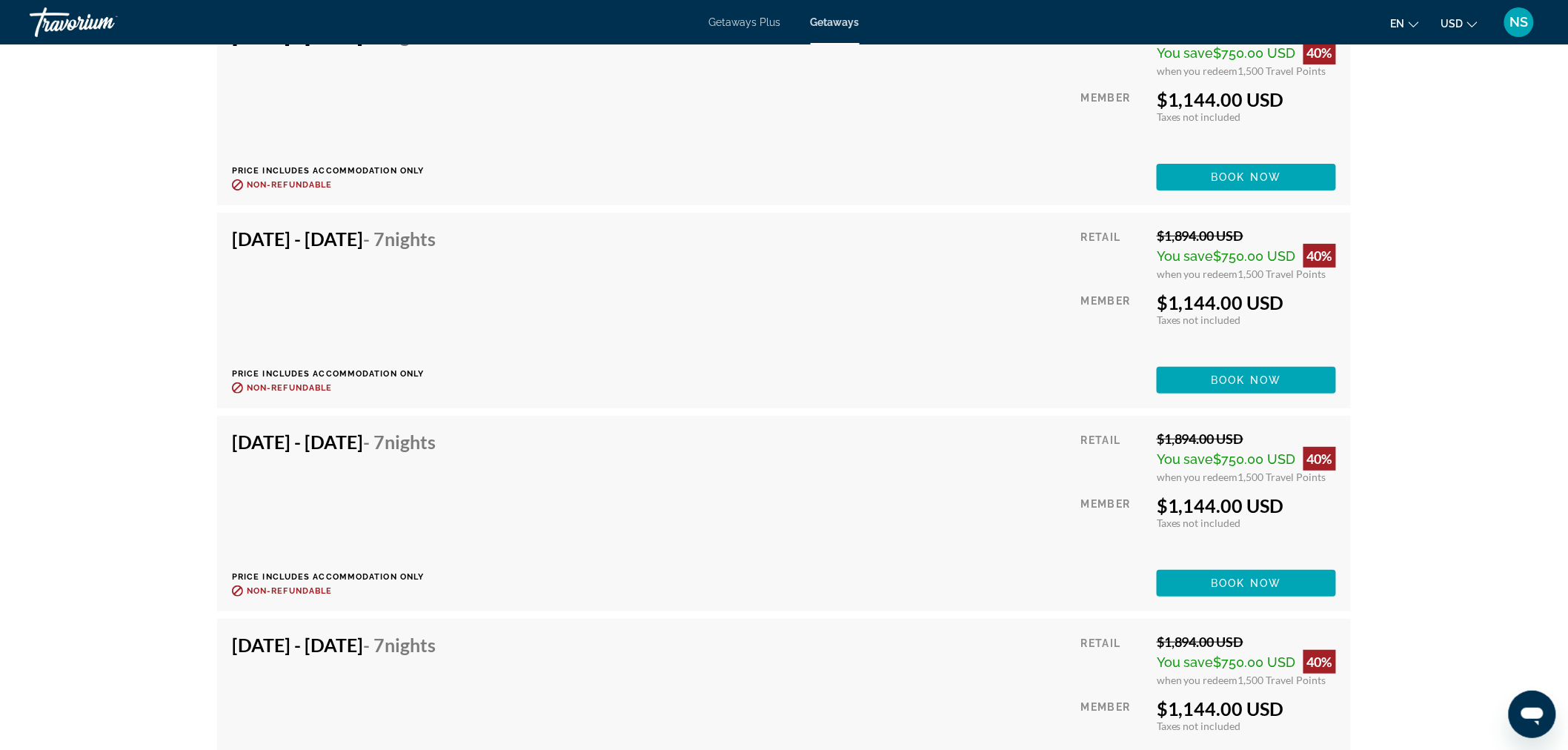
scroll to position [6889, 0]
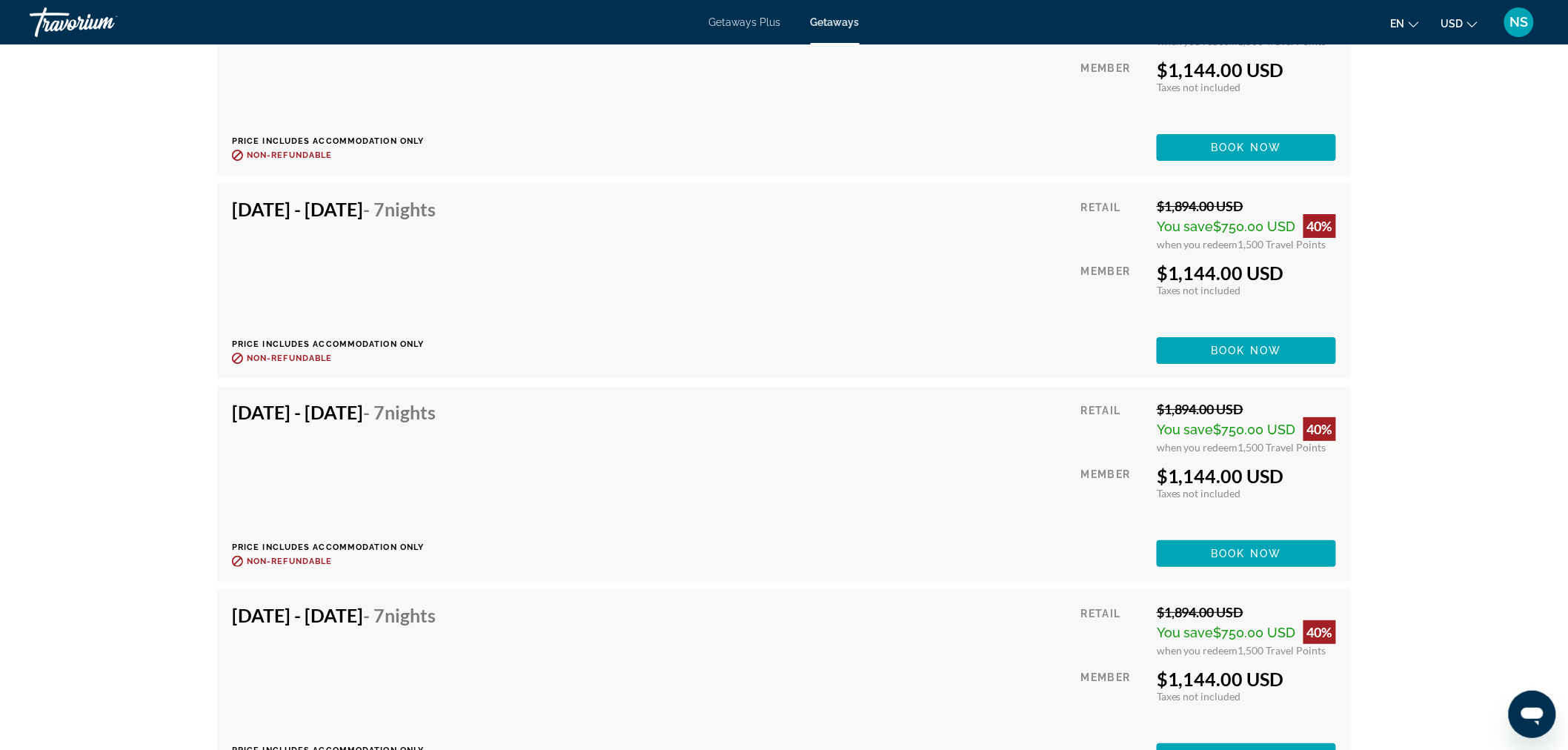
click at [750, 13] on div "Getaways Plus Getaways en English Español Français Italiano Português русский U…" at bounding box center [784, 22] width 1568 height 39
click at [750, 19] on span "Getaways Plus" at bounding box center [745, 22] width 72 height 12
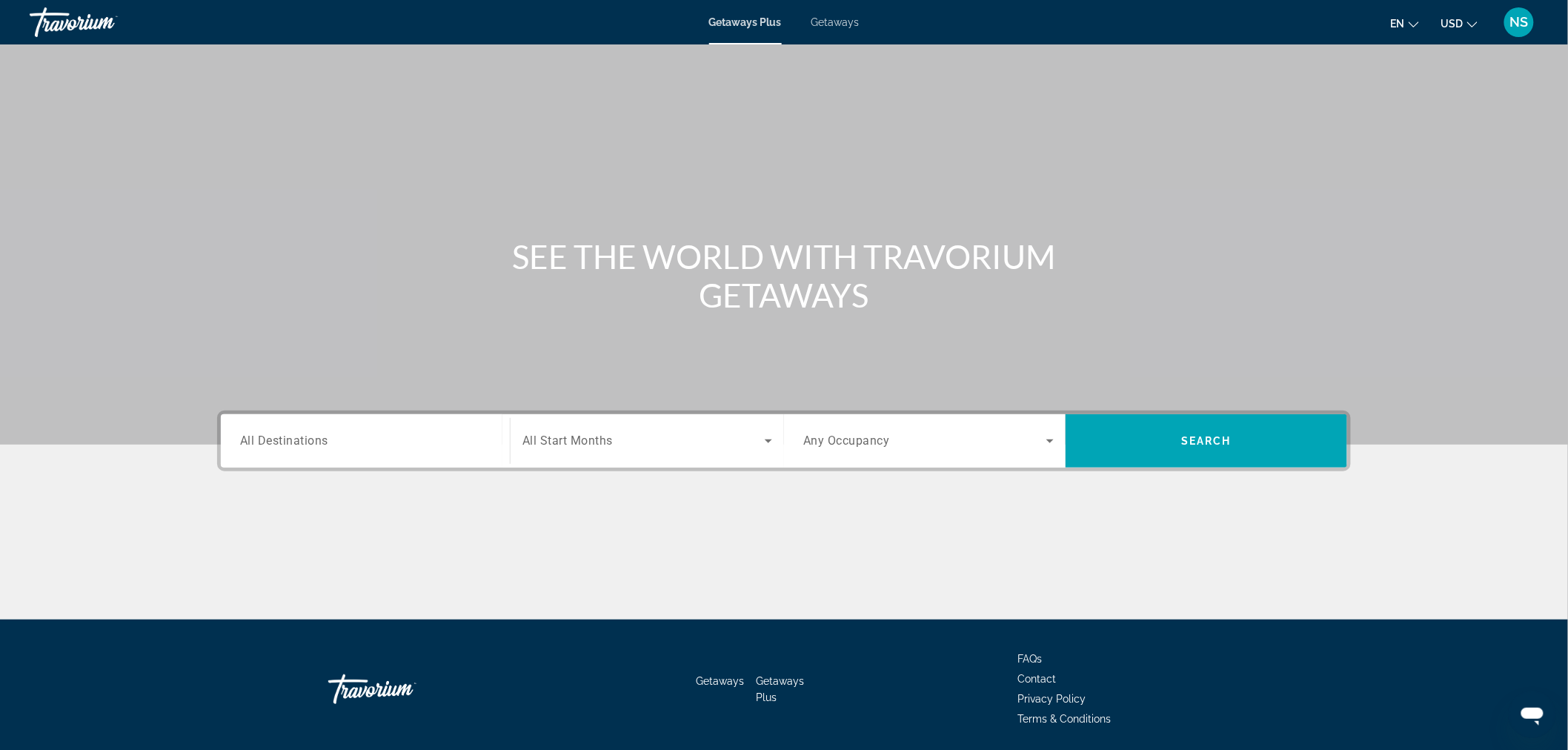
click at [414, 447] on input "Destination All Destinations" at bounding box center [365, 441] width 250 height 17
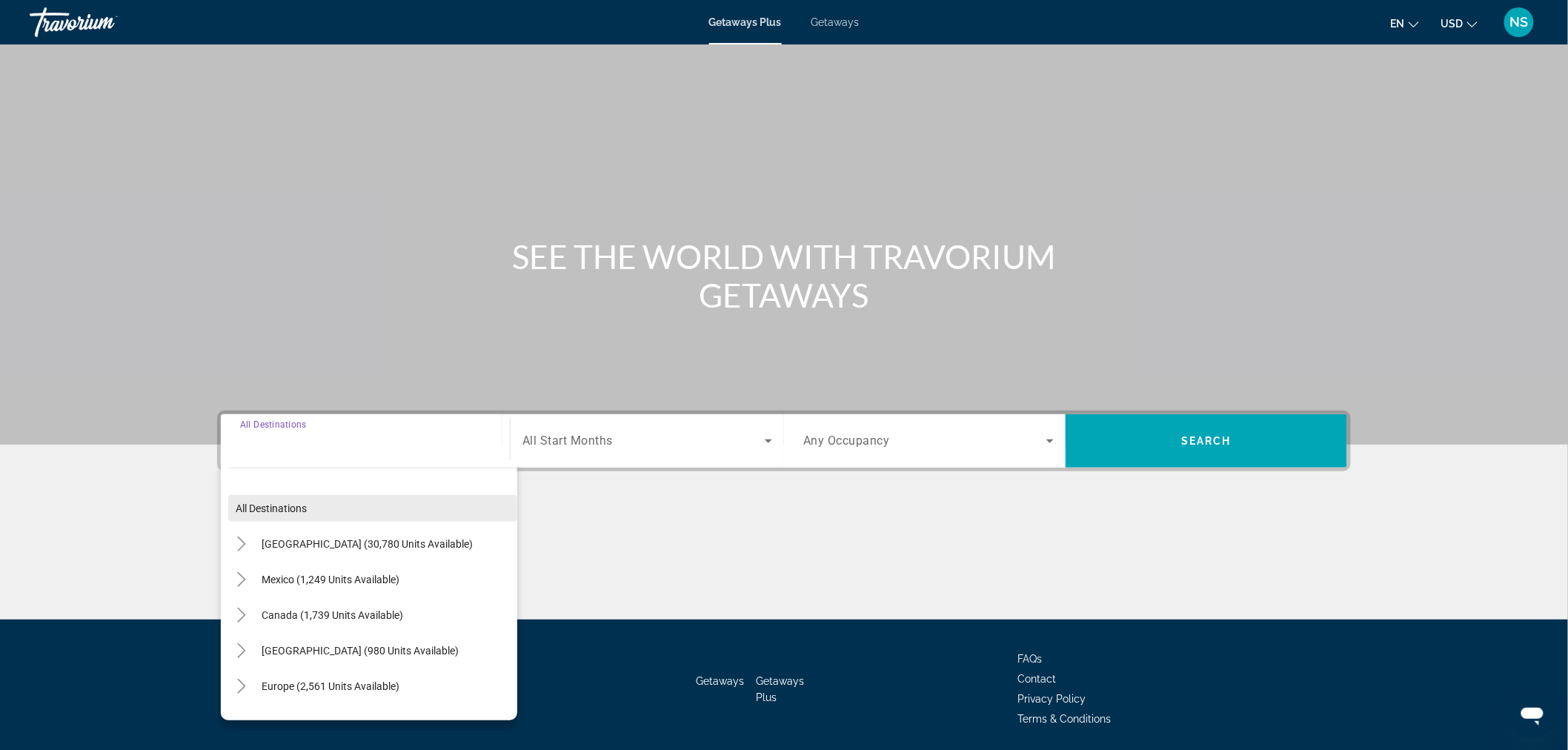
scroll to position [50, 0]
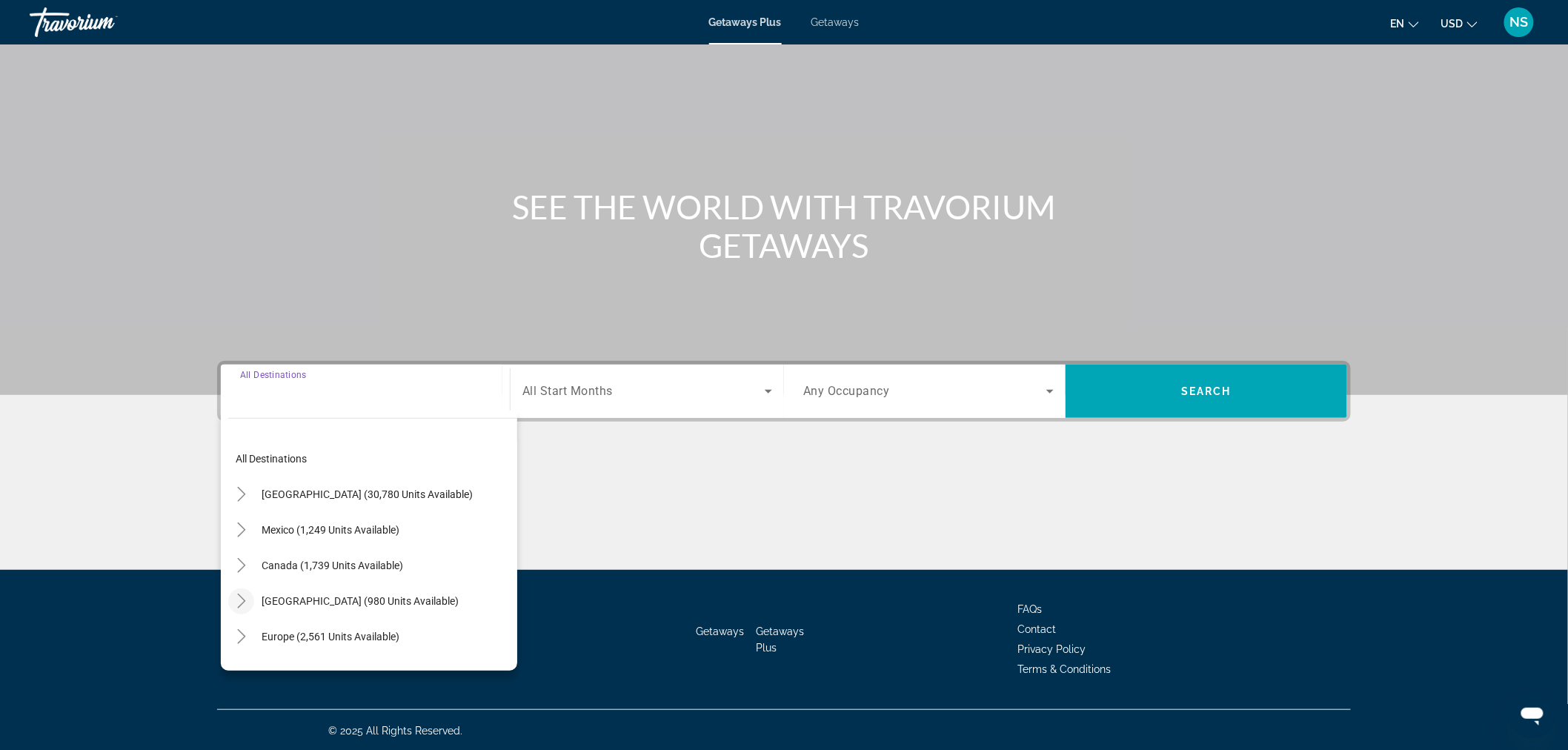
click at [239, 595] on icon "Toggle Caribbean & Atlantic Islands (980 units available)" at bounding box center [242, 601] width 15 height 15
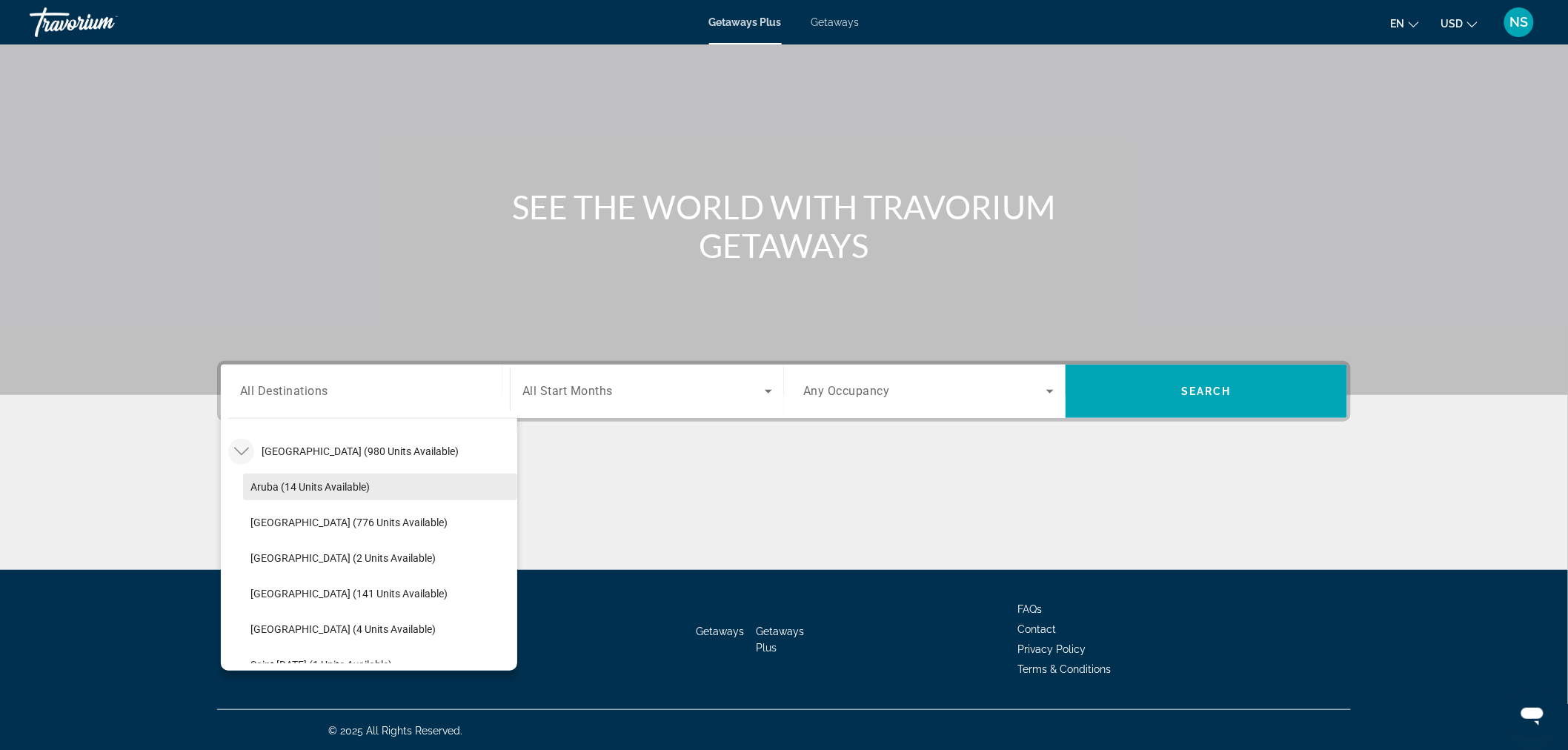
click at [277, 486] on span "Aruba (14 units available)" at bounding box center [310, 486] width 120 height 12
type input "**********"
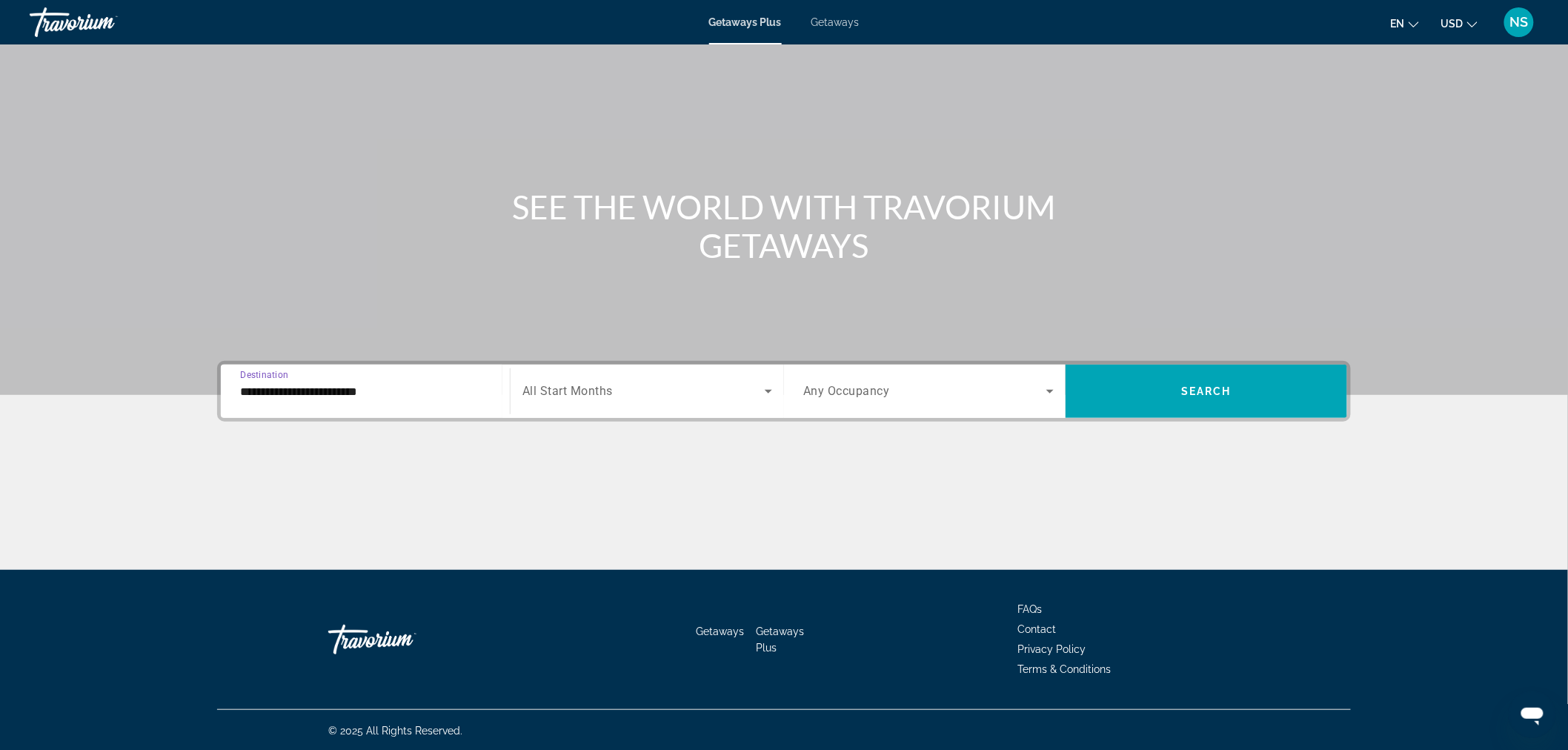
click at [555, 406] on div "Search widget" at bounding box center [647, 391] width 250 height 41
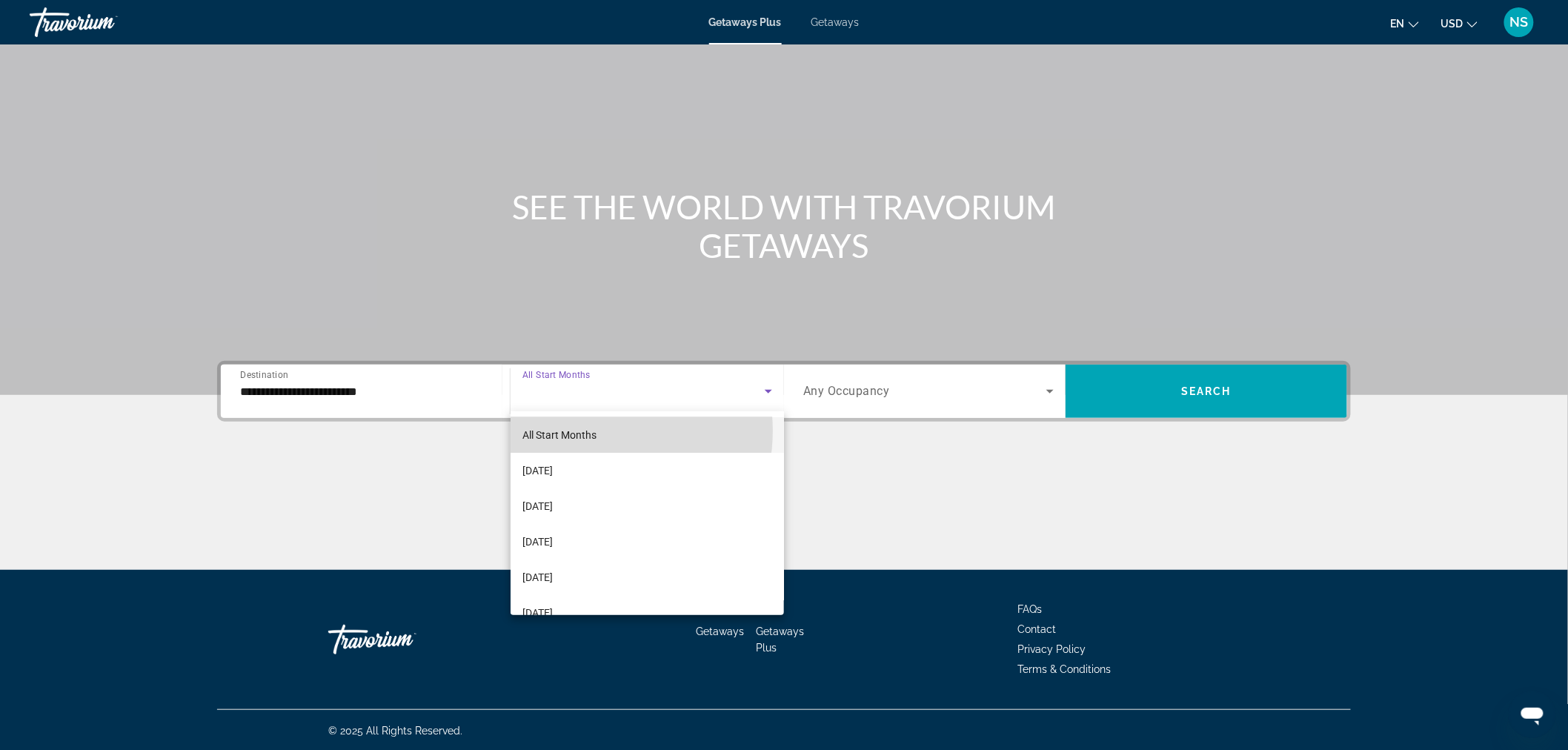
drag, startPoint x: 589, startPoint y: 430, endPoint x: 887, endPoint y: 364, distance: 305.2
click at [590, 430] on span "All Start Months" at bounding box center [559, 435] width 74 height 12
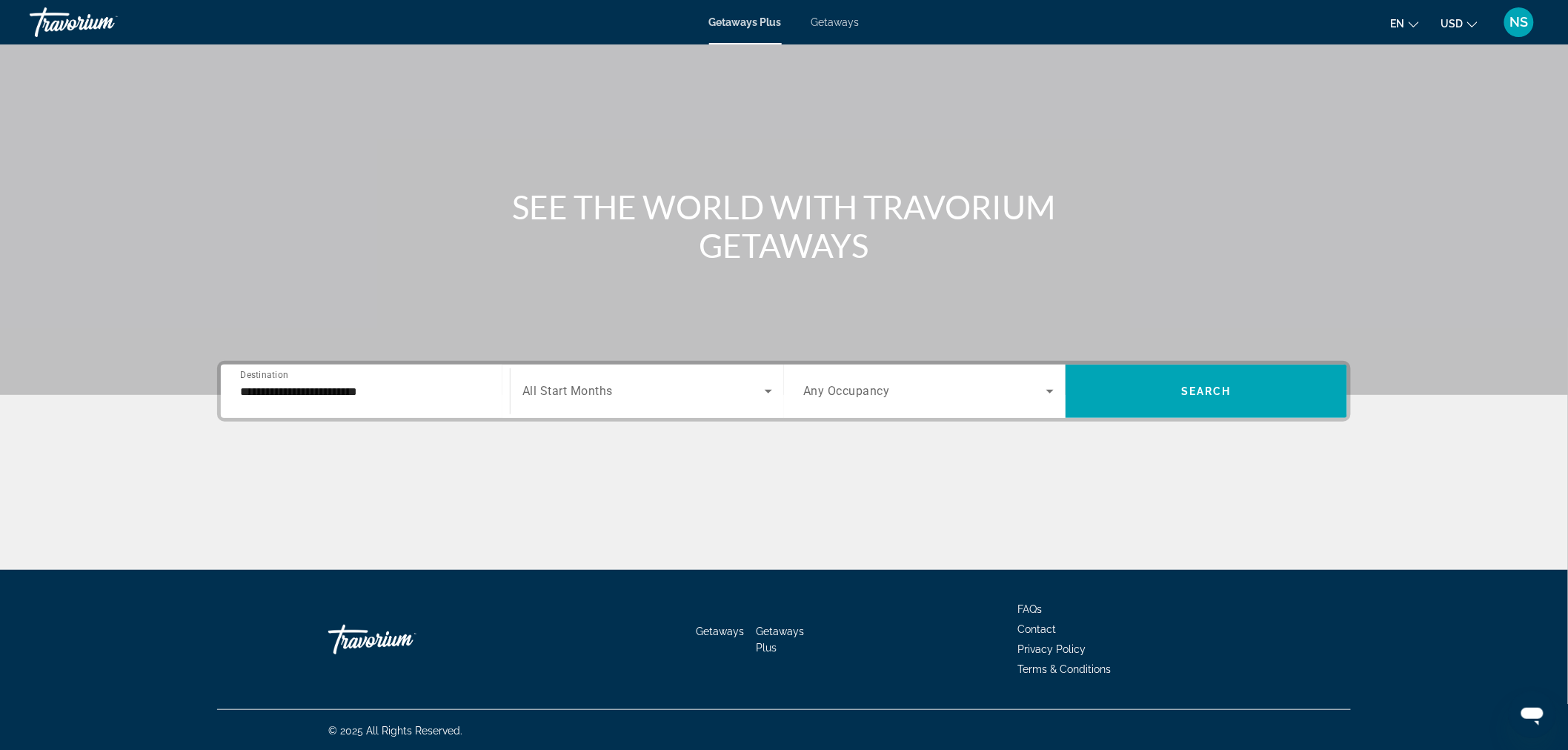
click at [900, 380] on div "Search widget" at bounding box center [929, 391] width 250 height 41
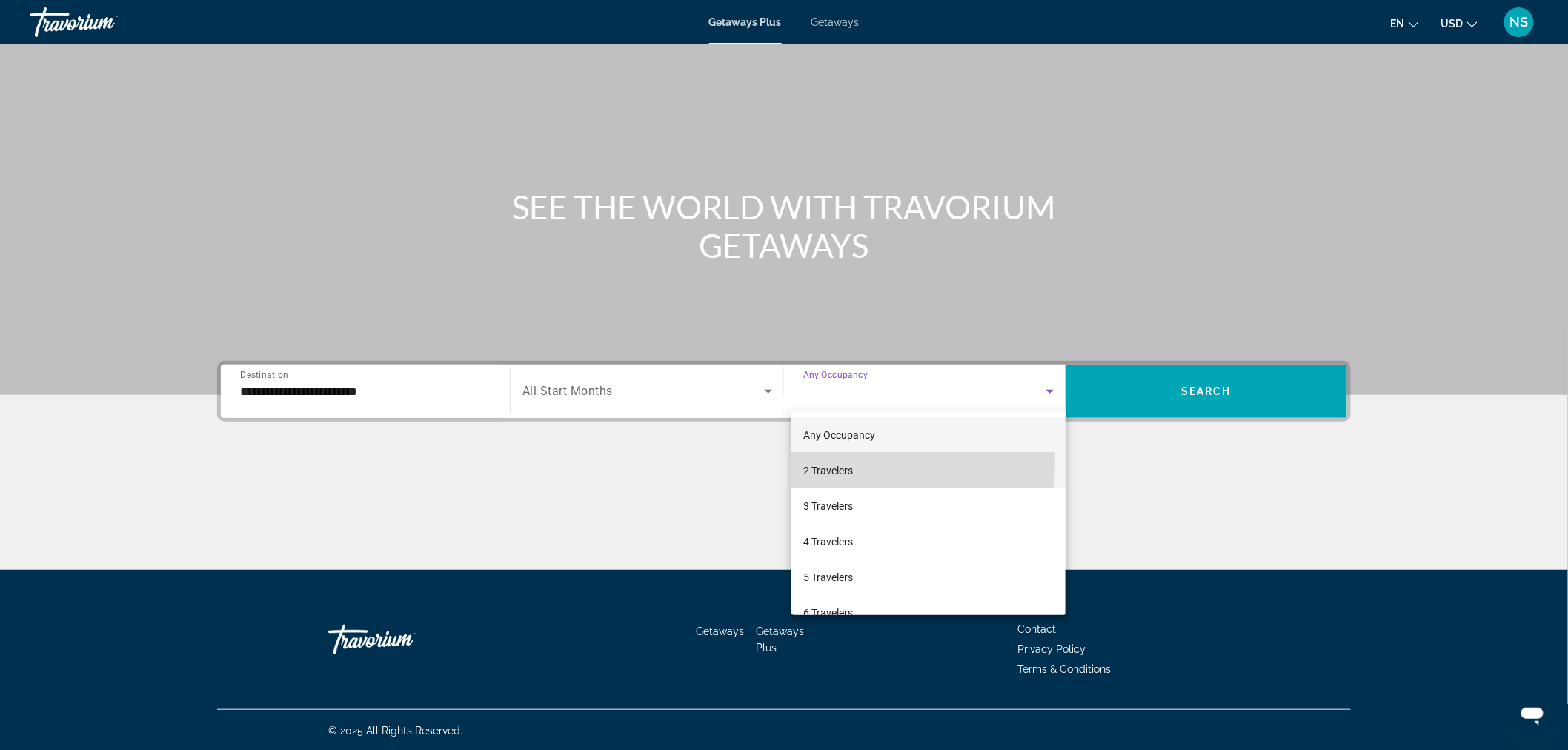
click at [841, 461] on span "2 Travelers" at bounding box center [829, 470] width 50 height 17
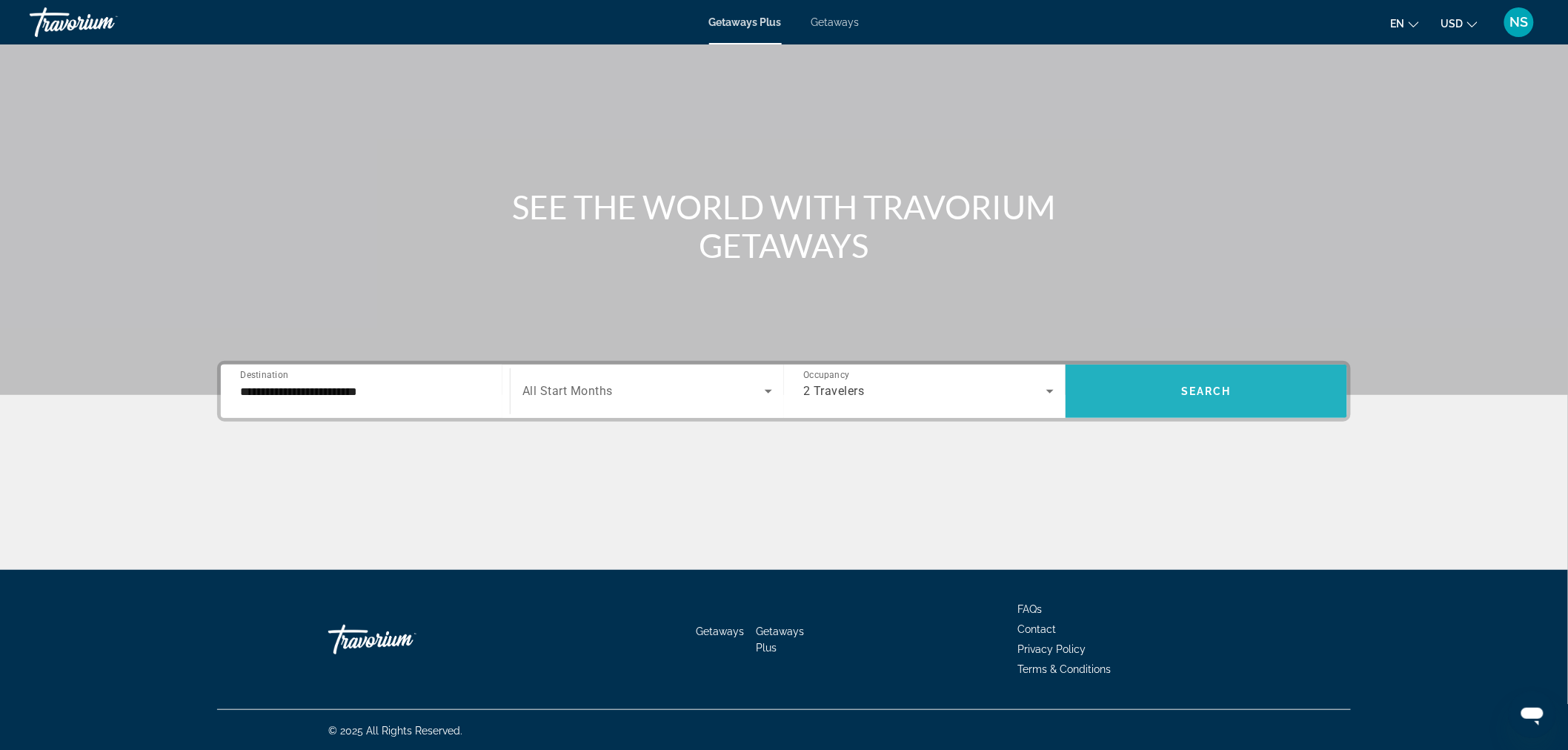
click at [1242, 392] on span "Search widget" at bounding box center [1207, 391] width 281 height 36
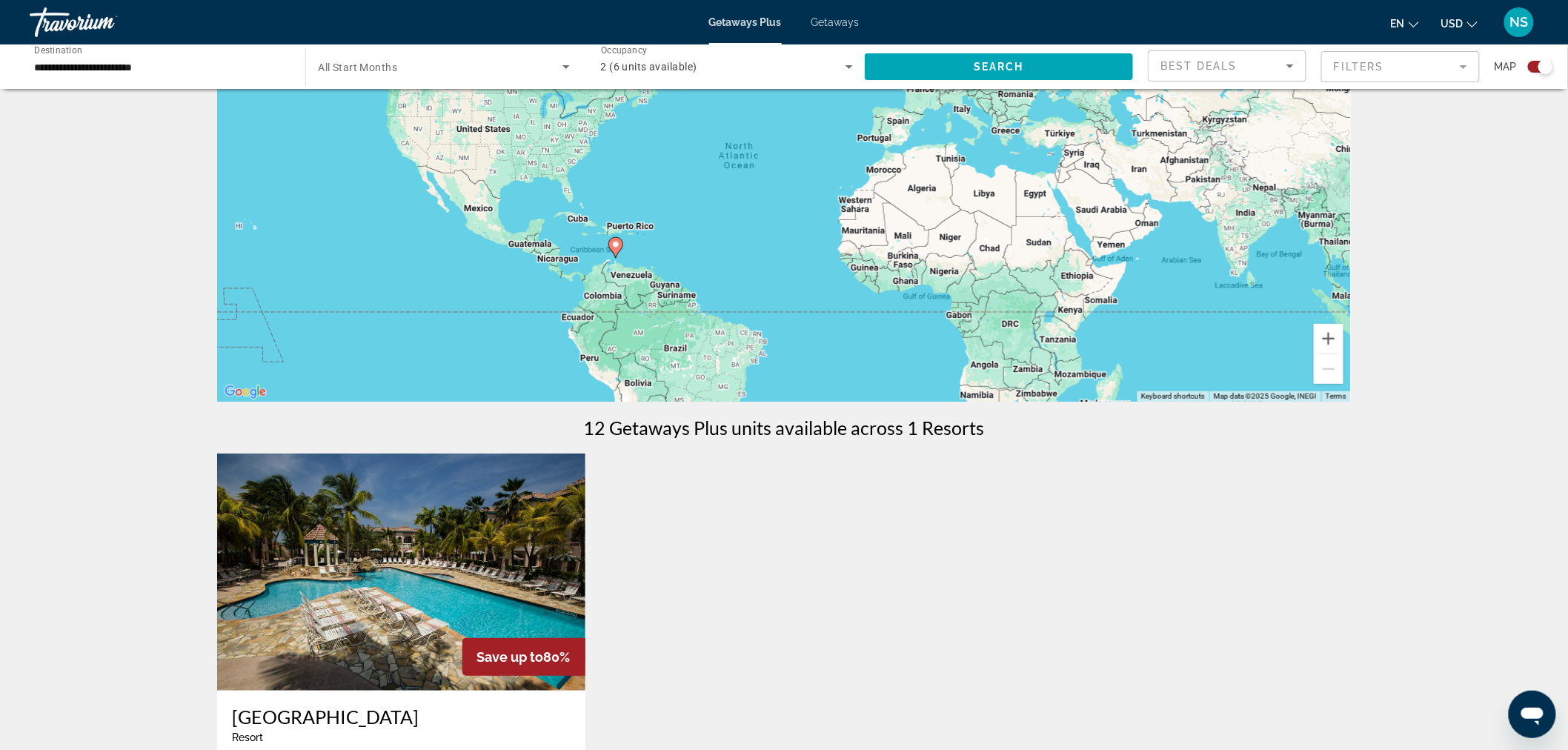
scroll to position [82, 0]
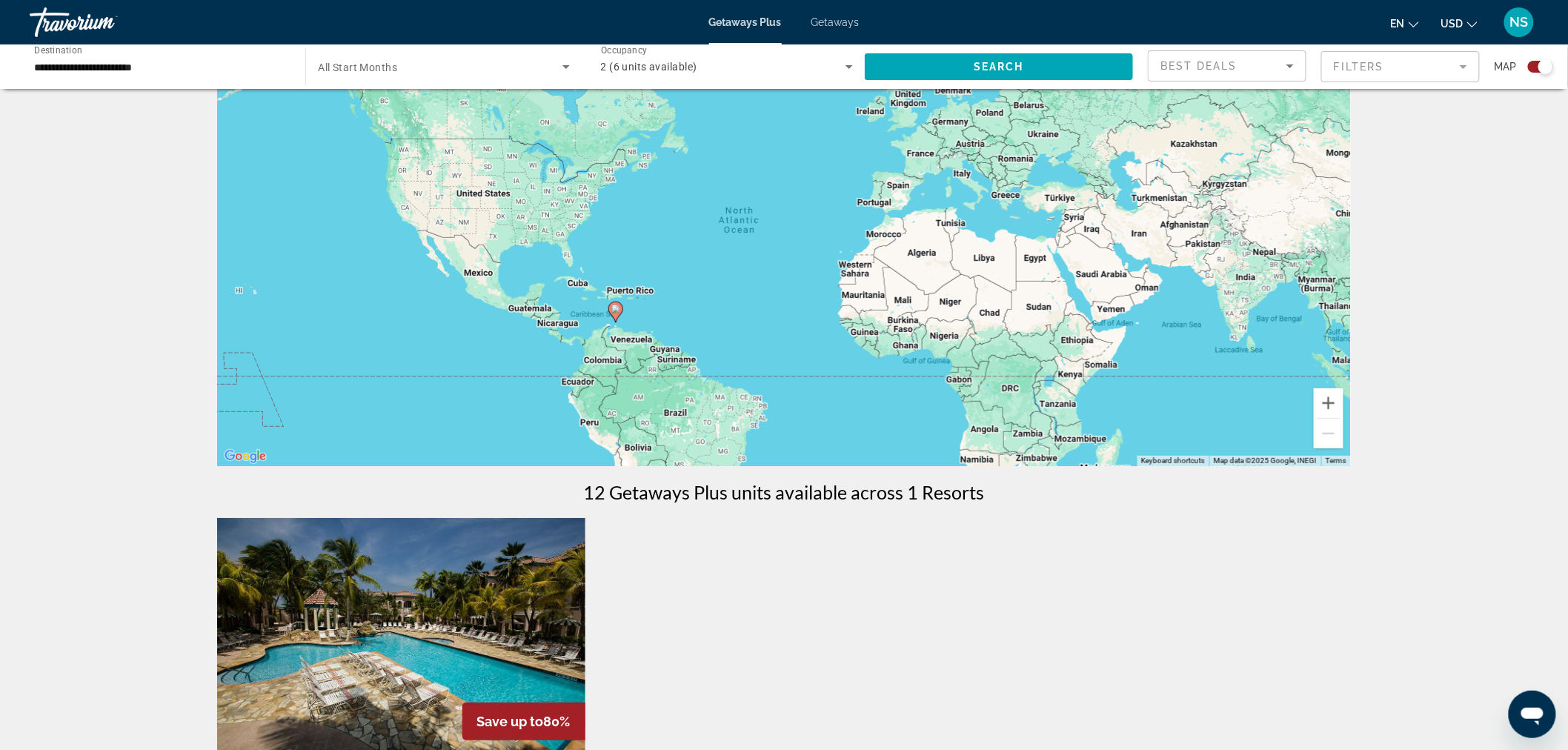
click at [686, 308] on div "To activate drag with keyboard, press Alt + Enter. Once in keyboard drag state,…" at bounding box center [784, 244] width 1134 height 445
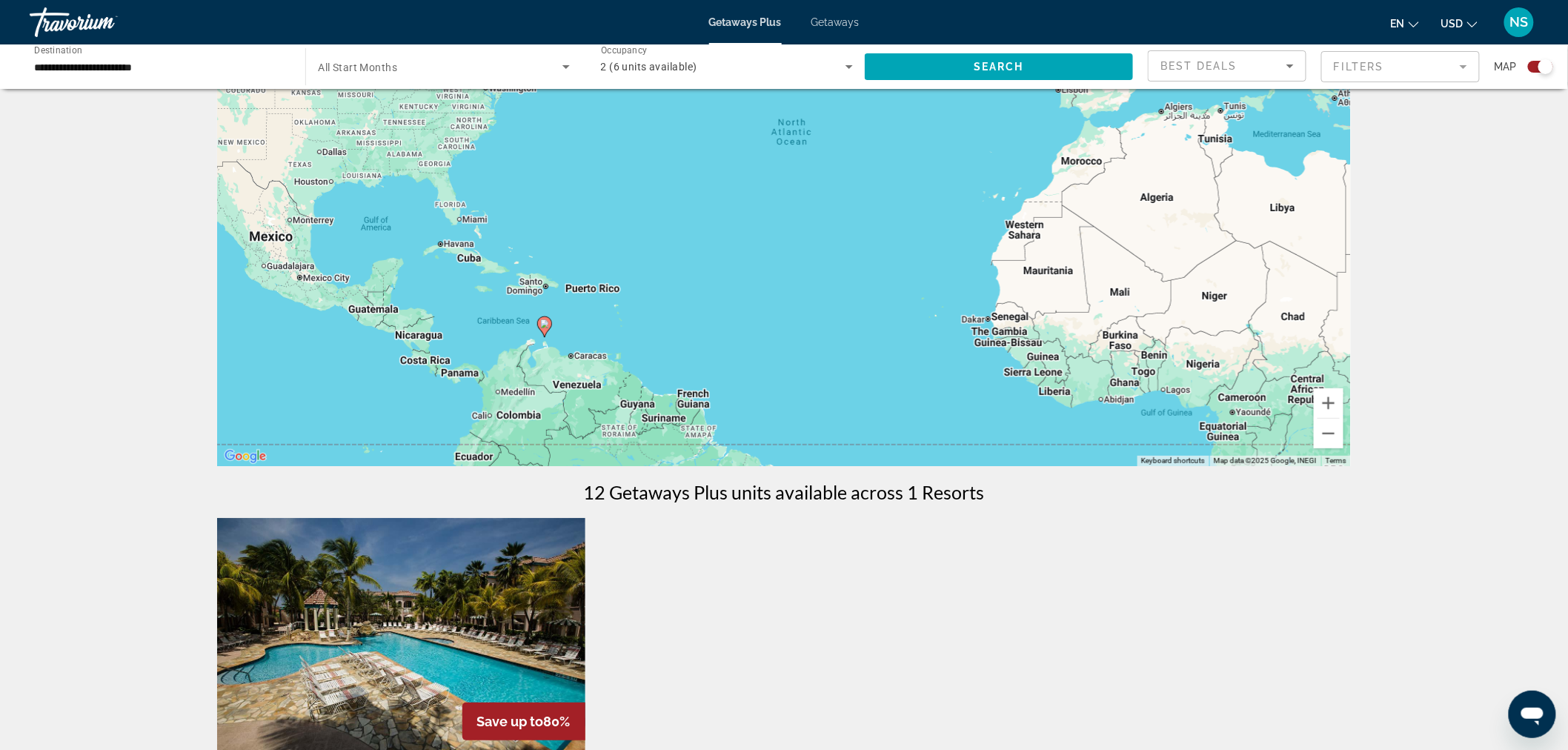
click at [612, 373] on div "To activate drag with keyboard, press Alt + Enter. Once in keyboard drag state,…" at bounding box center [784, 244] width 1134 height 445
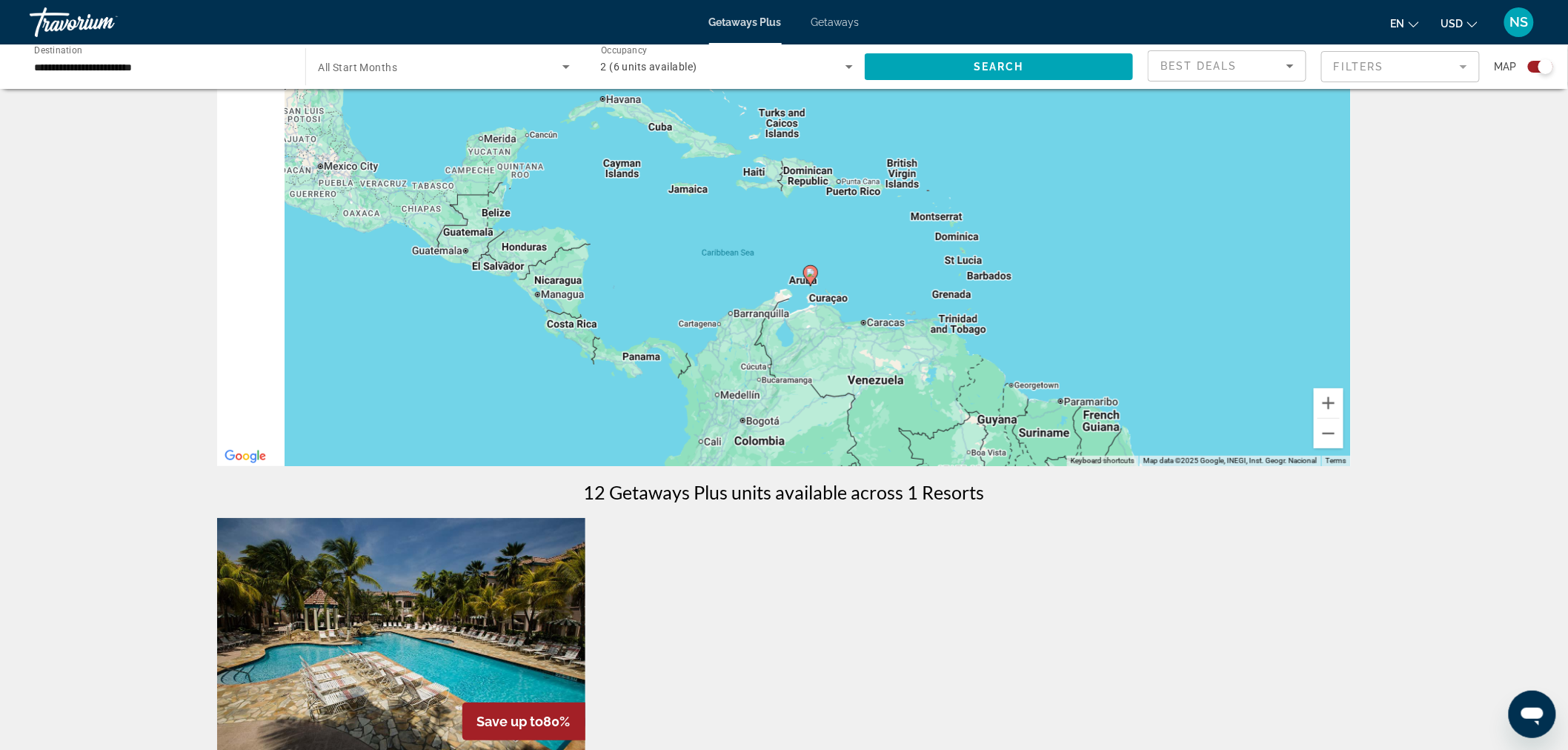
drag, startPoint x: 759, startPoint y: 321, endPoint x: 1091, endPoint y: 310, distance: 332.2
click at [1091, 310] on div "To activate drag with keyboard, press Alt + Enter. Once in keyboard drag state,…" at bounding box center [784, 244] width 1134 height 445
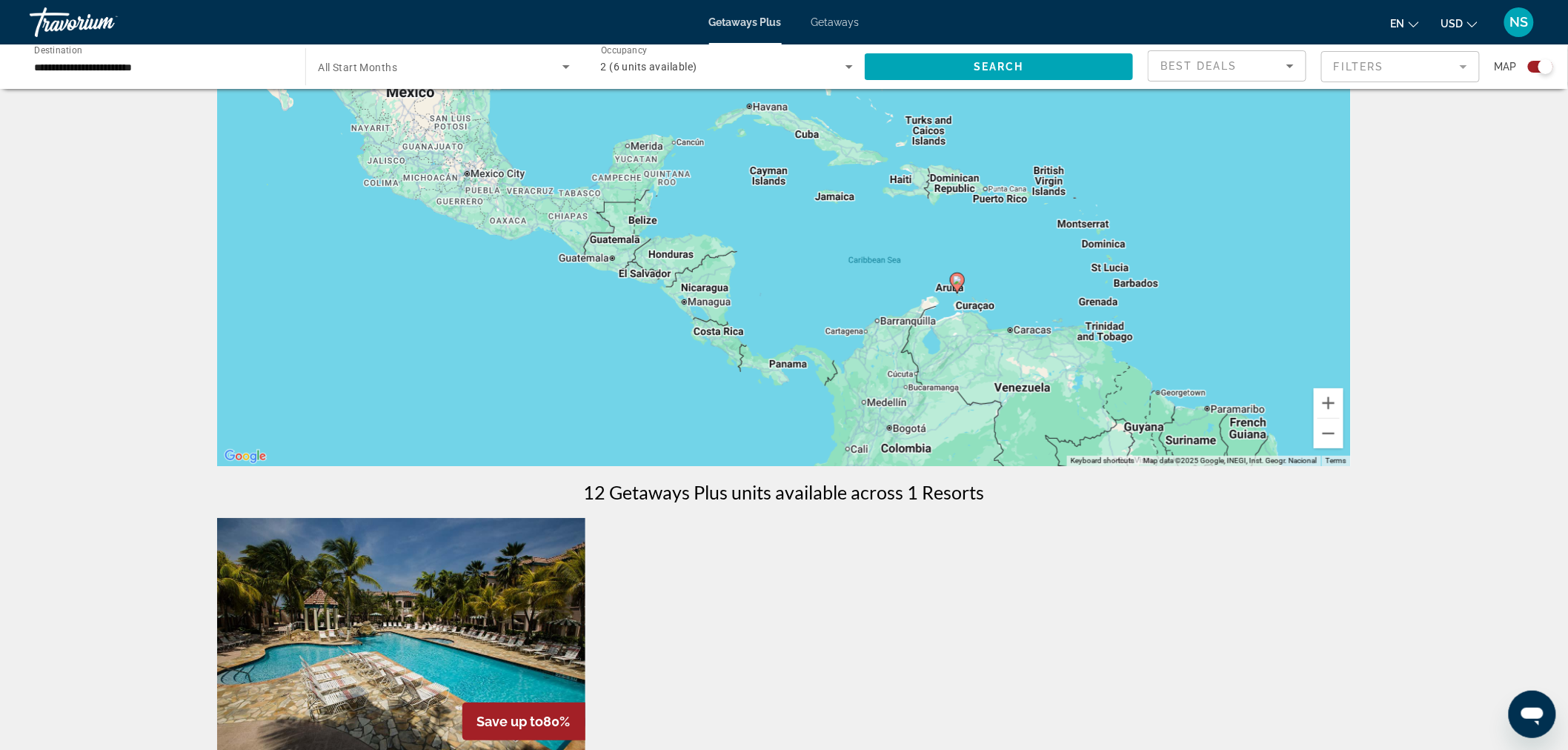
click at [902, 319] on div "To activate drag with keyboard, press Alt + Enter. Once in keyboard drag state,…" at bounding box center [784, 244] width 1134 height 445
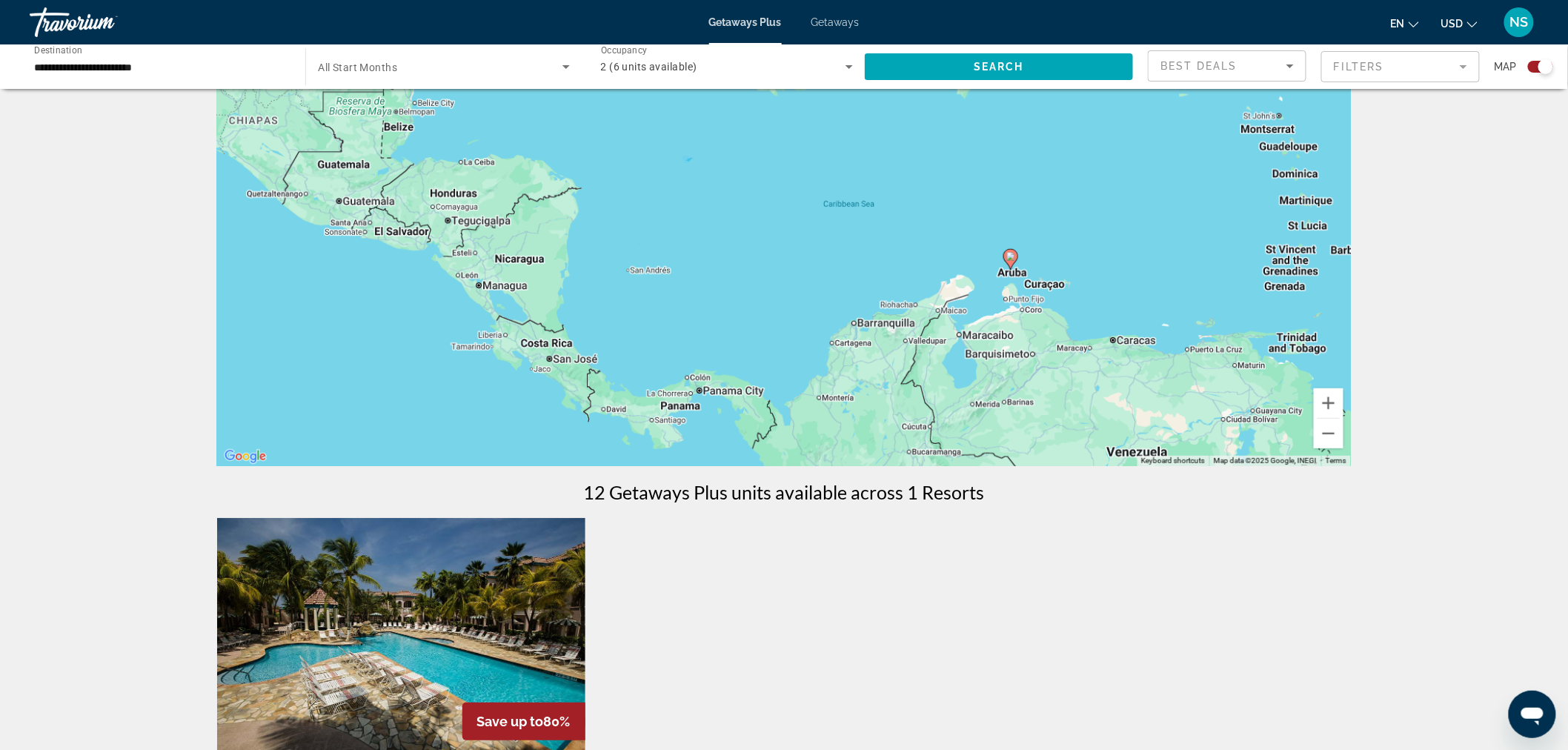
click at [903, 315] on div "To activate drag with keyboard, press Alt + Enter. Once in keyboard drag state,…" at bounding box center [784, 244] width 1134 height 445
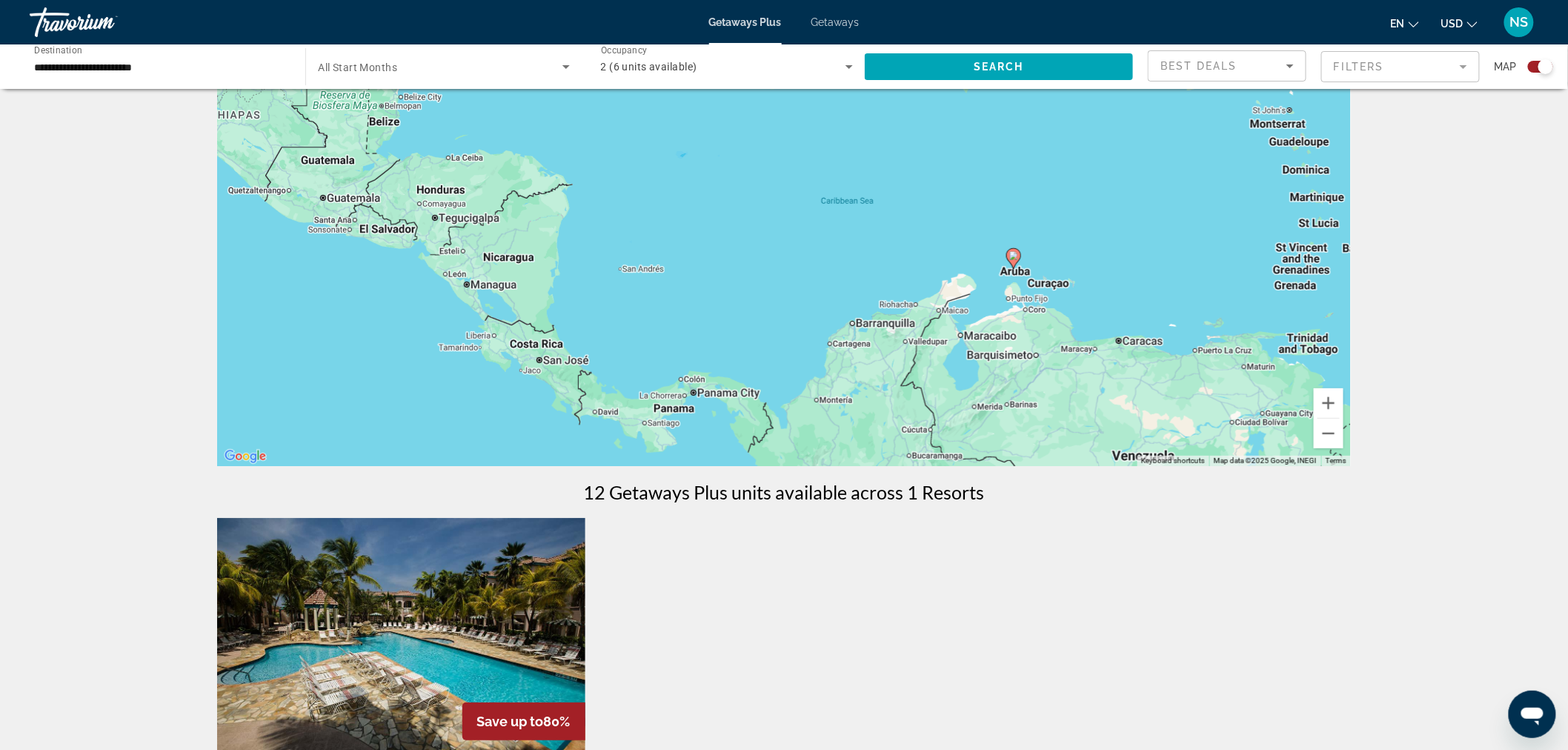
click at [903, 315] on div "To activate drag with keyboard, press Alt + Enter. Once in keyboard drag state,…" at bounding box center [784, 244] width 1134 height 445
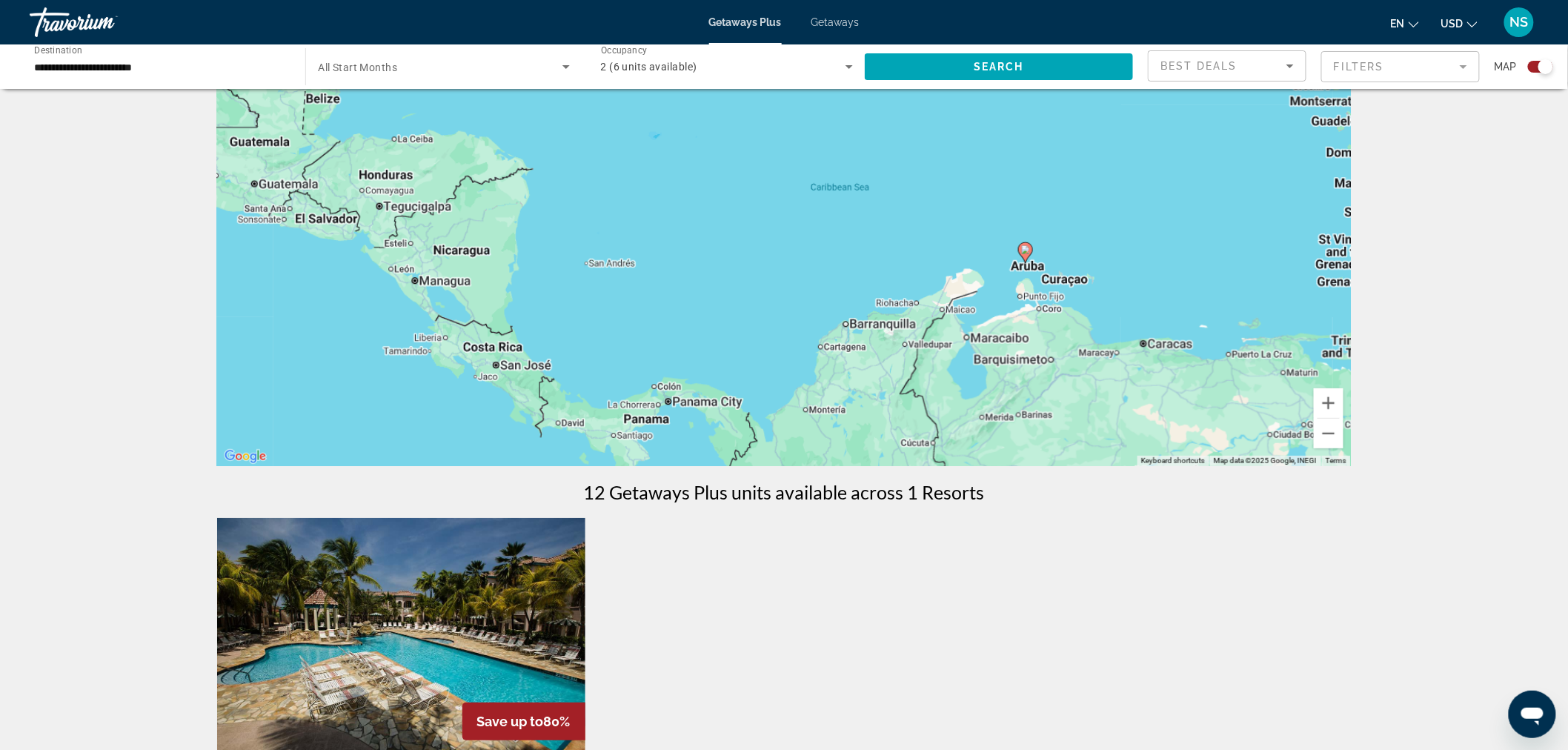
click at [903, 315] on div "To activate drag with keyboard, press Alt + Enter. Once in keyboard drag state,…" at bounding box center [784, 244] width 1134 height 445
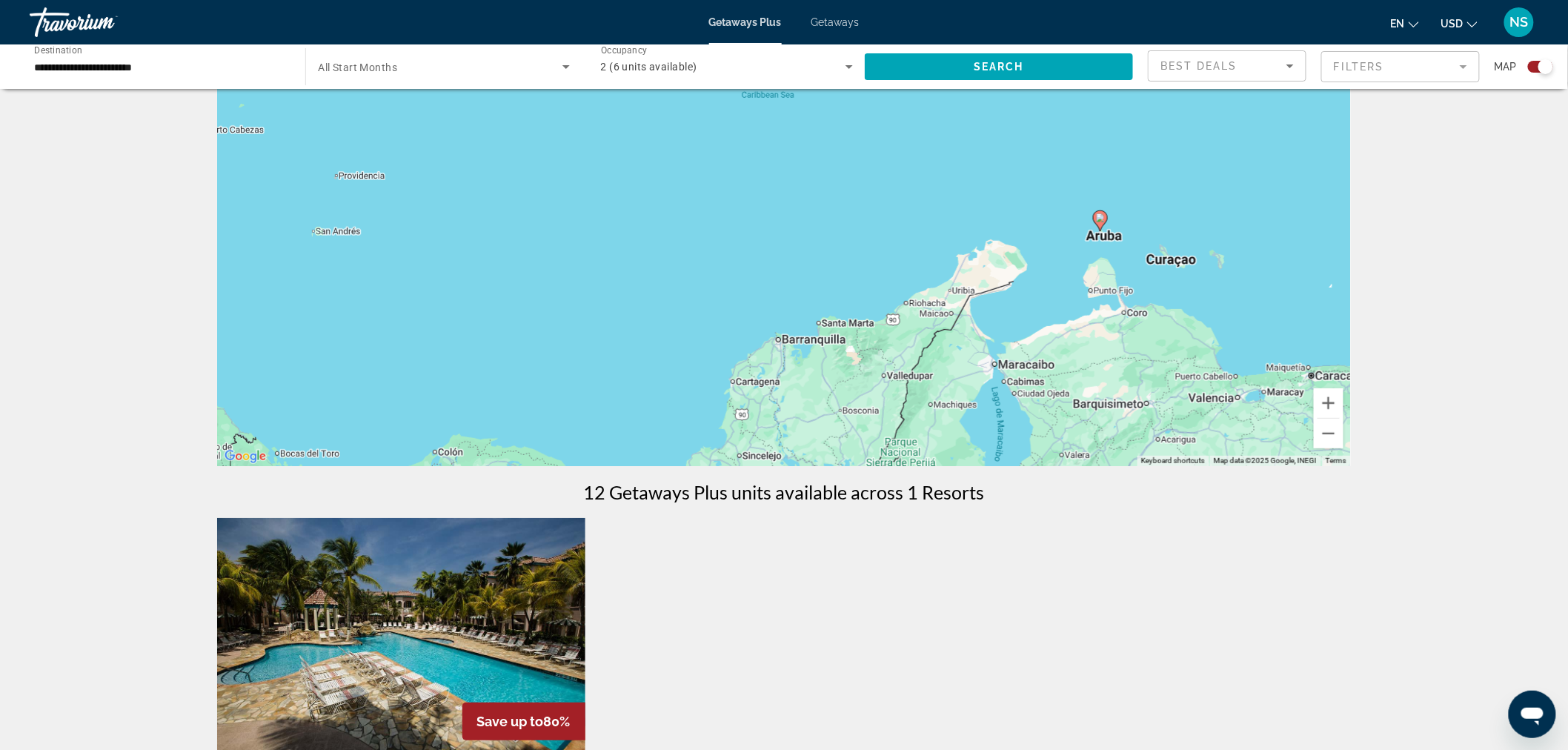
drag, startPoint x: 1070, startPoint y: 311, endPoint x: 920, endPoint y: 346, distance: 154.0
click at [920, 346] on div "To activate drag with keyboard, press Alt + Enter. Once in keyboard drag state,…" at bounding box center [784, 244] width 1134 height 445
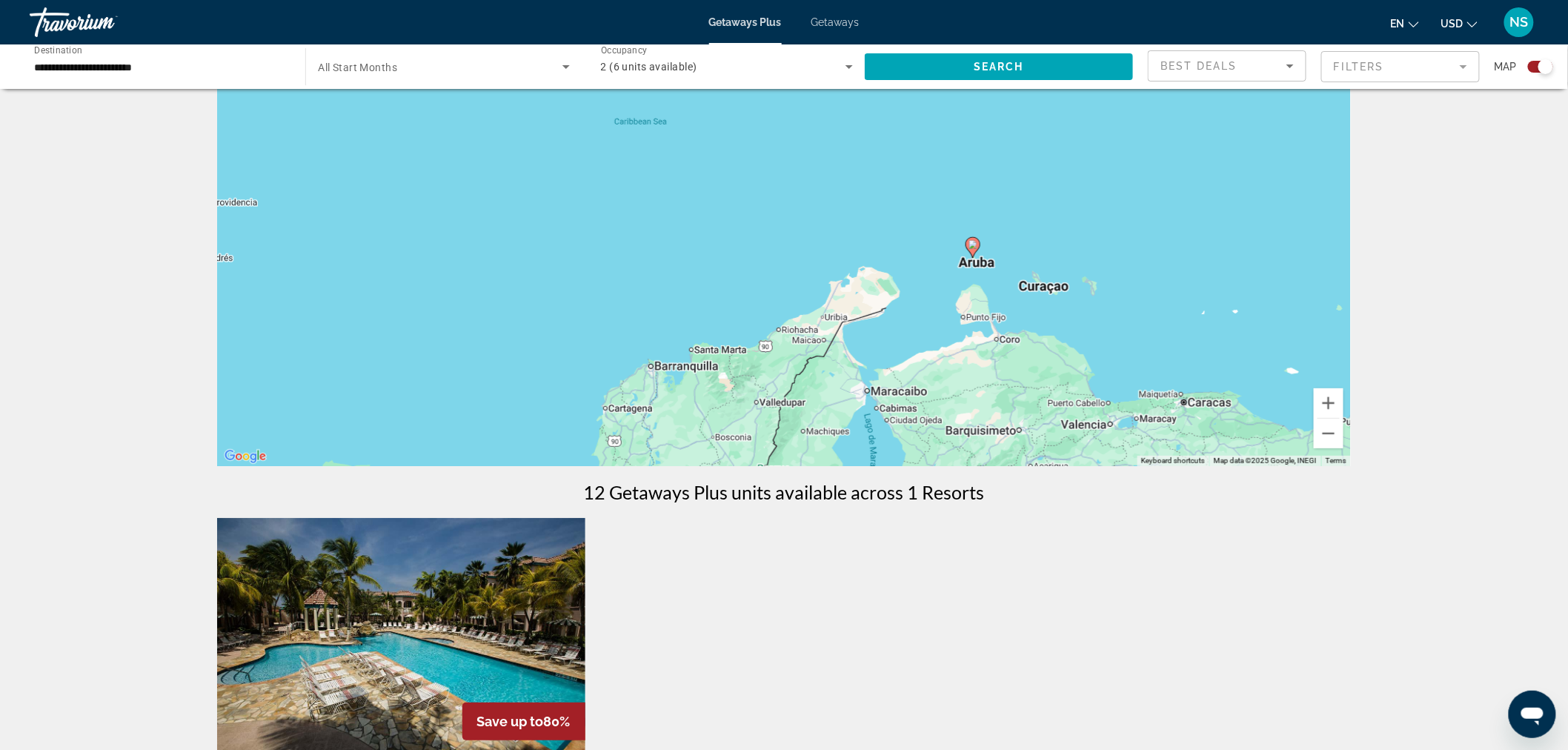
click at [939, 312] on div "To activate drag with keyboard, press Alt + Enter. Once in keyboard drag state,…" at bounding box center [784, 244] width 1134 height 445
click at [939, 311] on div "To activate drag with keyboard, press Alt + Enter. Once in keyboard drag state,…" at bounding box center [784, 244] width 1134 height 445
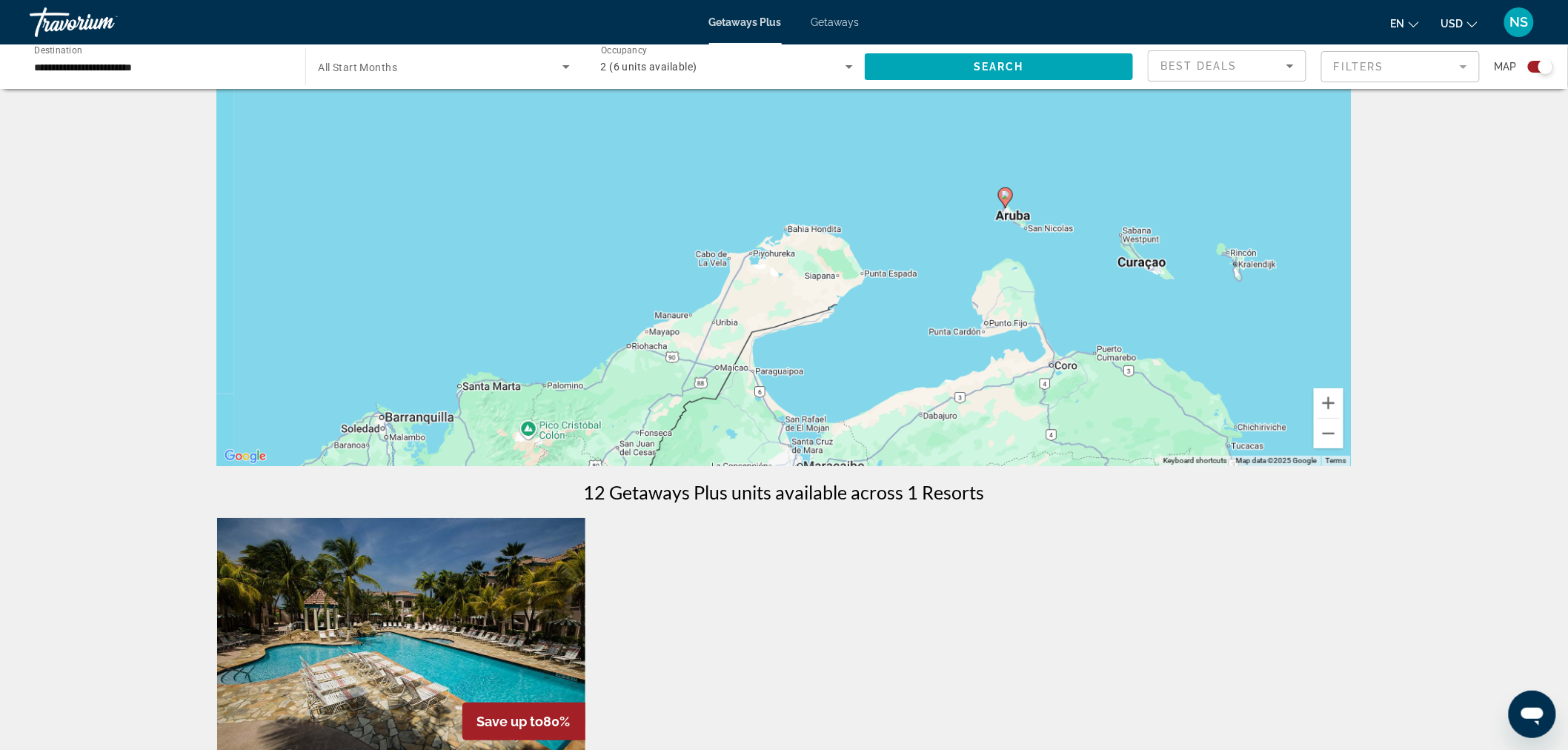
click at [939, 283] on div "To activate drag with keyboard, press Alt + Enter. Once in keyboard drag state,…" at bounding box center [784, 244] width 1134 height 445
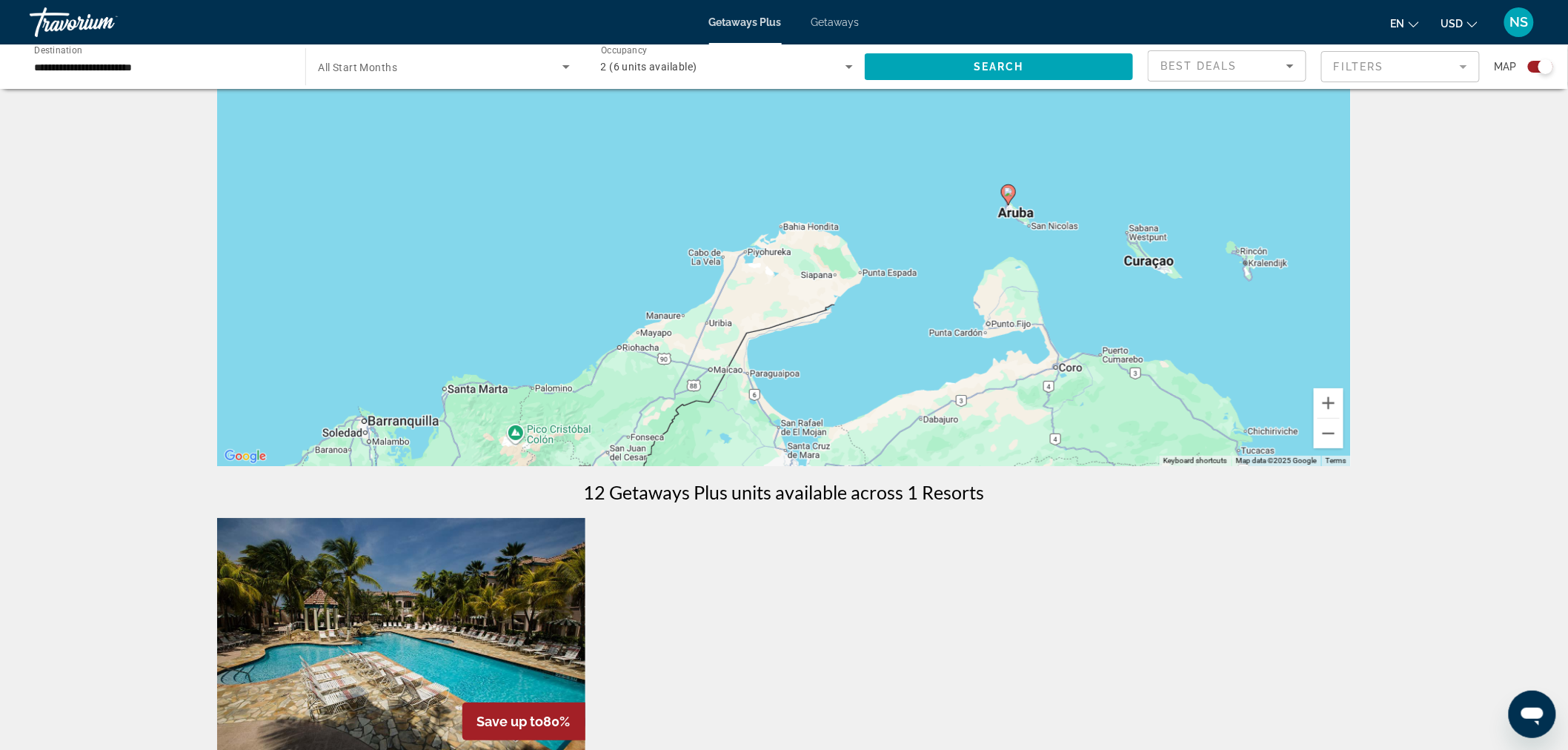
click at [939, 283] on div "To activate drag with keyboard, press Alt + Enter. Once in keyboard drag state,…" at bounding box center [784, 244] width 1134 height 445
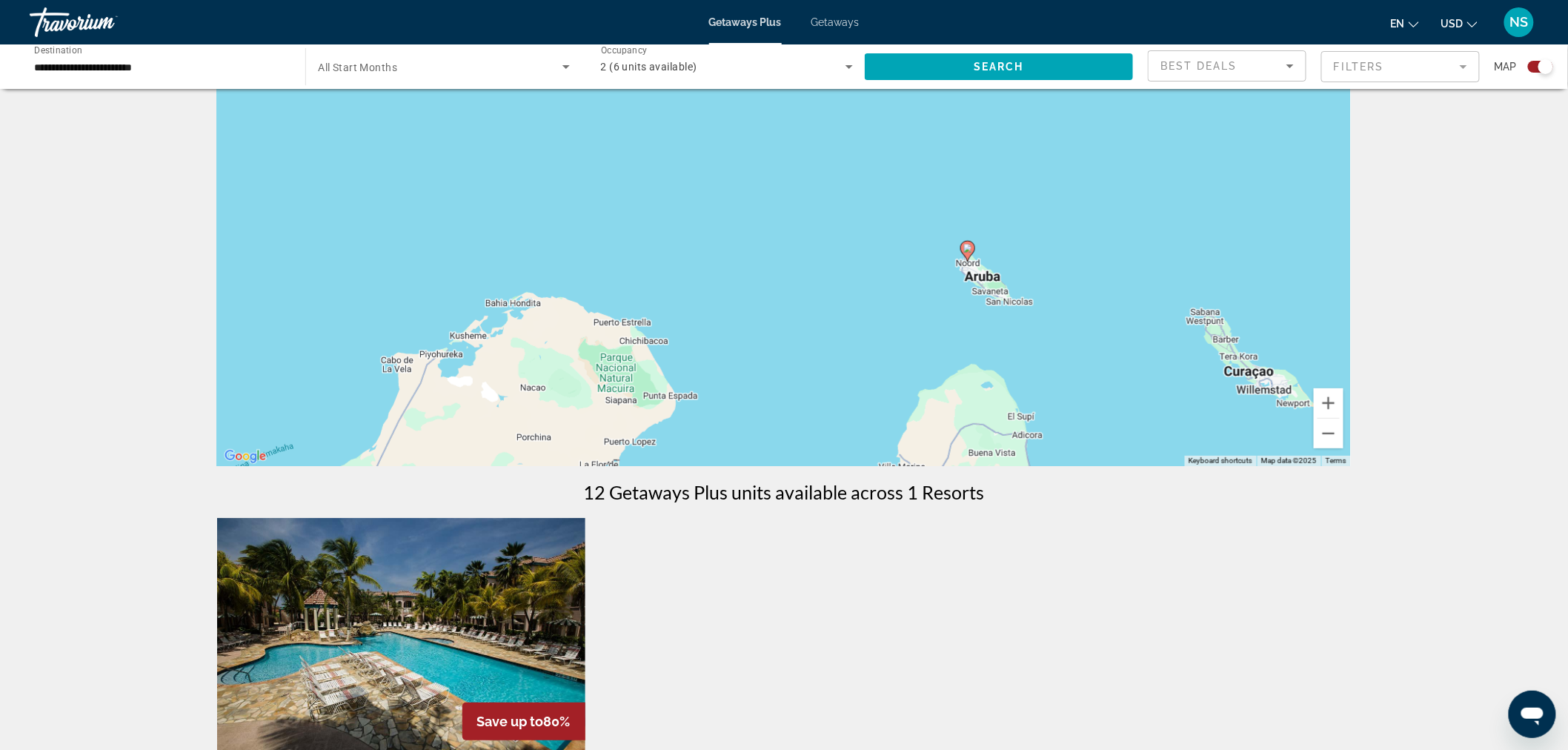
drag, startPoint x: 953, startPoint y: 255, endPoint x: 841, endPoint y: 393, distance: 177.7
click at [841, 393] on div "To activate drag with keyboard, press Alt + Enter. Once in keyboard drag state,…" at bounding box center [784, 244] width 1134 height 445
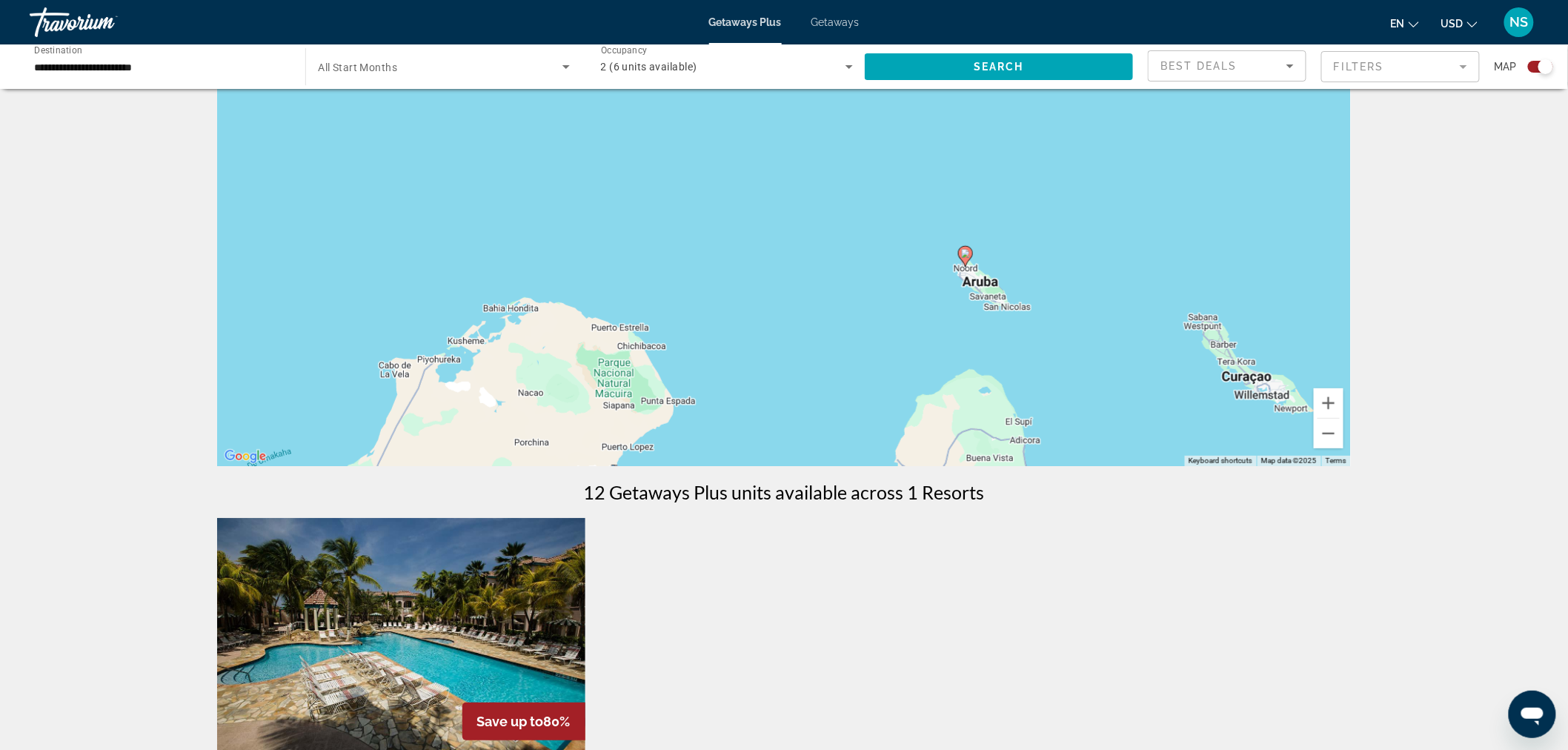
click at [875, 352] on div "To activate drag with keyboard, press Alt + Enter. Once in keyboard drag state,…" at bounding box center [784, 244] width 1134 height 445
click at [875, 351] on div "To activate drag with keyboard, press Alt + Enter. Once in keyboard drag state,…" at bounding box center [784, 244] width 1134 height 445
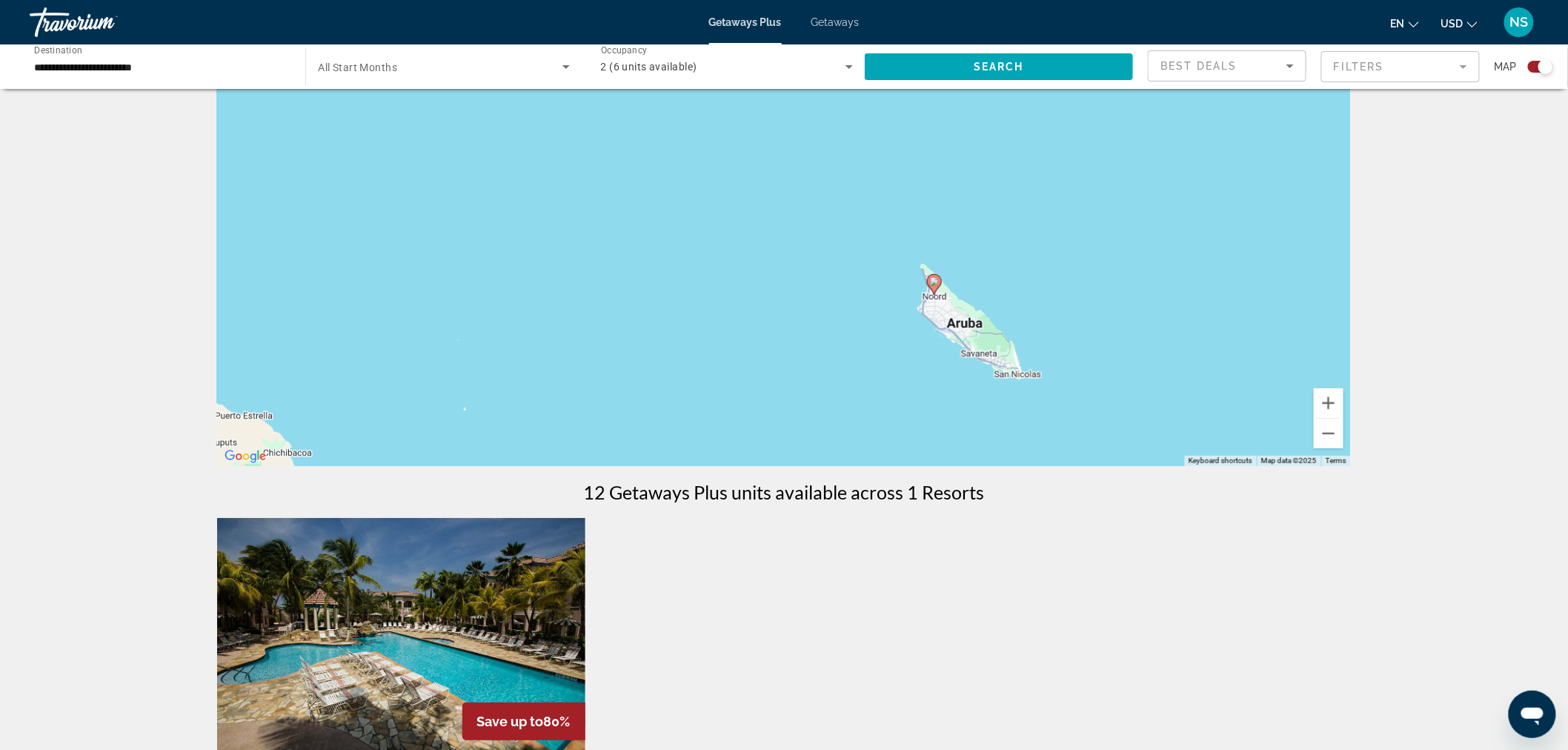
drag, startPoint x: 939, startPoint y: 280, endPoint x: 828, endPoint y: 372, distance: 144.2
click at [812, 393] on div "To activate drag with keyboard, press Alt + Enter. Once in keyboard drag state,…" at bounding box center [784, 244] width 1134 height 445
click at [828, 370] on div "To activate drag with keyboard, press Alt + Enter. Once in keyboard drag state,…" at bounding box center [784, 244] width 1134 height 445
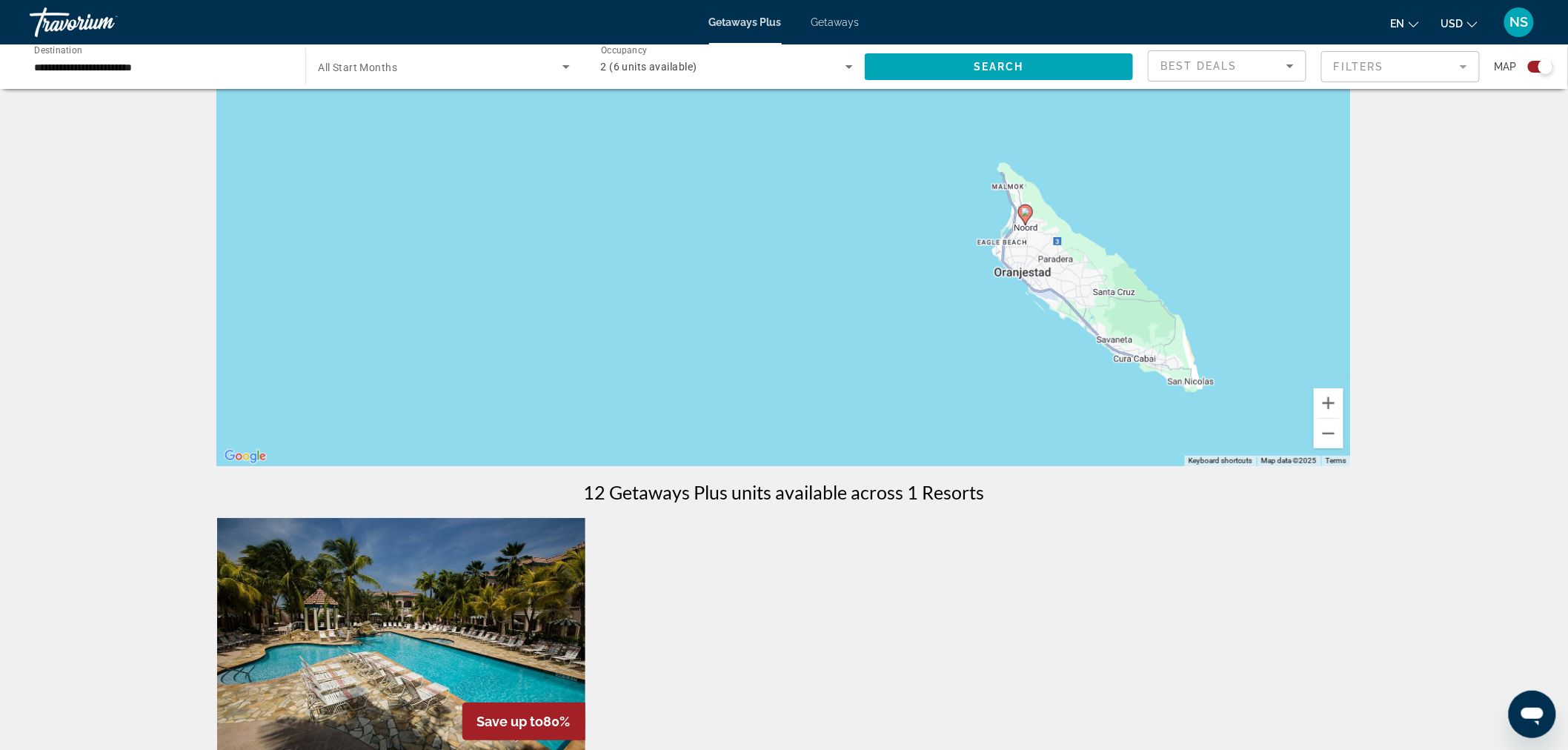
click at [890, 312] on div "To activate drag with keyboard, press Alt + Enter. Once in keyboard drag state,…" at bounding box center [784, 244] width 1134 height 445
click at [890, 311] on div "To activate drag with keyboard, press Alt + Enter. Once in keyboard drag state,…" at bounding box center [784, 244] width 1134 height 445
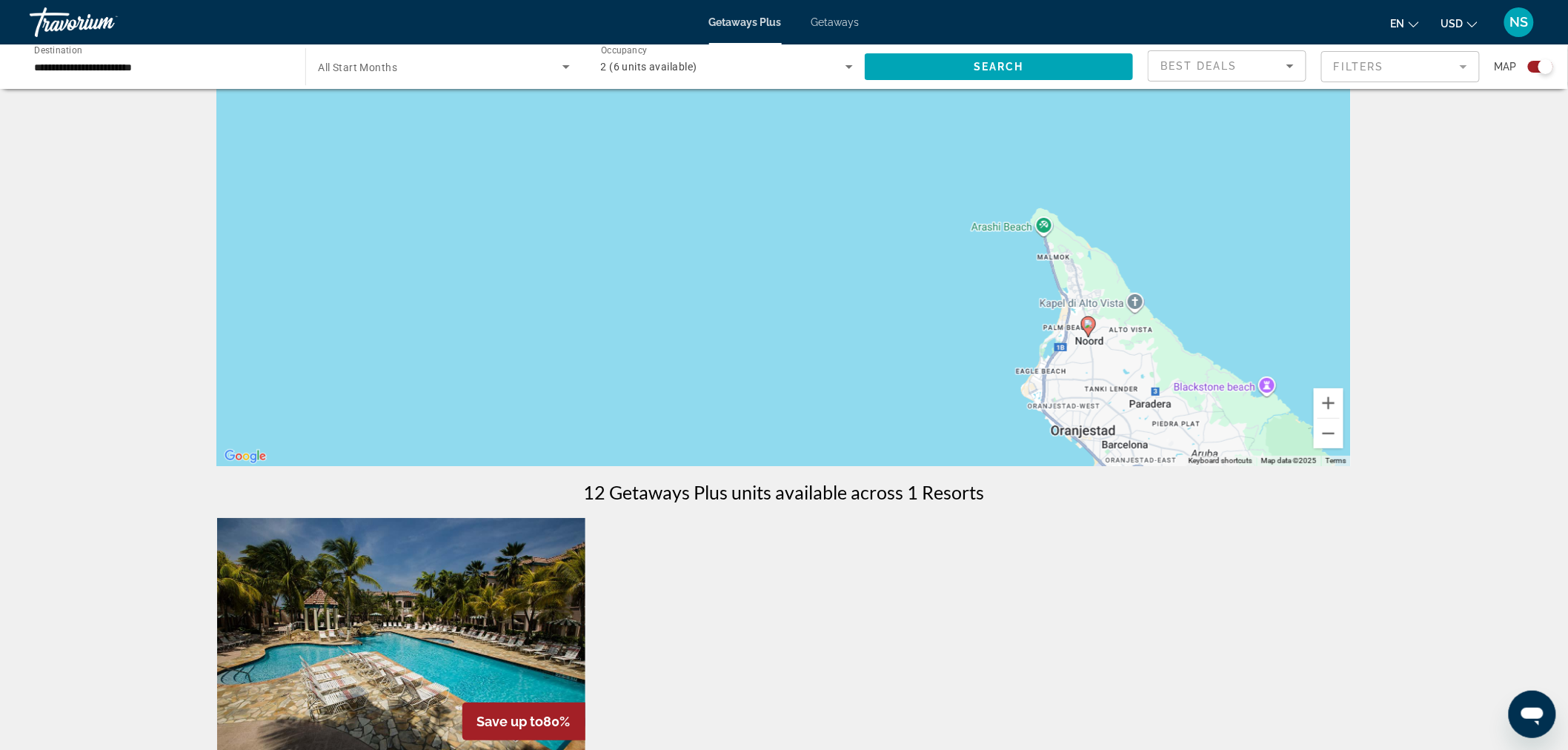
drag, startPoint x: 953, startPoint y: 259, endPoint x: 876, endPoint y: 462, distance: 217.1
click at [876, 462] on div "To activate drag with keyboard, press Alt + Enter. Once in keyboard drag state,…" at bounding box center [784, 244] width 1134 height 445
click at [915, 391] on div "To activate drag with keyboard, press Alt + Enter. Once in keyboard drag state,…" at bounding box center [784, 244] width 1134 height 445
click at [915, 390] on div "To activate drag with keyboard, press Alt + Enter. Once in keyboard drag state,…" at bounding box center [784, 244] width 1134 height 445
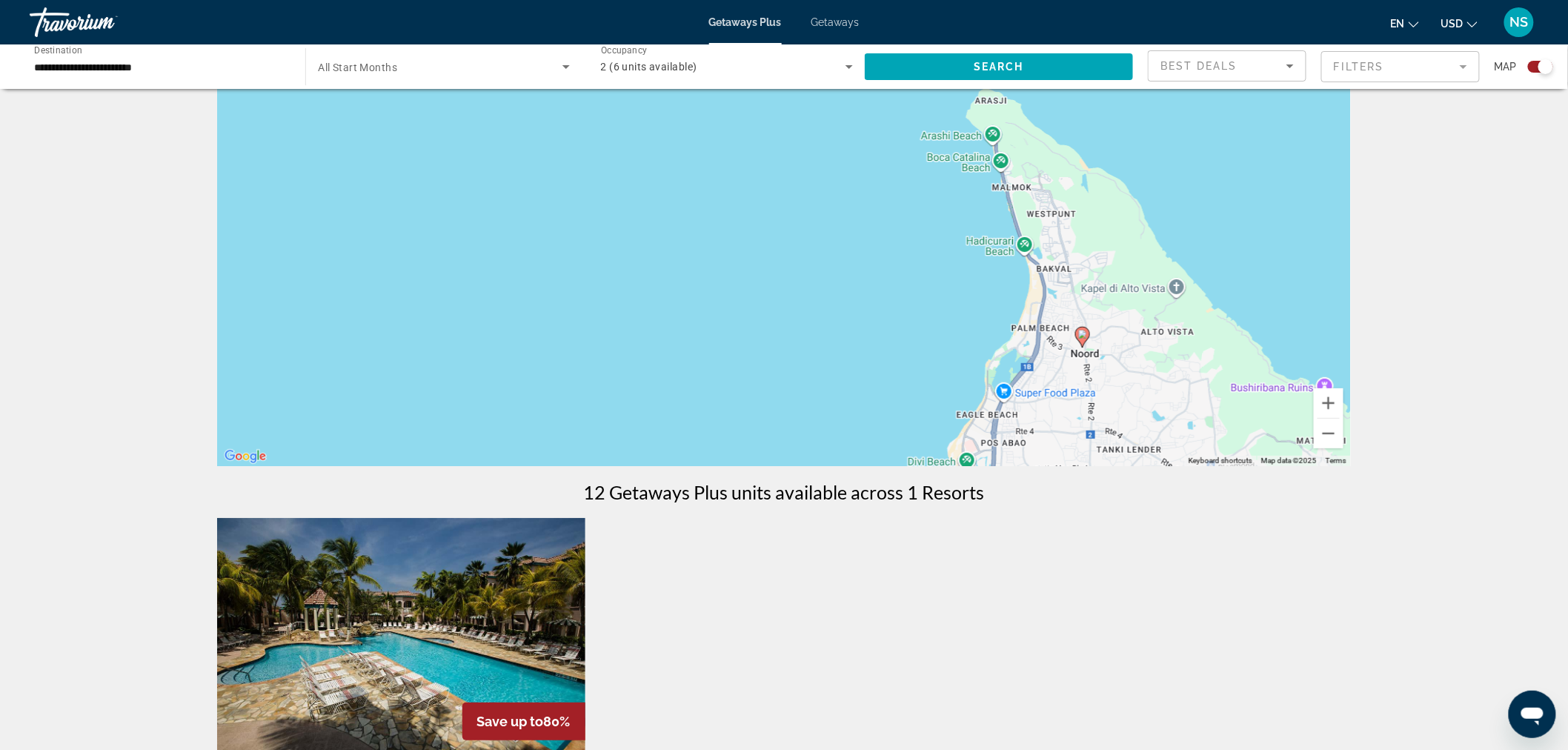
drag, startPoint x: 1094, startPoint y: 290, endPoint x: 910, endPoint y: 354, distance: 194.8
click at [910, 353] on div "To activate drag with keyboard, press Alt + Enter. Once in keyboard drag state,…" at bounding box center [784, 244] width 1134 height 445
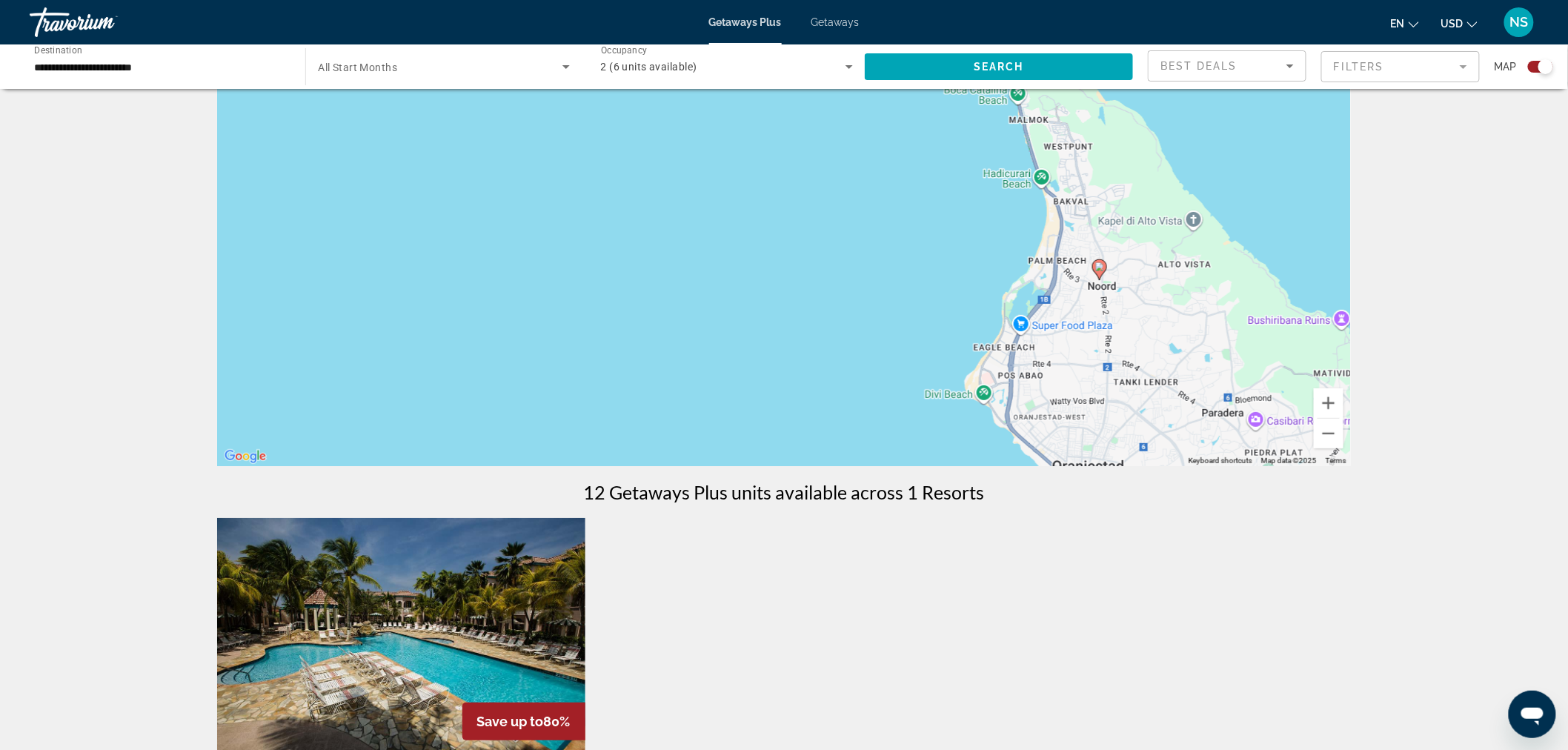
drag, startPoint x: 1064, startPoint y: 364, endPoint x: 1086, endPoint y: 290, distance: 77.2
click at [1086, 290] on div "To activate drag with keyboard, press Alt + Enter. Once in keyboard drag state,…" at bounding box center [784, 244] width 1134 height 445
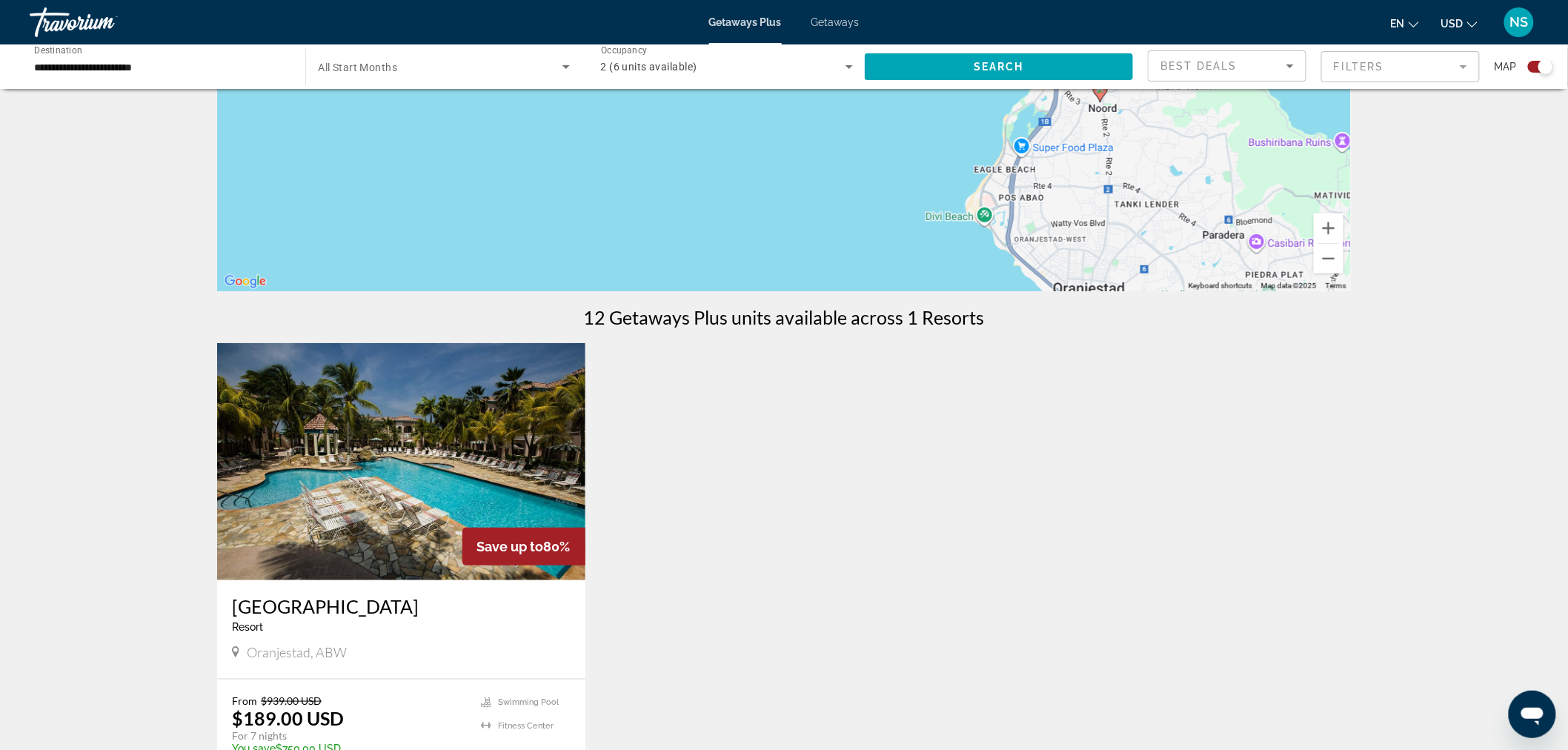
scroll to position [246, 0]
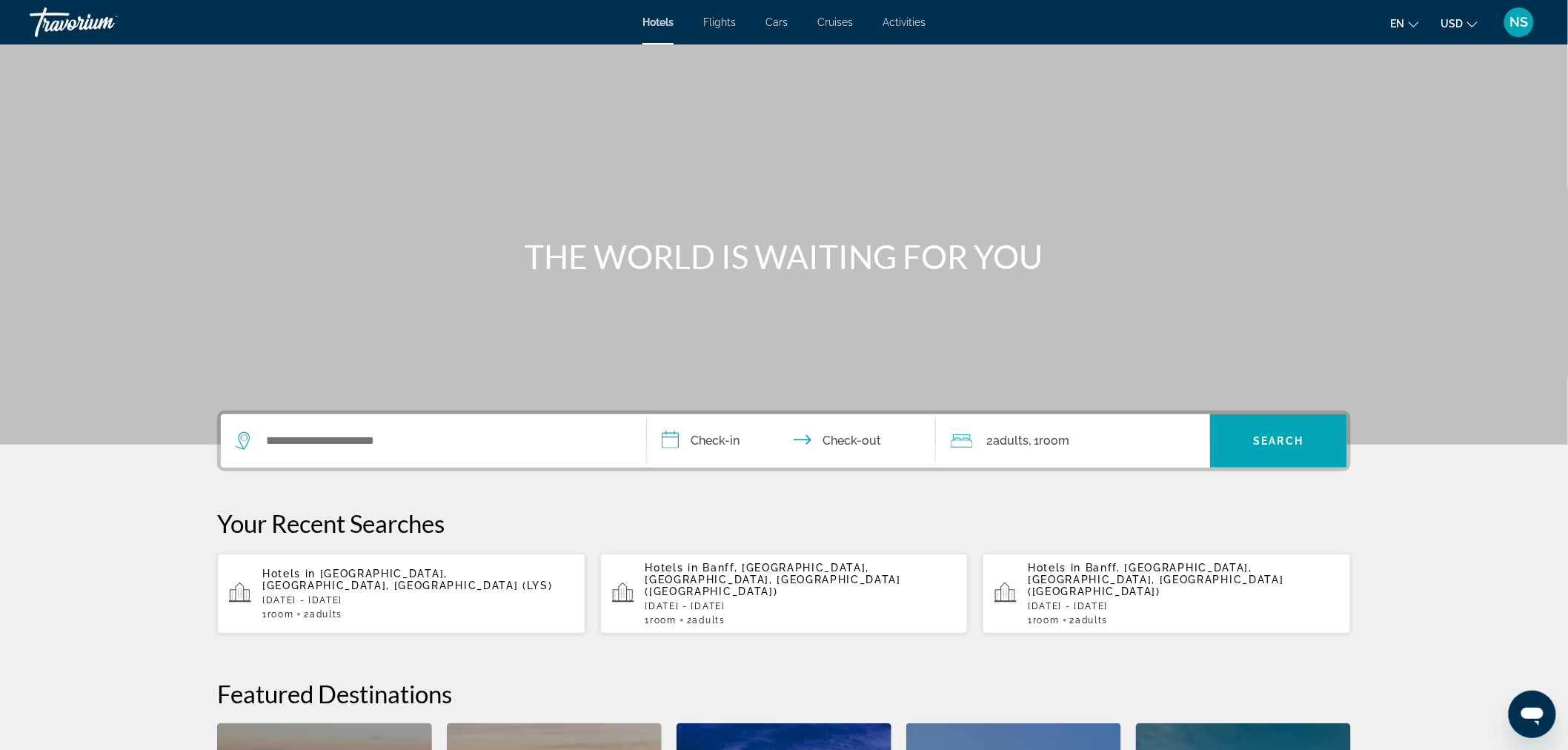
click at [371, 574] on span "[GEOGRAPHIC_DATA], [GEOGRAPHIC_DATA], [GEOGRAPHIC_DATA] (LYS)" at bounding box center [407, 579] width 291 height 24
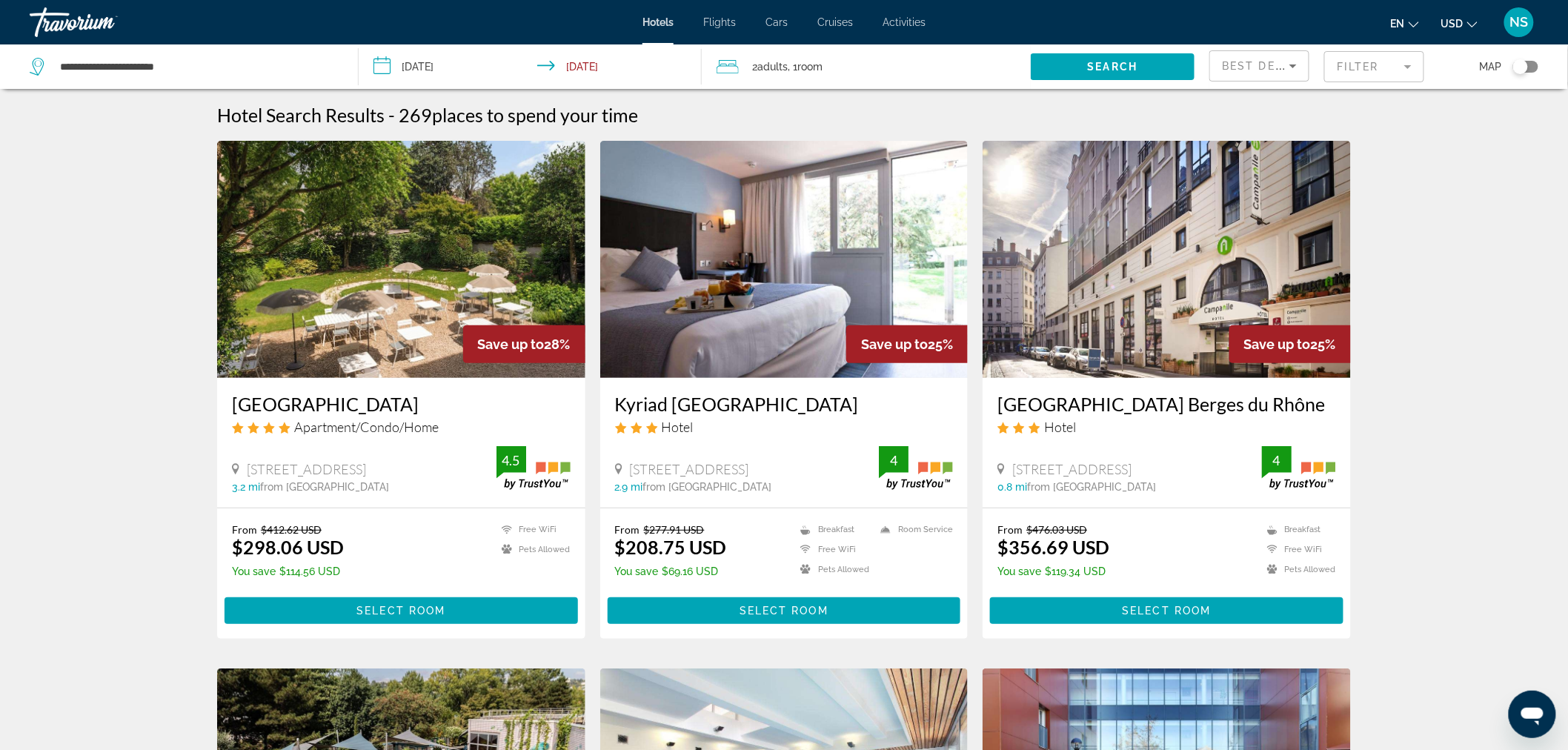
click at [1359, 70] on mat-form-field "Filter" at bounding box center [1374, 67] width 100 height 31
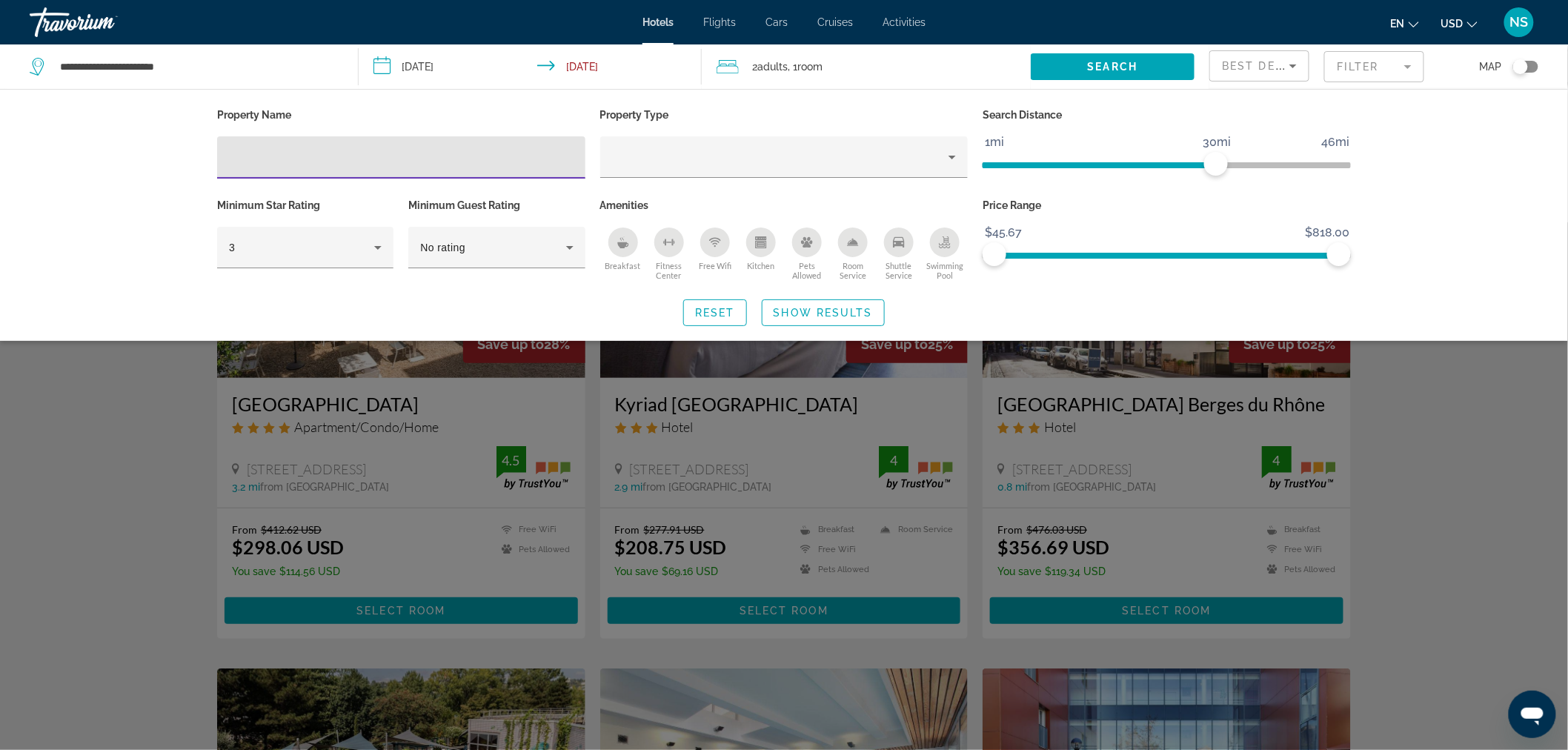
click at [445, 164] on input "Hotel Filters" at bounding box center [401, 157] width 345 height 17
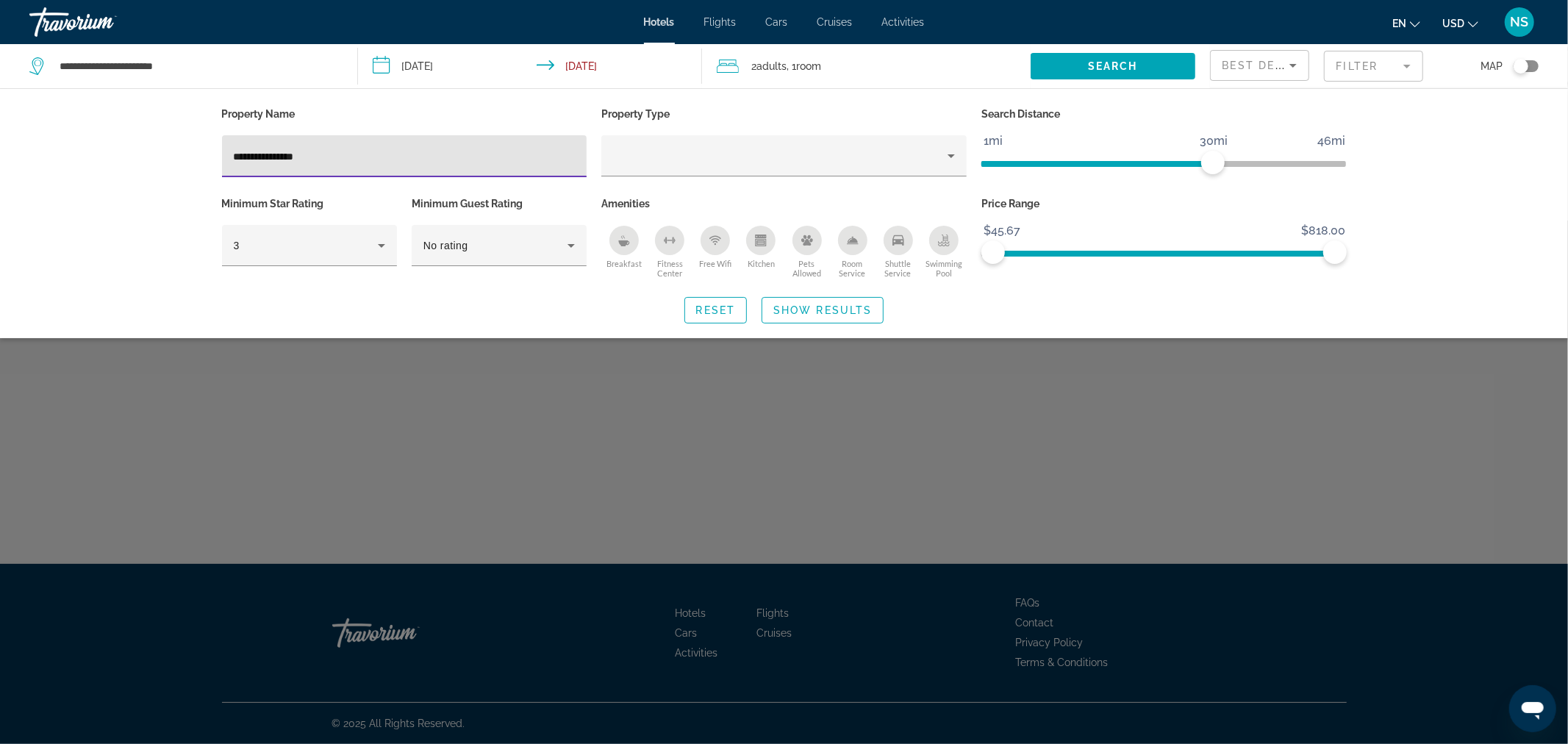
type input "**********"
click at [425, 385] on div "Search widget" at bounding box center [784, 482] width 1568 height 523
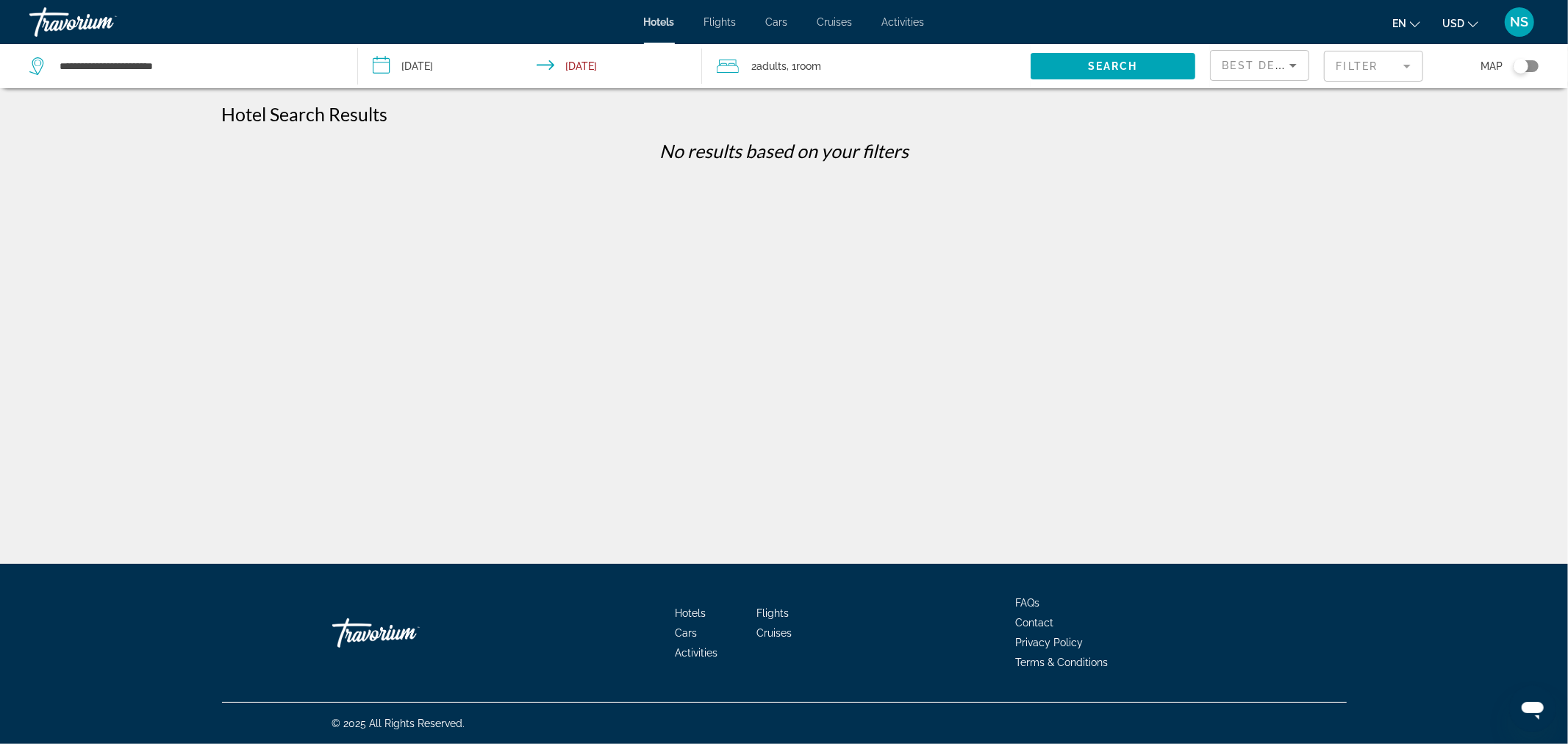
click at [1388, 58] on mat-form-field "Filter" at bounding box center [1374, 67] width 99 height 31
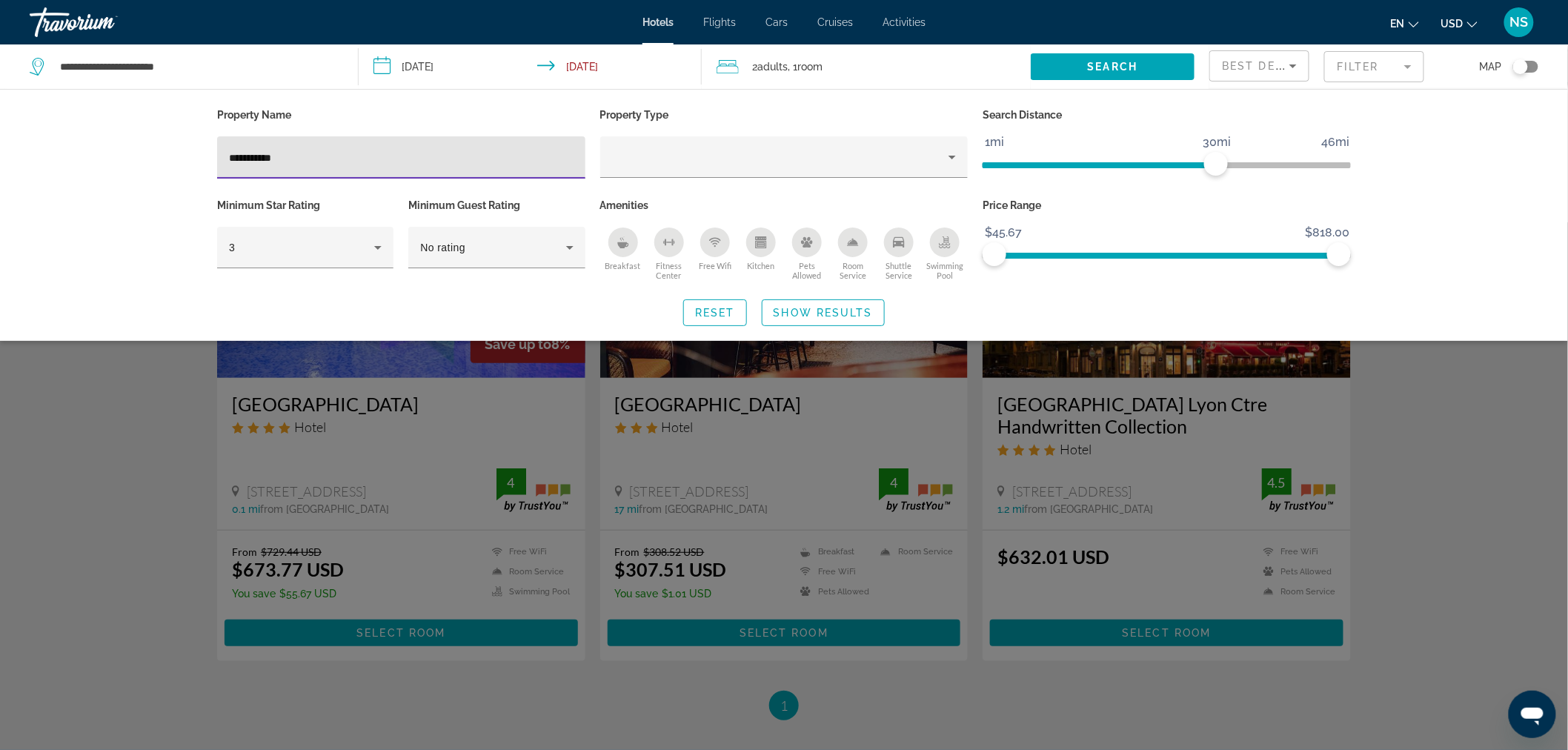
type input "**********"
click at [380, 408] on div "Search widget" at bounding box center [784, 486] width 1568 height 528
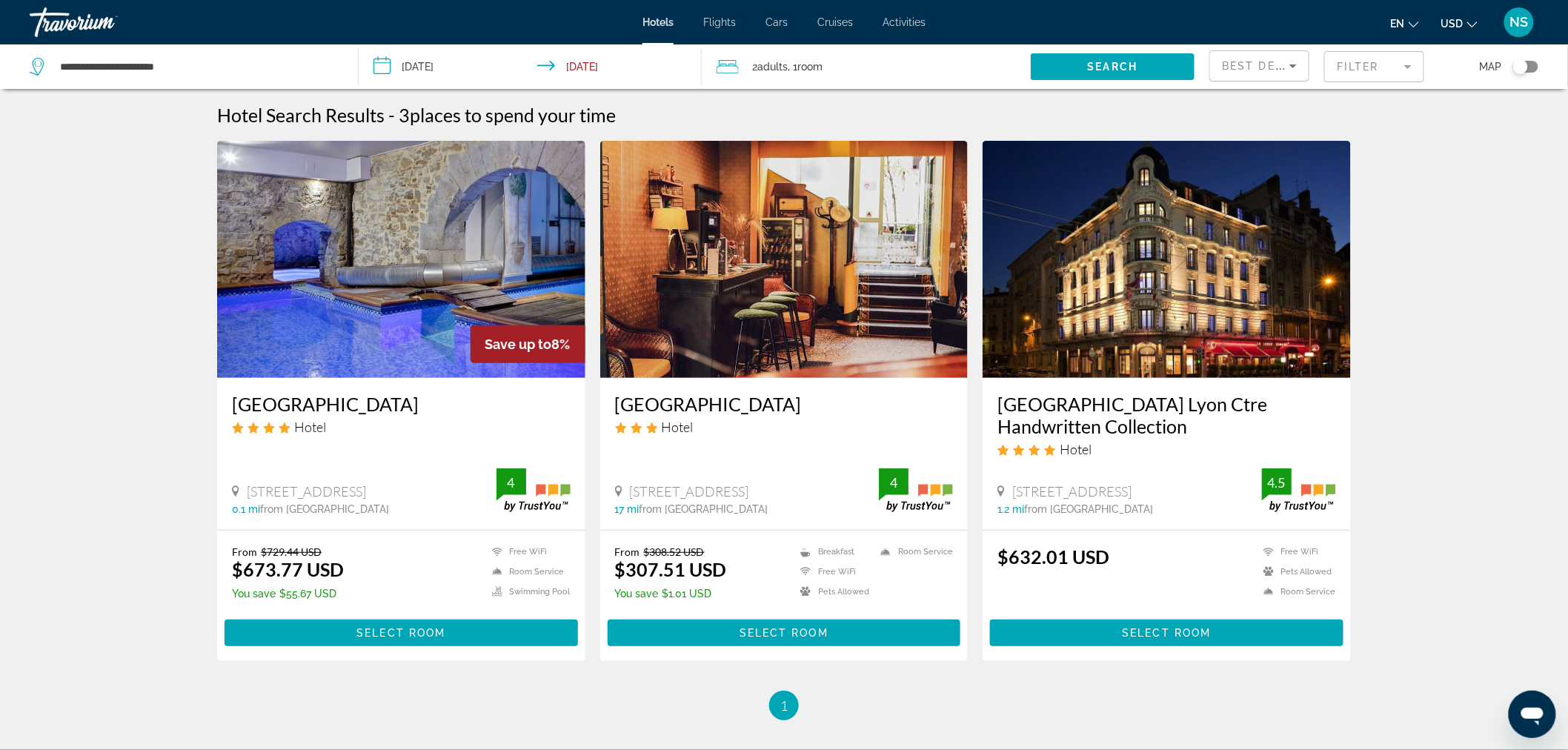
click at [410, 313] on img "Main content" at bounding box center [401, 259] width 369 height 237
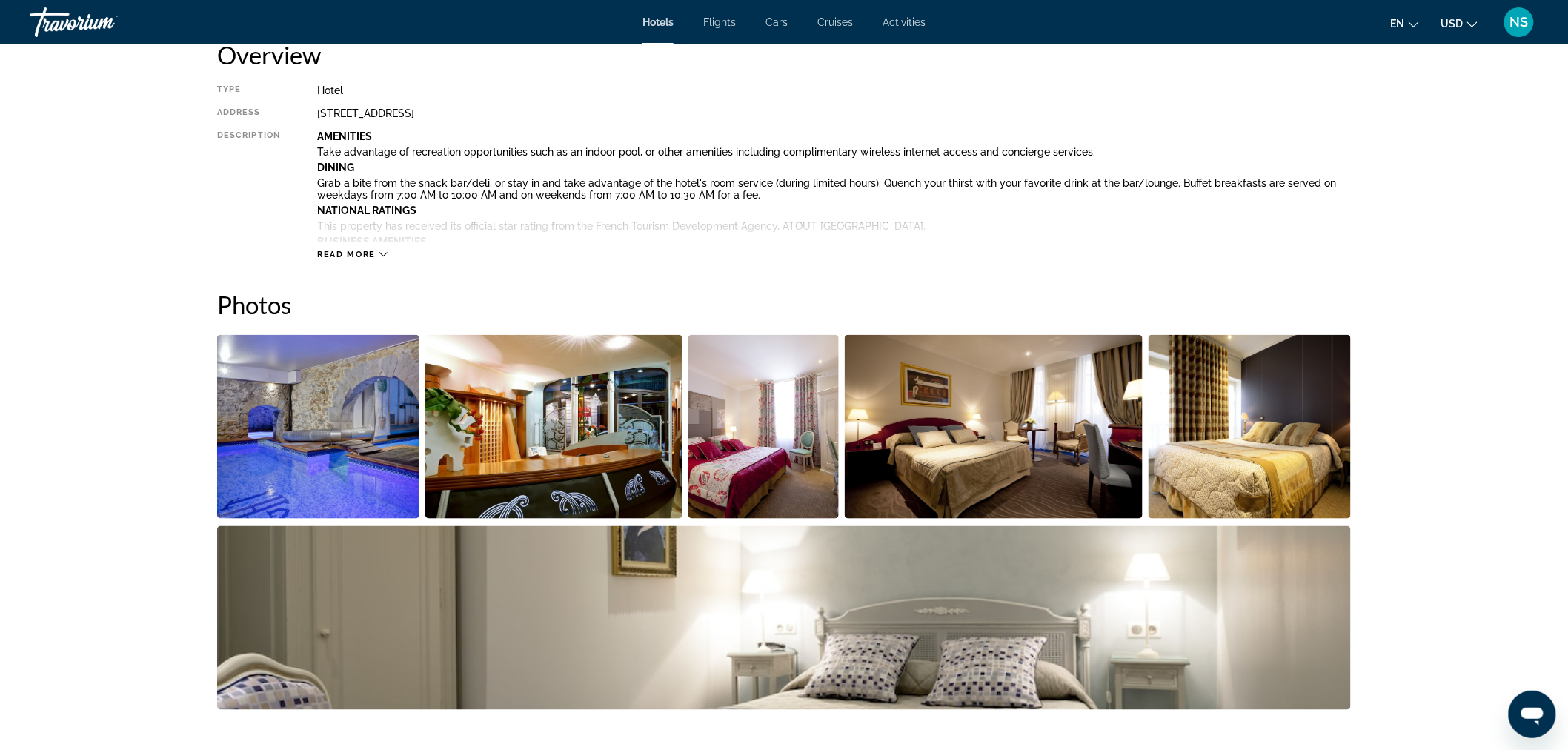
scroll to position [494, 0]
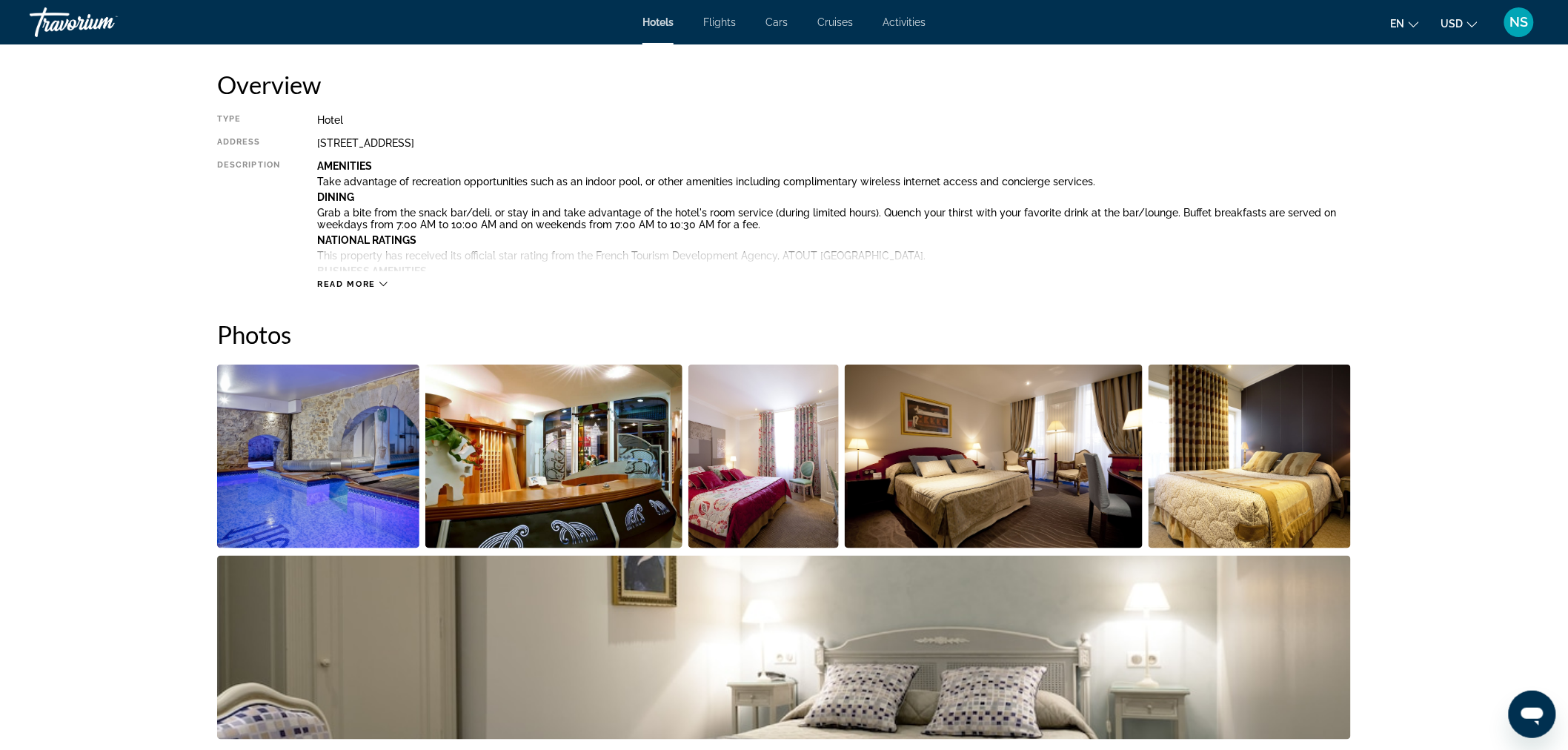
click at [280, 465] on img "Open full-screen image slider" at bounding box center [318, 457] width 202 height 184
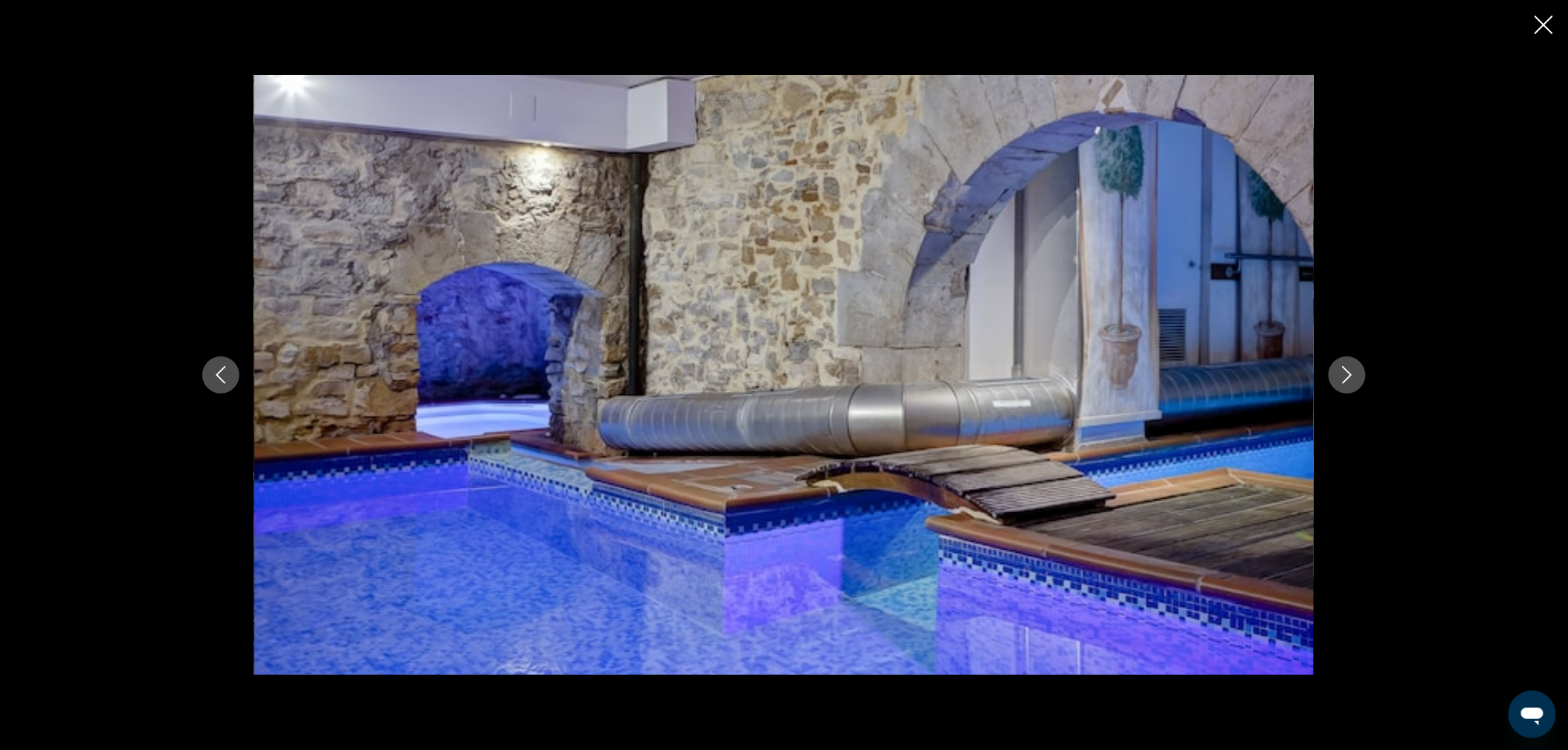
click at [1353, 375] on icon "Next image" at bounding box center [1347, 374] width 17 height 17
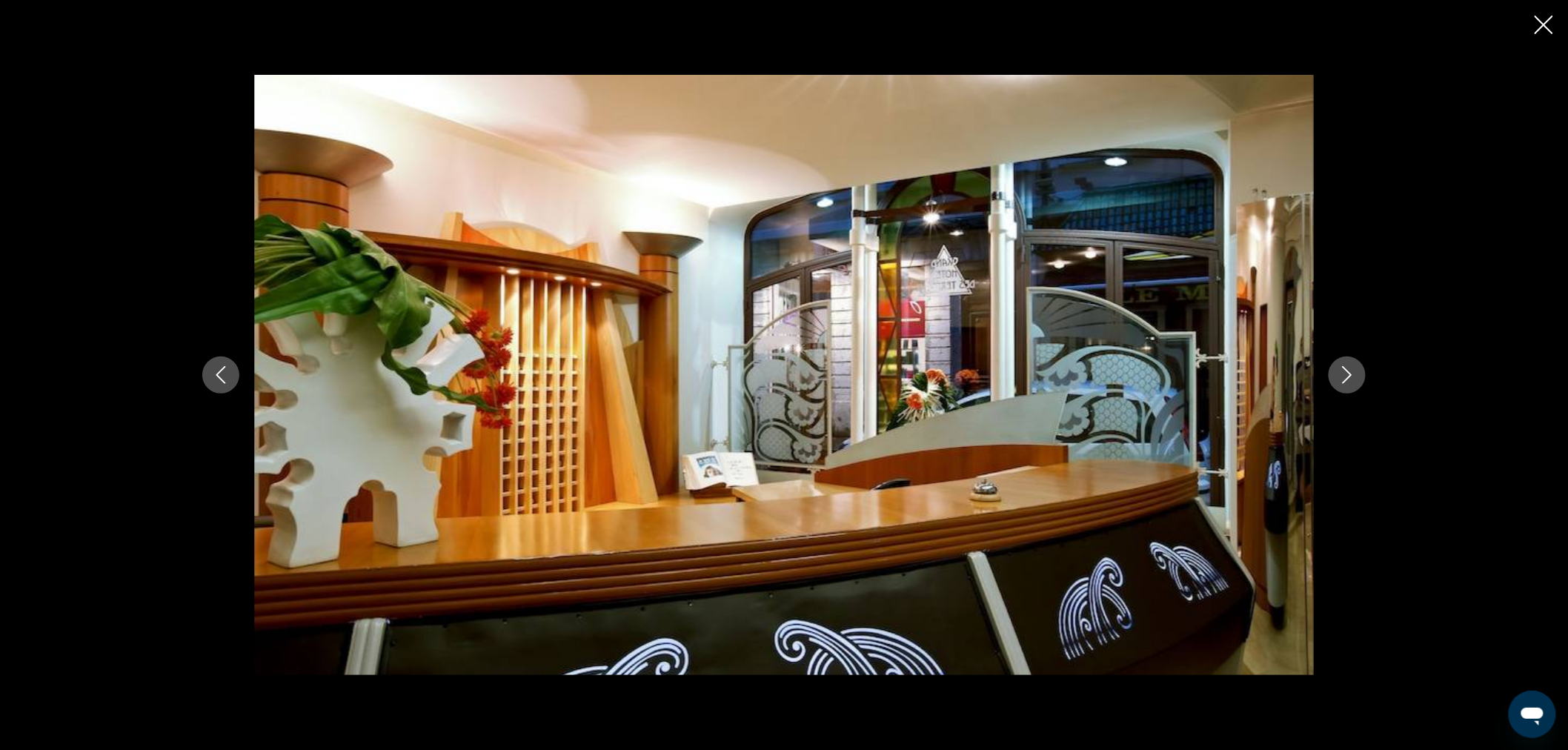
click at [1353, 375] on icon "Next image" at bounding box center [1347, 374] width 17 height 17
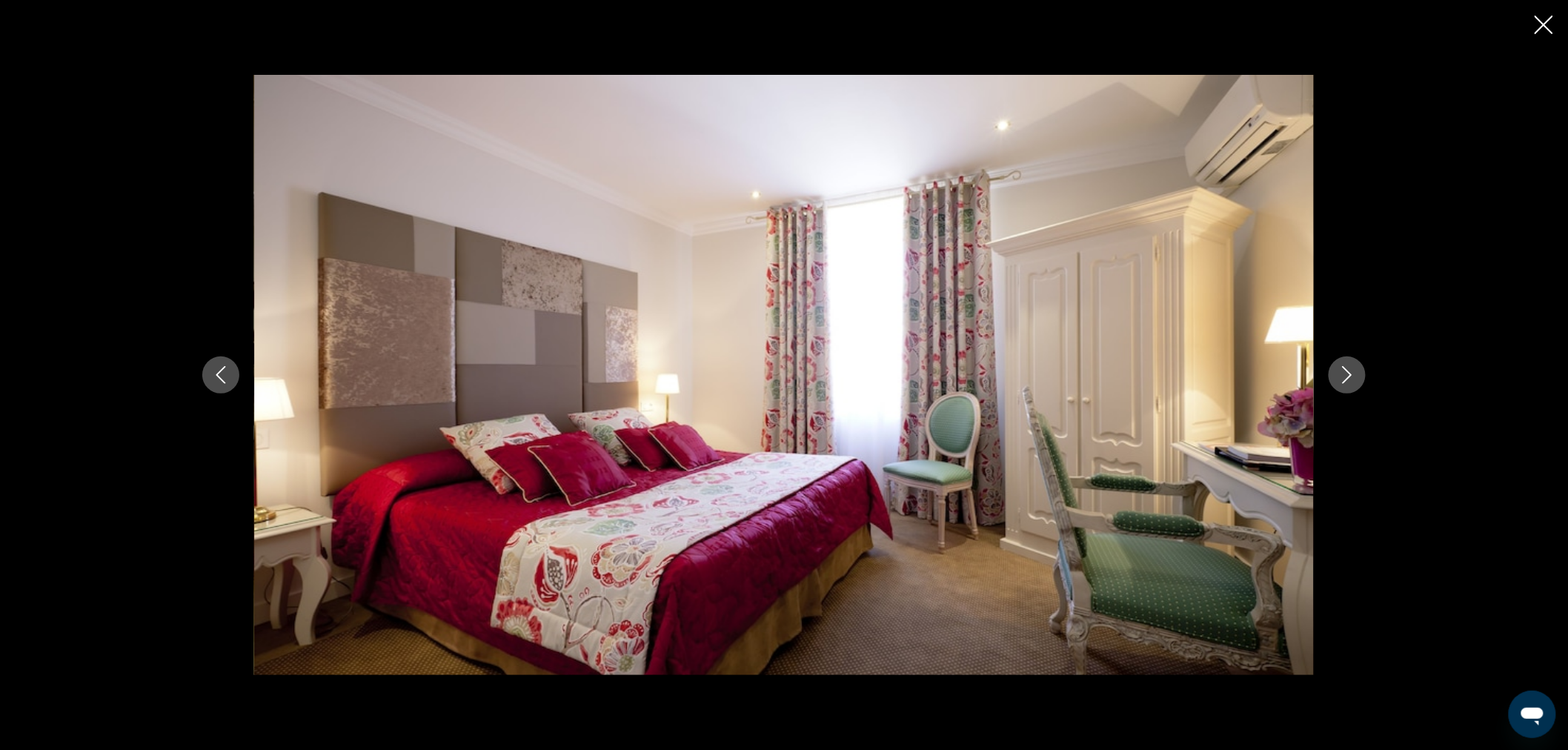
click at [1353, 375] on icon "Next image" at bounding box center [1347, 374] width 17 height 17
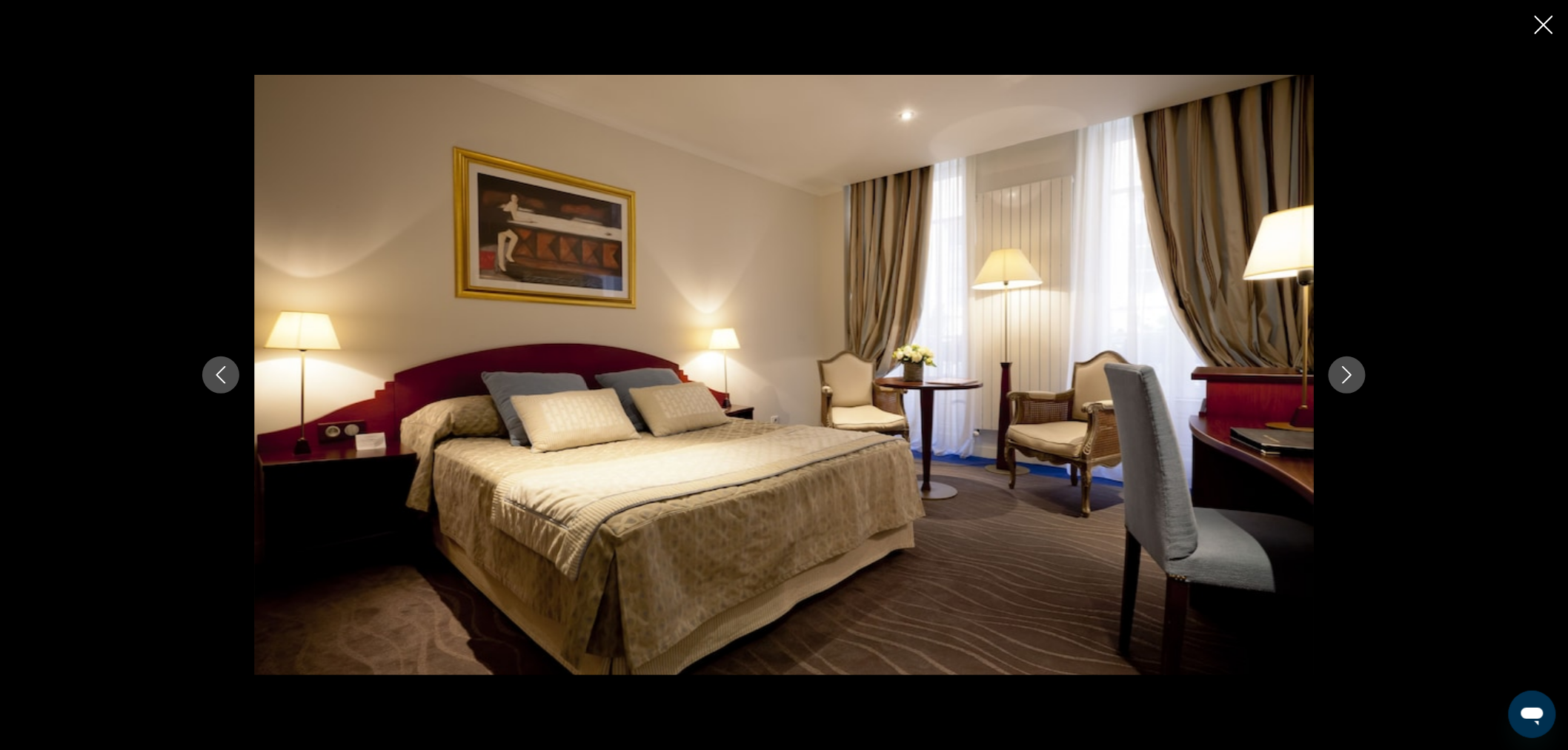
click at [1353, 375] on icon "Next image" at bounding box center [1347, 374] width 17 height 17
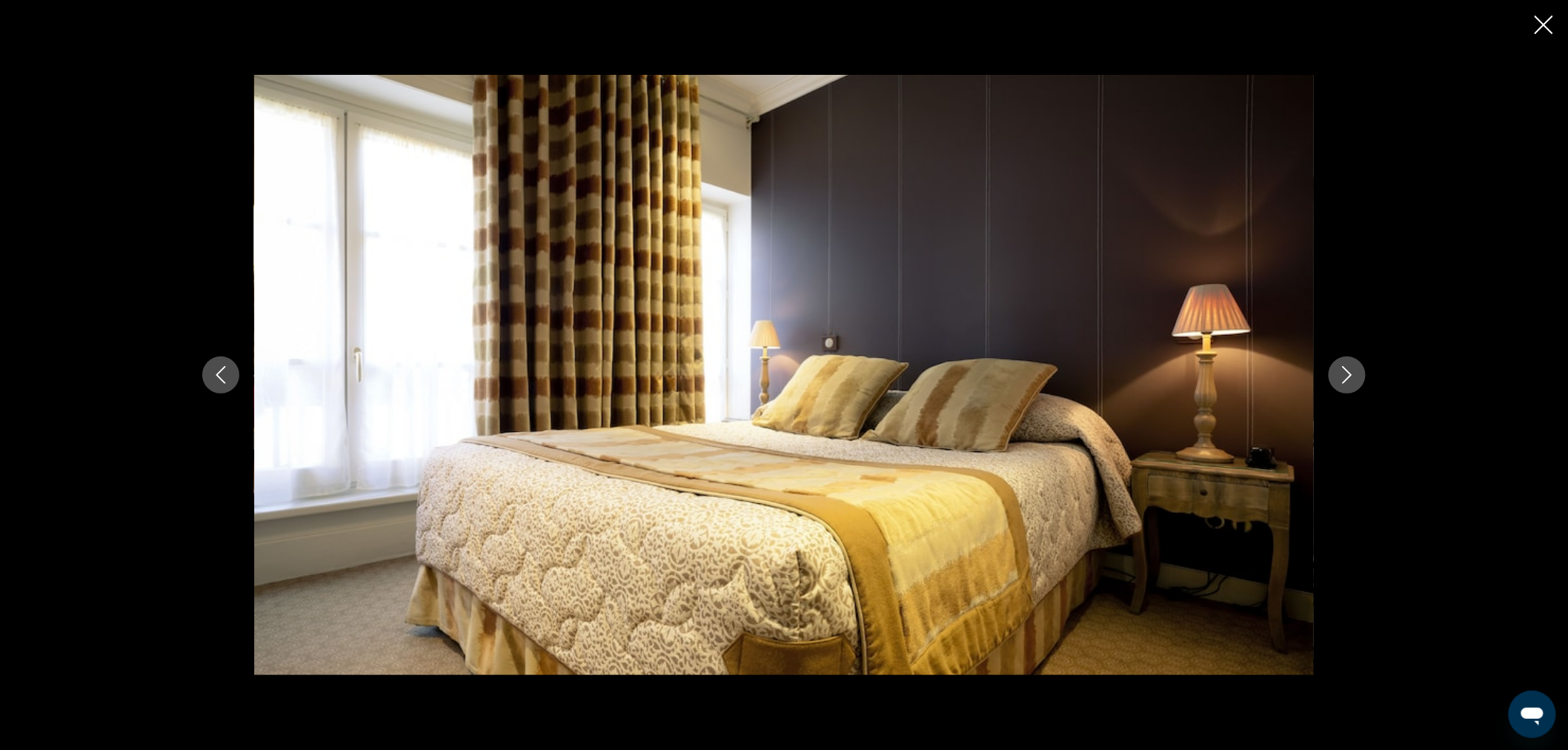
click at [1549, 29] on icon "Close slideshow" at bounding box center [1544, 25] width 18 height 18
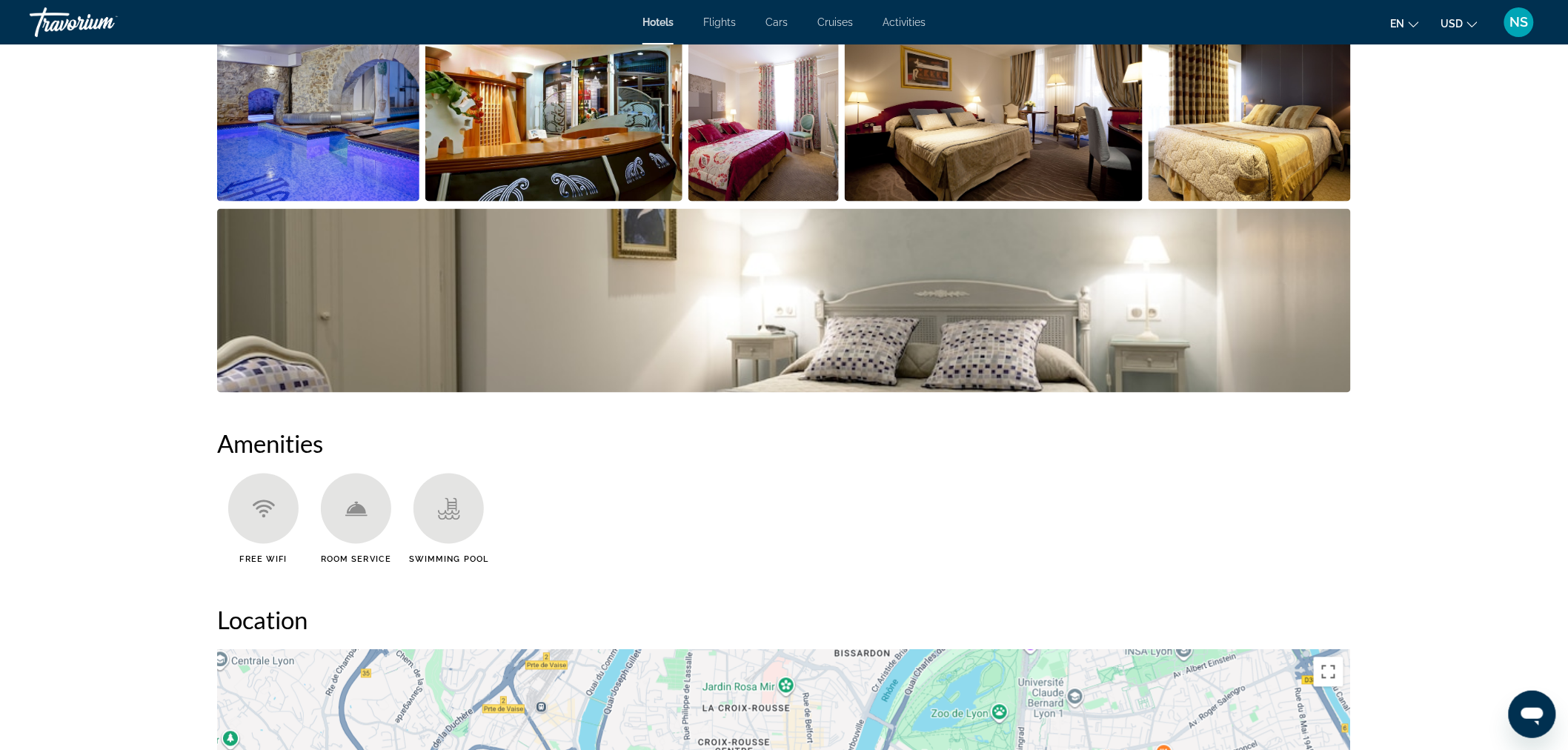
scroll to position [658, 0]
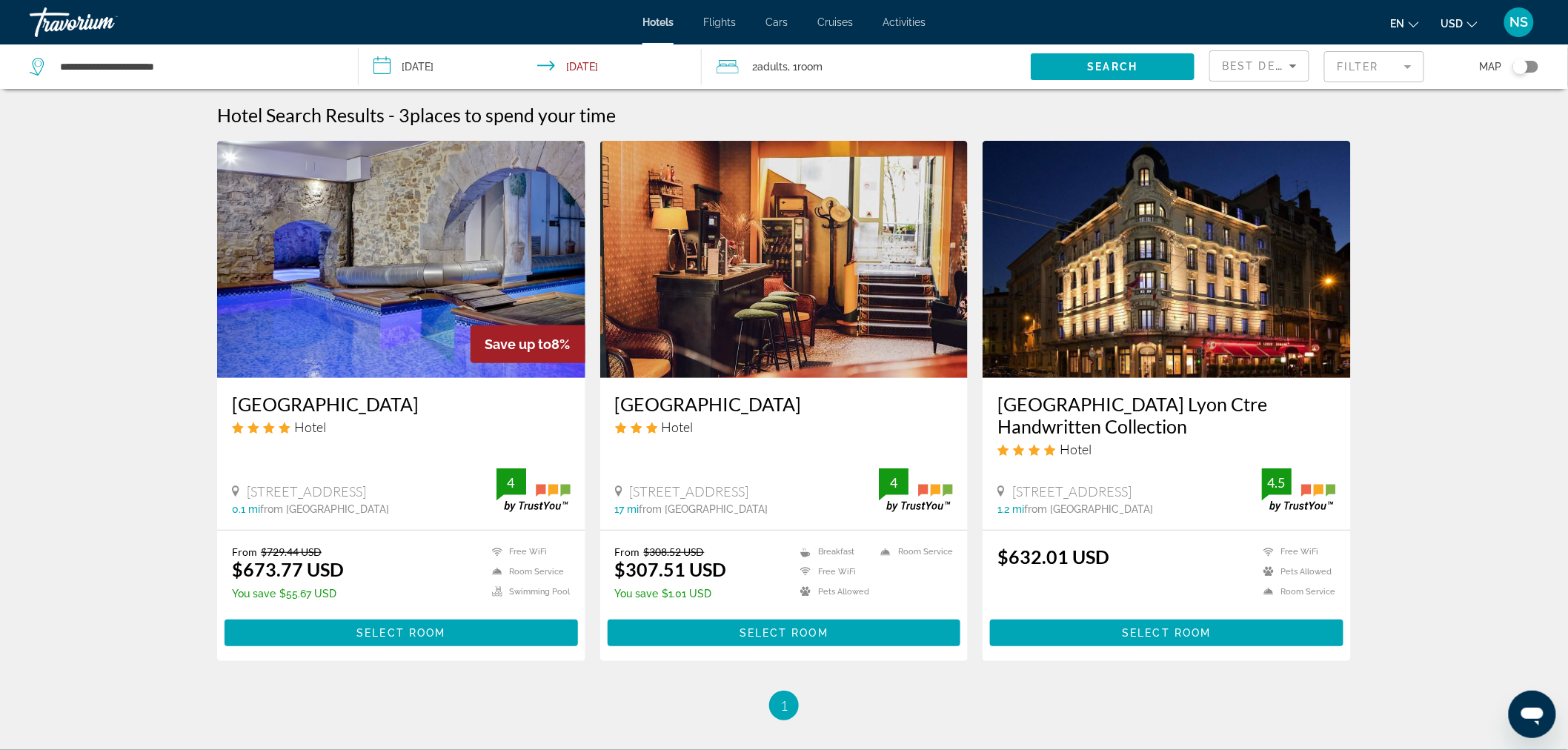
click at [1515, 61] on button "Toggle map" at bounding box center [1520, 66] width 36 height 14
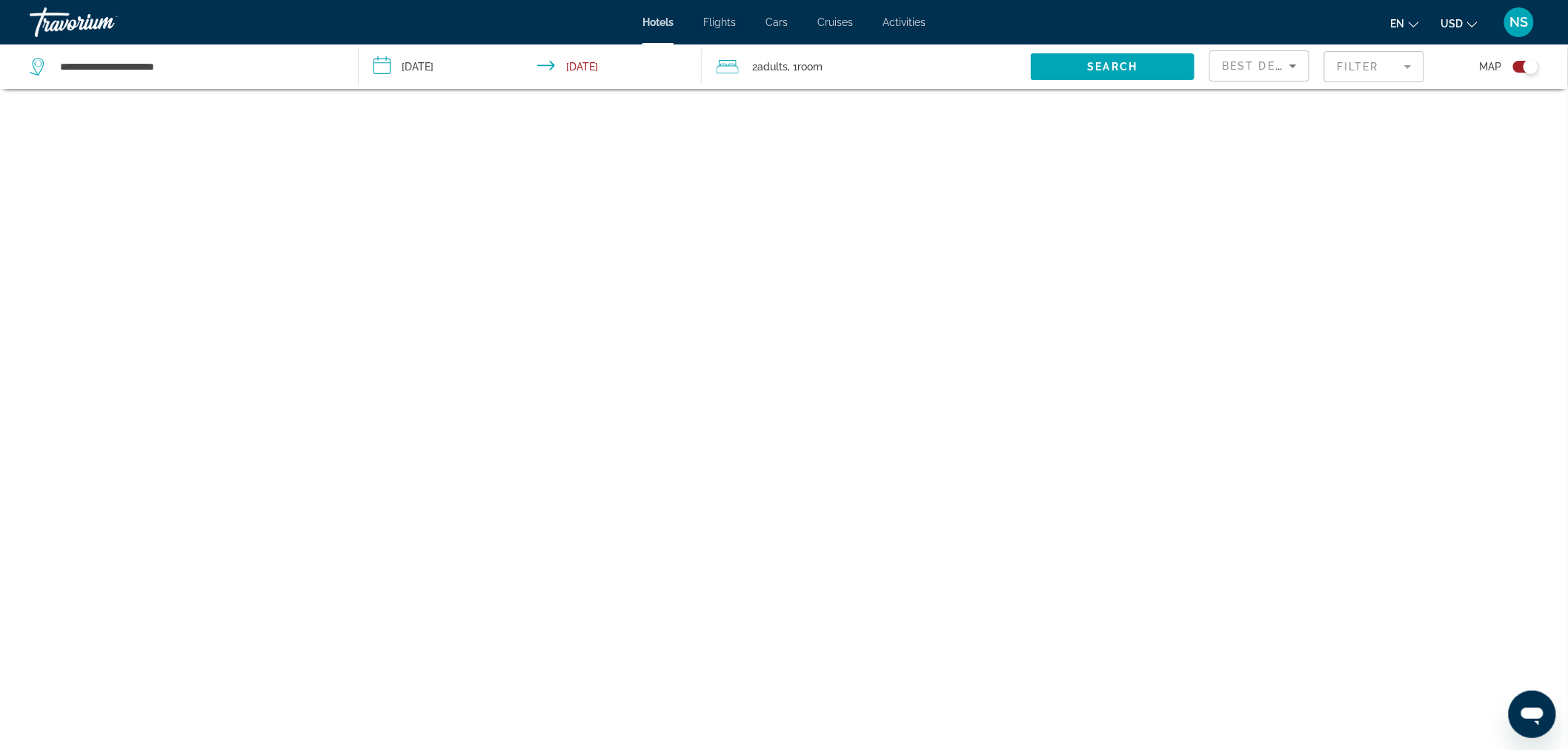
scroll to position [89, 0]
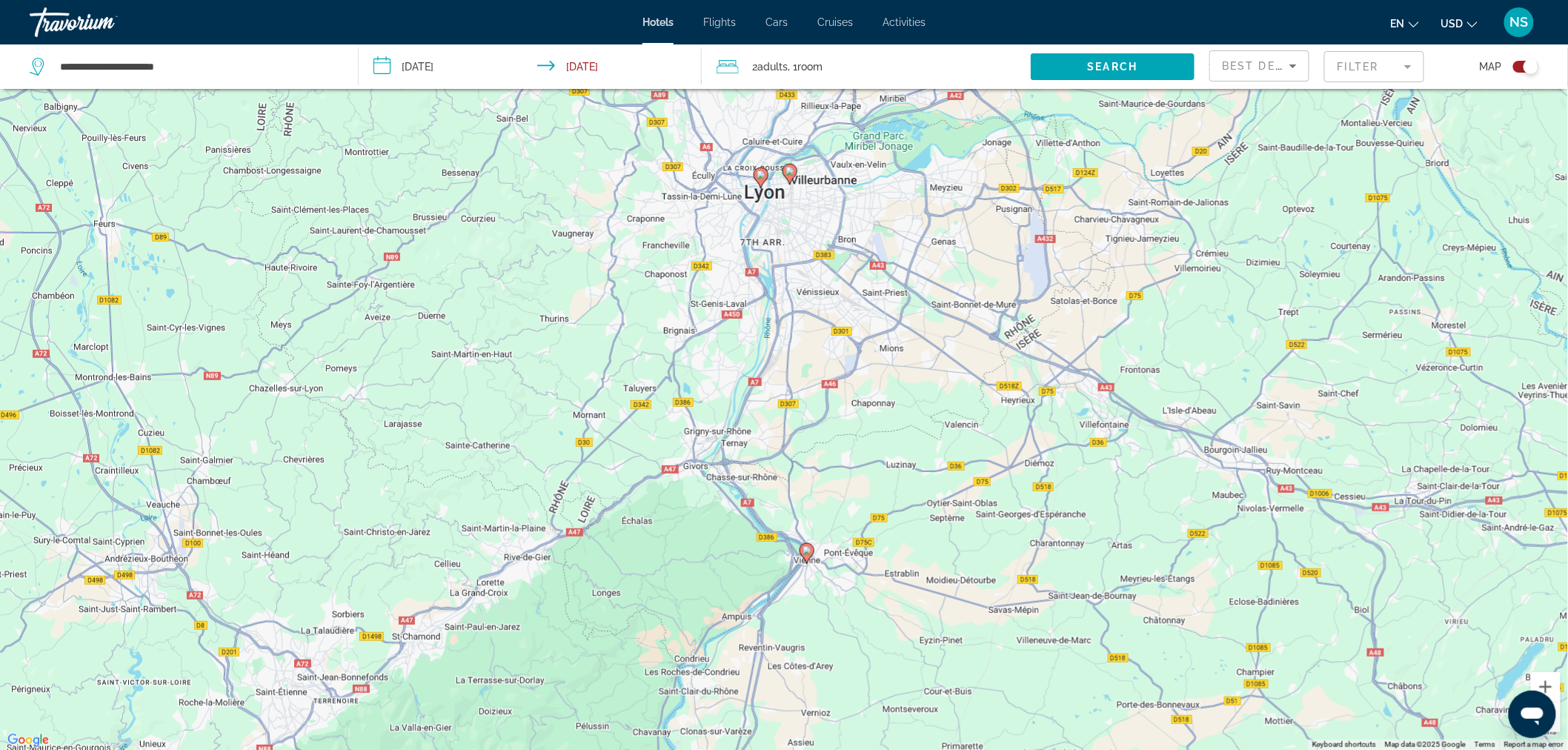
click at [1373, 71] on mat-form-field "Filter" at bounding box center [1374, 67] width 100 height 31
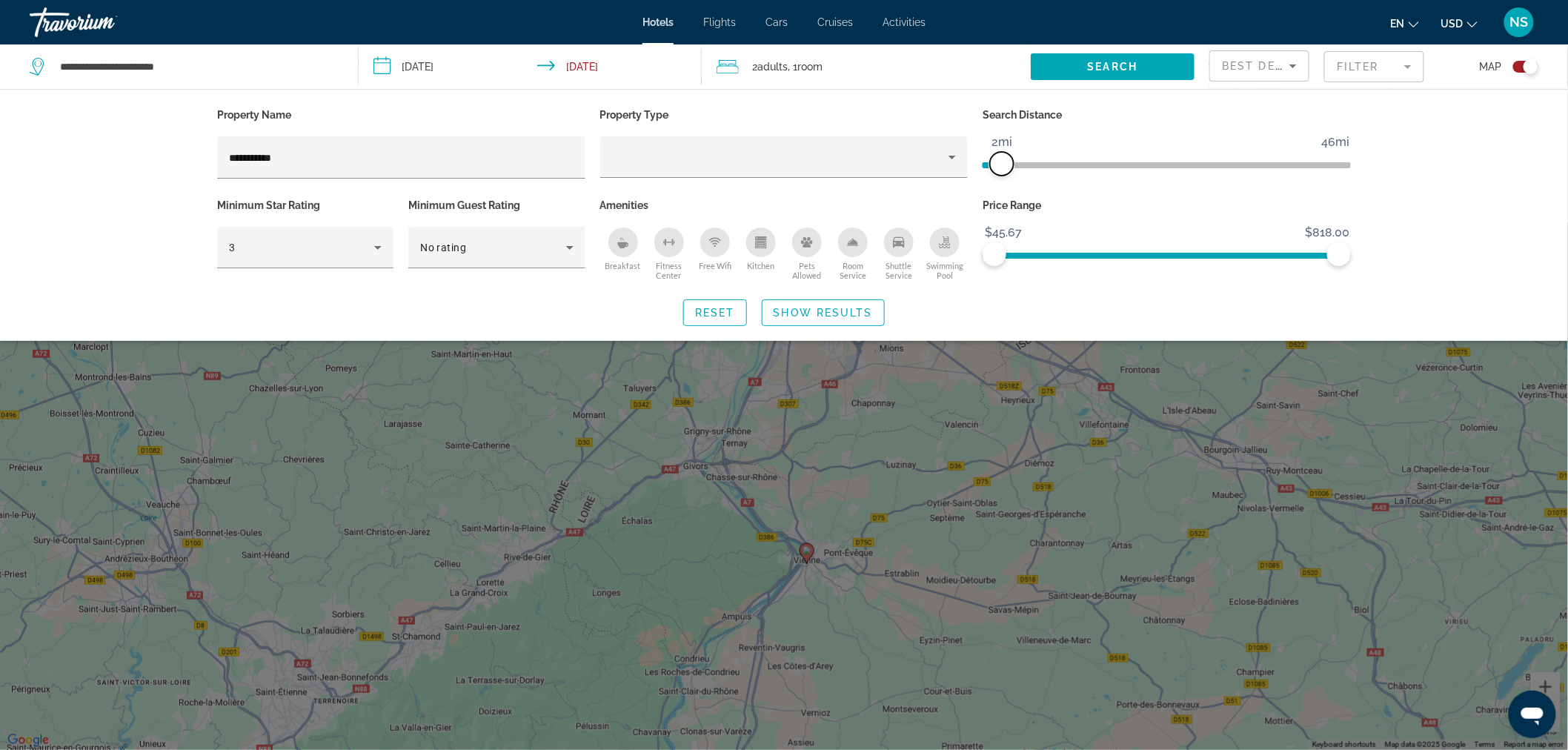
drag, startPoint x: 1220, startPoint y: 167, endPoint x: 1002, endPoint y: 181, distance: 218.4
click at [1002, 181] on div "Search Distance 1mi 46mi 2mi" at bounding box center [1167, 150] width 383 height 90
